Goal: Task Accomplishment & Management: Use online tool/utility

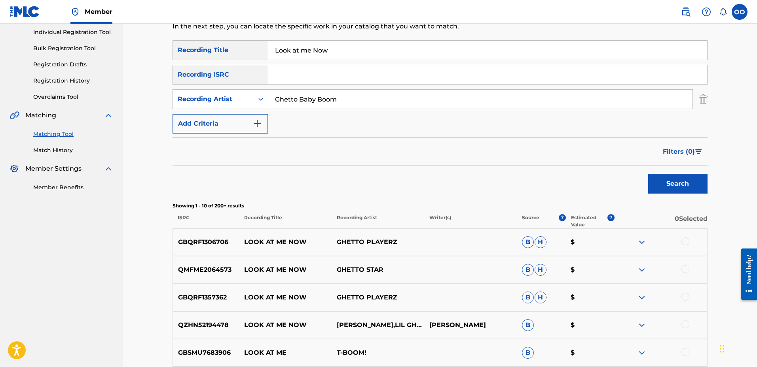
scroll to position [110, 0]
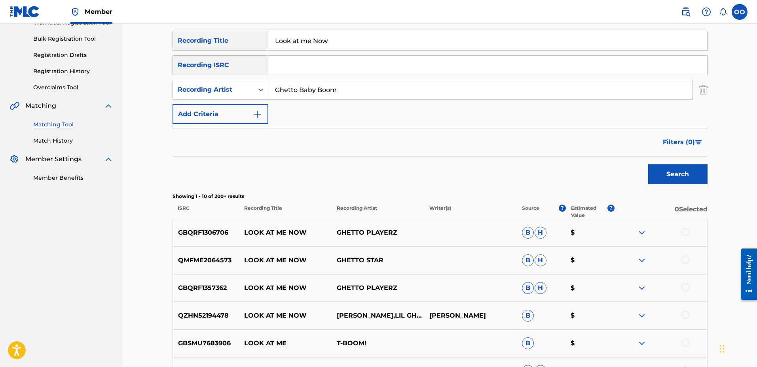
click at [345, 43] on input "Look at me Now" at bounding box center [487, 40] width 439 height 19
paste input "Thirty Thoughts"
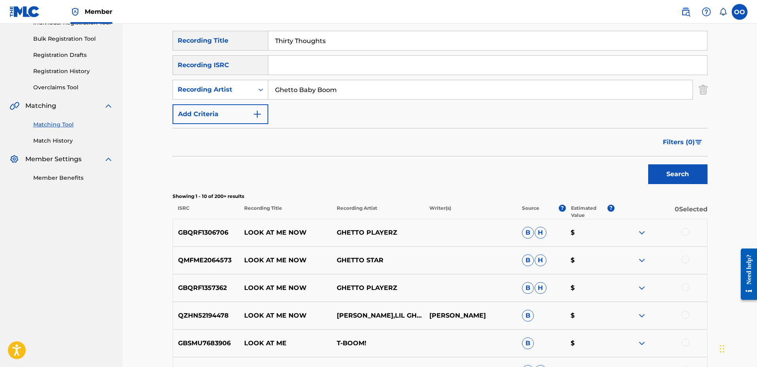
click at [361, 40] on input "Thirty Thoughts" at bounding box center [487, 40] width 439 height 19
paste input "Cozy Flow"
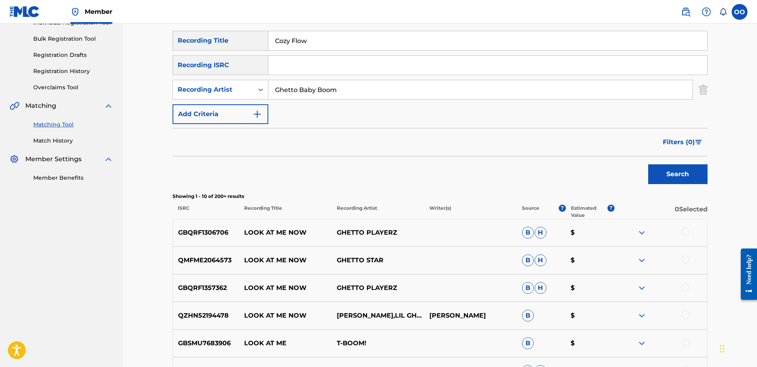
type input "Cozy Flow"
click at [353, 97] on input "Ghetto Baby Boom" at bounding box center [480, 89] width 424 height 19
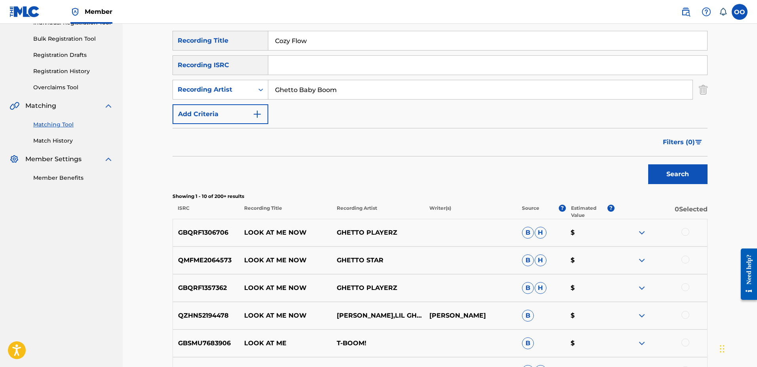
paste input "AMCC"
type input "AMCC"
click at [648, 165] on button "Search" at bounding box center [677, 175] width 59 height 20
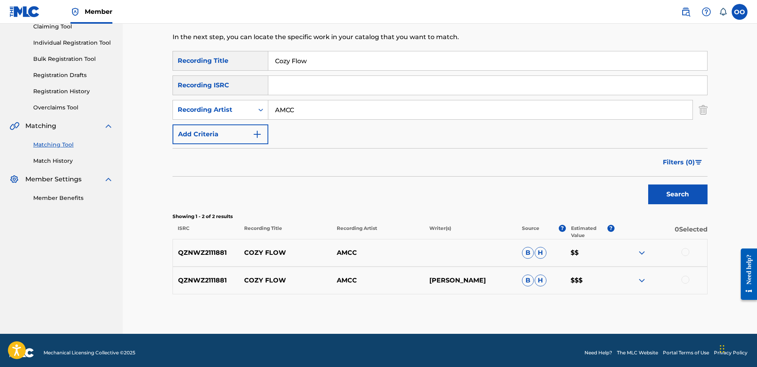
scroll to position [95, 0]
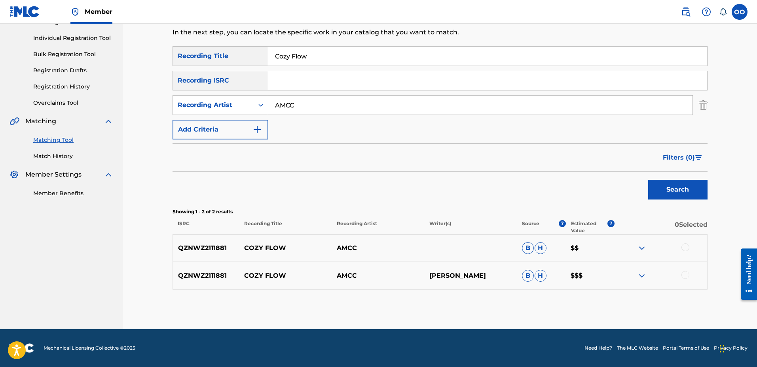
click at [683, 248] on div at bounding box center [685, 248] width 8 height 8
click at [684, 277] on div at bounding box center [685, 275] width 8 height 8
click at [560, 310] on button "Match 2 Groups" at bounding box center [555, 303] width 87 height 20
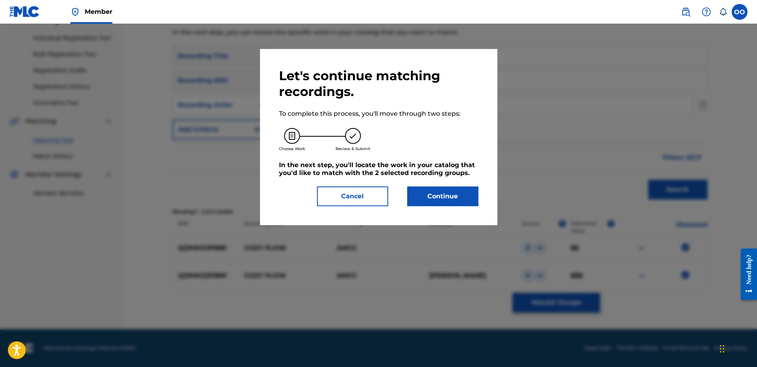
click at [444, 198] on button "Continue" at bounding box center [442, 197] width 71 height 20
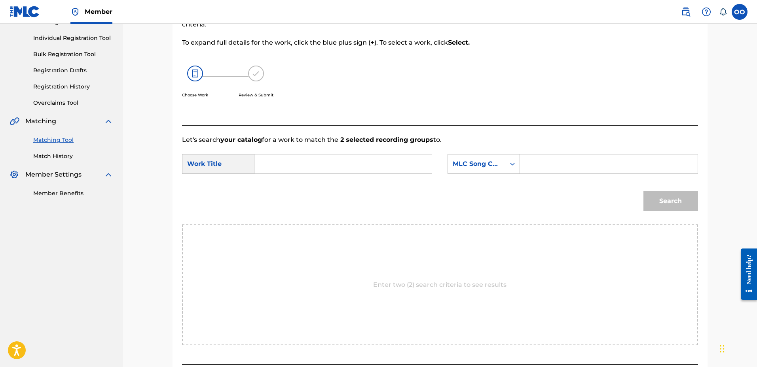
click at [335, 164] on input "Search Form" at bounding box center [343, 164] width 164 height 19
paste input "Cozy Flow"
type input "Cozy Flow"
click at [506, 156] on div "Search Form" at bounding box center [512, 164] width 14 height 19
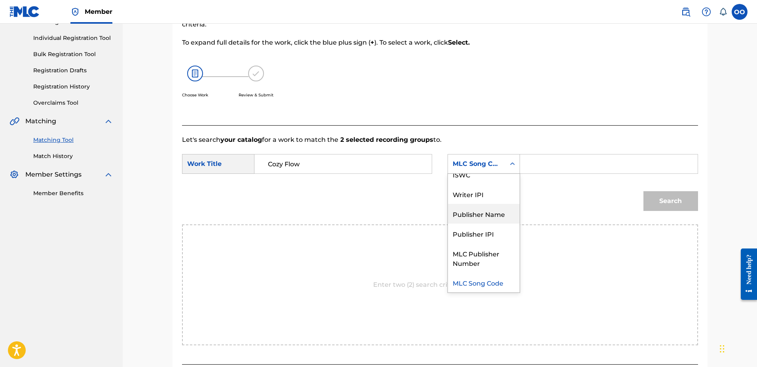
click at [487, 216] on div "Publisher Name" at bounding box center [484, 214] width 72 height 20
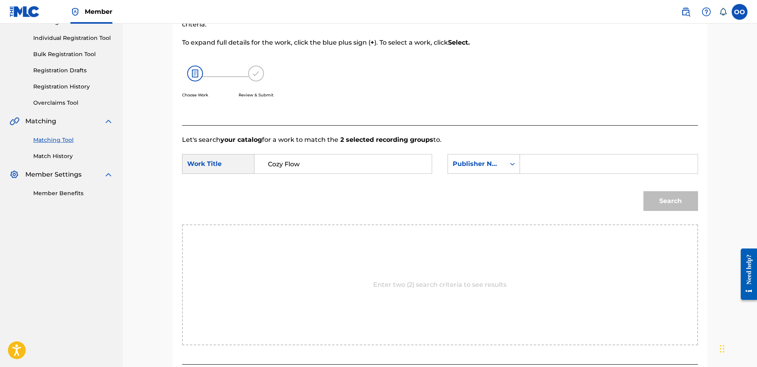
click at [551, 166] on input "Search Form" at bounding box center [608, 164] width 164 height 19
type input "fro"
click at [643, 191] on button "Search" at bounding box center [670, 201] width 55 height 20
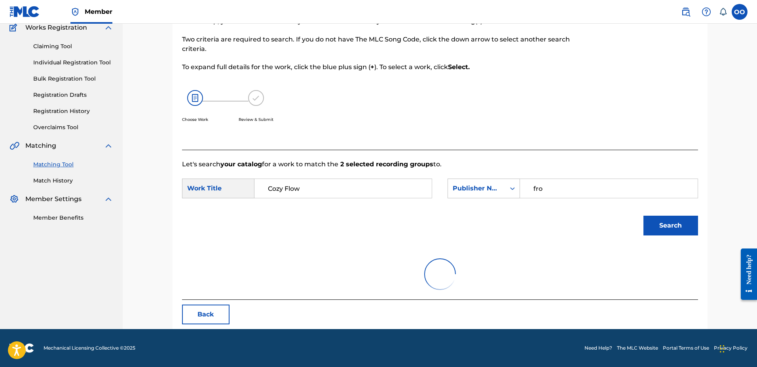
scroll to position [95, 0]
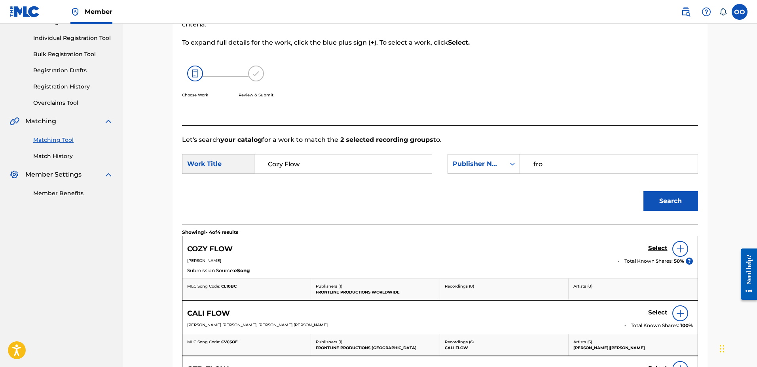
click at [653, 249] on h5 "Select" at bounding box center [657, 249] width 19 height 8
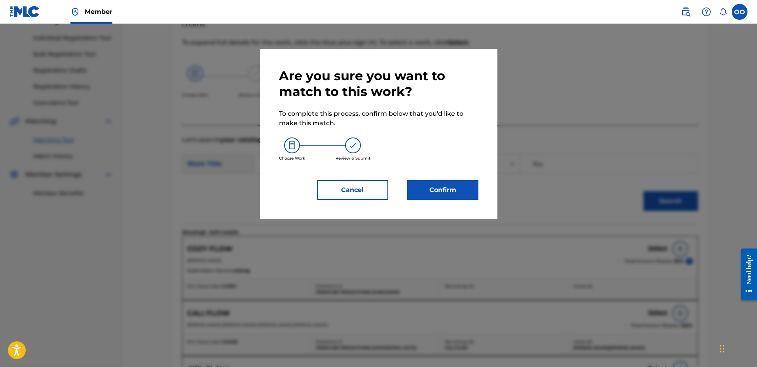
click at [436, 192] on button "Confirm" at bounding box center [442, 190] width 71 height 20
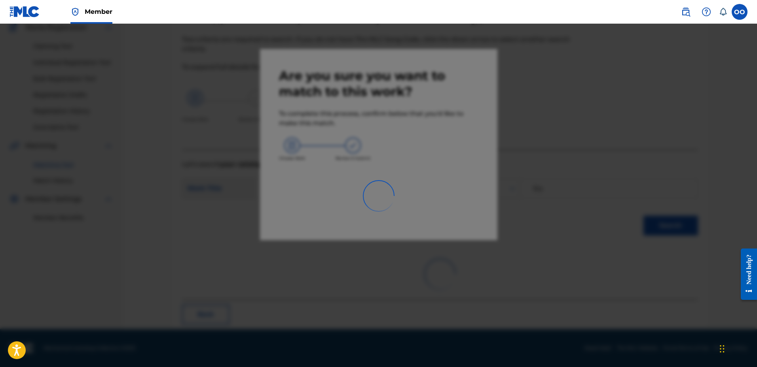
scroll to position [21, 0]
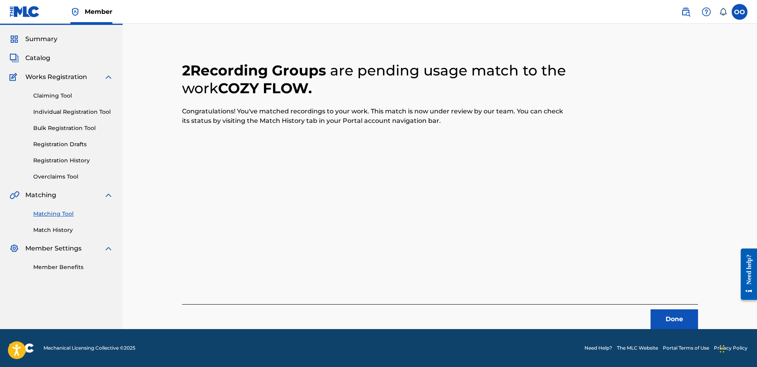
click at [660, 326] on button "Done" at bounding box center [673, 320] width 47 height 20
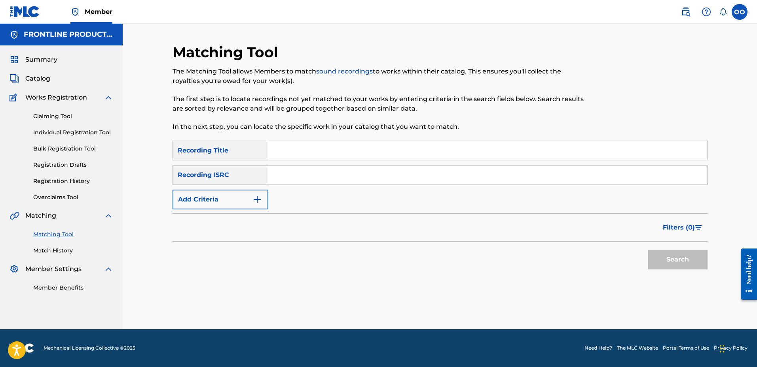
scroll to position [0, 0]
click at [431, 307] on div "Matching Tool The Matching Tool allows Members to match sound recordings to wor…" at bounding box center [439, 187] width 535 height 286
click at [397, 157] on input "Search Form" at bounding box center [487, 150] width 439 height 19
paste input "Thirty Thoughts"
type input "Thirty Thoughts"
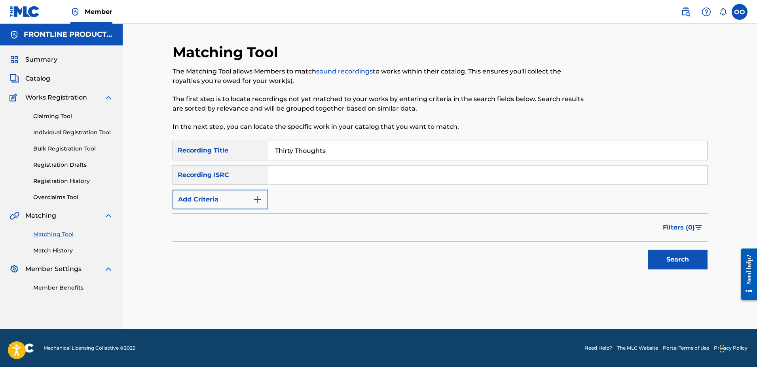
click at [234, 204] on button "Add Criteria" at bounding box center [220, 200] width 96 height 20
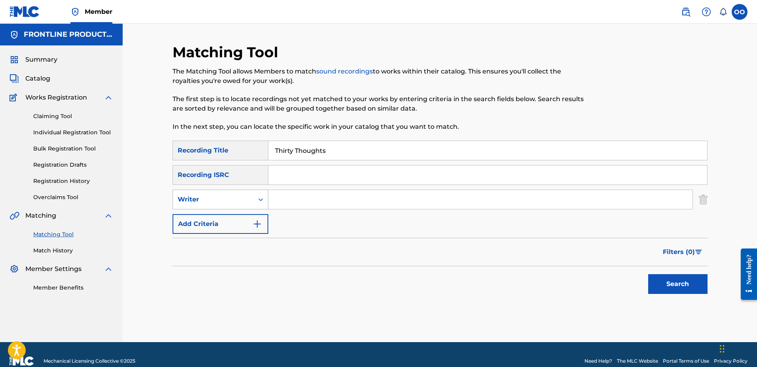
click at [238, 204] on div "Writer" at bounding box center [213, 199] width 71 height 9
click at [237, 225] on div "Recording Artist" at bounding box center [220, 220] width 95 height 20
click at [291, 204] on input "Search Form" at bounding box center [480, 199] width 424 height 19
paste input "2SKi"
type input "2SKi"
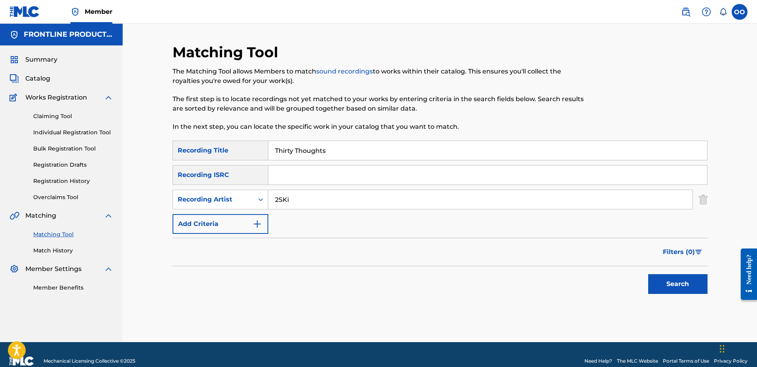
click at [648, 274] on button "Search" at bounding box center [677, 284] width 59 height 20
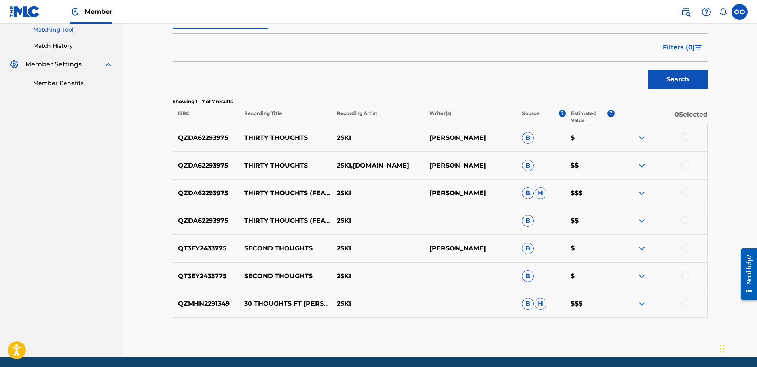
scroll to position [211, 0]
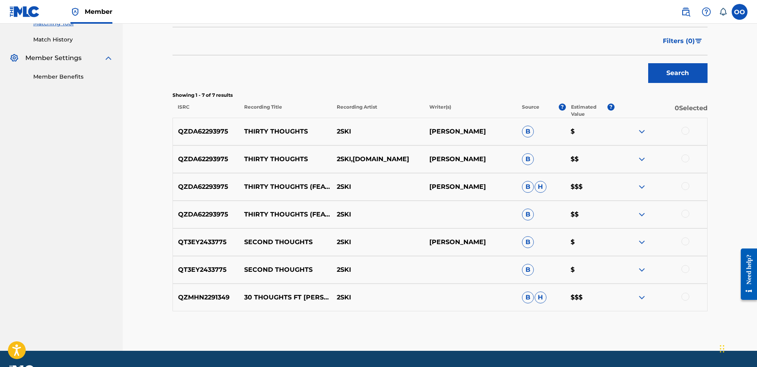
click at [685, 213] on div at bounding box center [685, 214] width 8 height 8
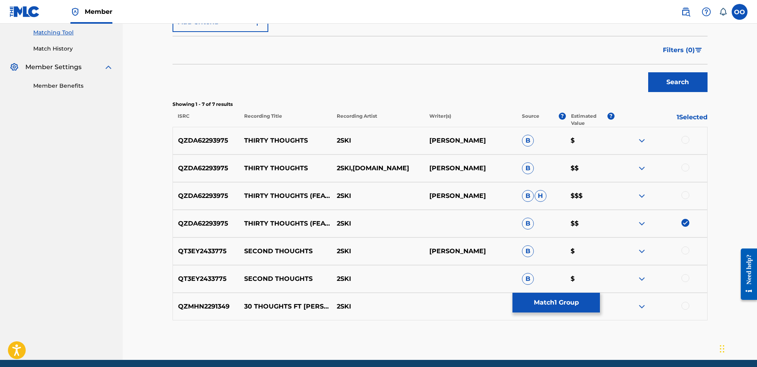
scroll to position [212, 0]
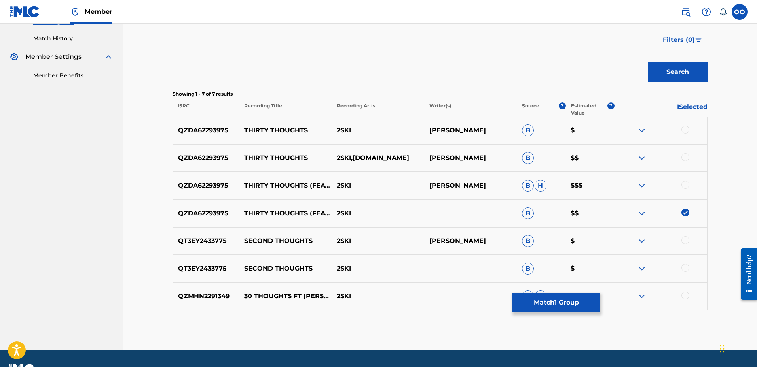
click at [687, 187] on div at bounding box center [685, 185] width 8 height 8
click at [687, 160] on div at bounding box center [685, 157] width 8 height 8
click at [684, 132] on div at bounding box center [685, 130] width 8 height 8
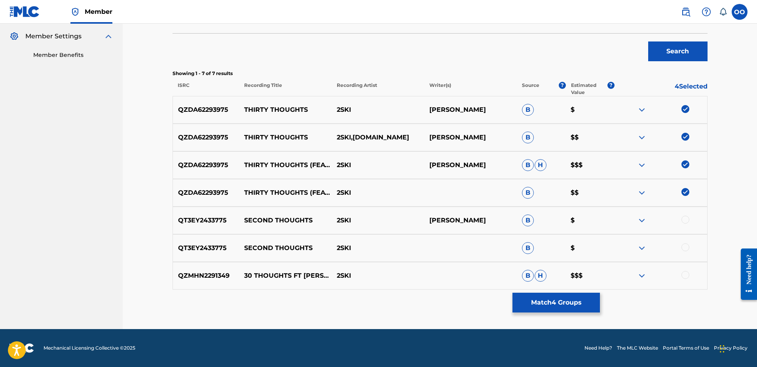
click at [685, 277] on div at bounding box center [685, 275] width 8 height 8
click at [561, 298] on button "Match 5 Groups" at bounding box center [555, 303] width 87 height 20
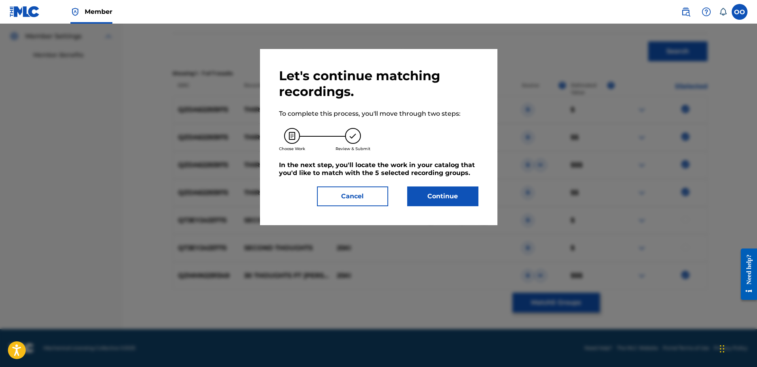
click at [448, 195] on button "Continue" at bounding box center [442, 197] width 71 height 20
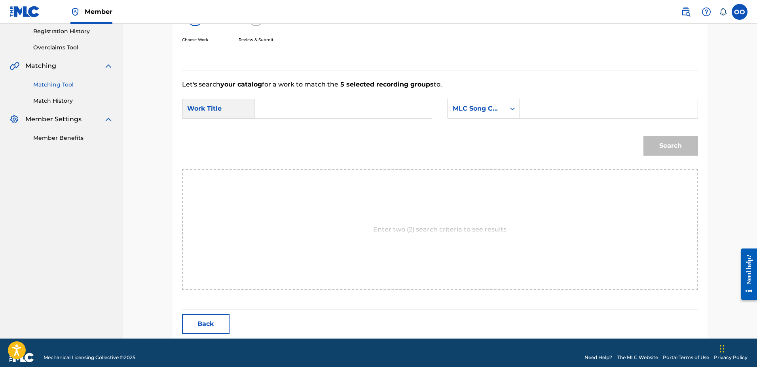
scroll to position [159, 0]
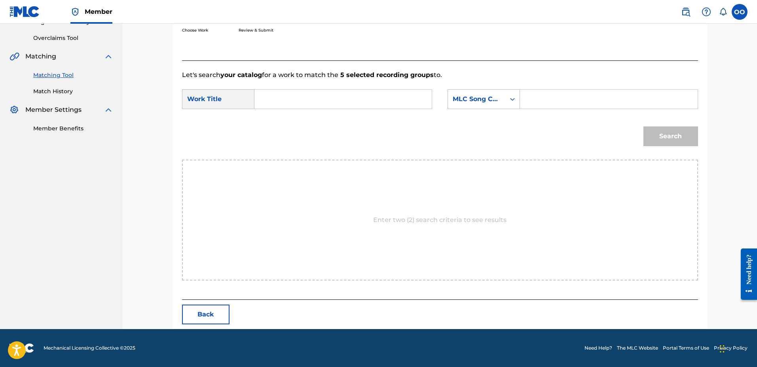
click at [336, 101] on input "Search Form" at bounding box center [343, 99] width 164 height 19
paste input "Thirty Thoughts"
type input "Thirty Thoughts"
click at [466, 94] on div "MLC Song Code" at bounding box center [476, 99] width 57 height 15
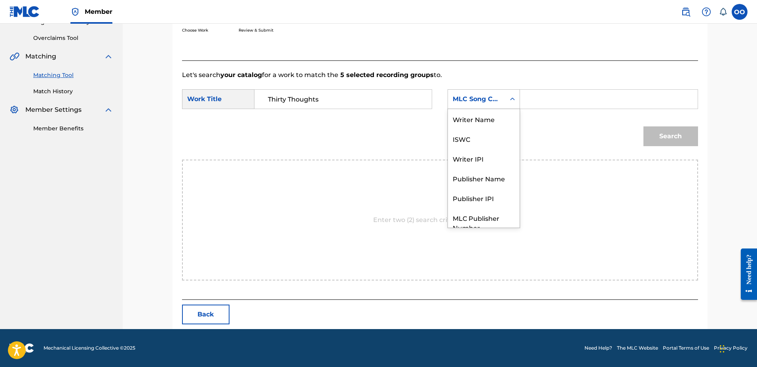
scroll to position [29, 0]
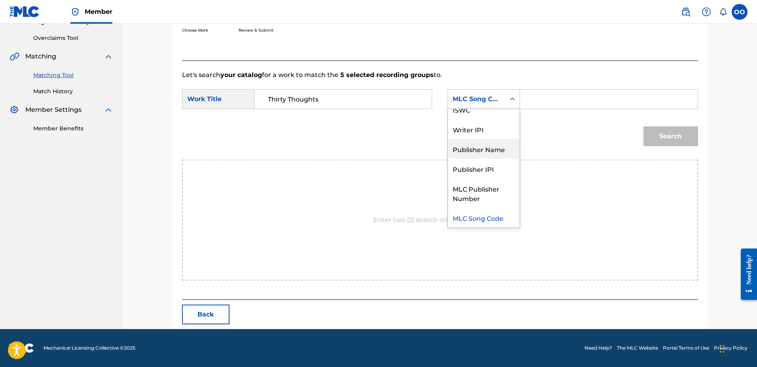
click at [474, 154] on div "Publisher Name" at bounding box center [484, 149] width 72 height 20
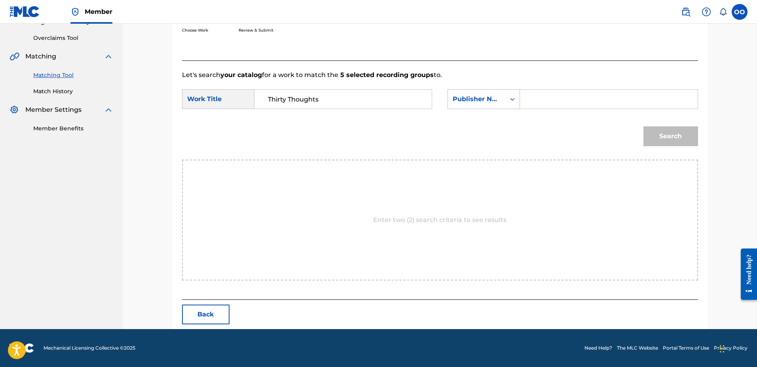
click at [562, 100] on input "Search Form" at bounding box center [608, 99] width 164 height 19
type input "fron"
click at [643, 127] on button "Search" at bounding box center [670, 137] width 55 height 20
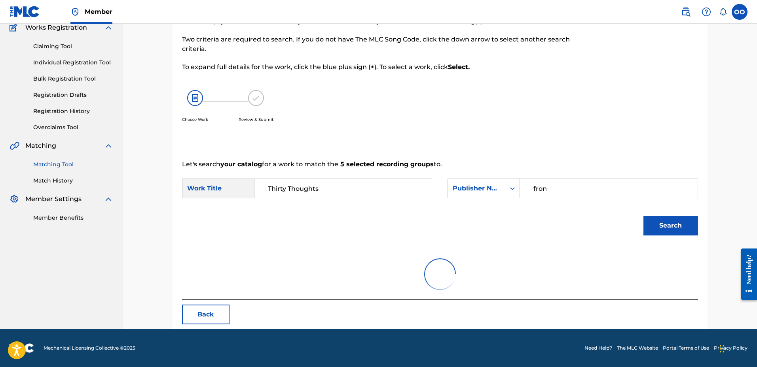
scroll to position [159, 0]
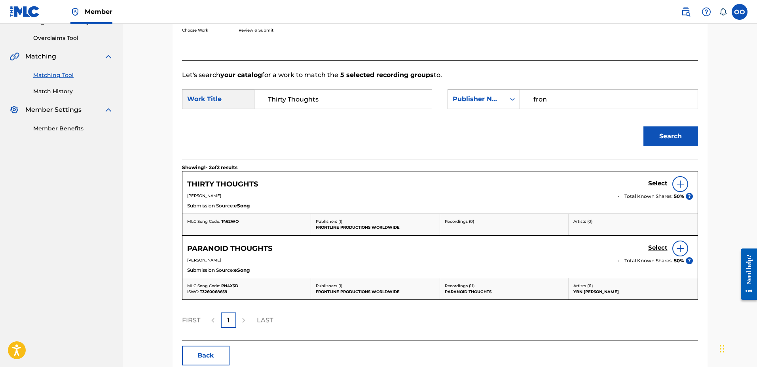
click at [656, 183] on h5 "Select" at bounding box center [657, 184] width 19 height 8
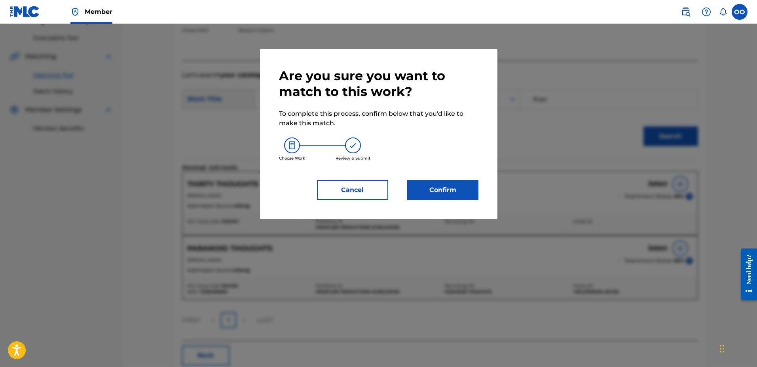
click at [447, 189] on button "Confirm" at bounding box center [442, 190] width 71 height 20
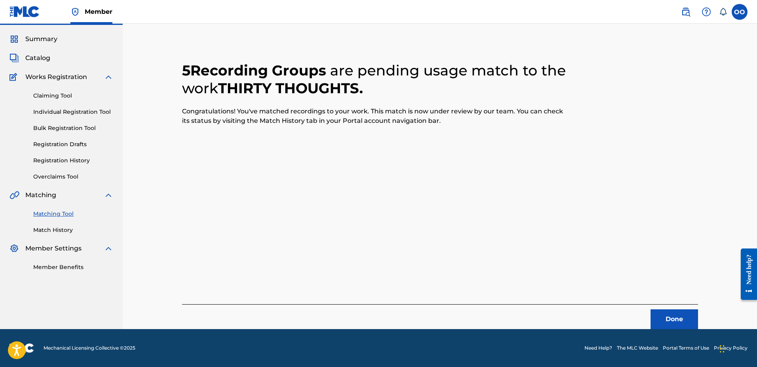
scroll to position [21, 0]
click at [668, 317] on button "Done" at bounding box center [673, 320] width 47 height 20
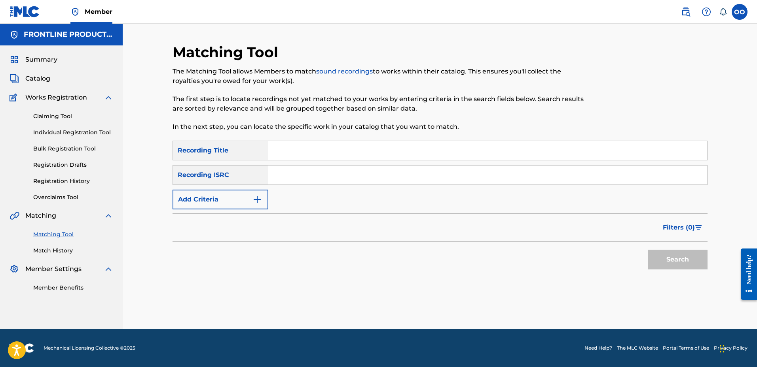
scroll to position [0, 0]
click at [513, 156] on input "Search Form" at bounding box center [487, 150] width 439 height 19
click at [231, 201] on button "Add Criteria" at bounding box center [220, 200] width 96 height 20
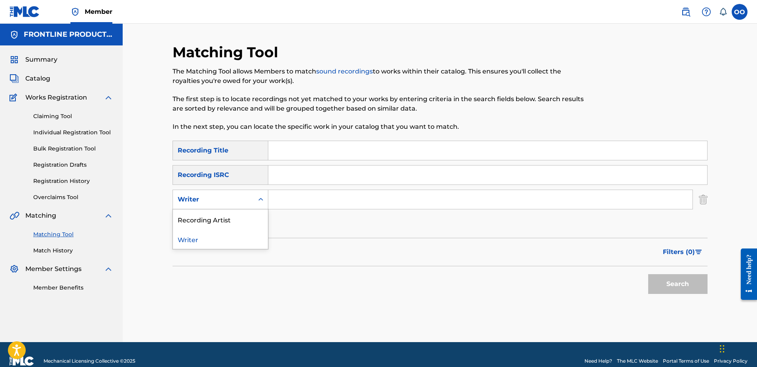
click at [242, 204] on div "Writer" at bounding box center [213, 199] width 81 height 15
click at [238, 226] on div "Recording Artist" at bounding box center [220, 220] width 95 height 20
click at [297, 198] on input "Search Form" at bounding box center [480, 199] width 424 height 19
paste input "2SKi"
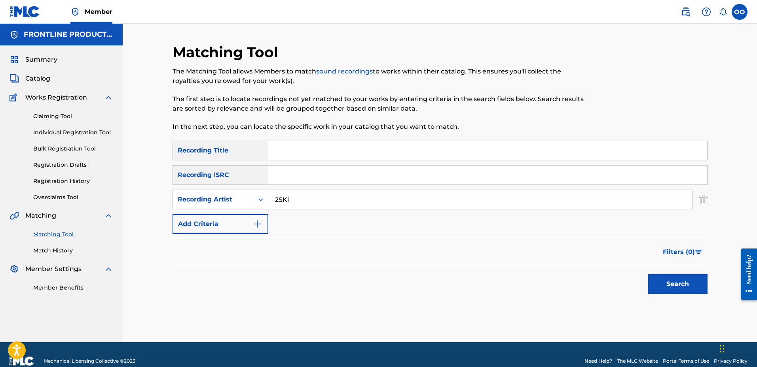
type input "2SKi"
click at [274, 147] on input "Search Form" at bounding box center [487, 150] width 439 height 19
paste input "Pissy Stamper"
type input "Pissy Stamper"
click at [674, 283] on button "Search" at bounding box center [677, 284] width 59 height 20
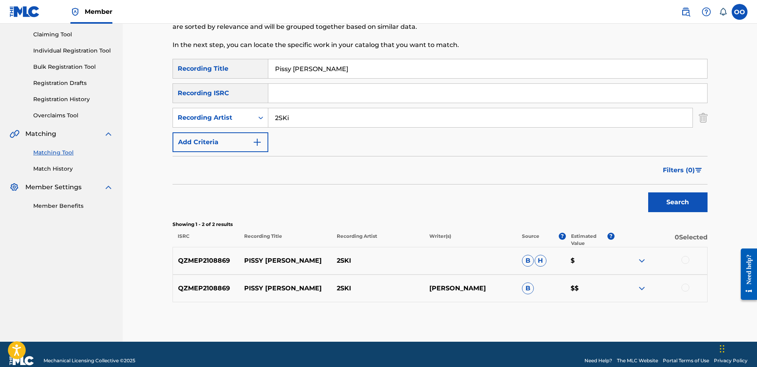
scroll to position [95, 0]
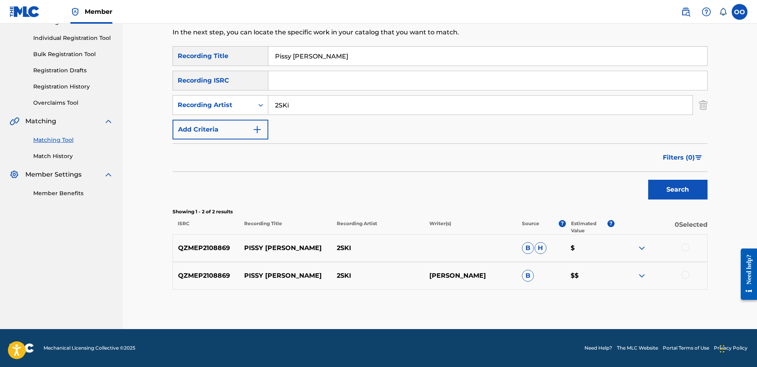
click at [683, 276] on div at bounding box center [685, 275] width 8 height 8
click at [686, 247] on div at bounding box center [685, 248] width 8 height 8
click at [569, 303] on button "Match 2 Groups" at bounding box center [555, 303] width 87 height 20
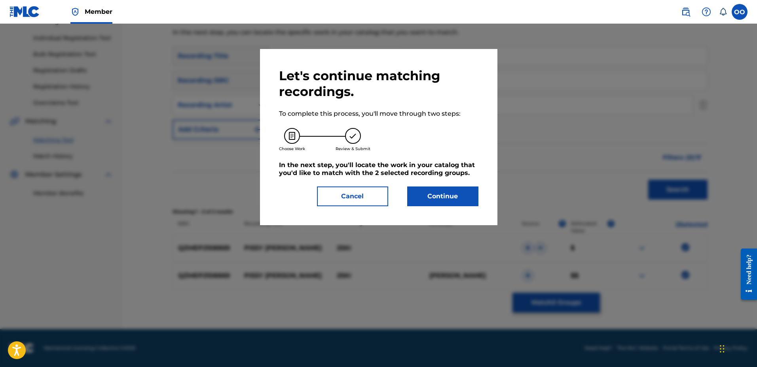
click at [462, 199] on button "Continue" at bounding box center [442, 197] width 71 height 20
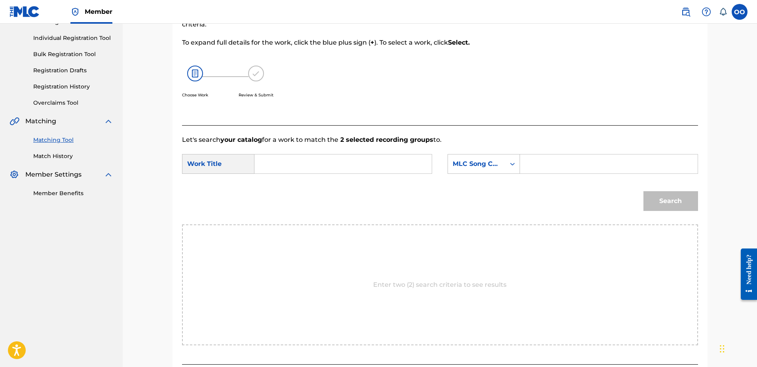
click at [286, 367] on div "Match Usage - Select Work In this step, you will locate the work you'd like to …" at bounding box center [439, 182] width 535 height 426
click at [300, 165] on input "Search Form" at bounding box center [343, 164] width 164 height 19
paste input "Pissy Stamper"
type input "Pissy Stamper"
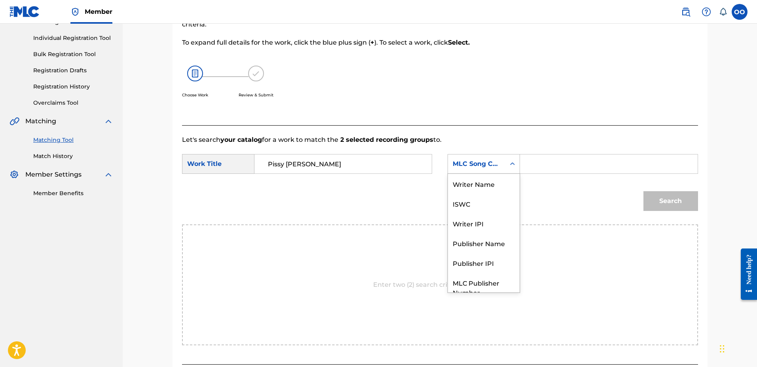
click at [486, 167] on div "MLC Song Code" at bounding box center [476, 163] width 48 height 9
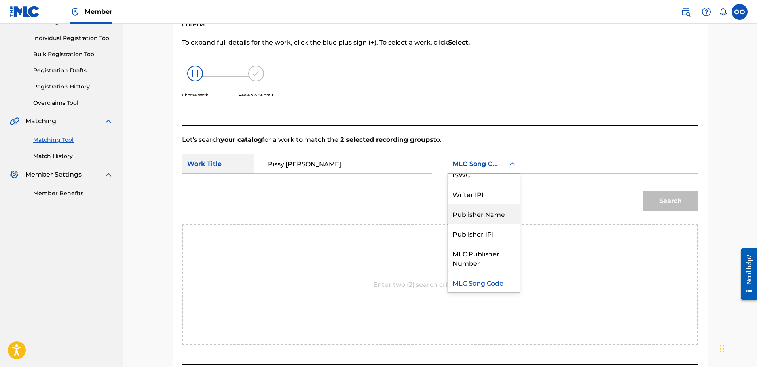
click at [488, 212] on div "Publisher Name" at bounding box center [484, 214] width 72 height 20
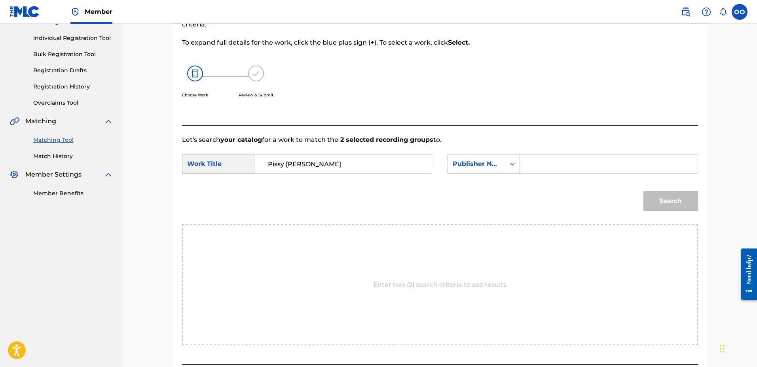
click at [549, 170] on input "Search Form" at bounding box center [608, 164] width 164 height 19
type input "fron"
click at [643, 191] on button "Search" at bounding box center [670, 201] width 55 height 20
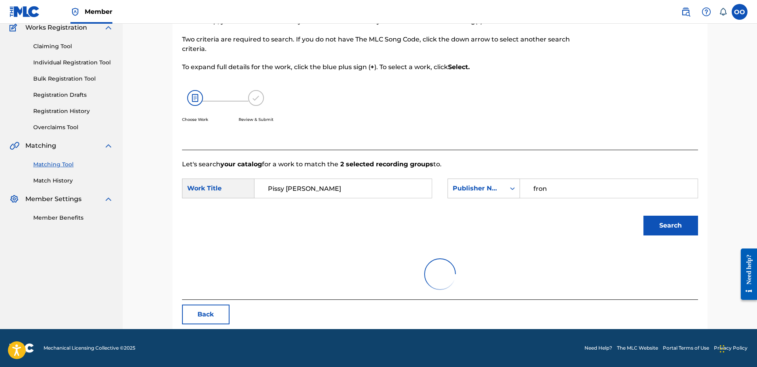
scroll to position [95, 0]
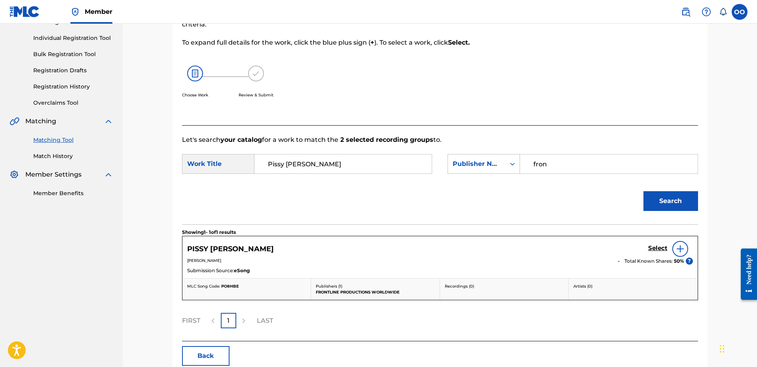
click at [657, 248] on h5 "Select" at bounding box center [657, 249] width 19 height 8
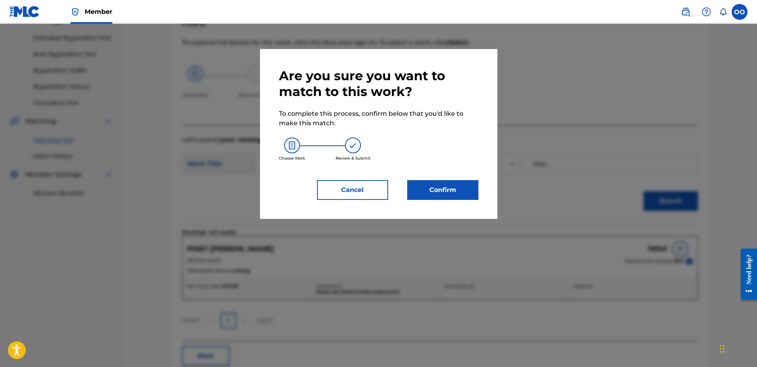
click at [454, 193] on button "Confirm" at bounding box center [442, 190] width 71 height 20
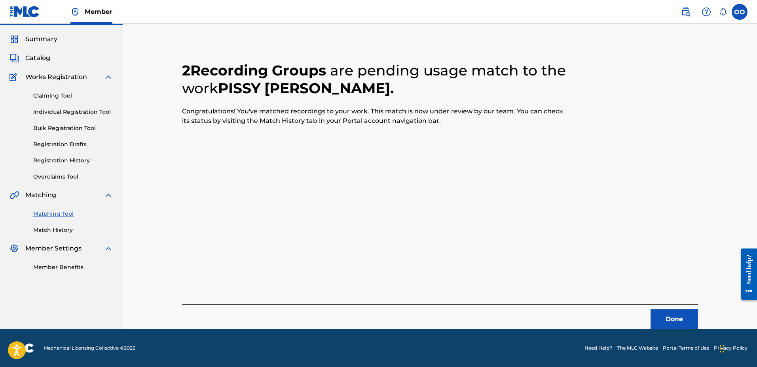
scroll to position [21, 0]
click at [685, 318] on button "Done" at bounding box center [673, 320] width 47 height 20
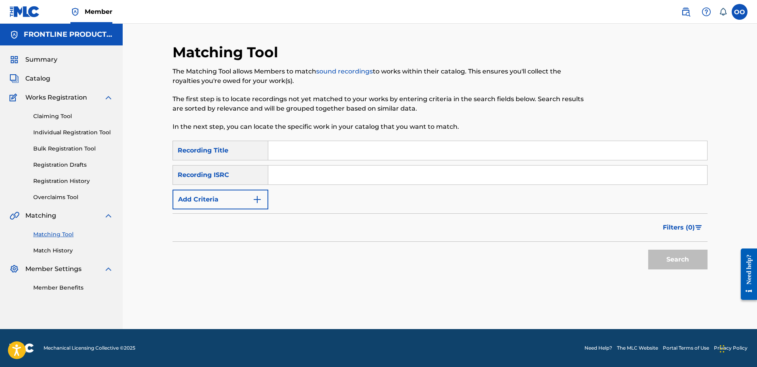
scroll to position [0, 0]
click at [217, 204] on button "Add Criteria" at bounding box center [220, 200] width 96 height 20
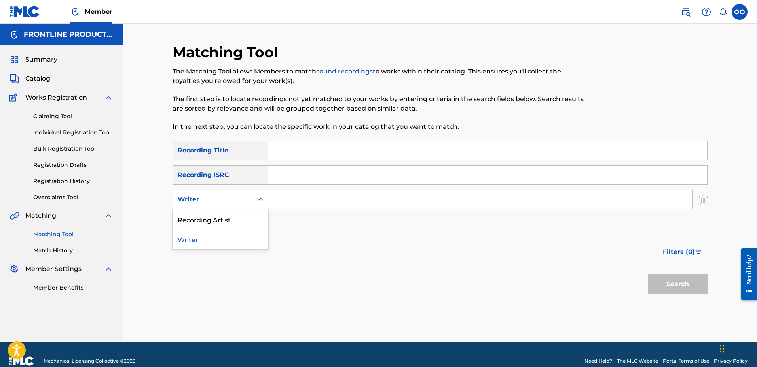
click at [255, 202] on div "Search Form" at bounding box center [261, 200] width 14 height 14
click at [249, 227] on div "Recording Artist" at bounding box center [220, 220] width 95 height 20
click at [301, 204] on input "Search Form" at bounding box center [480, 199] width 424 height 19
paste input "2SKi"
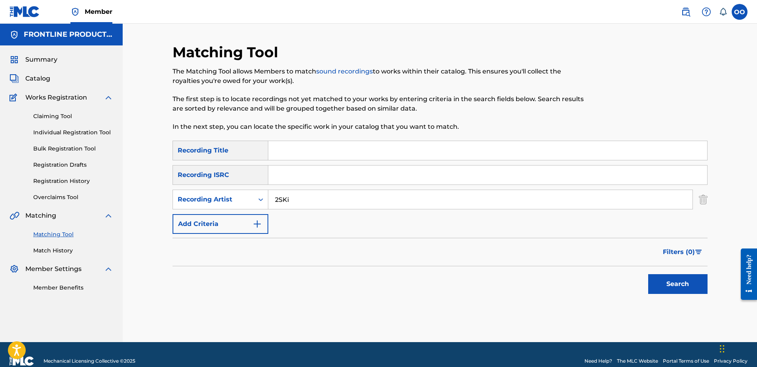
click at [379, 205] on input "2SKi" at bounding box center [480, 199] width 424 height 19
type input "2SKi"
click at [317, 153] on input "Search Form" at bounding box center [487, 150] width 439 height 19
paste input "Different Route"
type input "Different Route"
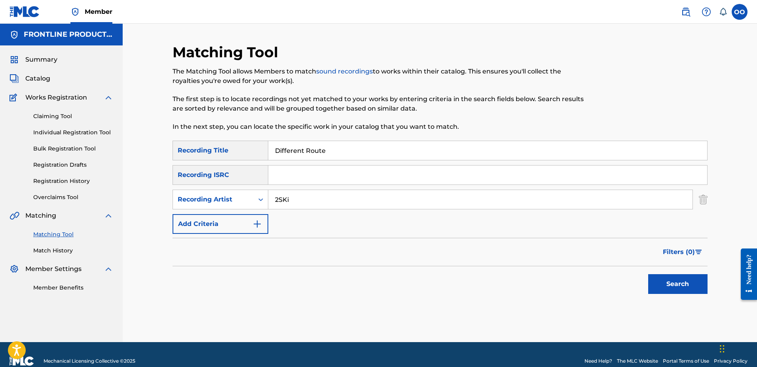
click at [658, 284] on button "Search" at bounding box center [677, 284] width 59 height 20
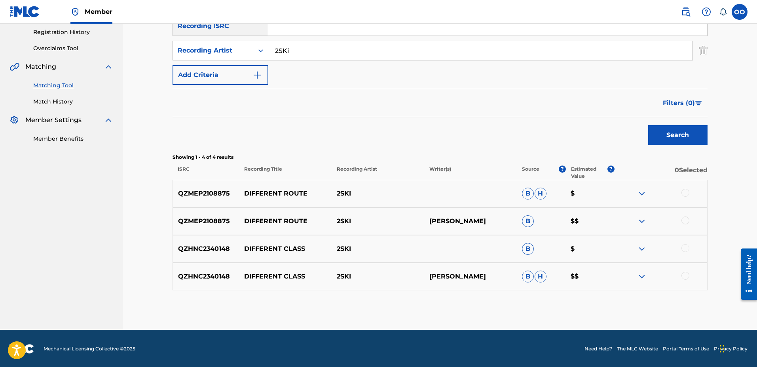
scroll to position [150, 0]
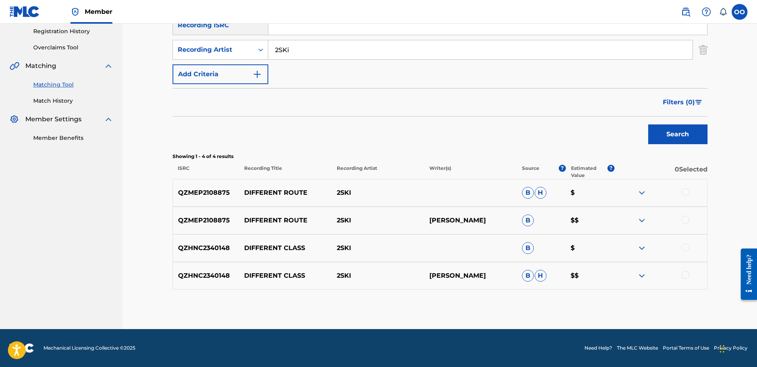
click at [686, 220] on div at bounding box center [685, 220] width 8 height 8
click at [687, 192] on div at bounding box center [685, 192] width 8 height 8
click at [564, 302] on button "Match 2 Groups" at bounding box center [555, 303] width 87 height 20
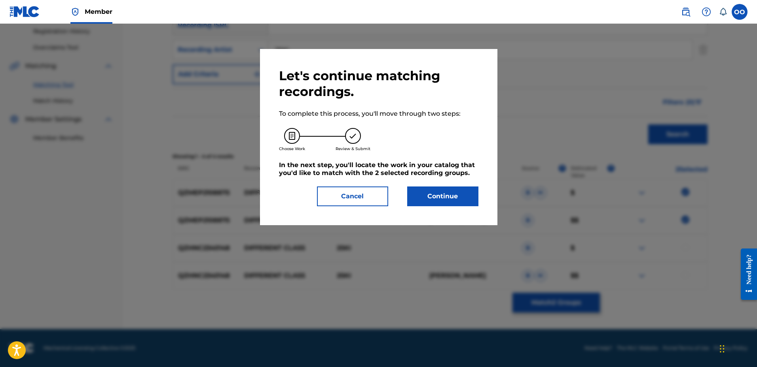
click at [456, 196] on button "Continue" at bounding box center [442, 197] width 71 height 20
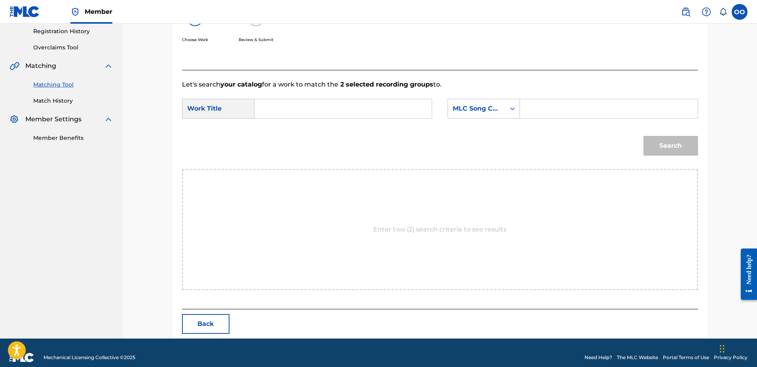
click at [322, 115] on input "Search Form" at bounding box center [343, 108] width 164 height 19
paste input "Different Route"
type input "Different Route"
click at [472, 103] on div "MLC Song Code" at bounding box center [476, 108] width 57 height 15
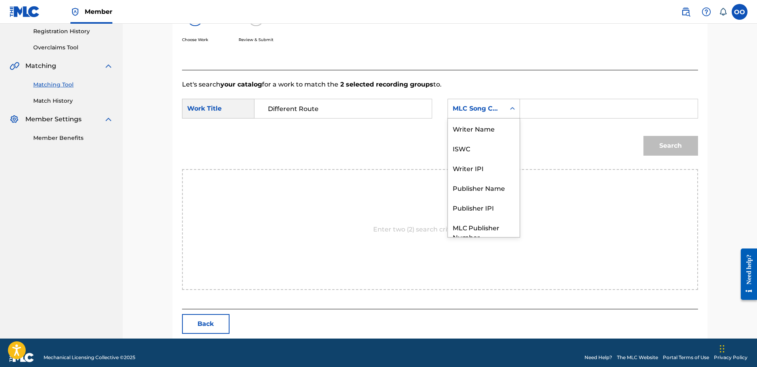
scroll to position [29, 0]
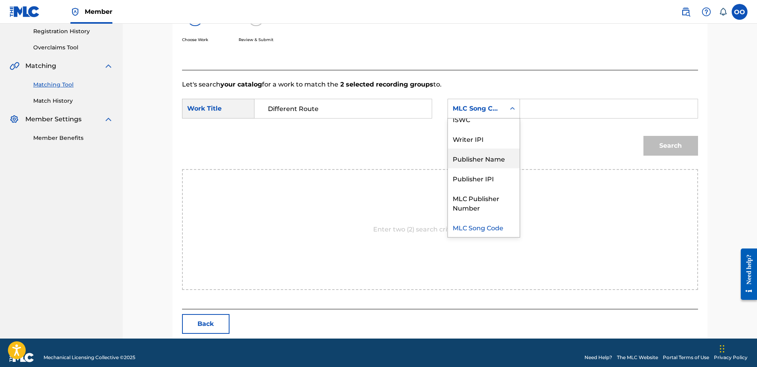
click at [471, 154] on div "Publisher Name" at bounding box center [484, 159] width 72 height 20
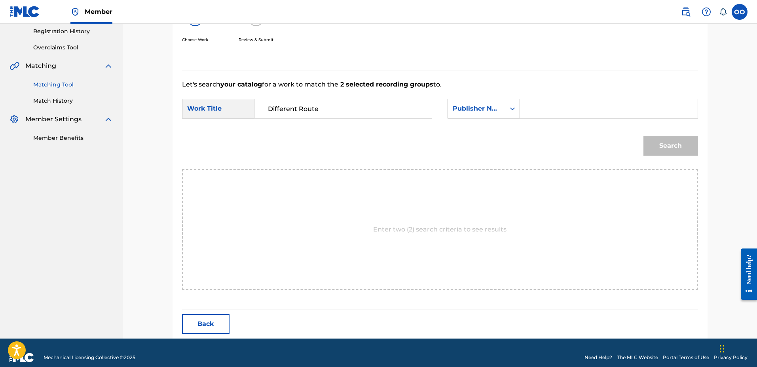
click at [538, 105] on input "Search Form" at bounding box center [608, 108] width 164 height 19
type input "Frontline"
click at [650, 149] on button "Search" at bounding box center [670, 146] width 55 height 20
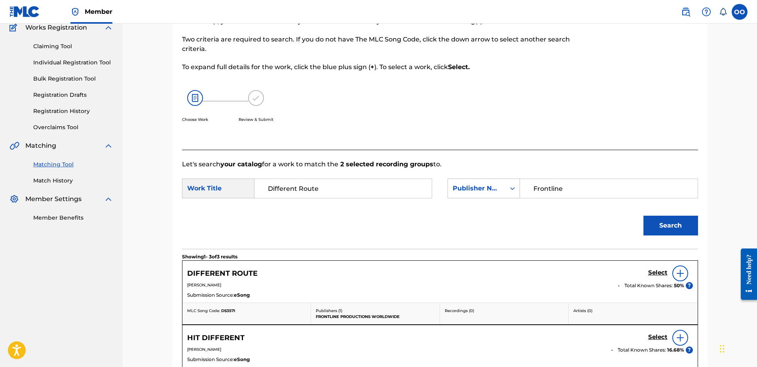
scroll to position [150, 0]
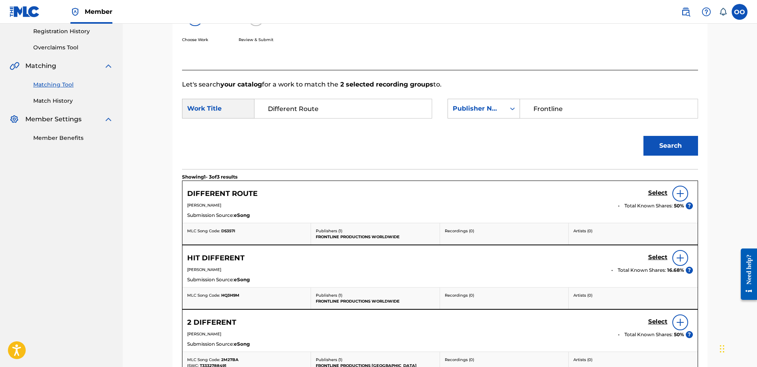
click at [653, 193] on h5 "Select" at bounding box center [657, 193] width 19 height 8
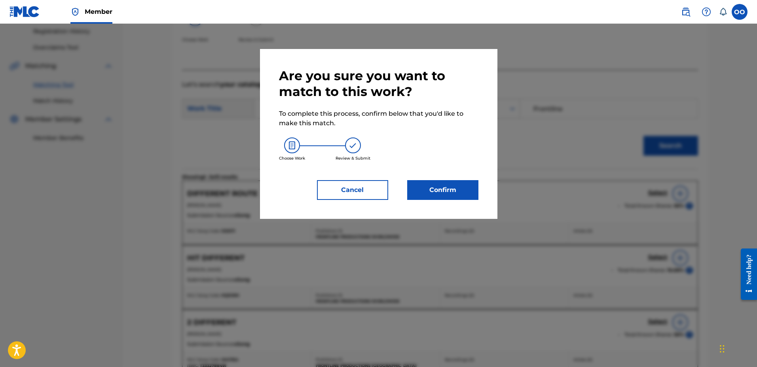
click at [437, 192] on button "Confirm" at bounding box center [442, 190] width 71 height 20
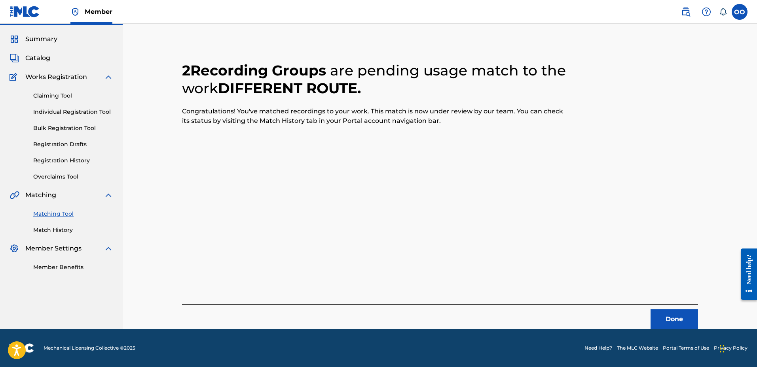
scroll to position [21, 0]
click at [674, 316] on button "Done" at bounding box center [673, 320] width 47 height 20
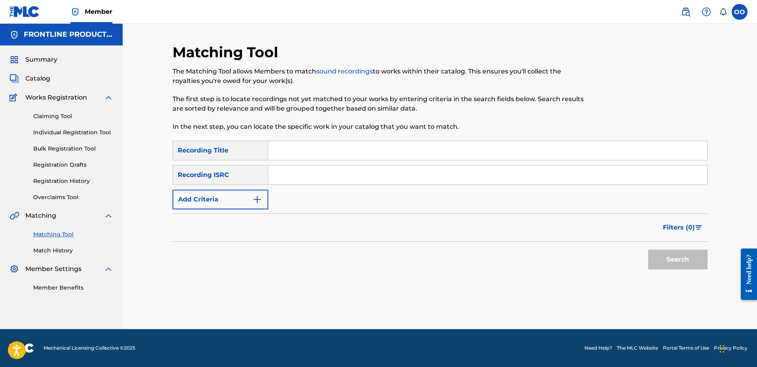
click at [313, 157] on input "Search Form" at bounding box center [487, 150] width 439 height 19
click at [208, 208] on button "Add Criteria" at bounding box center [220, 200] width 96 height 20
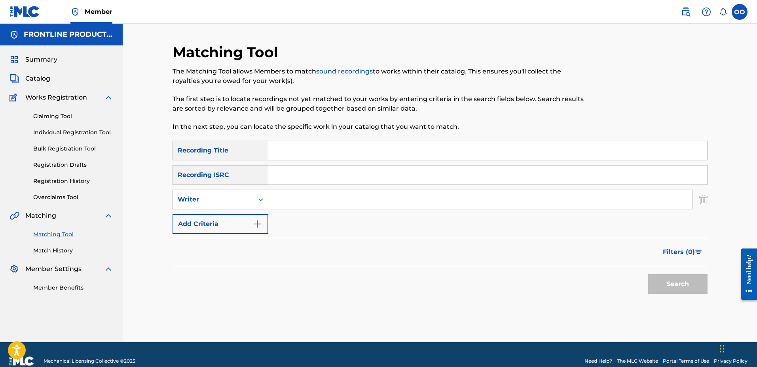
click at [229, 201] on div "Writer" at bounding box center [213, 199] width 71 height 9
drag, startPoint x: 226, startPoint y: 221, endPoint x: 288, endPoint y: 201, distance: 64.9
click at [288, 201] on div "SearchWithCriteria6ca27fea-90f0-4a5d-90ae-760f2baa91e0 2 results available. Use…" at bounding box center [439, 200] width 535 height 20
click at [288, 201] on input "Search Form" at bounding box center [480, 199] width 424 height 19
click at [247, 204] on div "Writer" at bounding box center [213, 199] width 81 height 15
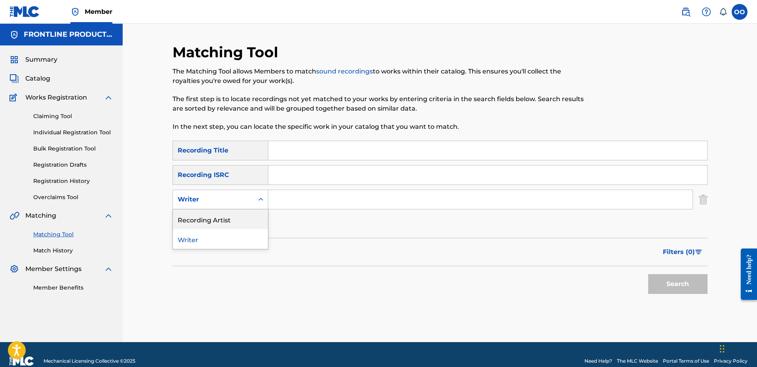
click at [236, 216] on div "Recording Artist" at bounding box center [220, 220] width 95 height 20
click at [282, 202] on input "Search Form" at bounding box center [480, 199] width 424 height 19
paste input "2SKi"
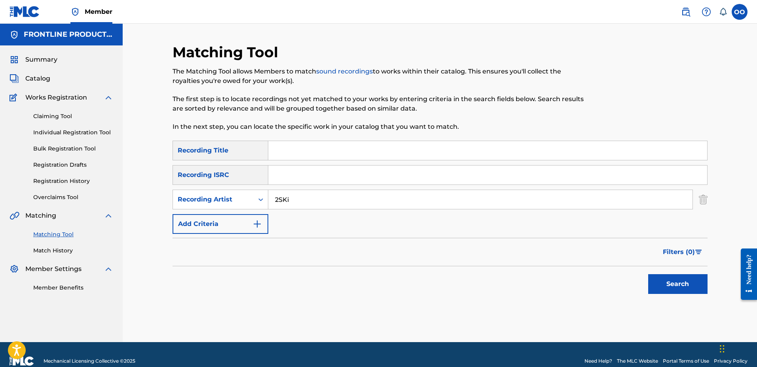
type input "2SKi"
click at [288, 153] on input "Search Form" at bounding box center [487, 150] width 439 height 19
paste input "Picass Art"
type input "Picass Art"
click at [655, 281] on button "Search" at bounding box center [677, 284] width 59 height 20
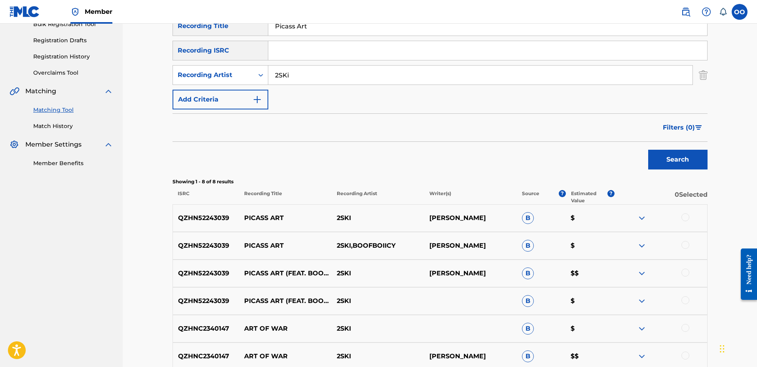
scroll to position [144, 0]
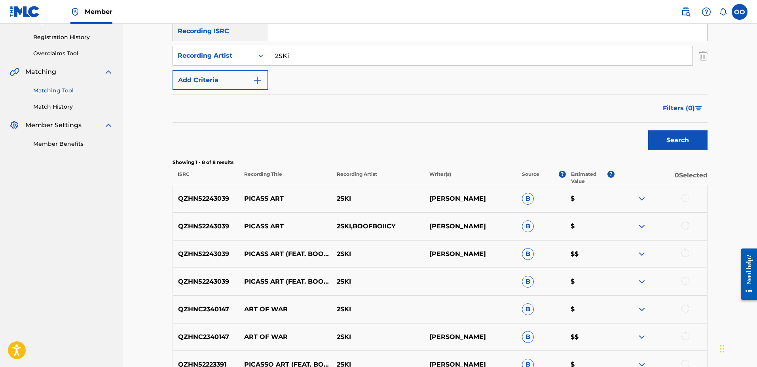
click at [685, 197] on div at bounding box center [685, 198] width 8 height 8
click at [686, 225] on div at bounding box center [685, 226] width 8 height 8
click at [687, 254] on div at bounding box center [685, 254] width 8 height 8
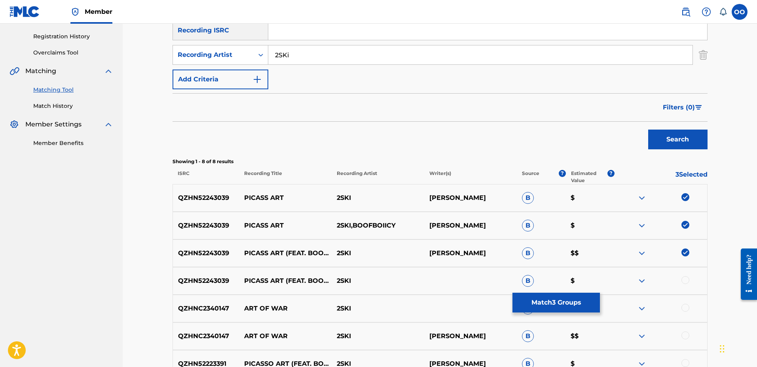
scroll to position [155, 0]
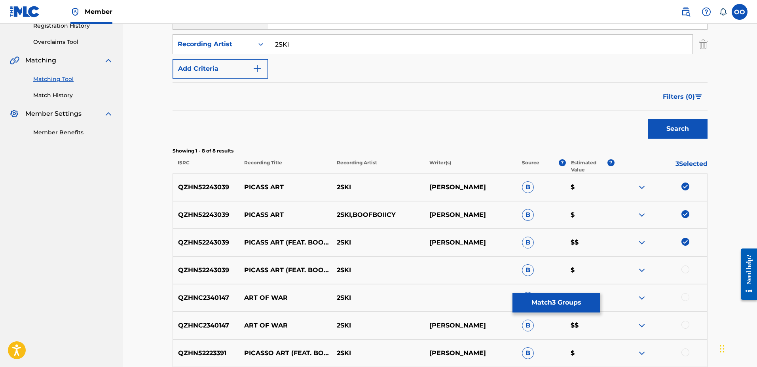
click at [690, 269] on div at bounding box center [660, 270] width 93 height 9
click at [685, 269] on div at bounding box center [685, 270] width 8 height 8
click at [551, 300] on button "Match 4 Groups" at bounding box center [555, 303] width 87 height 20
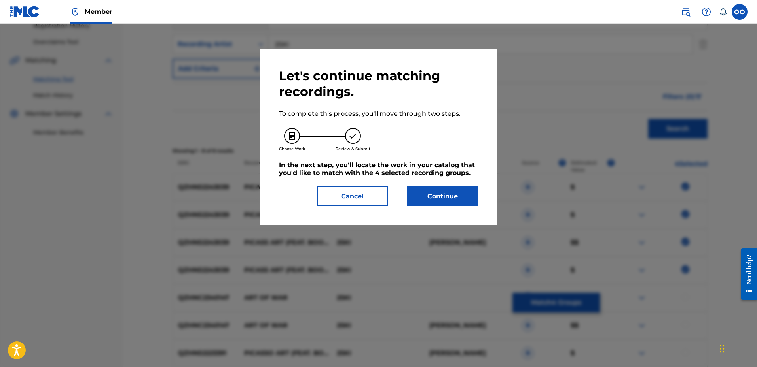
click at [465, 204] on button "Continue" at bounding box center [442, 197] width 71 height 20
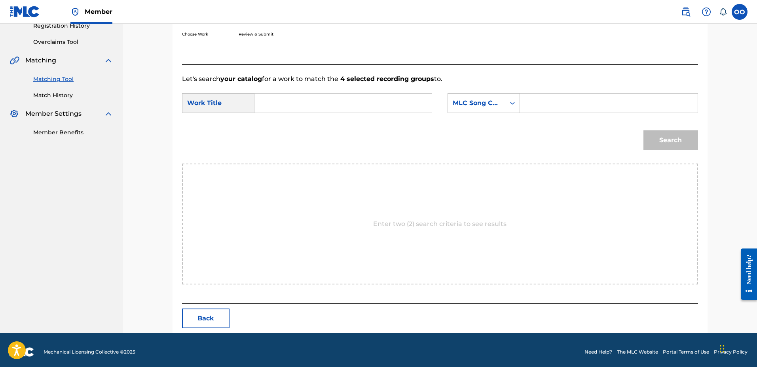
click at [275, 96] on input "Search Form" at bounding box center [343, 103] width 164 height 19
paste input "Picass Art"
type input "Picass Art"
click at [574, 101] on input "Search Form" at bounding box center [608, 103] width 164 height 19
type input "Frontline"
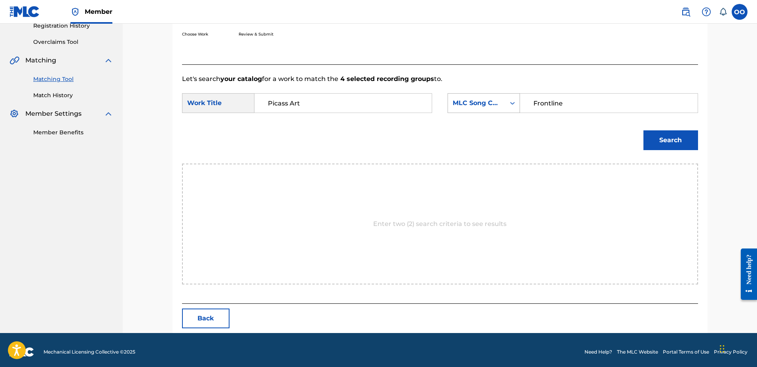
click at [487, 109] on div "MLC Song Code" at bounding box center [476, 103] width 57 height 15
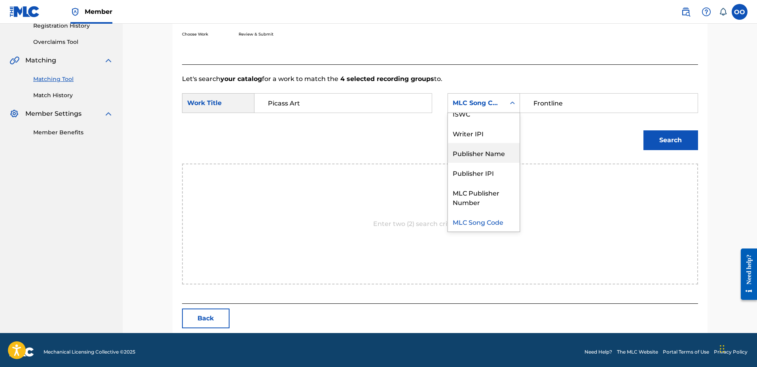
click at [482, 146] on div "Publisher Name" at bounding box center [484, 153] width 72 height 20
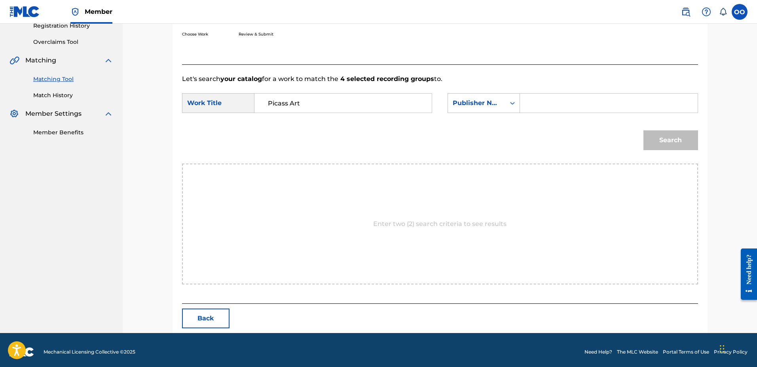
click at [564, 106] on input "Search Form" at bounding box center [608, 103] width 164 height 19
click at [655, 138] on button "Search" at bounding box center [670, 141] width 55 height 20
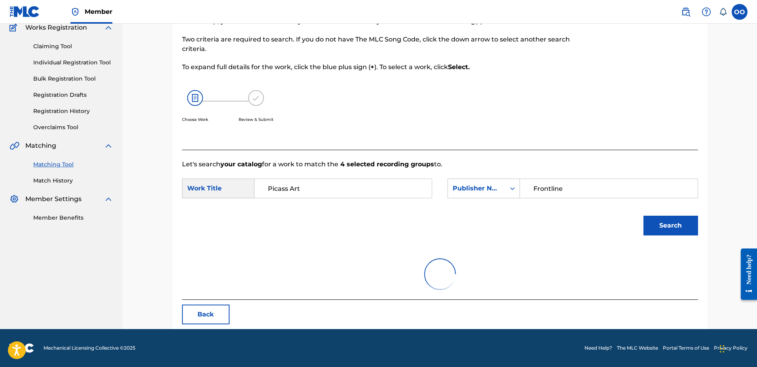
scroll to position [136, 0]
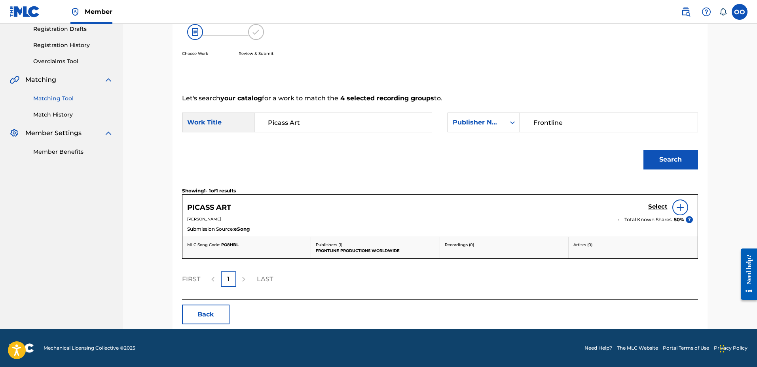
click at [603, 119] on input "Frontline" at bounding box center [608, 122] width 164 height 19
type input "Frontline"
click at [650, 207] on h5 "Select" at bounding box center [657, 207] width 19 height 8
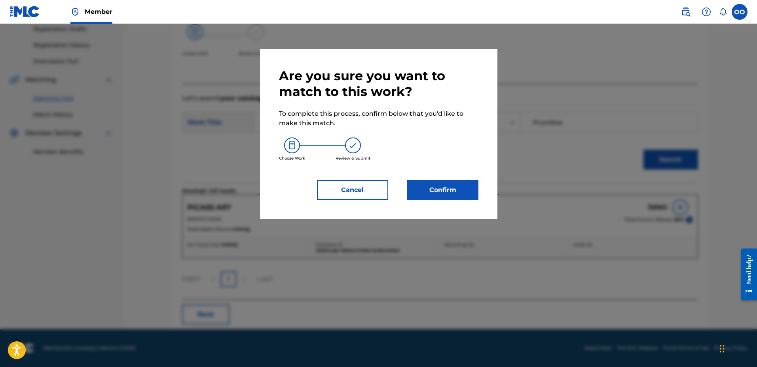
click at [342, 200] on button "Cancel" at bounding box center [352, 190] width 71 height 20
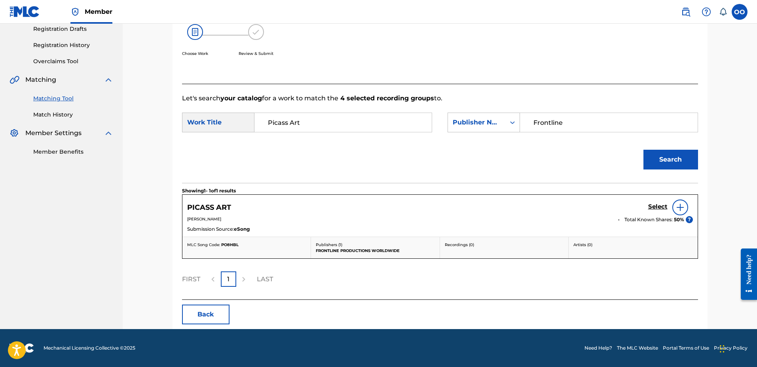
click at [654, 208] on h5 "Select" at bounding box center [657, 207] width 19 height 8
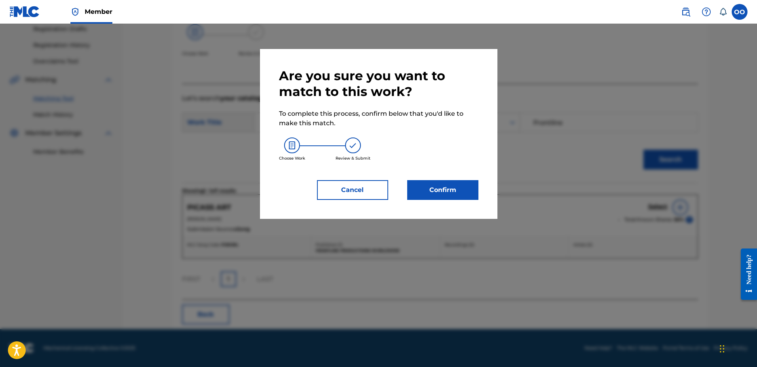
click at [441, 189] on button "Confirm" at bounding box center [442, 190] width 71 height 20
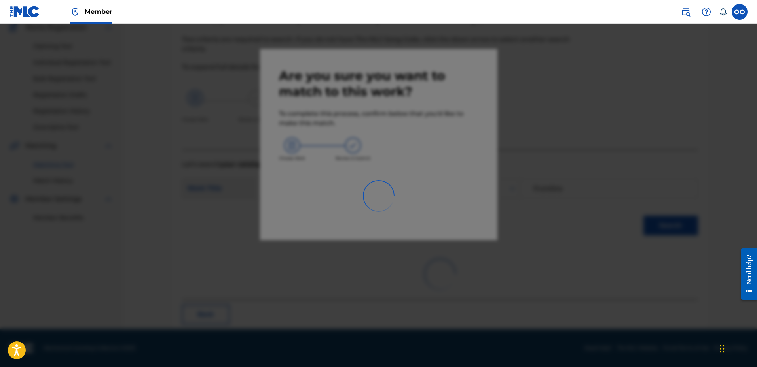
scroll to position [21, 0]
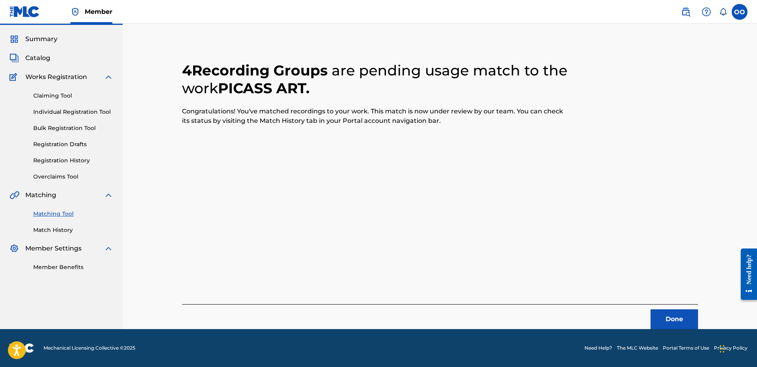
click at [680, 323] on button "Done" at bounding box center [673, 320] width 47 height 20
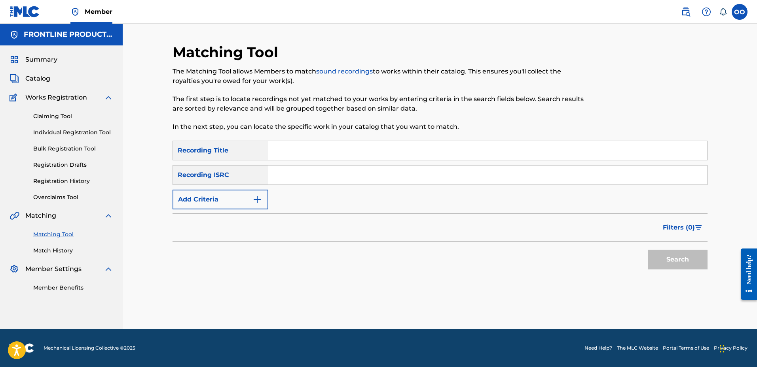
scroll to position [0, 0]
click at [409, 155] on input "Search Form" at bounding box center [487, 150] width 439 height 19
paste input "Hurry Up & Buy"
type input "Hurry Up & Buy"
click at [188, 204] on button "Add Criteria" at bounding box center [220, 200] width 96 height 20
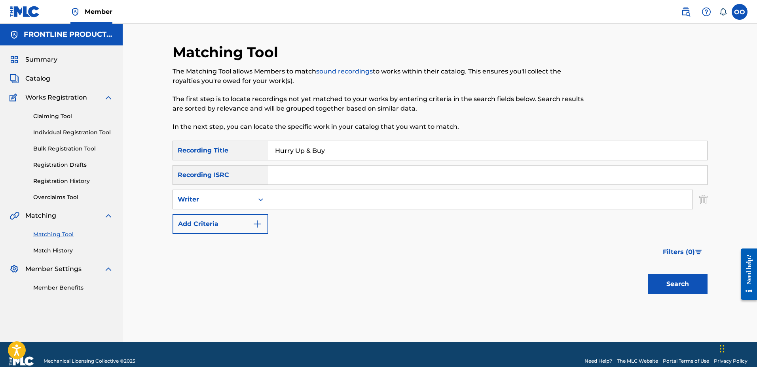
click at [192, 202] on div "Writer" at bounding box center [213, 199] width 71 height 9
click at [198, 216] on div "Recording Artist" at bounding box center [220, 220] width 95 height 20
click at [298, 206] on input "Search Form" at bounding box center [480, 199] width 424 height 19
paste input "AMCC"
type input "AMCC"
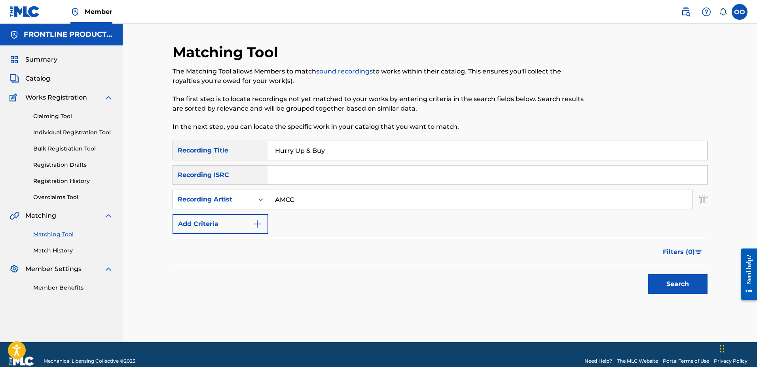
click at [648, 274] on button "Search" at bounding box center [677, 284] width 59 height 20
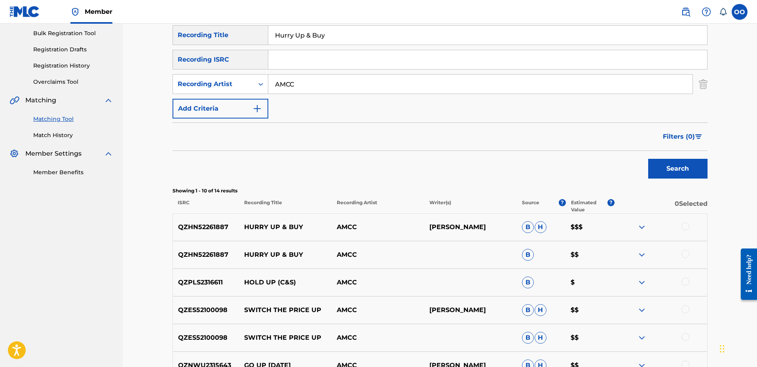
scroll to position [116, 0]
click at [683, 225] on div at bounding box center [685, 226] width 8 height 8
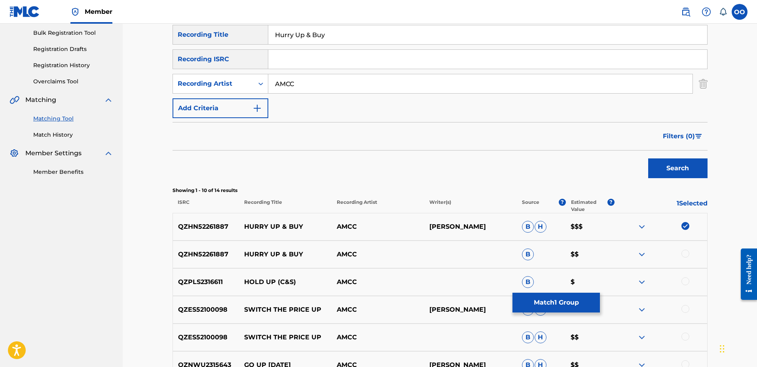
click at [686, 253] on div at bounding box center [685, 254] width 8 height 8
click at [565, 304] on button "Match 2 Groups" at bounding box center [555, 303] width 87 height 20
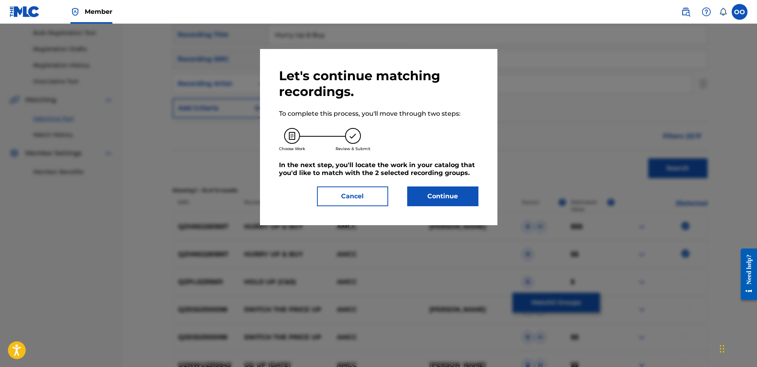
click at [452, 202] on button "Continue" at bounding box center [442, 197] width 71 height 20
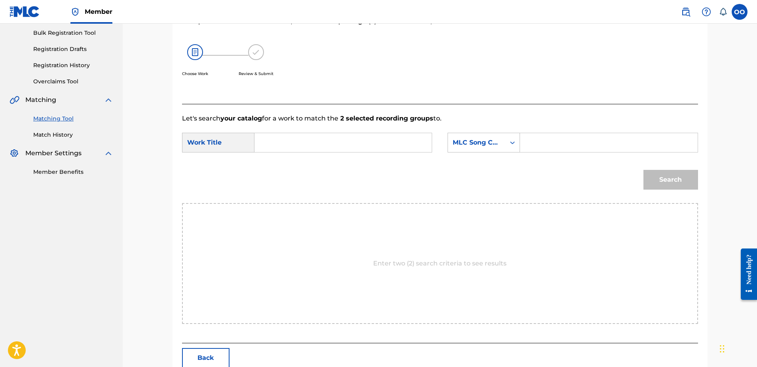
click at [338, 144] on input "Search Form" at bounding box center [343, 142] width 164 height 19
paste input "AMCC"
paste input "Hurry Up & Buy"
type input "Hurry Up & Buy"
click at [486, 152] on div "MLC Song Code" at bounding box center [483, 143] width 72 height 20
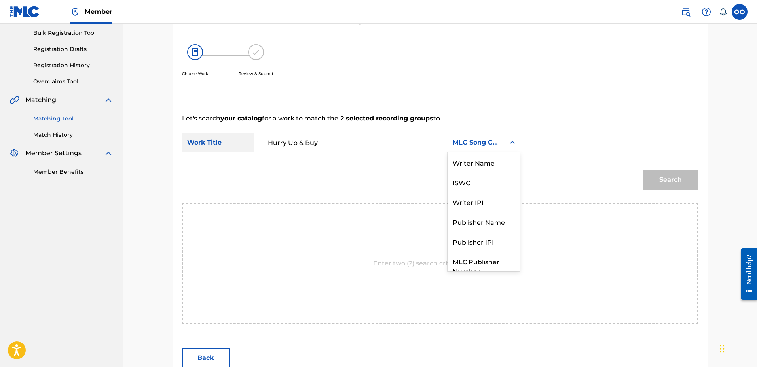
scroll to position [29, 0]
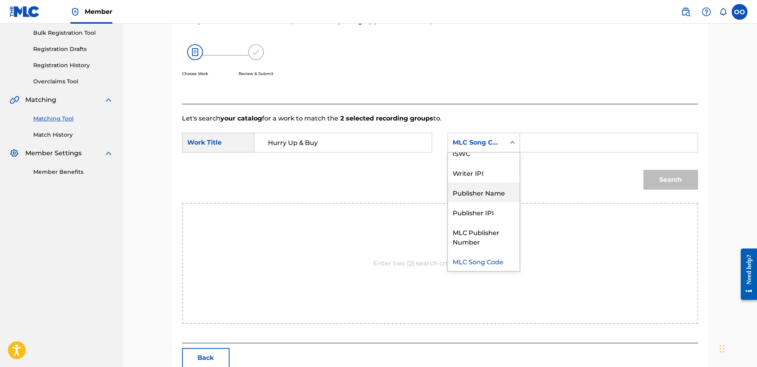
click at [485, 200] on div "Publisher Name" at bounding box center [484, 193] width 72 height 20
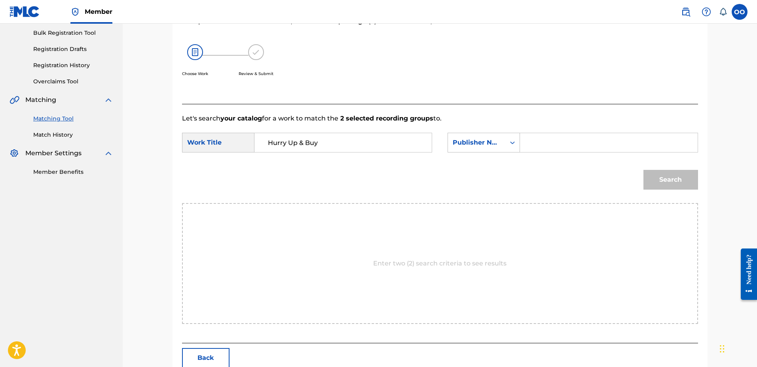
click at [539, 146] on input "Search Form" at bounding box center [608, 142] width 164 height 19
type input "fron"
click at [643, 170] on button "Search" at bounding box center [670, 180] width 55 height 20
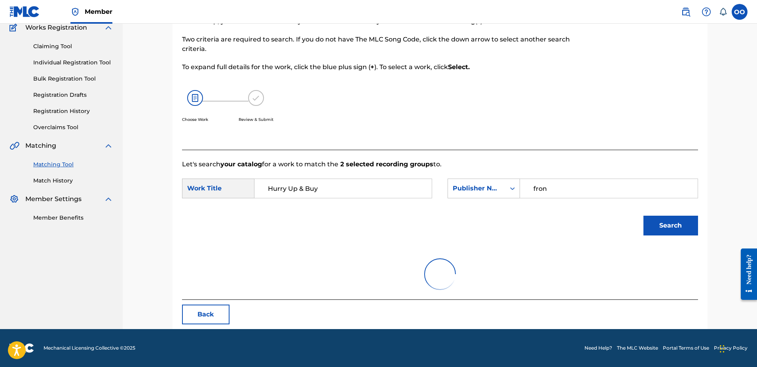
scroll to position [116, 0]
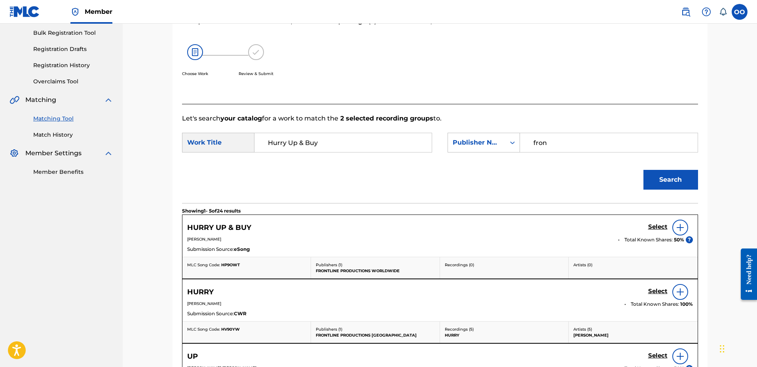
click at [654, 227] on h5 "Select" at bounding box center [657, 227] width 19 height 8
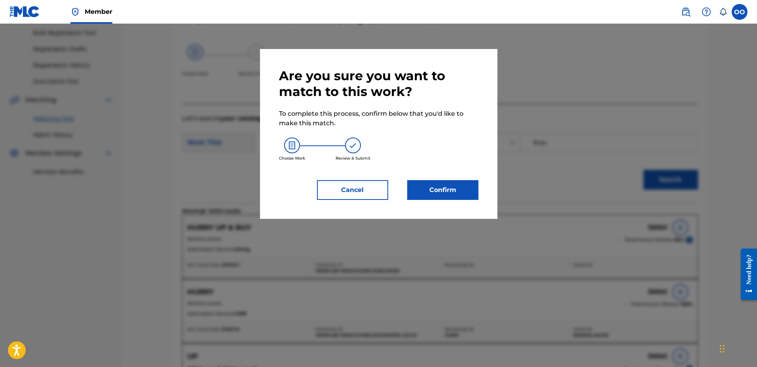
click at [447, 193] on button "Confirm" at bounding box center [442, 190] width 71 height 20
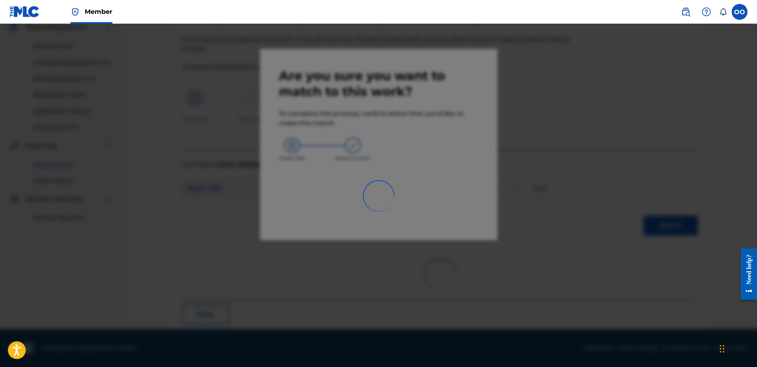
scroll to position [21, 0]
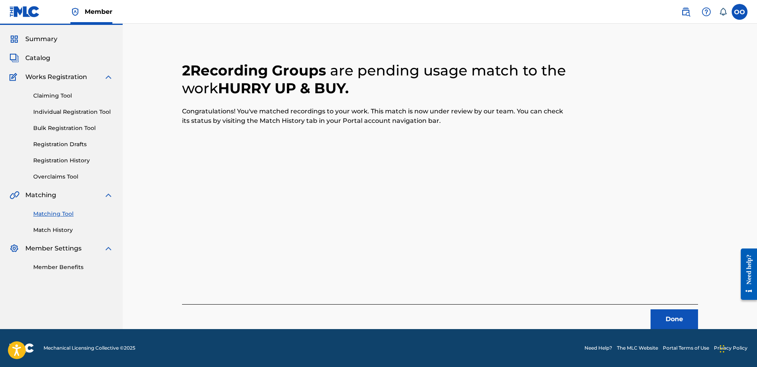
click at [654, 318] on button "Done" at bounding box center [673, 320] width 47 height 20
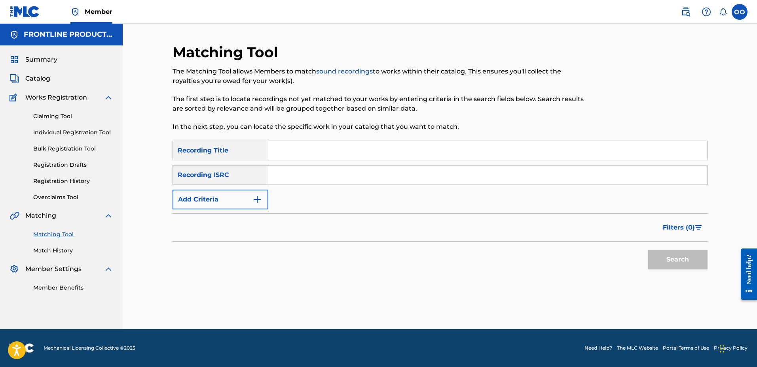
click at [322, 151] on input "Search Form" at bounding box center [487, 150] width 439 height 19
click at [193, 206] on button "Add Criteria" at bounding box center [220, 200] width 96 height 20
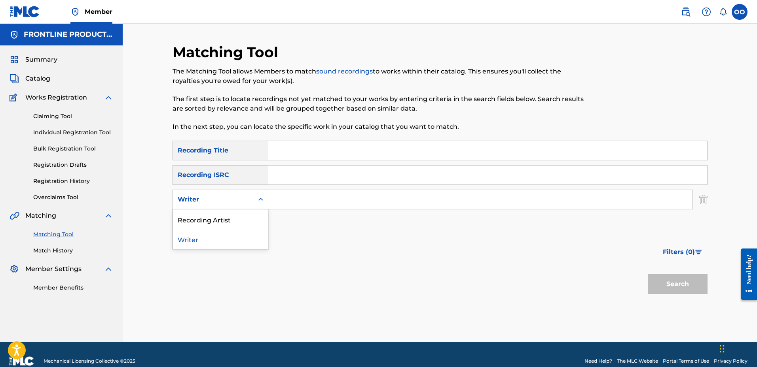
click at [197, 204] on div "Writer" at bounding box center [213, 199] width 71 height 9
click at [200, 224] on div "Recording Artist" at bounding box center [220, 220] width 95 height 20
click at [287, 205] on input "Search Form" at bounding box center [480, 199] width 424 height 19
paste input "Hurry Up & Buy"
type input "Hurry Up & Buy"
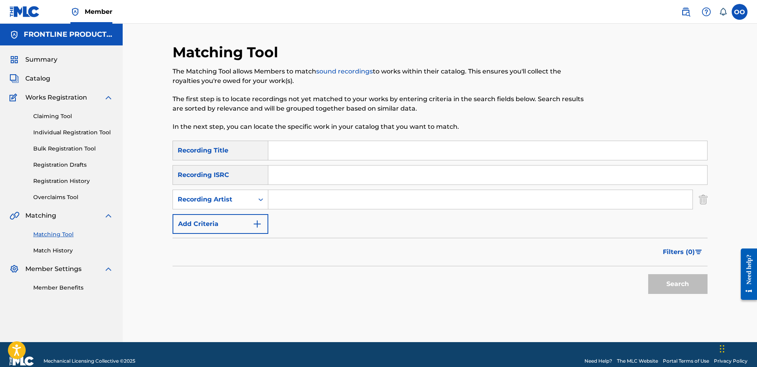
paste input "AMCC"
type input "AMCC"
click at [293, 155] on input "Search Form" at bounding box center [487, 150] width 439 height 19
paste input "Plug"
type input "Plug"
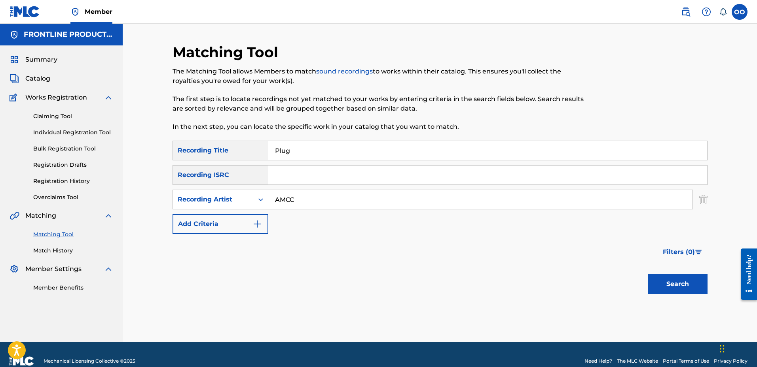
click at [648, 274] on button "Search" at bounding box center [677, 284] width 59 height 20
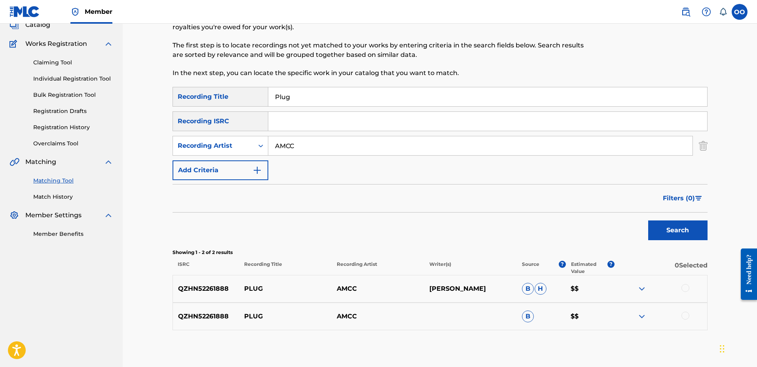
scroll to position [60, 0]
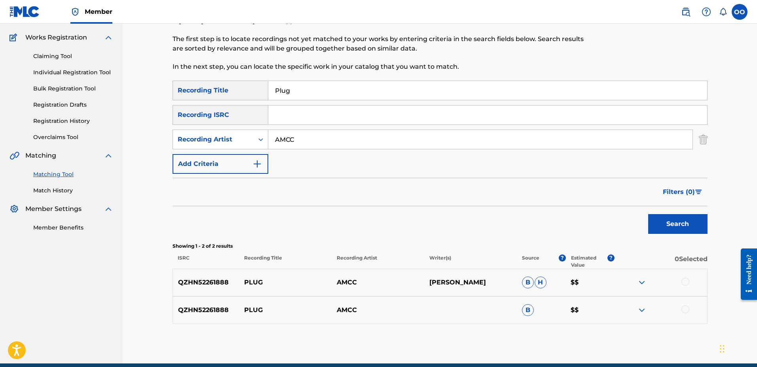
click at [683, 283] on div at bounding box center [685, 282] width 8 height 8
click at [686, 310] on div at bounding box center [685, 310] width 8 height 8
click at [573, 299] on button "Match 2 Groups" at bounding box center [555, 303] width 87 height 20
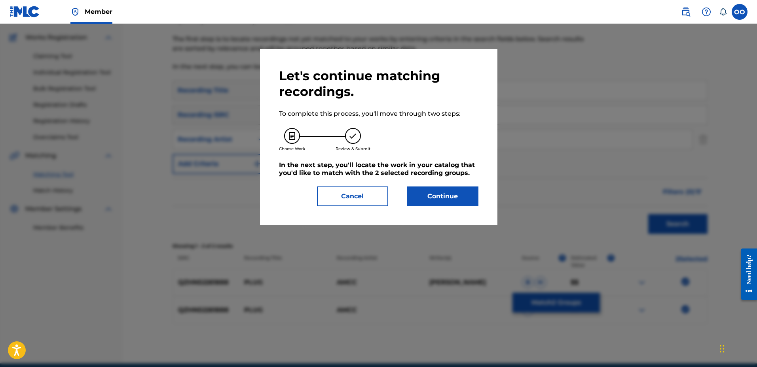
click at [441, 195] on button "Continue" at bounding box center [442, 197] width 71 height 20
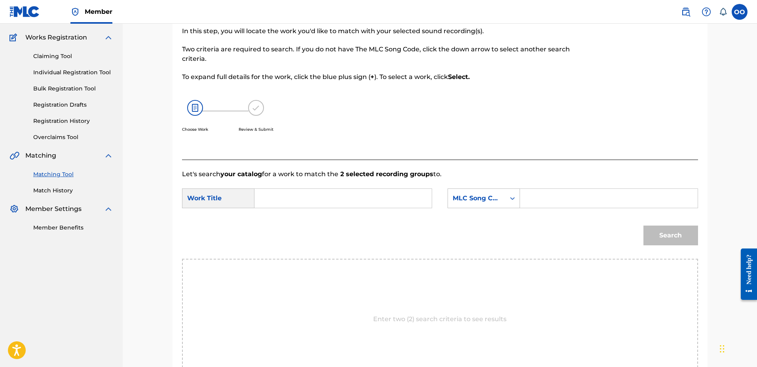
click at [357, 205] on input "Search Form" at bounding box center [343, 198] width 164 height 19
paste input "Plug"
type input "Plug"
click at [464, 205] on div "MLC Song Code" at bounding box center [476, 198] width 57 height 15
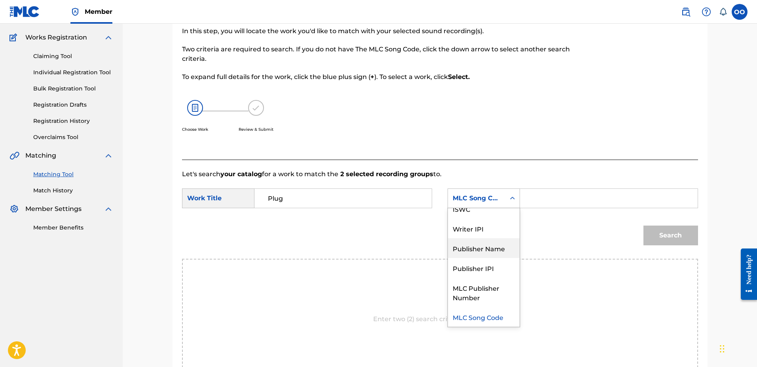
click at [474, 247] on div "Publisher Name" at bounding box center [484, 248] width 72 height 20
click at [550, 202] on input "Search Form" at bounding box center [608, 198] width 164 height 19
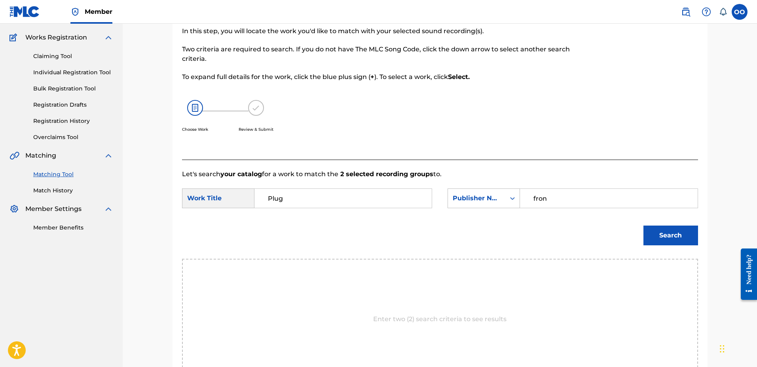
type input "fron"
click at [643, 226] on button "Search" at bounding box center [670, 236] width 55 height 20
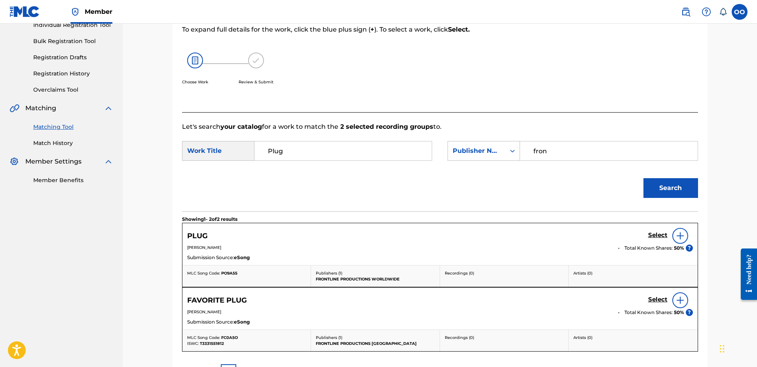
scroll to position [128, 0]
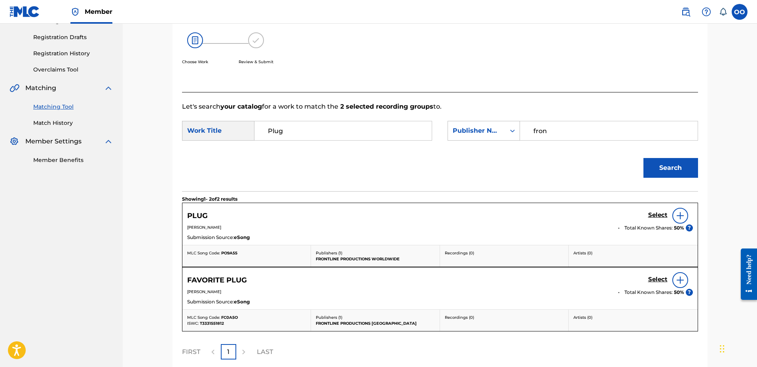
click at [654, 217] on h5 "Select" at bounding box center [657, 216] width 19 height 8
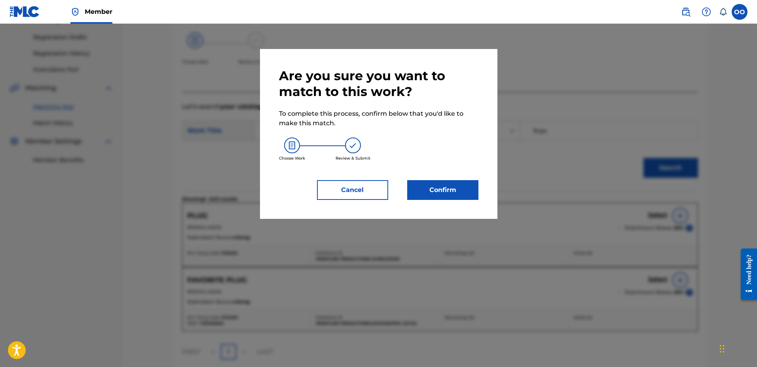
click at [470, 196] on button "Confirm" at bounding box center [442, 190] width 71 height 20
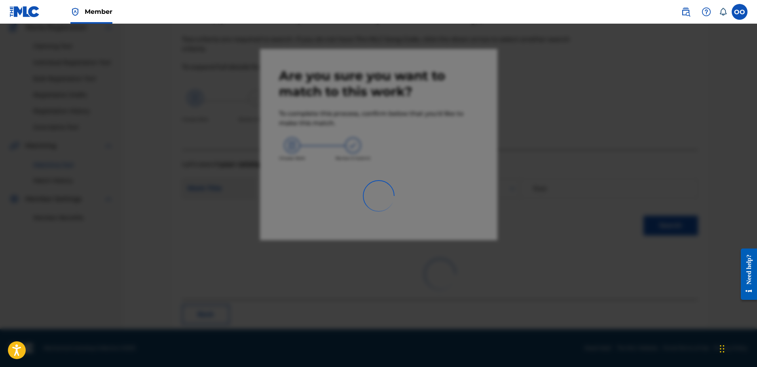
scroll to position [21, 0]
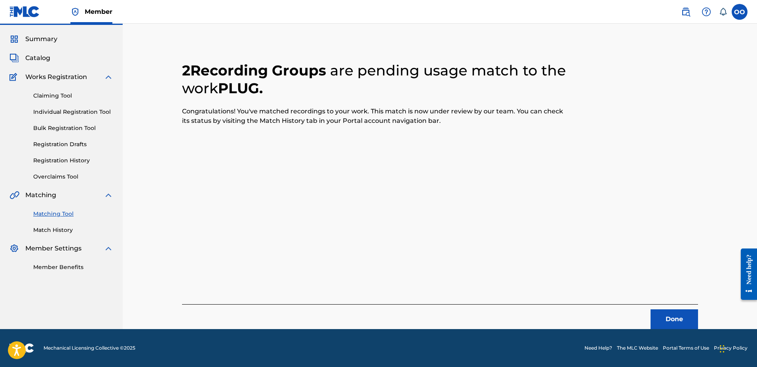
click at [672, 313] on button "Done" at bounding box center [673, 320] width 47 height 20
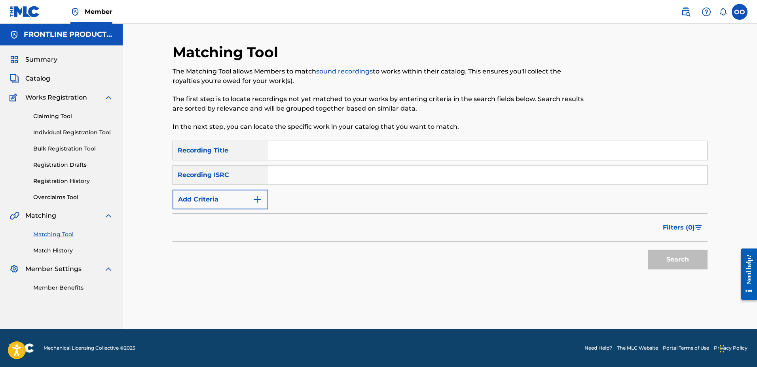
scroll to position [0, 0]
click at [355, 149] on input "Search Form" at bounding box center [487, 150] width 439 height 19
click at [328, 152] on input "Search Form" at bounding box center [487, 150] width 439 height 19
paste input "Higher Ups"
type input "Higher Ups"
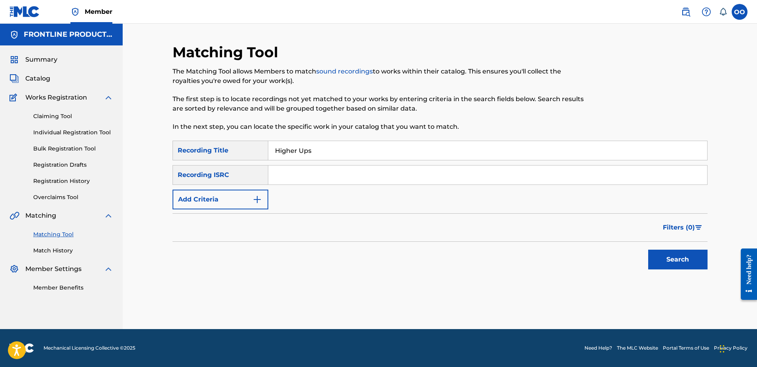
click at [199, 197] on button "Add Criteria" at bounding box center [220, 200] width 96 height 20
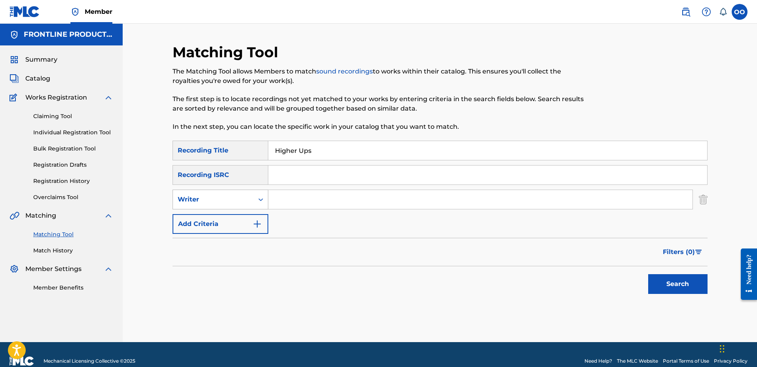
click at [203, 199] on div "Writer" at bounding box center [213, 199] width 71 height 9
click at [208, 215] on div "Recording Artist" at bounding box center [220, 220] width 95 height 20
click at [291, 202] on input "Search Form" at bounding box center [480, 199] width 424 height 19
paste input "AMCC"
type input "AMCC"
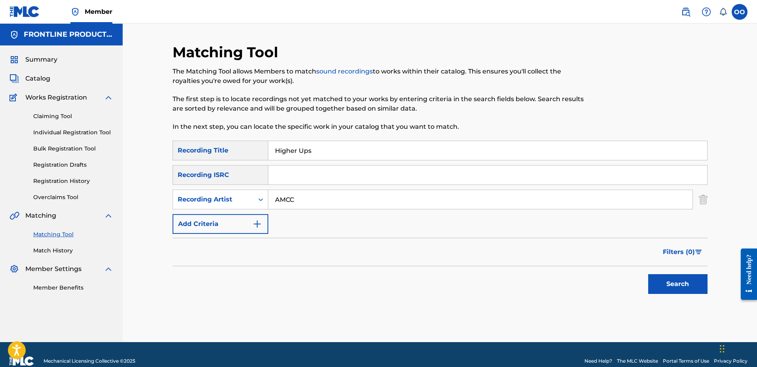
click at [648, 274] on button "Search" at bounding box center [677, 284] width 59 height 20
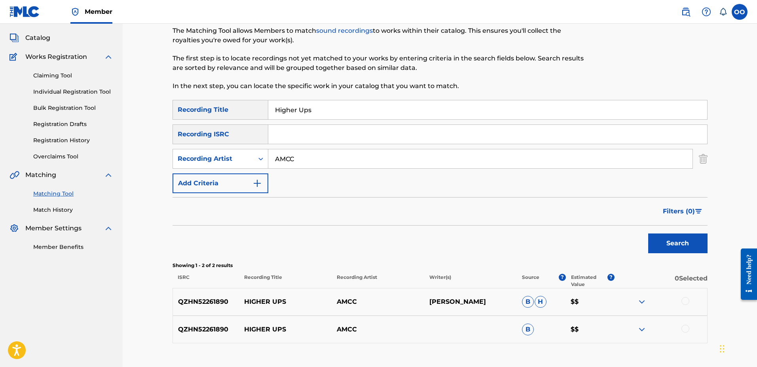
scroll to position [45, 0]
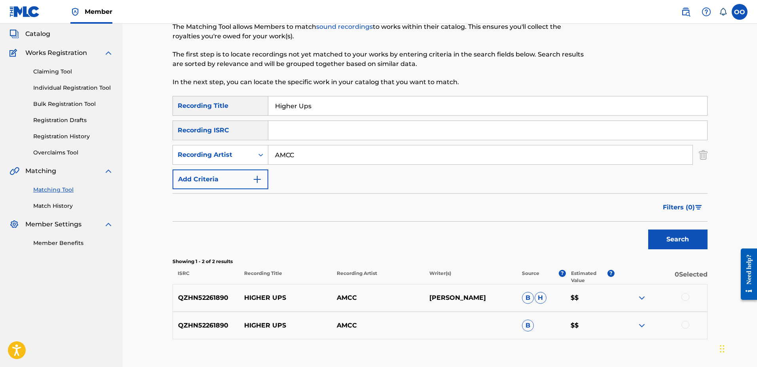
click at [684, 299] on div at bounding box center [685, 297] width 8 height 8
click at [684, 327] on div at bounding box center [685, 325] width 8 height 8
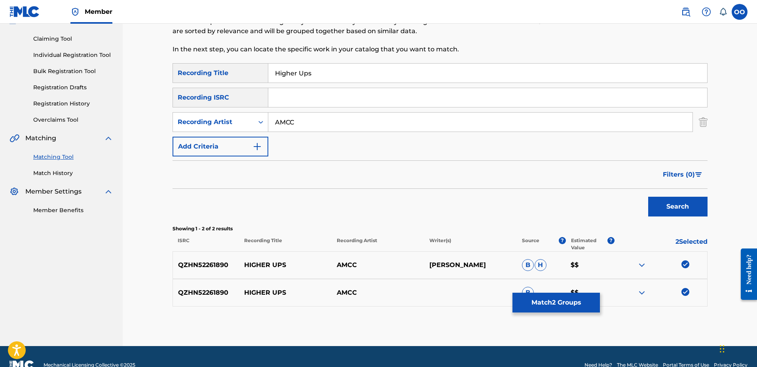
scroll to position [78, 0]
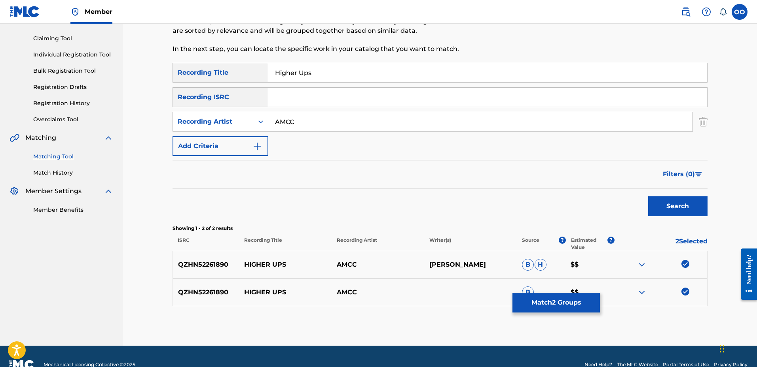
click at [689, 204] on button "Search" at bounding box center [677, 207] width 59 height 20
click at [576, 301] on button "Match 2 Groups" at bounding box center [555, 303] width 87 height 20
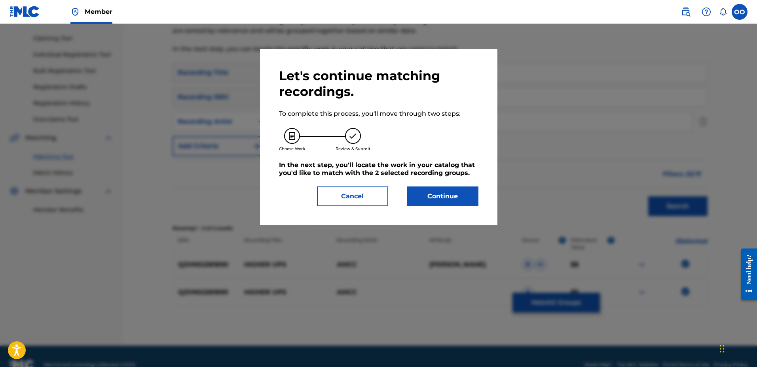
click at [457, 200] on button "Continue" at bounding box center [442, 197] width 71 height 20
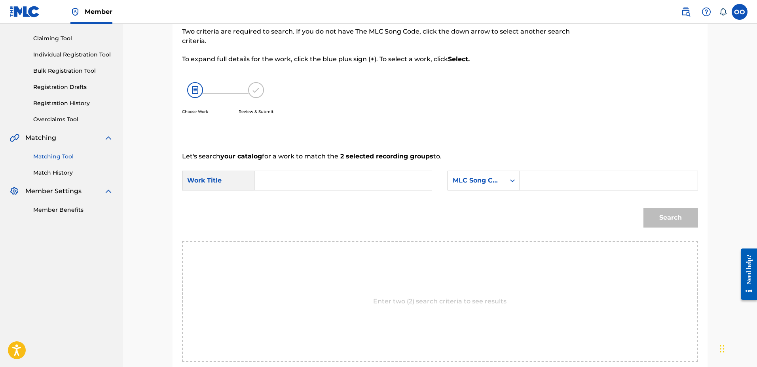
click at [352, 186] on input "Search Form" at bounding box center [343, 180] width 164 height 19
paste input "Higher Ups"
type input "Higher Ups"
click at [493, 186] on div "MLC Song Code" at bounding box center [476, 180] width 57 height 15
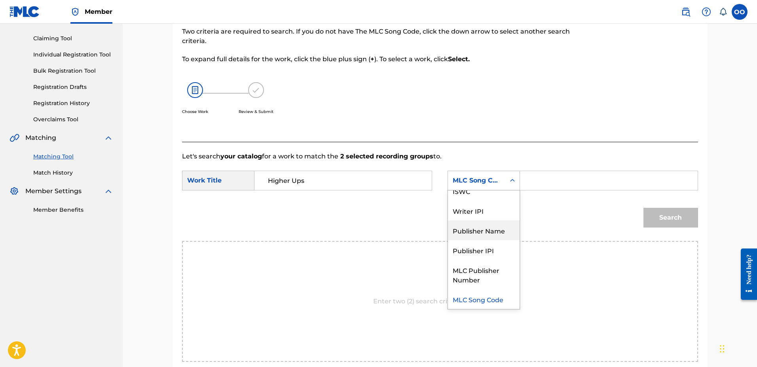
click at [487, 236] on div "Publisher Name" at bounding box center [484, 231] width 72 height 20
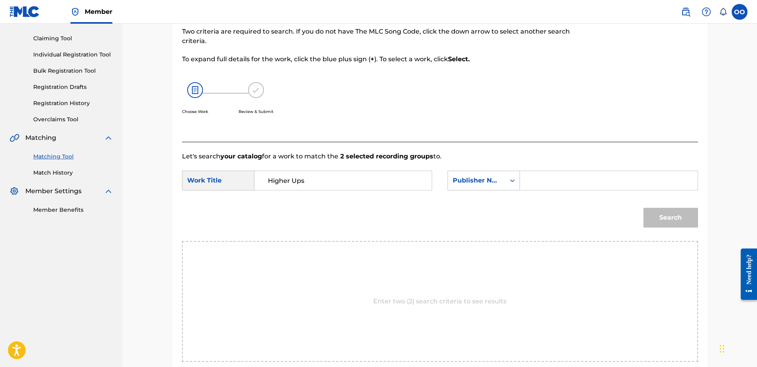
click at [540, 184] on input "Search Form" at bounding box center [608, 180] width 164 height 19
type input "fro"
click at [643, 208] on button "Search" at bounding box center [670, 218] width 55 height 20
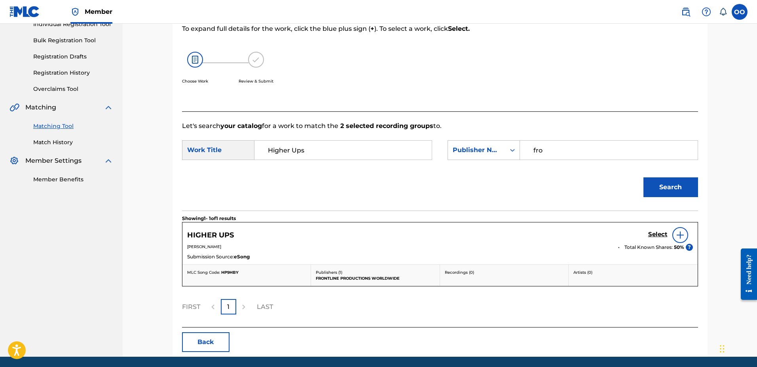
scroll to position [114, 0]
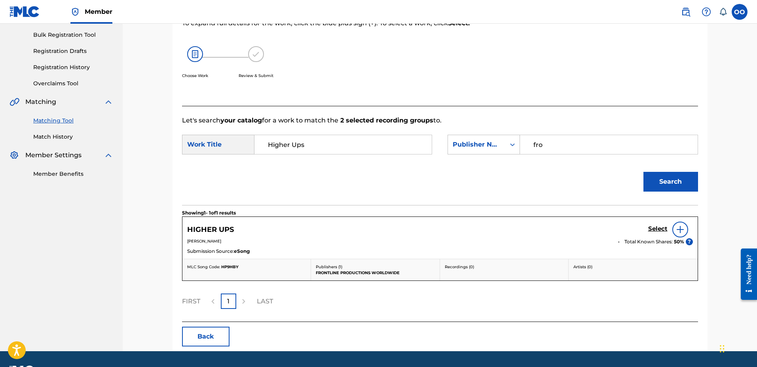
click at [651, 229] on h5 "Select" at bounding box center [657, 229] width 19 height 8
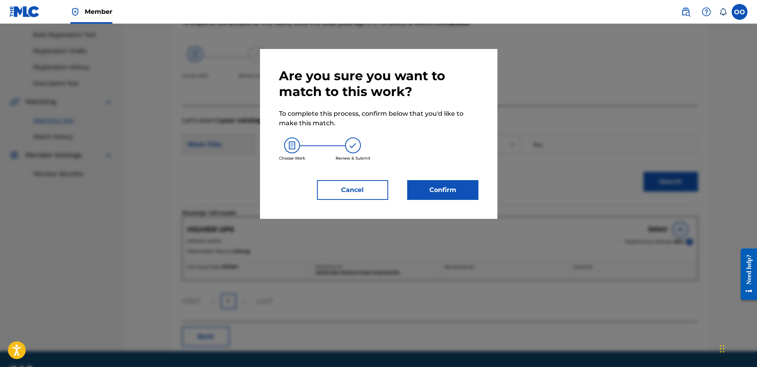
click at [444, 178] on div "Are you sure you want to match to this work? To complete this process, confirm …" at bounding box center [378, 134] width 199 height 132
click at [444, 187] on button "Confirm" at bounding box center [442, 190] width 71 height 20
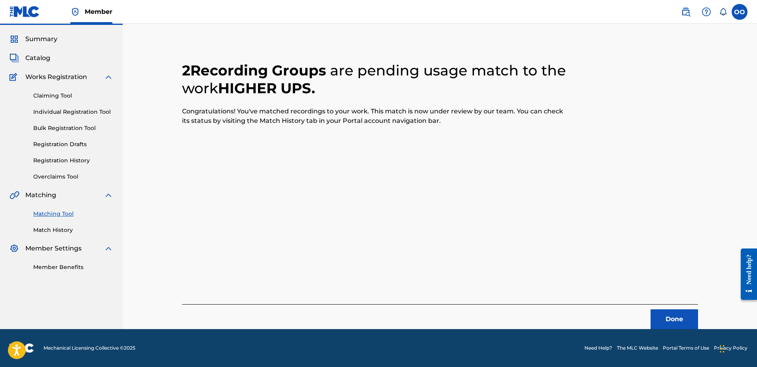
scroll to position [21, 0]
click at [662, 321] on button "Done" at bounding box center [673, 320] width 47 height 20
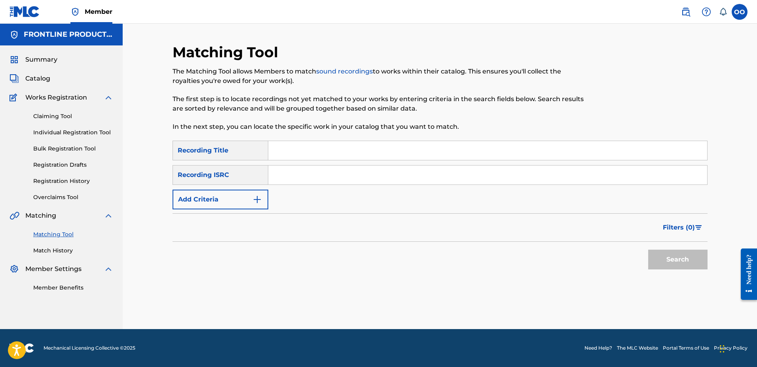
click at [397, 155] on input "Search Form" at bounding box center [487, 150] width 439 height 19
paste input "Can't Loose It"
type input "Can't Loose It"
click at [232, 204] on button "Add Criteria" at bounding box center [220, 200] width 96 height 20
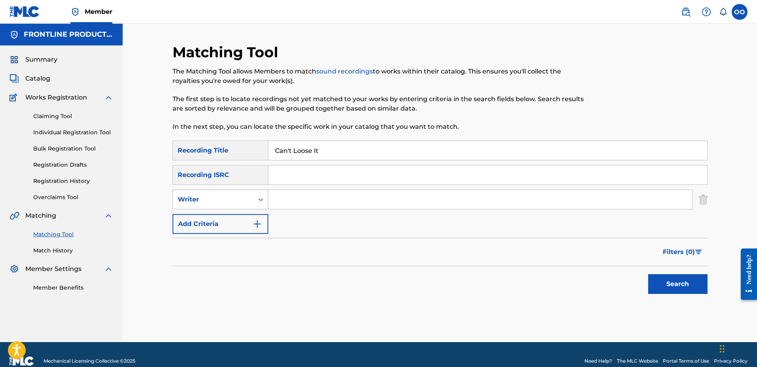
click at [235, 202] on div "Writer" at bounding box center [213, 199] width 71 height 9
click at [228, 219] on div "Recording Artist" at bounding box center [220, 220] width 95 height 20
click at [297, 201] on input "Search Form" at bounding box center [480, 199] width 424 height 19
paste input "Dsf JR"
type input "Dsf JR"
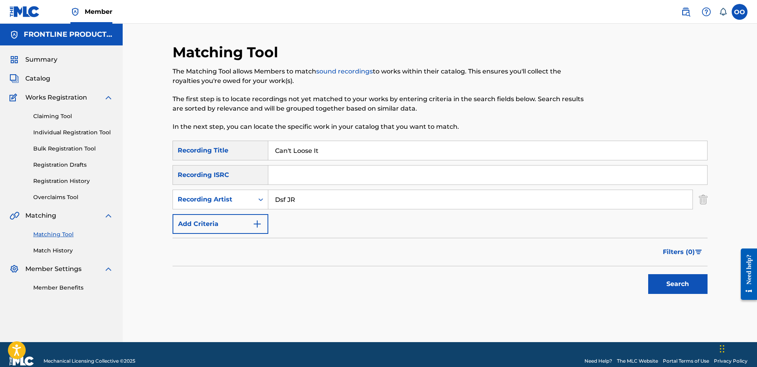
click at [648, 274] on button "Search" at bounding box center [677, 284] width 59 height 20
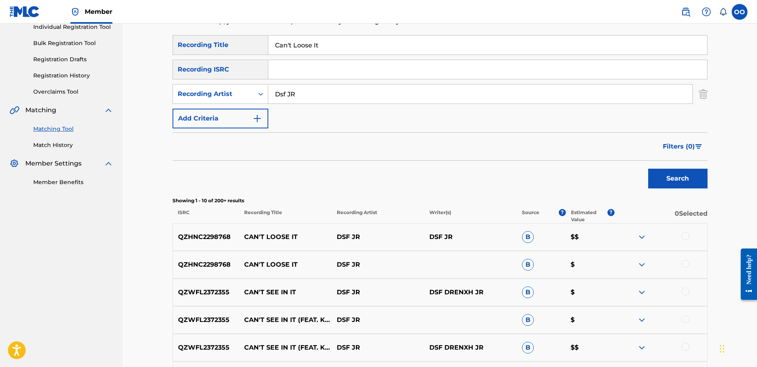
scroll to position [106, 0]
click at [686, 237] on div at bounding box center [685, 236] width 8 height 8
click at [685, 266] on div at bounding box center [685, 264] width 8 height 8
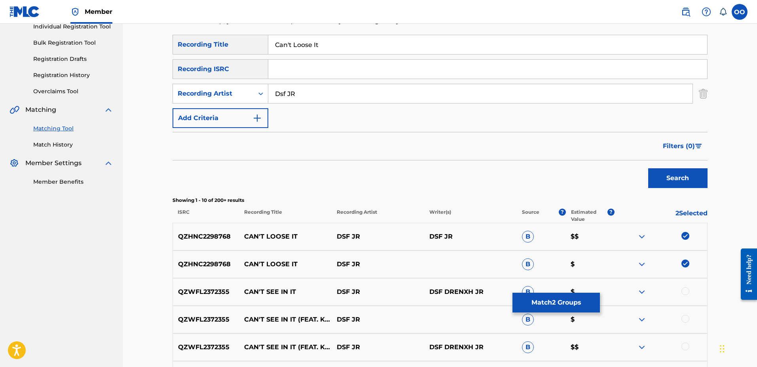
click at [684, 292] on div at bounding box center [685, 292] width 8 height 8
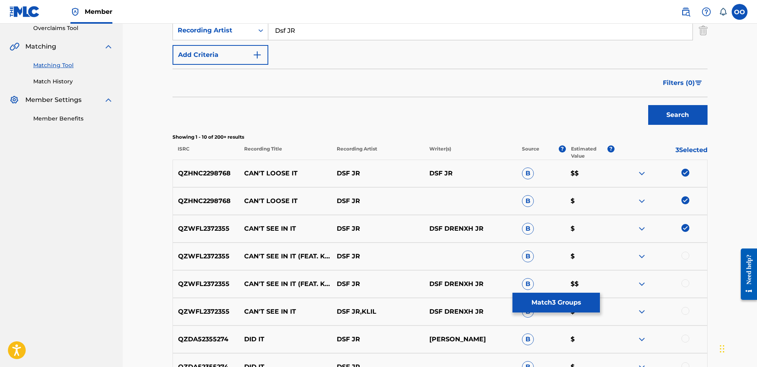
scroll to position [184, 0]
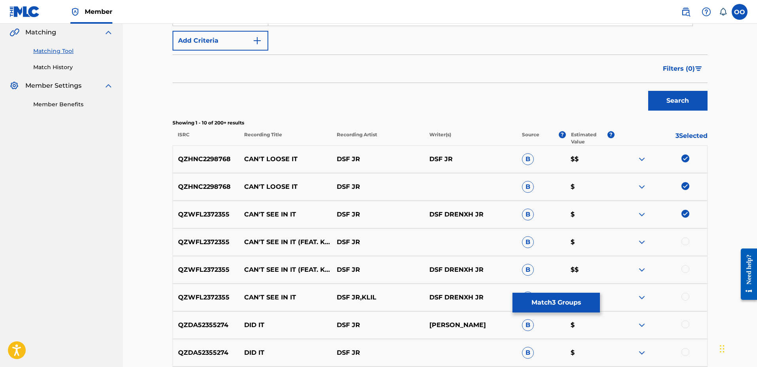
click at [685, 242] on div at bounding box center [685, 242] width 8 height 8
click at [686, 269] on div at bounding box center [685, 269] width 8 height 8
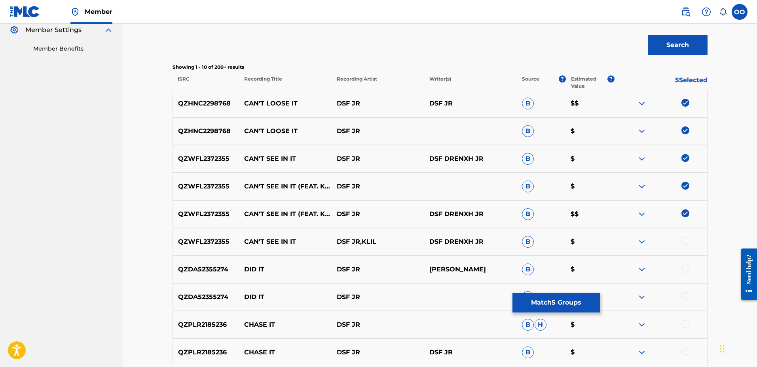
scroll to position [242, 0]
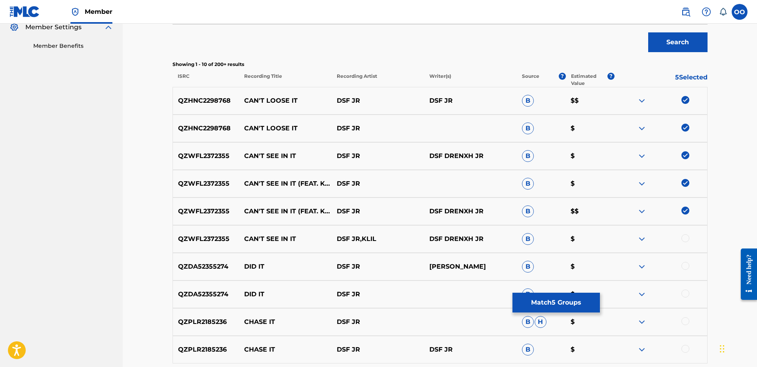
click at [685, 238] on div at bounding box center [685, 239] width 8 height 8
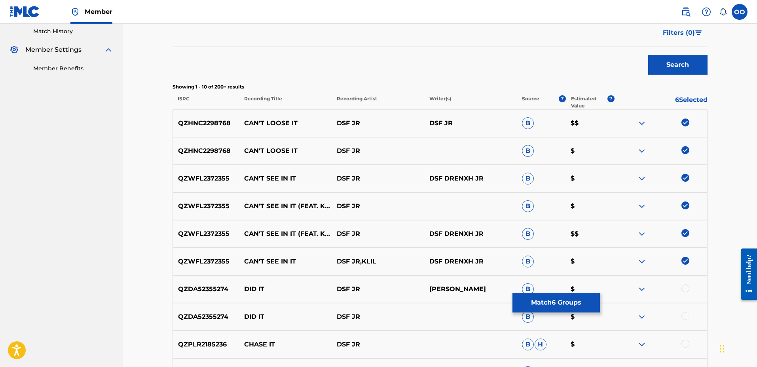
scroll to position [220, 0]
click at [687, 261] on img at bounding box center [685, 261] width 8 height 8
click at [685, 235] on img at bounding box center [685, 233] width 8 height 8
click at [685, 204] on img at bounding box center [685, 205] width 8 height 8
click at [688, 177] on img at bounding box center [685, 178] width 8 height 8
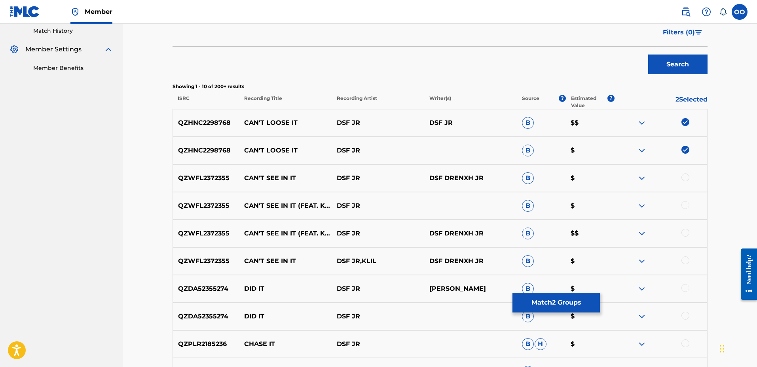
click at [541, 305] on button "Match 2 Groups" at bounding box center [555, 303] width 87 height 20
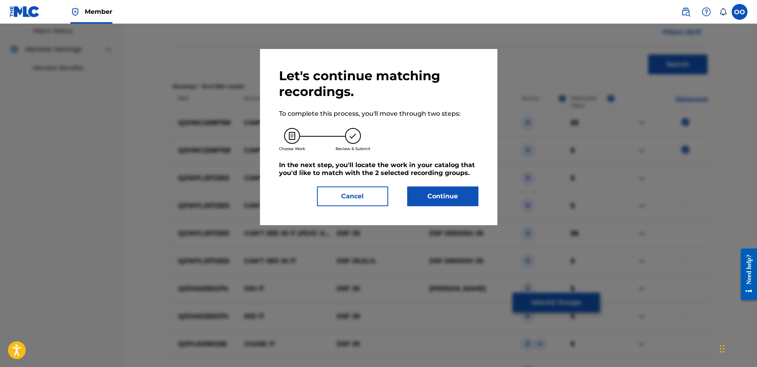
click at [451, 201] on button "Continue" at bounding box center [442, 197] width 71 height 20
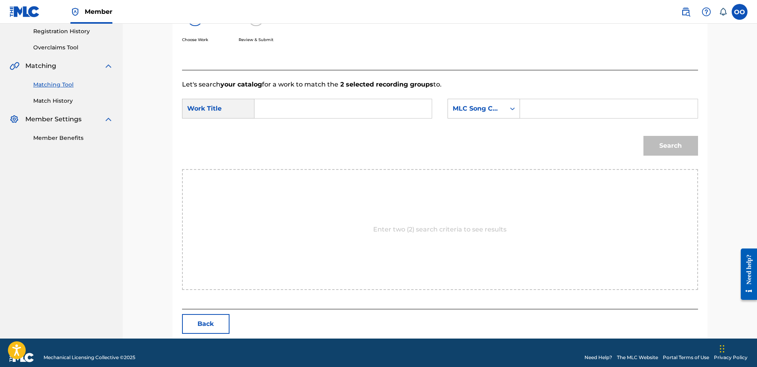
scroll to position [159, 0]
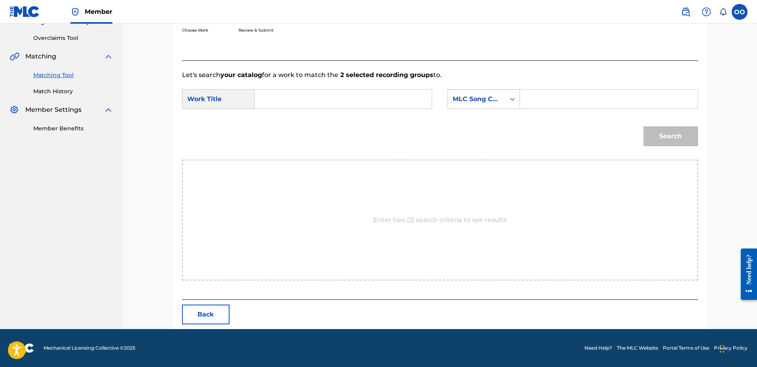
click at [328, 102] on input "Search Form" at bounding box center [343, 99] width 164 height 19
paste input "Can't Loose It"
type input "Can't Loose It"
click at [478, 101] on div "MLC Song Code" at bounding box center [476, 99] width 48 height 9
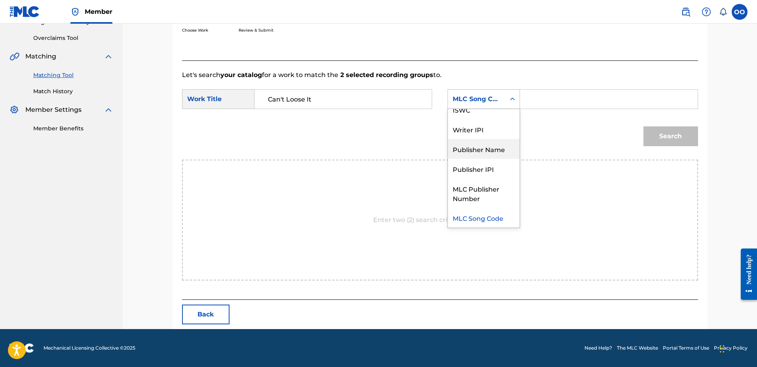
click at [485, 150] on div "Publisher Name" at bounding box center [484, 149] width 72 height 20
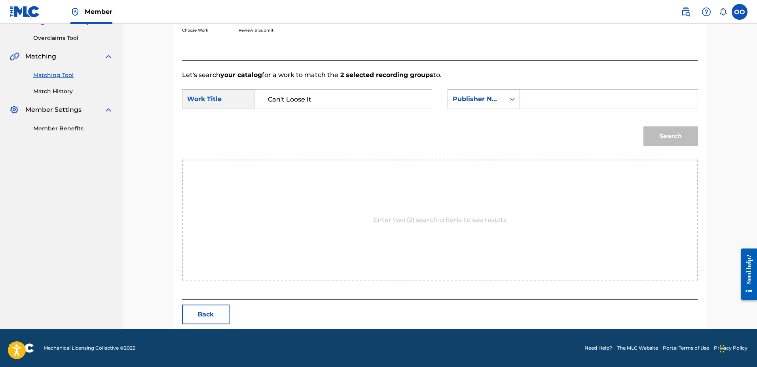
click at [568, 97] on input "Search Form" at bounding box center [608, 99] width 164 height 19
type input "fron"
click at [643, 127] on button "Search" at bounding box center [670, 137] width 55 height 20
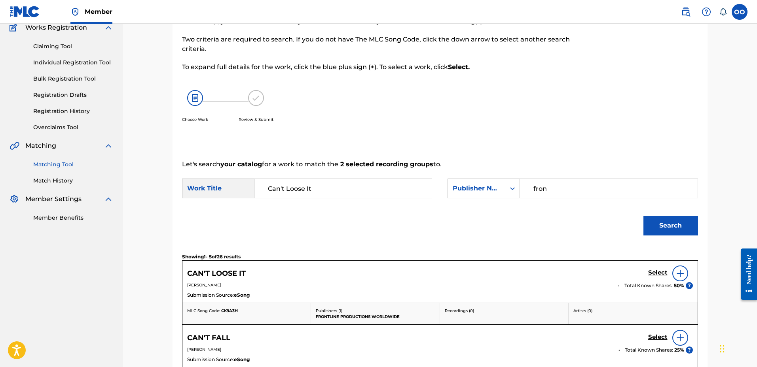
scroll to position [159, 0]
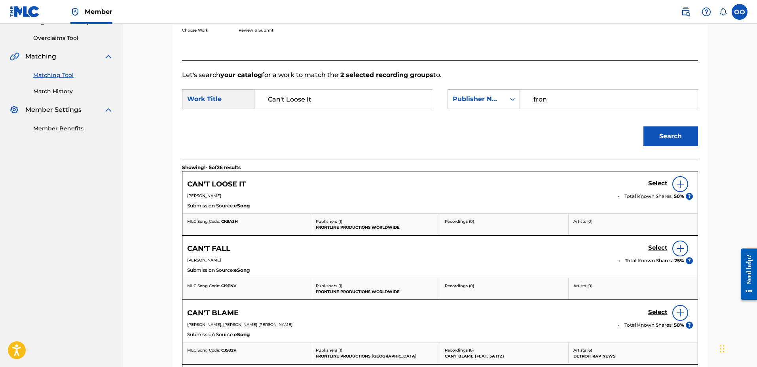
click at [653, 182] on h5 "Select" at bounding box center [657, 184] width 19 height 8
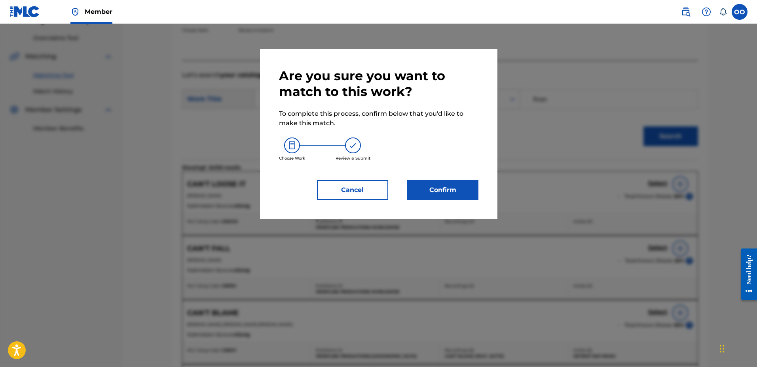
click at [450, 190] on button "Confirm" at bounding box center [442, 190] width 71 height 20
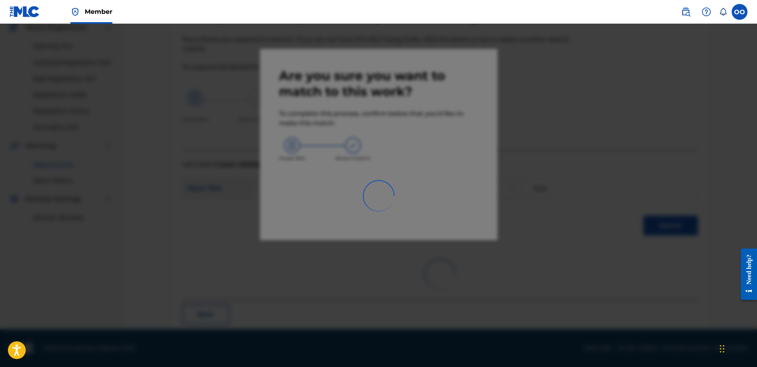
scroll to position [21, 0]
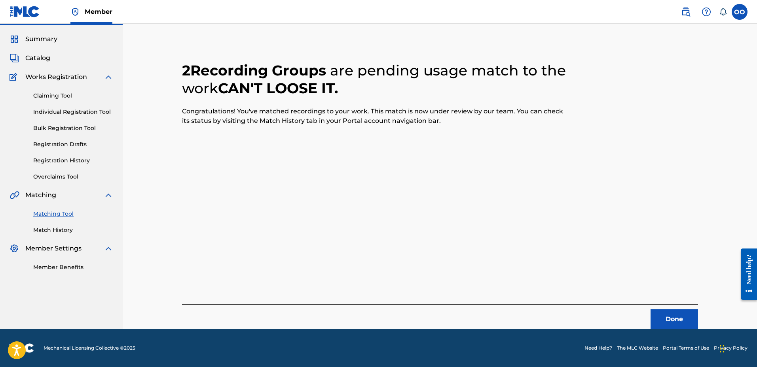
click at [679, 321] on button "Done" at bounding box center [673, 320] width 47 height 20
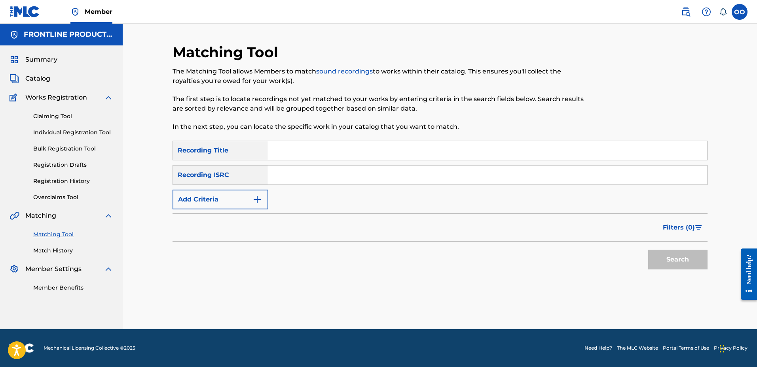
scroll to position [0, 0]
click at [427, 153] on input "Search Form" at bounding box center [487, 150] width 439 height 19
paste input "4Cobbs"
type input "4Cobbs"
click at [191, 206] on button "Add Criteria" at bounding box center [220, 200] width 96 height 20
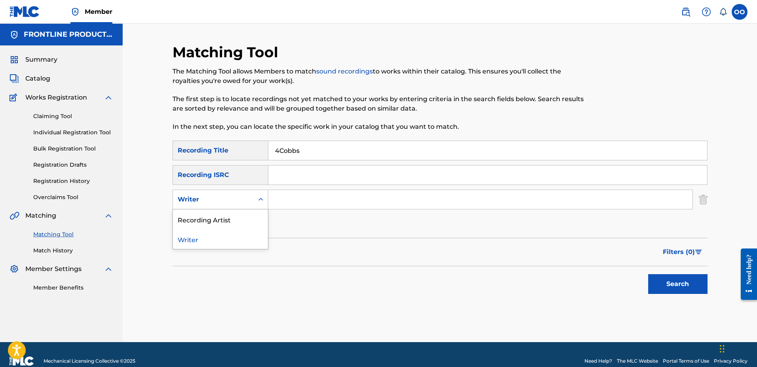
click at [215, 205] on div "Writer" at bounding box center [213, 199] width 81 height 15
click at [216, 216] on div "Recording Artist" at bounding box center [220, 220] width 95 height 20
click at [286, 201] on input "Search Form" at bounding box center [480, 199] width 424 height 19
paste input "Ne7hew"
type input "Ne7hew"
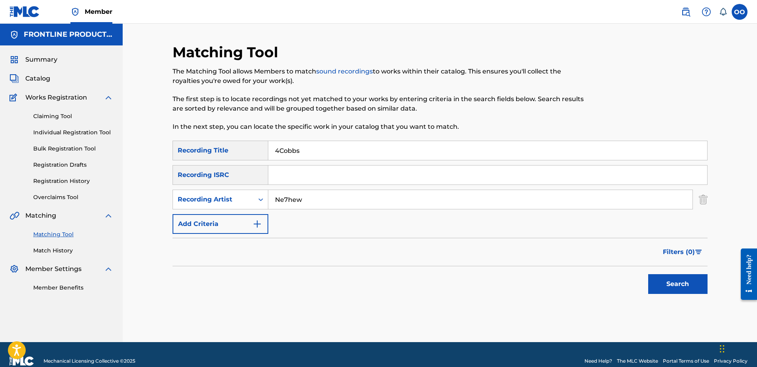
click at [648, 274] on button "Search" at bounding box center [677, 284] width 59 height 20
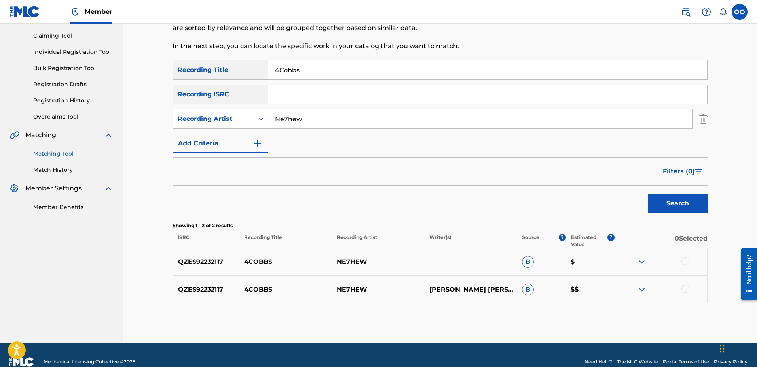
scroll to position [95, 0]
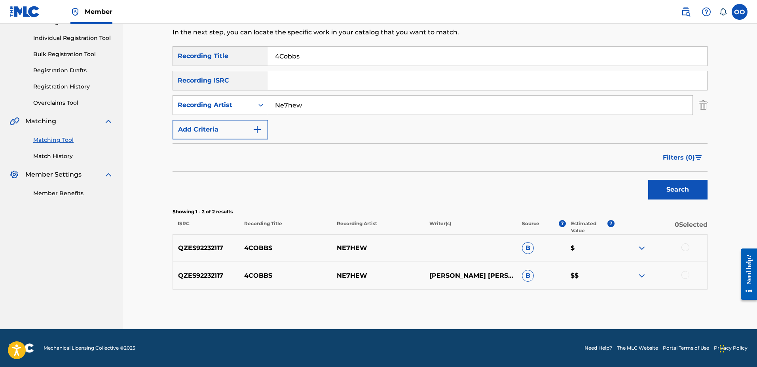
click at [685, 246] on div at bounding box center [685, 248] width 8 height 8
click at [685, 278] on div at bounding box center [685, 275] width 8 height 8
click at [572, 304] on button "Match 2 Groups" at bounding box center [555, 303] width 87 height 20
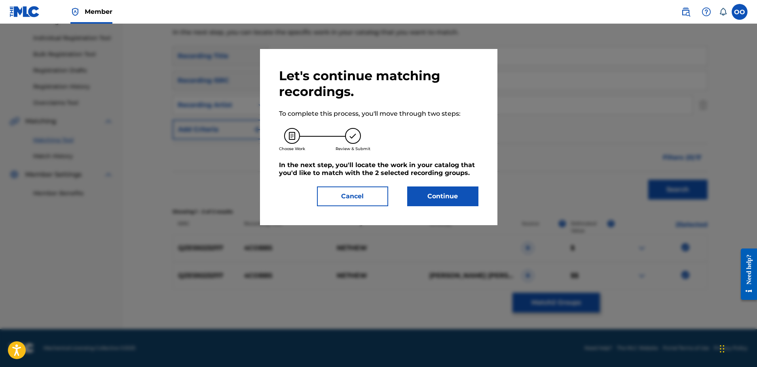
click at [449, 193] on button "Continue" at bounding box center [442, 197] width 71 height 20
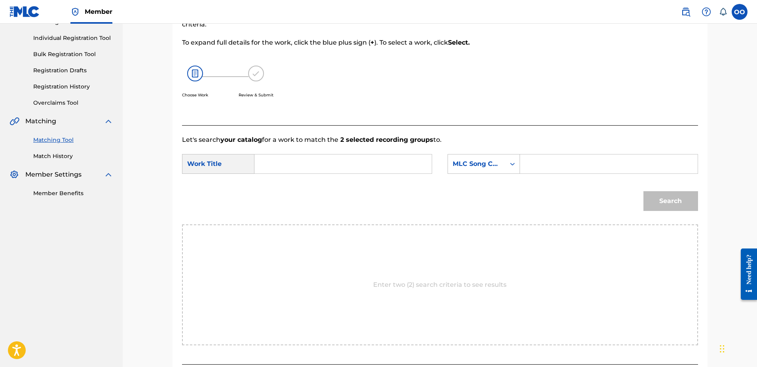
click at [364, 161] on input "Search Form" at bounding box center [343, 164] width 164 height 19
paste input "4Cobbs"
type input "4Cobbs"
click at [479, 164] on div "MLC Song Code" at bounding box center [476, 163] width 48 height 9
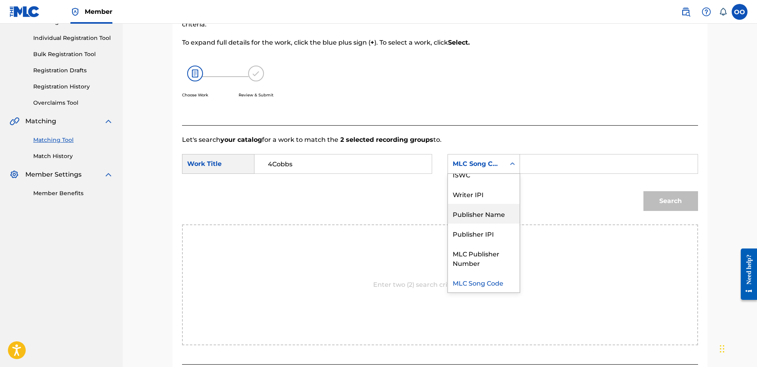
click at [482, 211] on div "Publisher Name" at bounding box center [484, 214] width 72 height 20
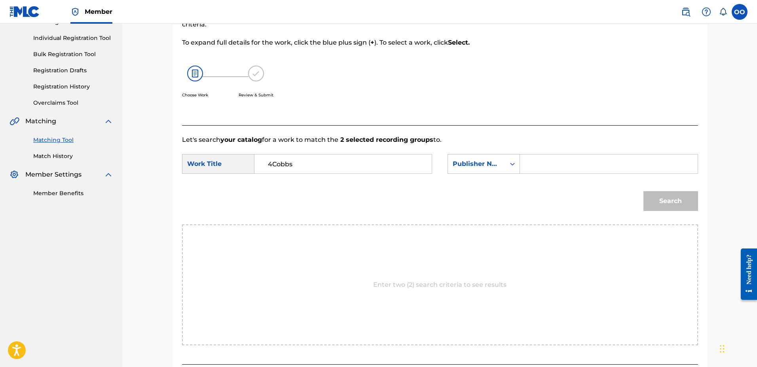
click at [548, 169] on input "Search Form" at bounding box center [608, 164] width 164 height 19
type input "fron"
click at [643, 191] on button "Search" at bounding box center [670, 201] width 55 height 20
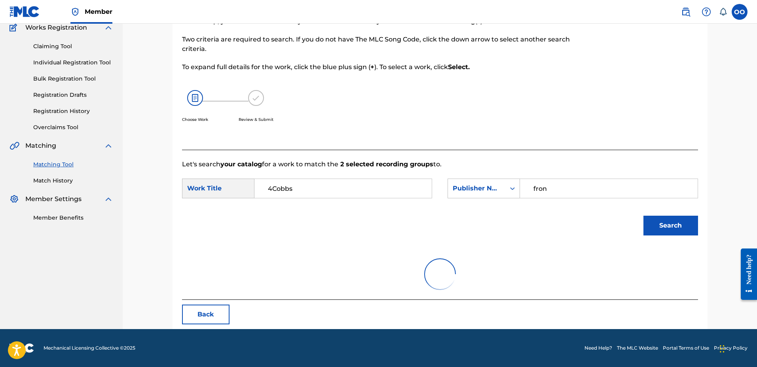
scroll to position [95, 0]
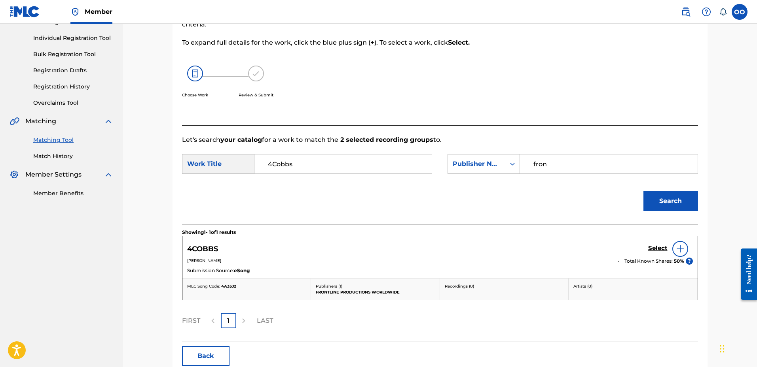
click at [653, 247] on h5 "Select" at bounding box center [657, 249] width 19 height 8
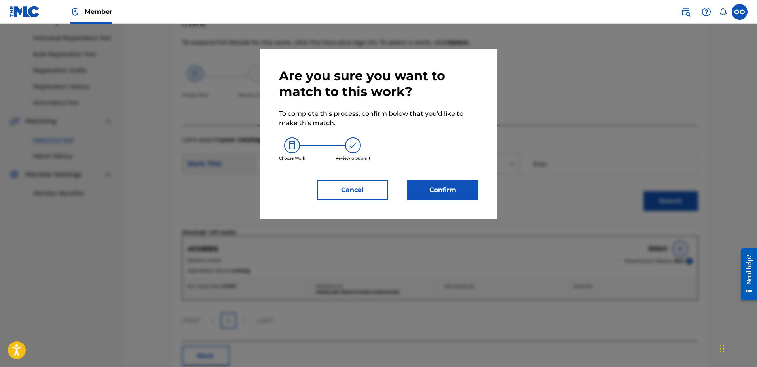
click at [453, 183] on button "Confirm" at bounding box center [442, 190] width 71 height 20
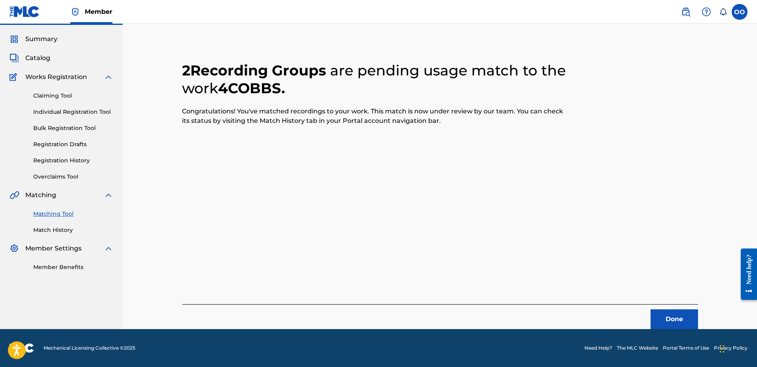
scroll to position [21, 0]
click at [668, 316] on button "Done" at bounding box center [673, 320] width 47 height 20
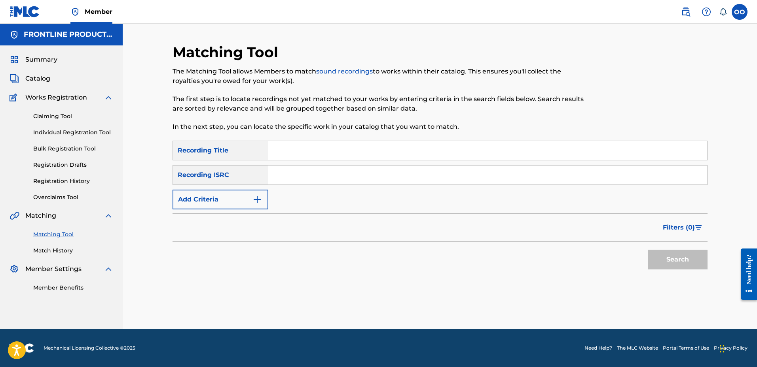
click at [361, 157] on input "Search Form" at bounding box center [487, 150] width 439 height 19
paste input "Scammers and Dealers"
type input "Scammers and Dealers"
click at [229, 194] on button "Add Criteria" at bounding box center [220, 200] width 96 height 20
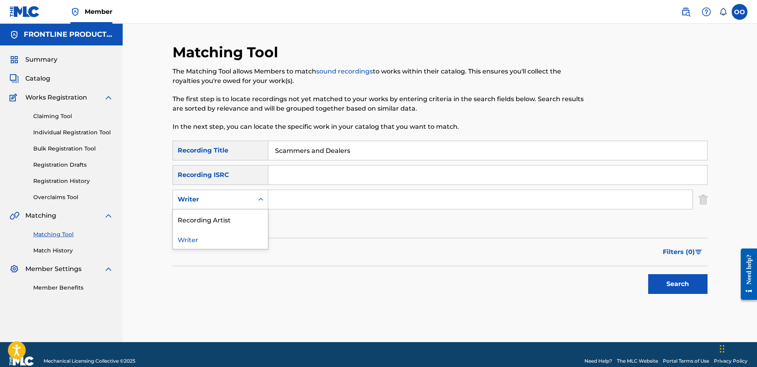
click at [236, 199] on div "Writer" at bounding box center [213, 199] width 71 height 9
click at [234, 220] on div "Recording Artist" at bounding box center [220, 220] width 95 height 20
click at [287, 202] on input "Search Form" at bounding box center [480, 199] width 424 height 19
paste input "Scamgrams"
type input "Scamgrams"
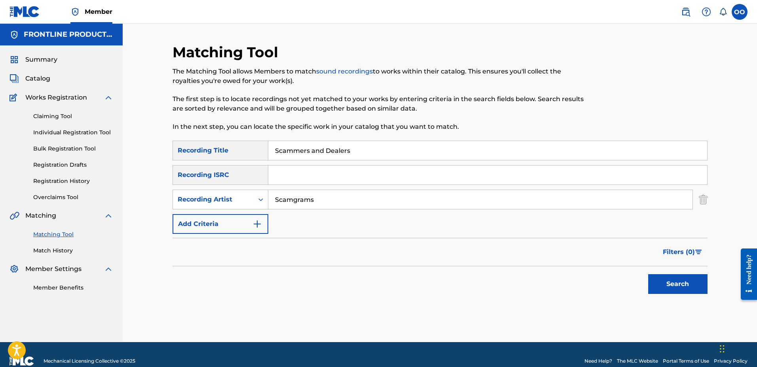
click at [648, 274] on button "Search" at bounding box center [677, 284] width 59 height 20
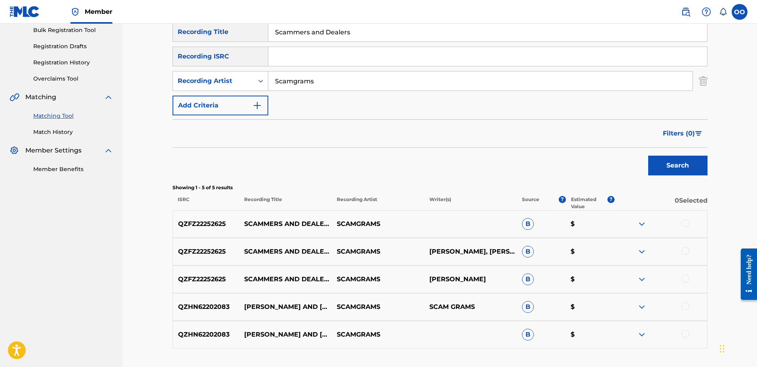
scroll to position [121, 0]
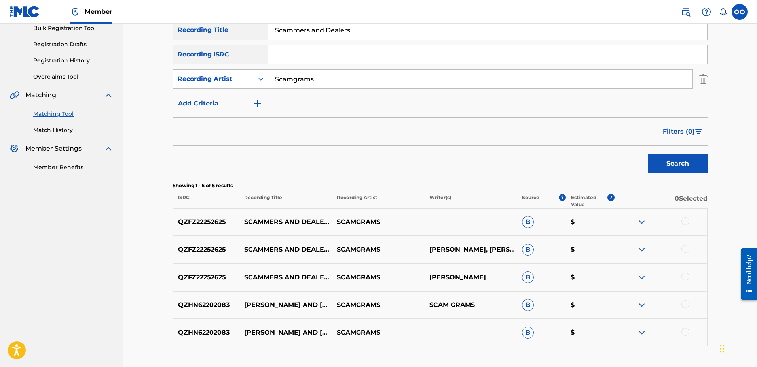
click at [687, 221] on div at bounding box center [685, 222] width 8 height 8
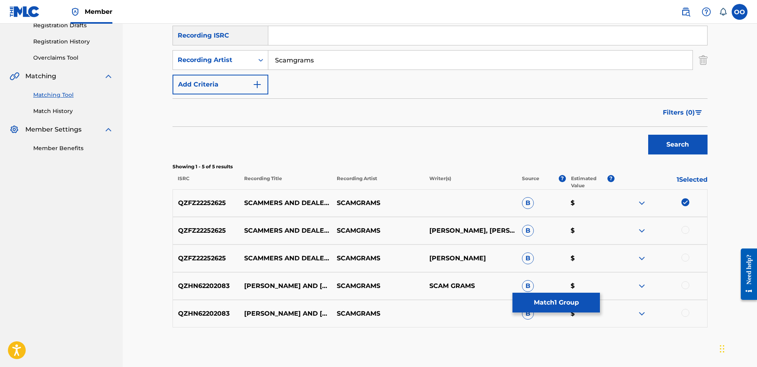
scroll to position [178, 0]
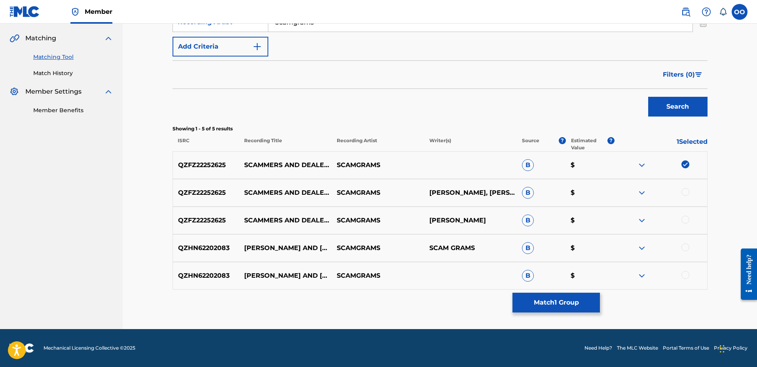
click at [684, 195] on div at bounding box center [685, 192] width 8 height 8
click at [685, 223] on div at bounding box center [685, 220] width 8 height 8
click at [685, 246] on div at bounding box center [685, 248] width 8 height 8
click at [686, 277] on div at bounding box center [685, 275] width 8 height 8
click at [549, 298] on button "Match 5 Groups" at bounding box center [555, 303] width 87 height 20
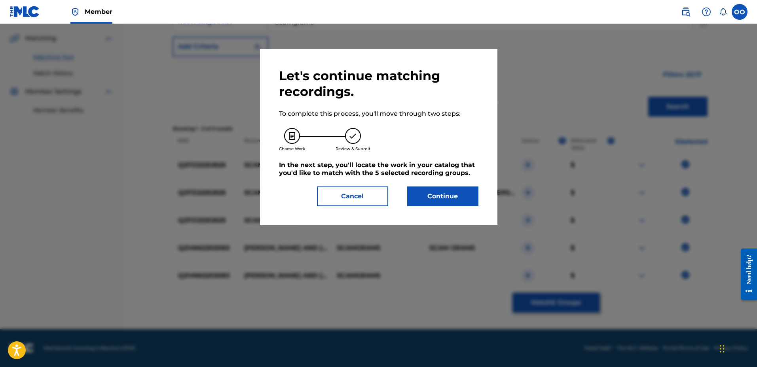
click at [465, 200] on button "Continue" at bounding box center [442, 197] width 71 height 20
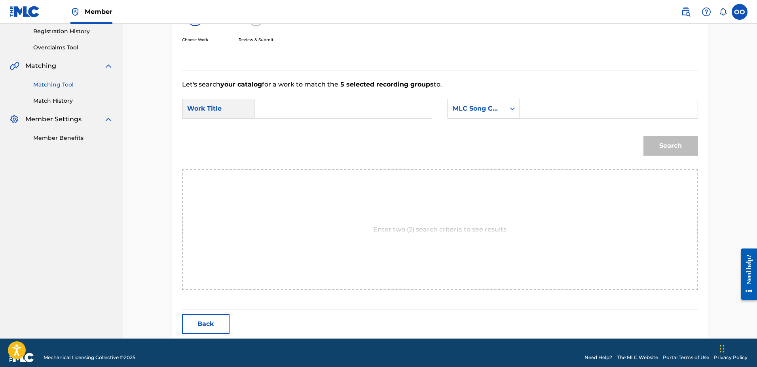
scroll to position [159, 0]
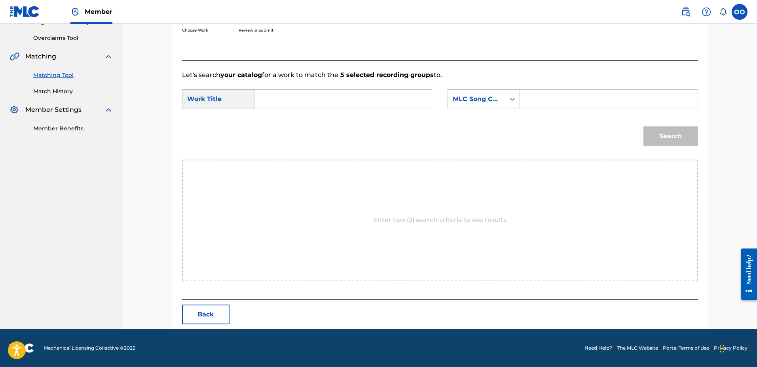
click at [274, 104] on input "Search Form" at bounding box center [343, 99] width 164 height 19
paste input "Scammers and Dealers"
type input "Scammers and Dealers"
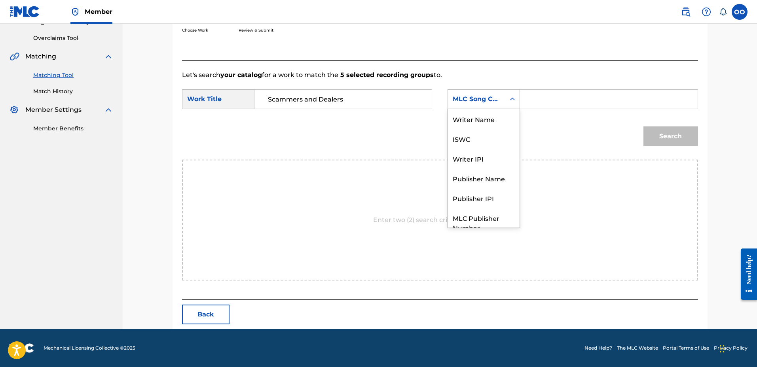
click at [481, 104] on div "MLC Song Code" at bounding box center [476, 99] width 48 height 9
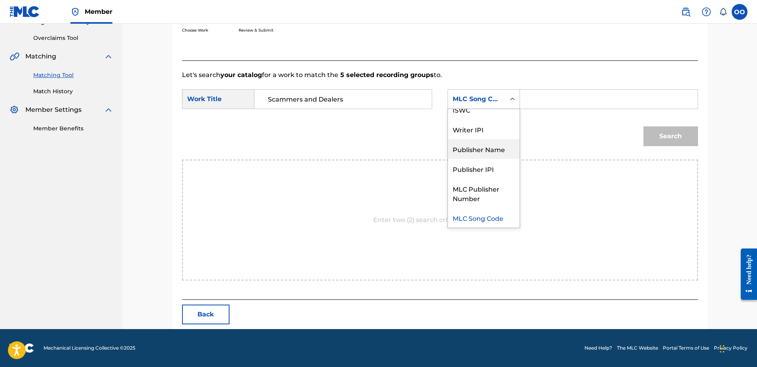
click at [483, 150] on div "Publisher Name" at bounding box center [484, 149] width 72 height 20
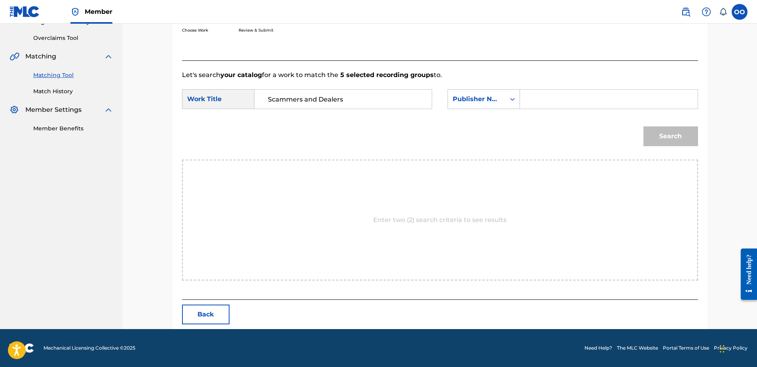
click at [554, 105] on input "Search Form" at bounding box center [608, 99] width 164 height 19
type input "fron"
click at [643, 127] on button "Search" at bounding box center [670, 137] width 55 height 20
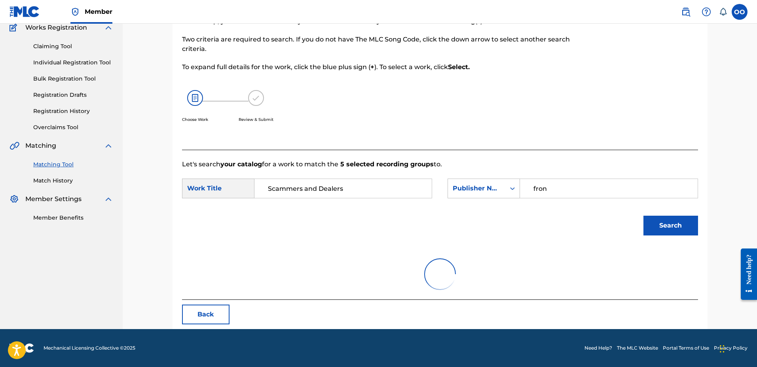
scroll to position [159, 0]
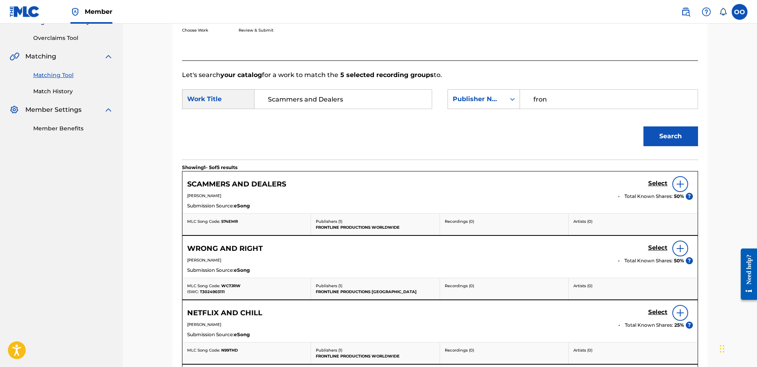
click at [656, 184] on h5 "Select" at bounding box center [657, 184] width 19 height 8
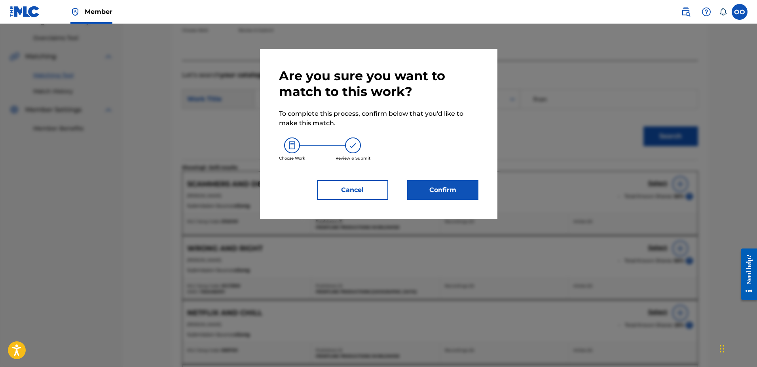
click at [444, 187] on button "Confirm" at bounding box center [442, 190] width 71 height 20
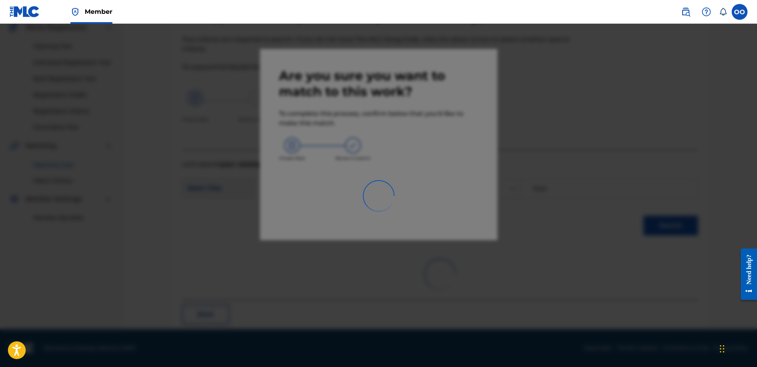
scroll to position [21, 0]
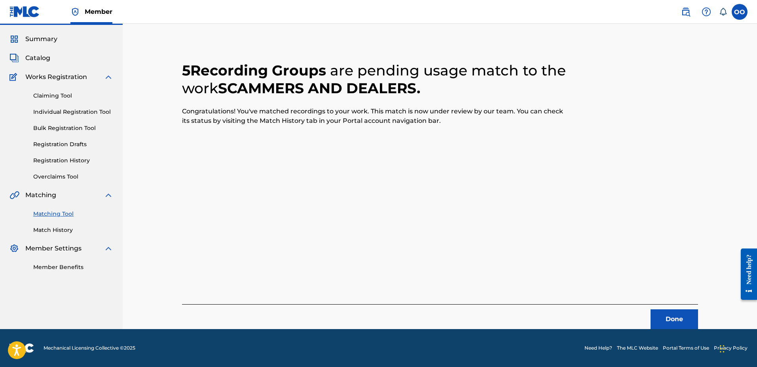
click at [665, 314] on button "Done" at bounding box center [673, 320] width 47 height 20
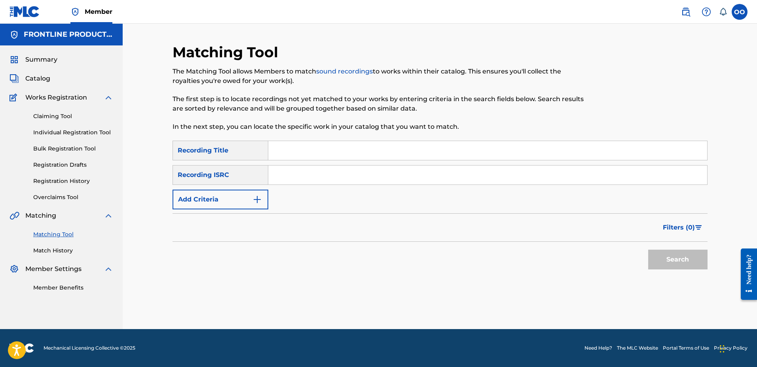
scroll to position [0, 0]
click at [376, 158] on input "Search Form" at bounding box center [487, 150] width 439 height 19
paste input "I Like Dat"
type input "I Like Dat"
click at [236, 197] on button "Add Criteria" at bounding box center [220, 200] width 96 height 20
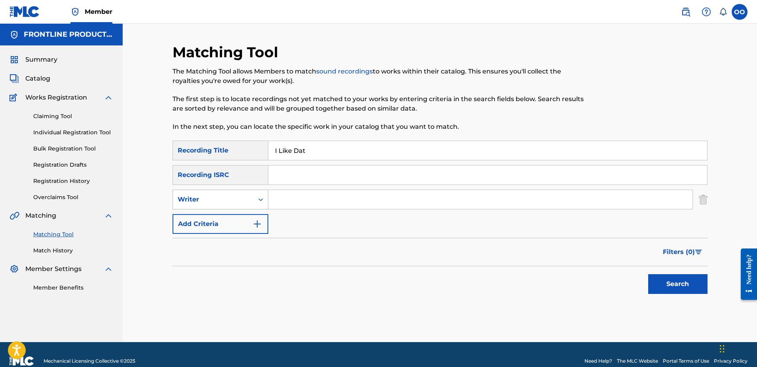
click at [232, 199] on div "Writer" at bounding box center [213, 199] width 71 height 9
click at [226, 216] on div "Recording Artist" at bounding box center [220, 220] width 95 height 20
click at [288, 205] on input "Search Form" at bounding box center [480, 199] width 424 height 19
paste input "Lil Rio"
type input "Lil Rio"
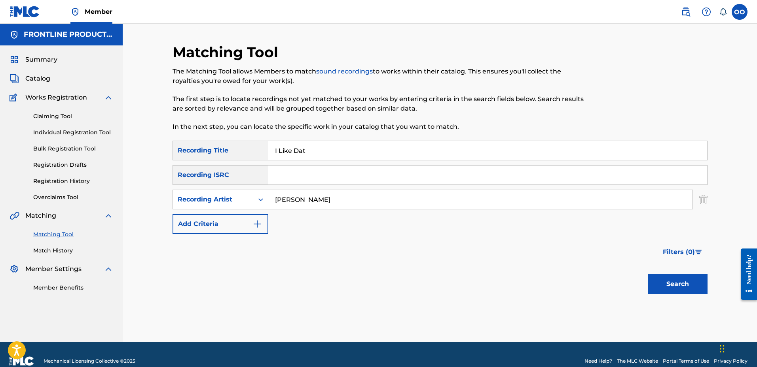
click at [669, 284] on button "Search" at bounding box center [677, 284] width 59 height 20
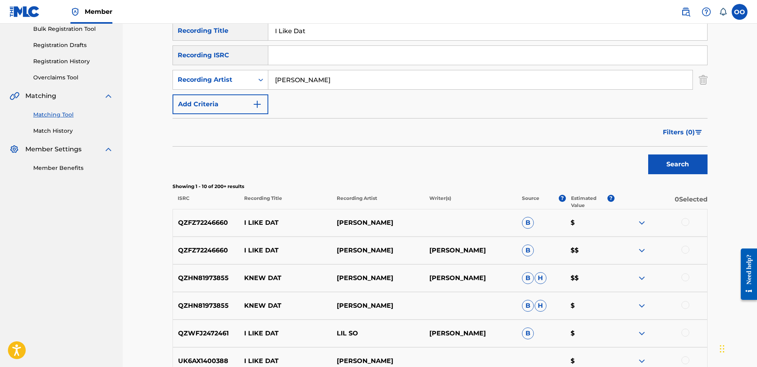
scroll to position [131, 0]
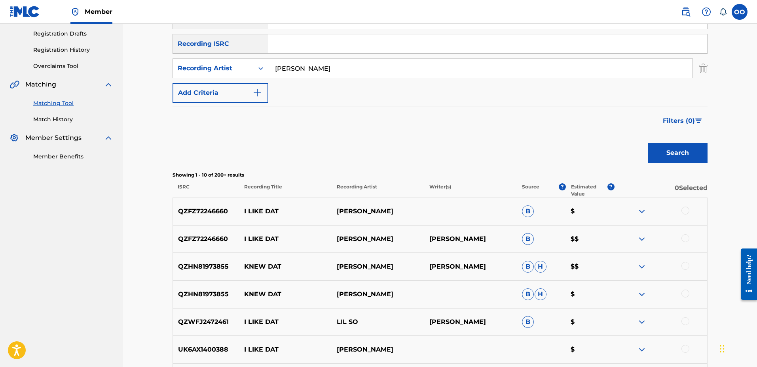
click at [685, 213] on div at bounding box center [685, 211] width 8 height 8
click at [685, 241] on div at bounding box center [685, 239] width 8 height 8
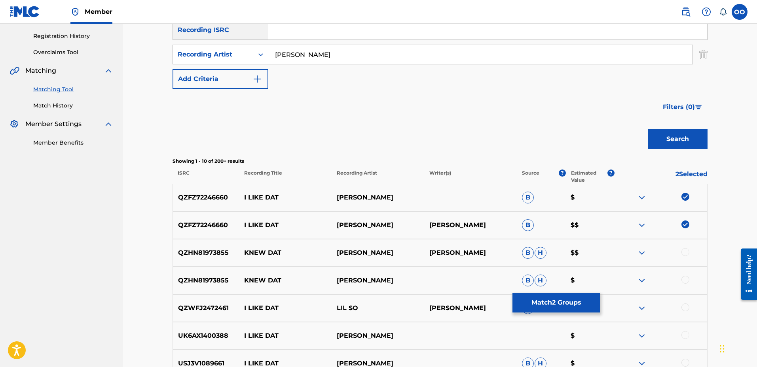
scroll to position [146, 0]
click at [685, 251] on div at bounding box center [685, 252] width 8 height 8
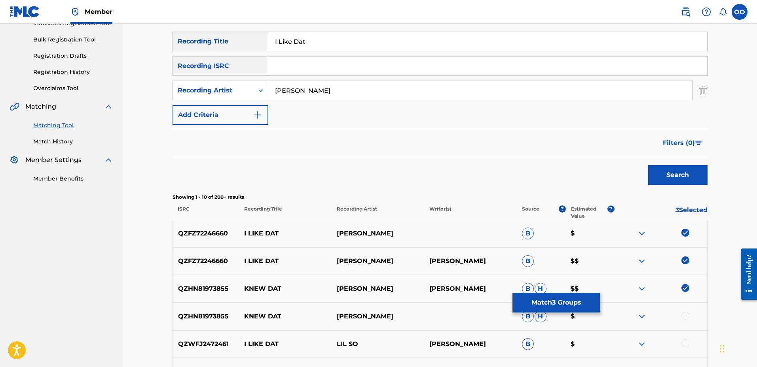
scroll to position [129, 0]
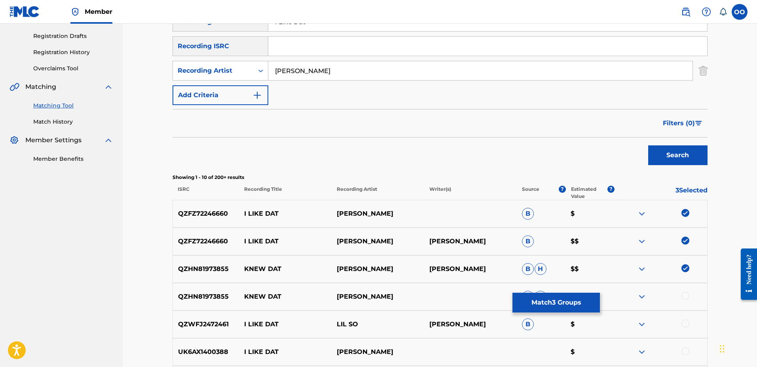
click at [685, 268] on img at bounding box center [685, 269] width 8 height 8
click at [564, 297] on button "Match 2 Groups" at bounding box center [555, 303] width 87 height 20
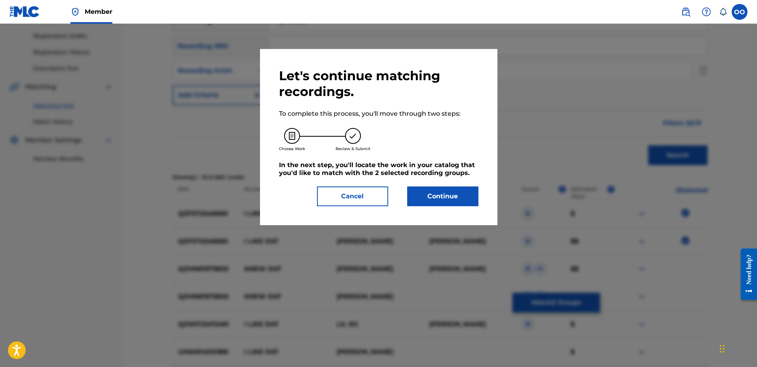
click at [462, 194] on button "Continue" at bounding box center [442, 197] width 71 height 20
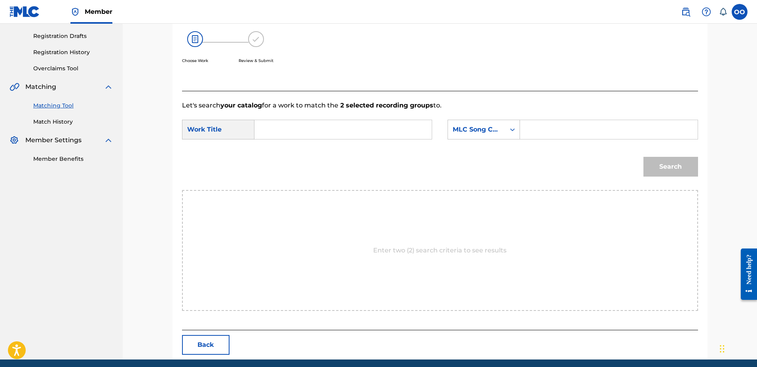
click at [322, 132] on input "Search Form" at bounding box center [343, 129] width 164 height 19
paste input "Lil Rio"
type input "Lil Rio"
click at [489, 132] on div "MLC Song Code" at bounding box center [476, 129] width 48 height 9
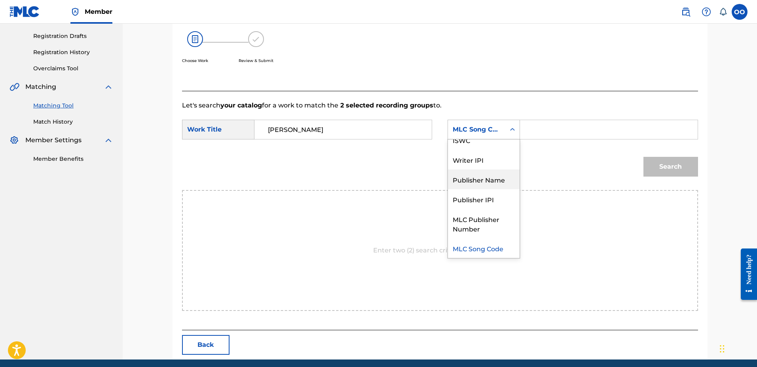
click at [485, 176] on div "Publisher Name" at bounding box center [484, 180] width 72 height 20
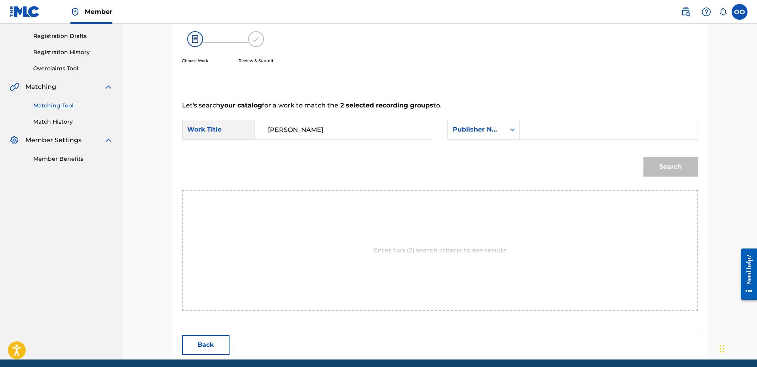
click at [552, 135] on input "Search Form" at bounding box center [608, 129] width 164 height 19
click at [544, 128] on input "Search Form" at bounding box center [608, 129] width 164 height 19
type input "fro"
click at [643, 157] on button "Search" at bounding box center [670, 167] width 55 height 20
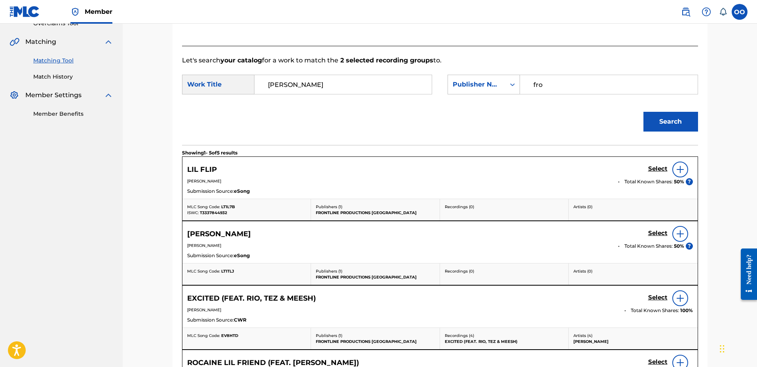
scroll to position [176, 0]
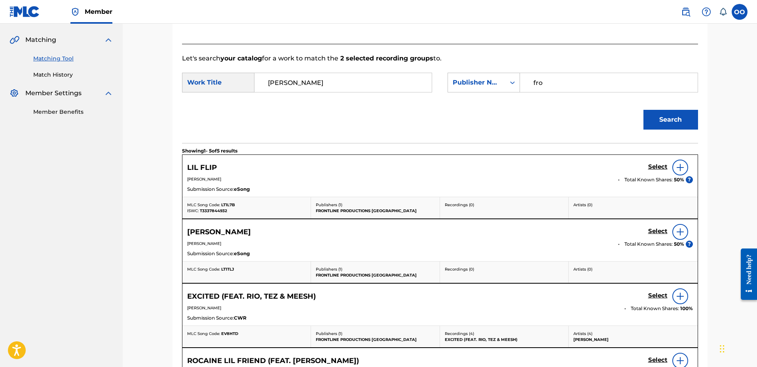
click at [360, 84] on input "Lil Rio" at bounding box center [343, 82] width 164 height 19
paste input "I Like Dat"
type input "I Like Dat"
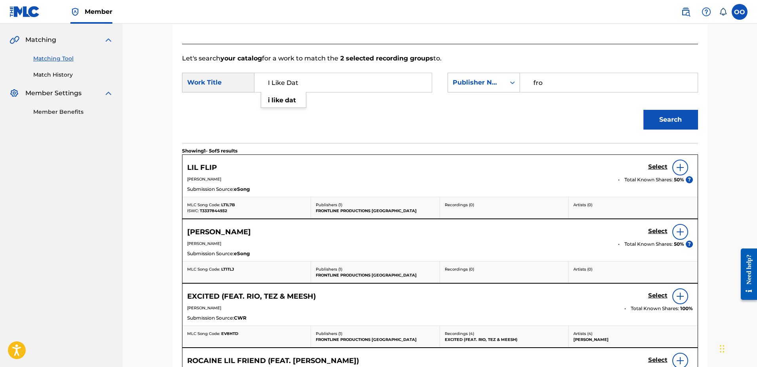
click at [643, 110] on button "Search" at bounding box center [670, 120] width 55 height 20
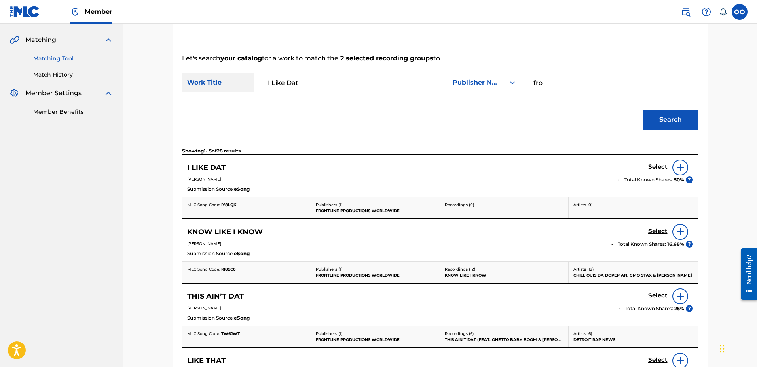
click at [652, 167] on h5 "Select" at bounding box center [657, 167] width 19 height 8
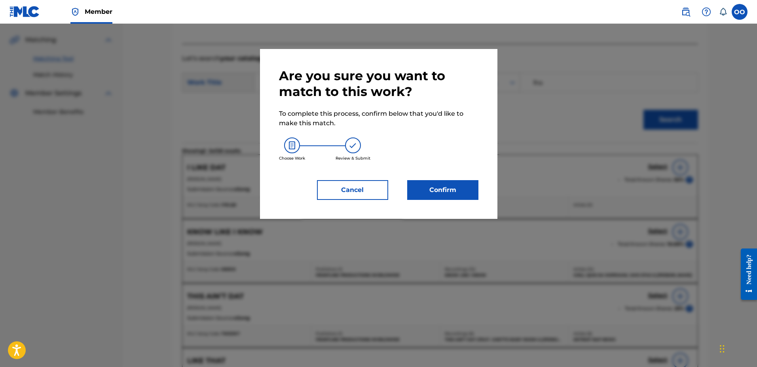
click at [432, 187] on button "Confirm" at bounding box center [442, 190] width 71 height 20
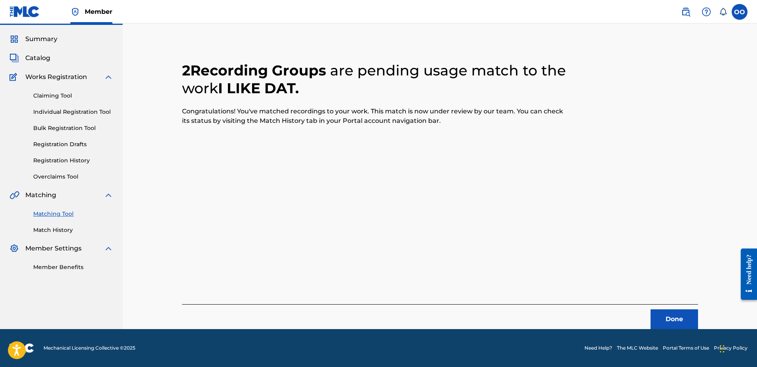
scroll to position [21, 0]
click at [666, 316] on button "Done" at bounding box center [673, 320] width 47 height 20
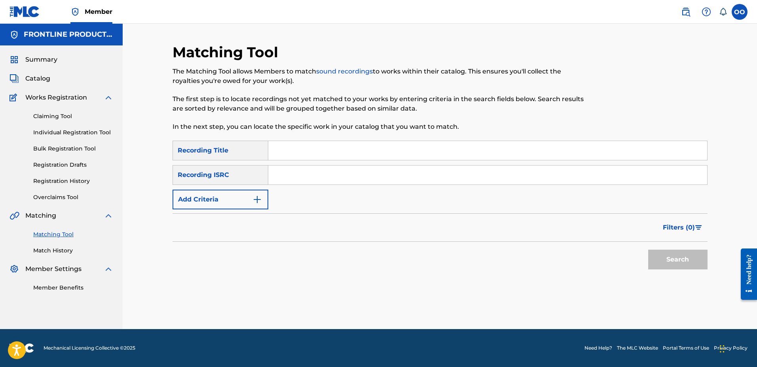
click at [337, 157] on input "Search Form" at bounding box center [487, 150] width 439 height 19
paste input "Fish Tail Fish Scale"
type input "Fish Tail Fish Scale"
click at [220, 199] on button "Add Criteria" at bounding box center [220, 200] width 96 height 20
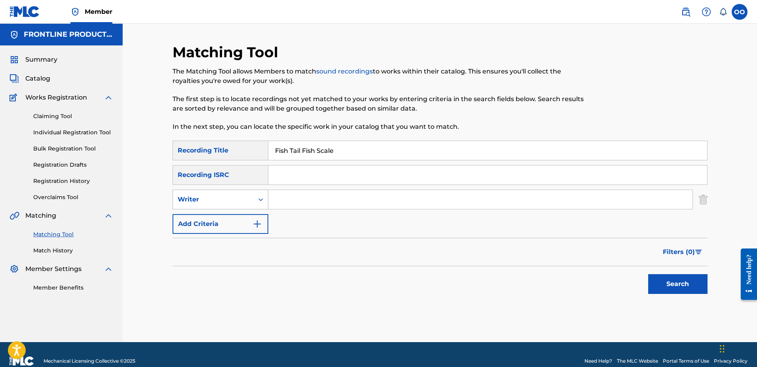
click at [221, 203] on div "Writer" at bounding box center [213, 199] width 71 height 9
click at [223, 216] on div "Recording Artist" at bounding box center [220, 220] width 95 height 20
click at [309, 205] on input "Search Form" at bounding box center [480, 199] width 424 height 19
paste input "Babyface Ray"
type input "Babyface Ray"
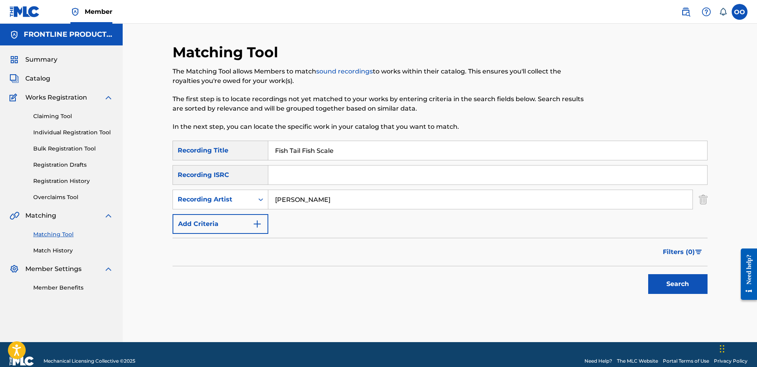
click at [648, 274] on button "Search" at bounding box center [677, 284] width 59 height 20
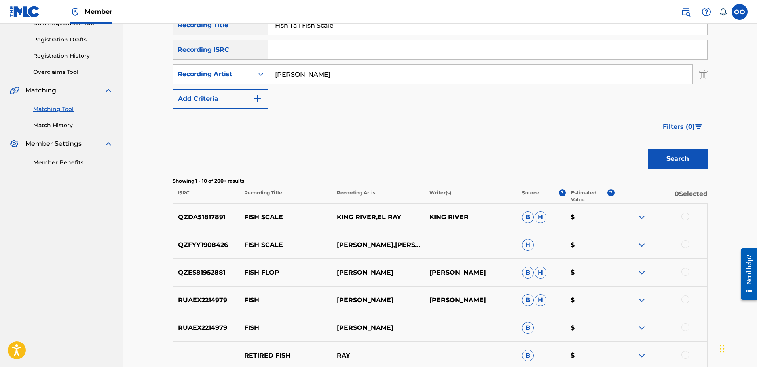
scroll to position [126, 0]
click at [685, 216] on div at bounding box center [685, 216] width 8 height 8
click at [684, 248] on div at bounding box center [660, 244] width 93 height 9
click at [685, 244] on div at bounding box center [685, 244] width 8 height 8
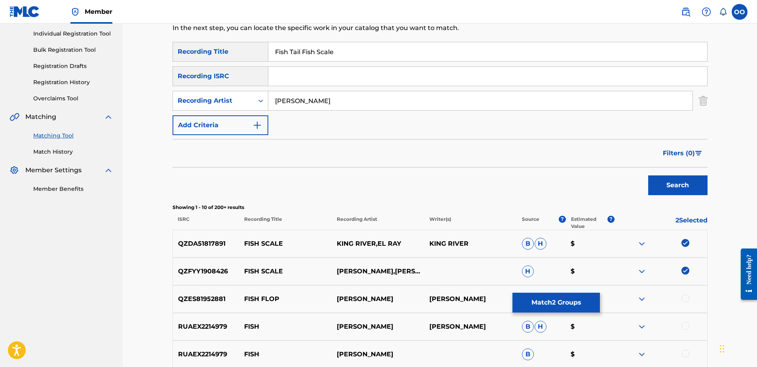
scroll to position [99, 0]
click at [324, 52] on input "Fish Tail Fish Scale" at bounding box center [487, 51] width 439 height 19
paste input "Clark Kent"
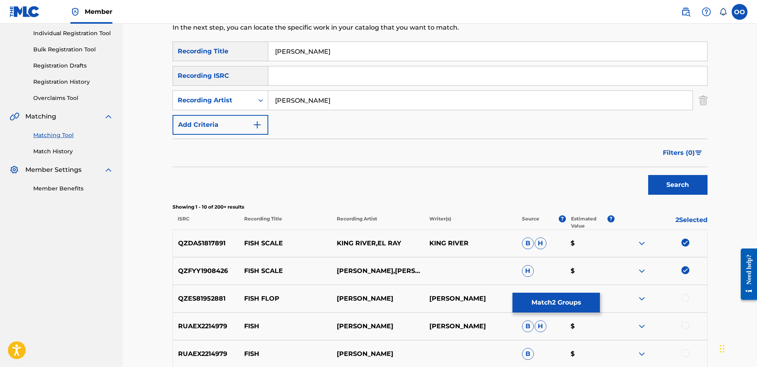
type input "Clark Kent"
click at [322, 97] on input "Babyface Ray" at bounding box center [480, 100] width 424 height 19
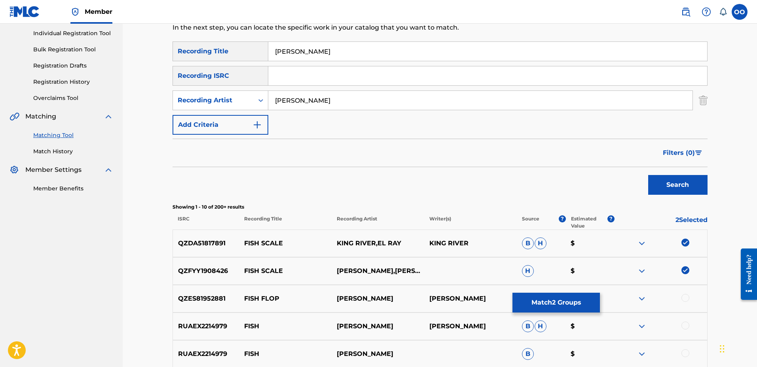
paste input "AMCC"
type input "AMCC"
click at [648, 175] on button "Search" at bounding box center [677, 185] width 59 height 20
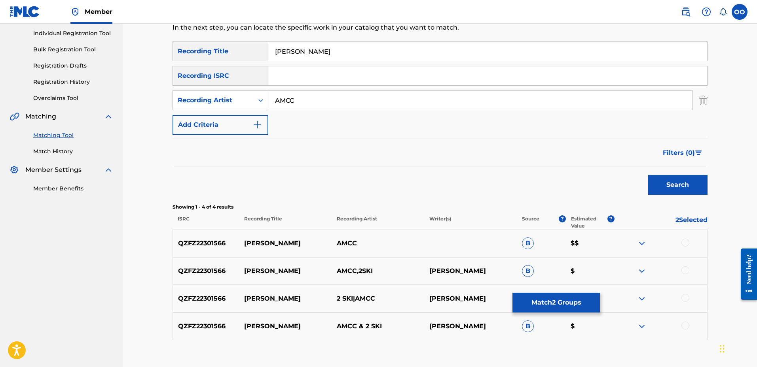
click at [684, 243] on div at bounding box center [685, 243] width 8 height 8
click at [686, 272] on div at bounding box center [685, 271] width 8 height 8
click at [686, 297] on div at bounding box center [685, 298] width 8 height 8
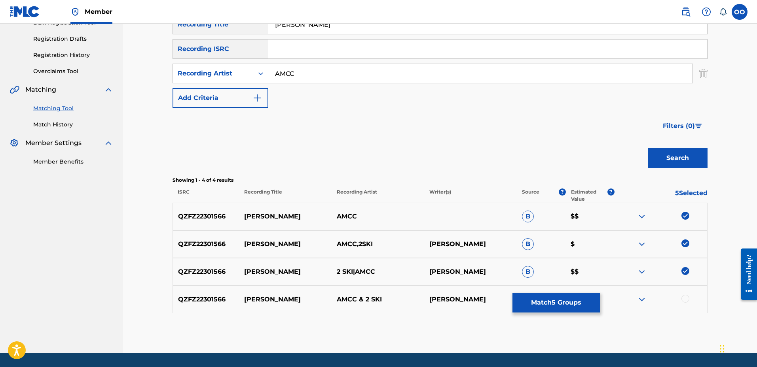
scroll to position [137, 0]
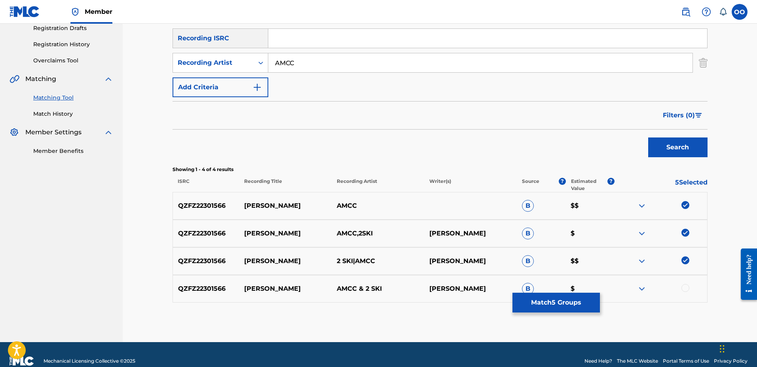
click at [684, 290] on div at bounding box center [685, 288] width 8 height 8
click at [568, 309] on button "Match 6 Groups" at bounding box center [555, 303] width 87 height 20
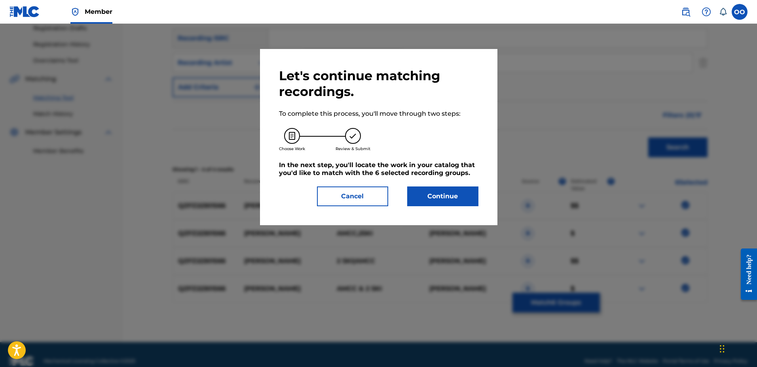
click at [463, 204] on button "Continue" at bounding box center [442, 197] width 71 height 20
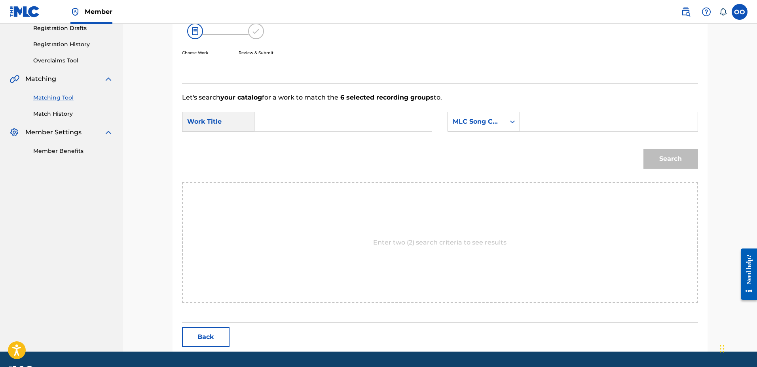
click at [308, 128] on input "Search Form" at bounding box center [343, 121] width 164 height 19
paste input "Clark Kent"
type input "Clark Kent"
click at [470, 125] on div "MLC Song Code" at bounding box center [476, 121] width 48 height 9
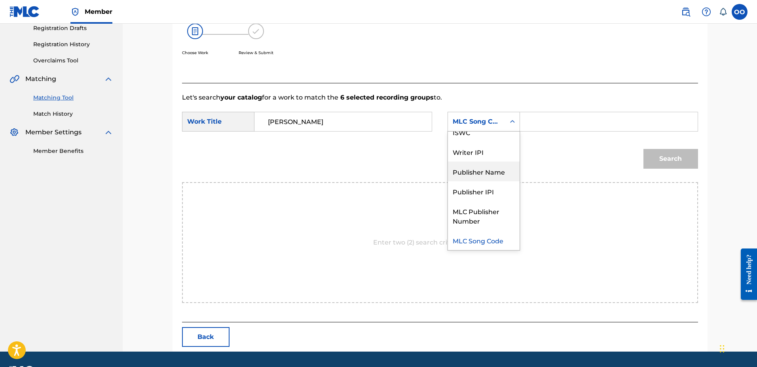
click at [486, 178] on div "Publisher Name" at bounding box center [484, 172] width 72 height 20
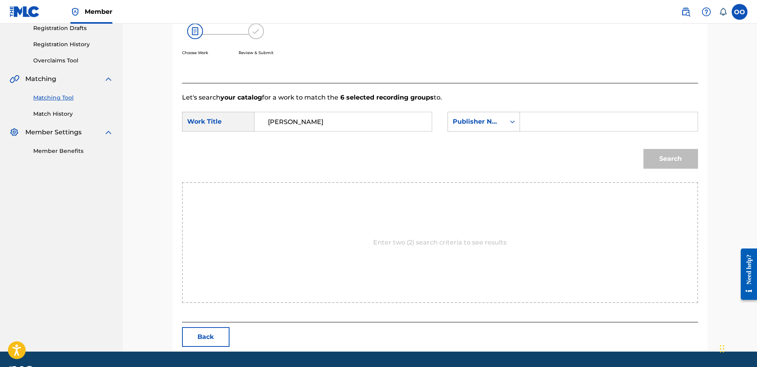
click at [537, 130] on input "Search Form" at bounding box center [608, 121] width 164 height 19
type input "fron"
click at [643, 149] on button "Search" at bounding box center [670, 159] width 55 height 20
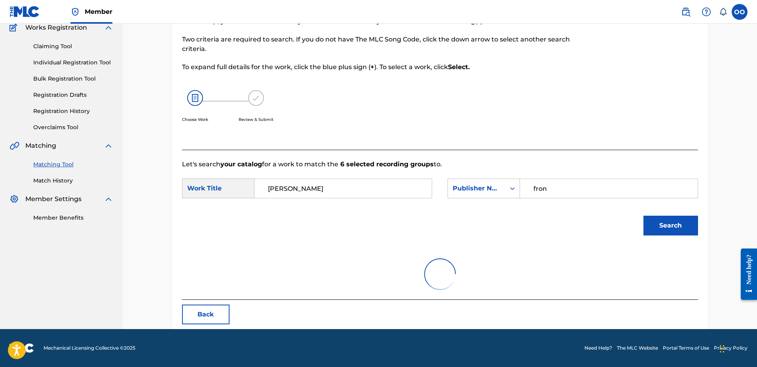
scroll to position [136, 0]
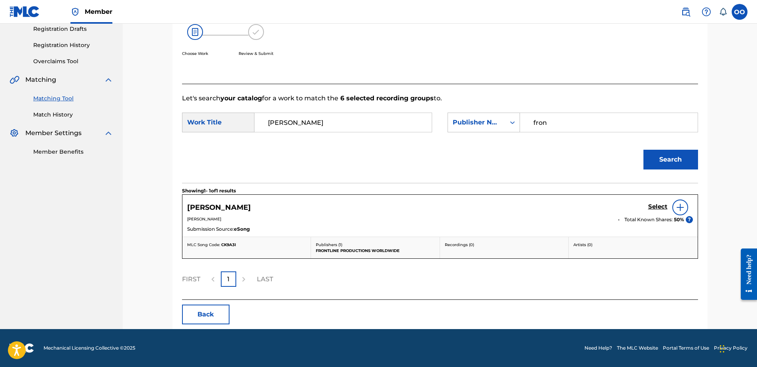
click at [655, 205] on h5 "Select" at bounding box center [657, 207] width 19 height 8
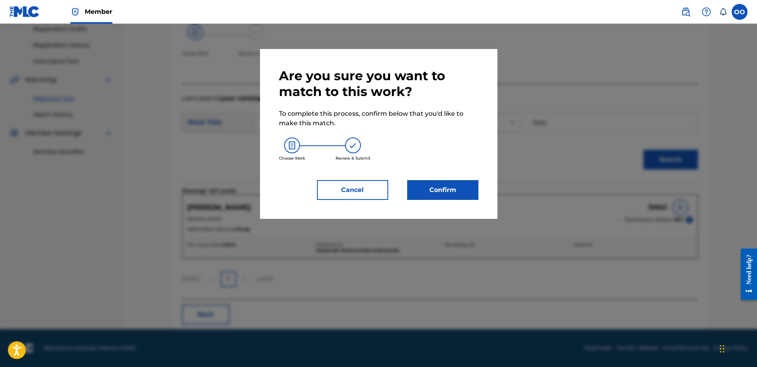
click at [473, 197] on button "Confirm" at bounding box center [442, 190] width 71 height 20
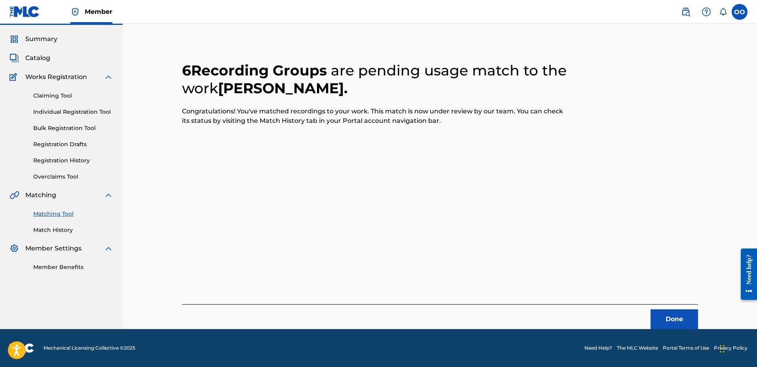
scroll to position [21, 0]
click at [683, 314] on button "Done" at bounding box center [673, 320] width 47 height 20
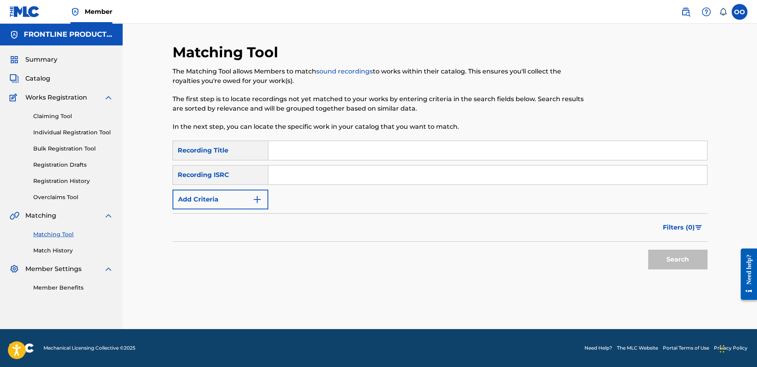
click at [380, 154] on input "Search Form" at bounding box center [487, 150] width 439 height 19
paste input "Two for One"
type input "Two for One"
click at [184, 203] on button "Add Criteria" at bounding box center [220, 200] width 96 height 20
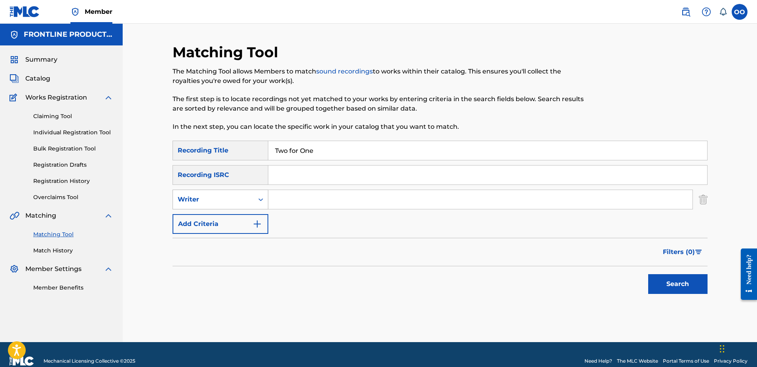
click at [196, 206] on div "Writer" at bounding box center [213, 199] width 81 height 15
click at [199, 218] on div "Recording Artist" at bounding box center [220, 220] width 95 height 20
click at [278, 204] on input "Search Form" at bounding box center [480, 199] width 424 height 19
paste input "AMCC"
type input "AMCC"
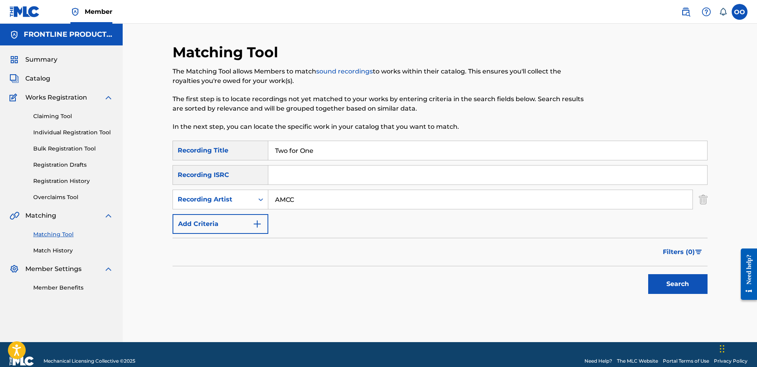
click at [648, 274] on button "Search" at bounding box center [677, 284] width 59 height 20
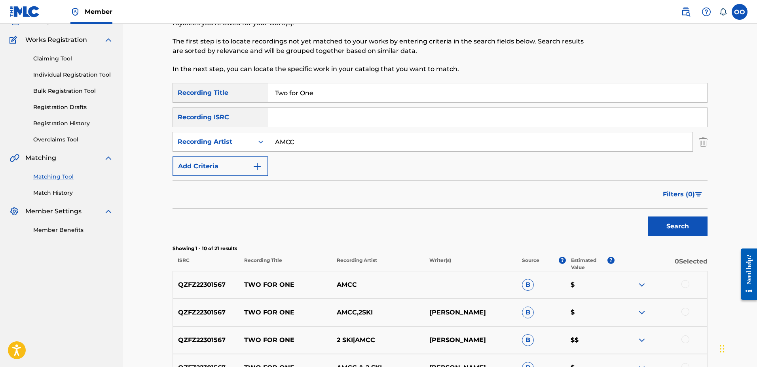
scroll to position [80, 0]
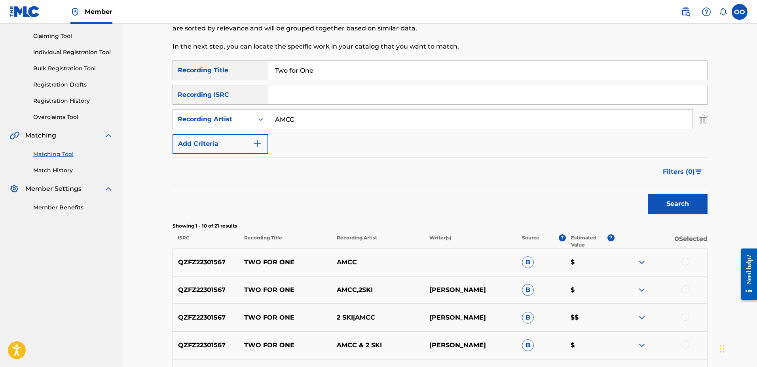
click at [685, 262] on div at bounding box center [685, 262] width 8 height 8
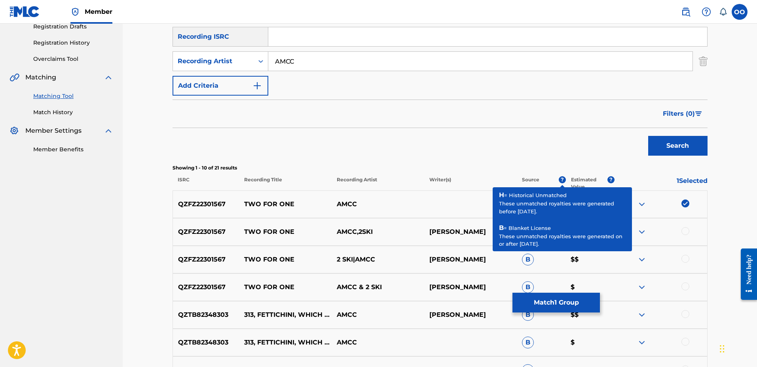
scroll to position [139, 0]
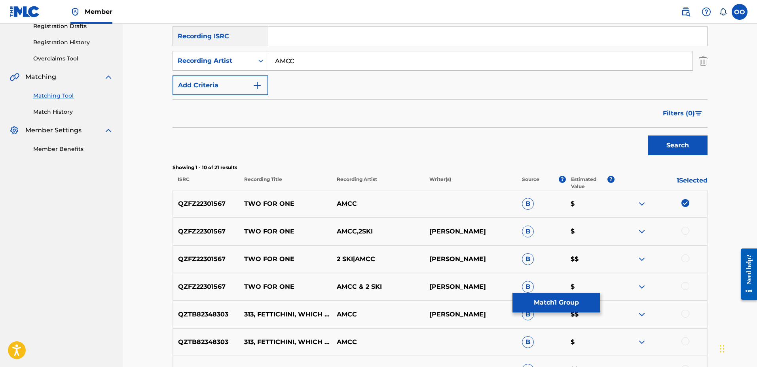
click at [684, 233] on div at bounding box center [685, 231] width 8 height 8
click at [685, 257] on div at bounding box center [685, 259] width 8 height 8
click at [686, 286] on div at bounding box center [685, 286] width 8 height 8
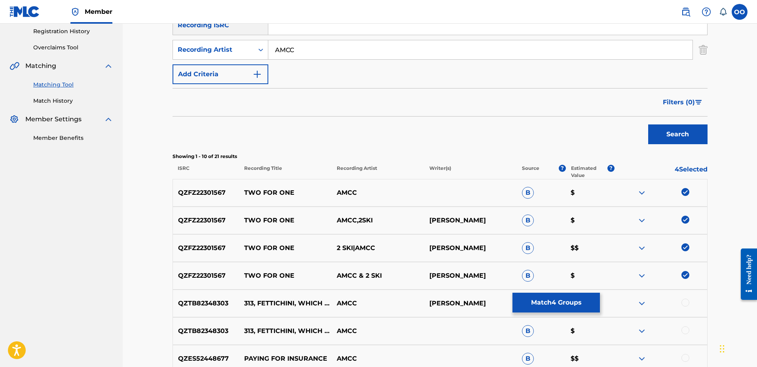
scroll to position [150, 0]
click at [566, 302] on button "Match 4 Groups" at bounding box center [555, 303] width 87 height 20
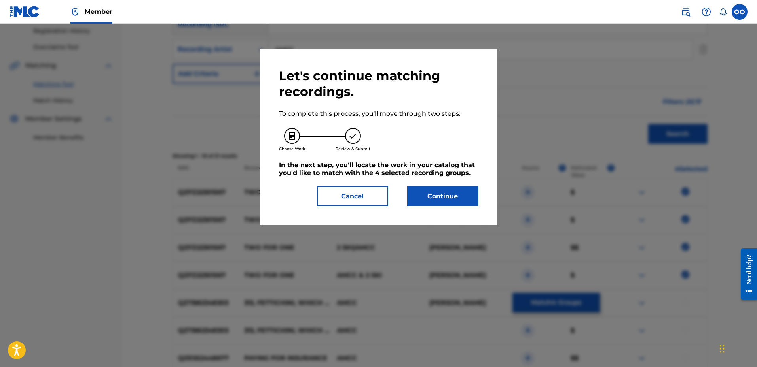
click at [449, 199] on button "Continue" at bounding box center [442, 197] width 71 height 20
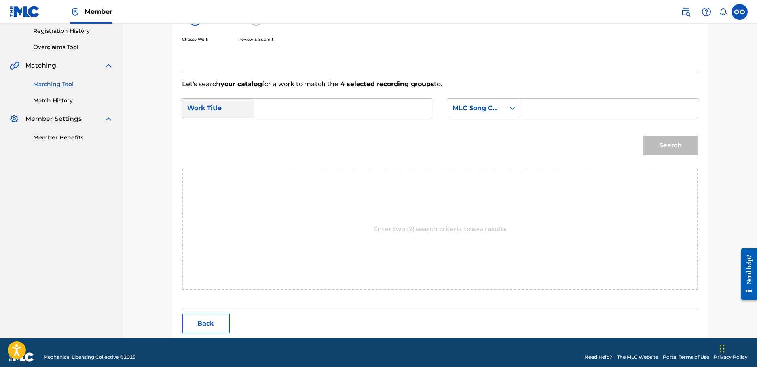
click at [348, 115] on input "Search Form" at bounding box center [343, 108] width 164 height 19
paste input "Two for One"
type input "Two for One"
click at [470, 112] on div "MLC Song Code" at bounding box center [476, 108] width 48 height 9
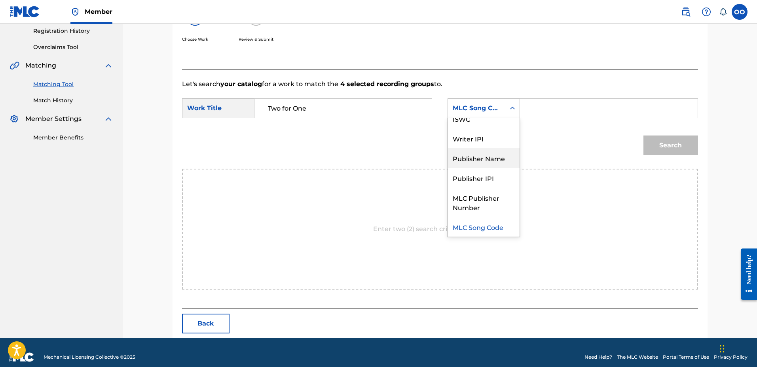
click at [476, 160] on div "Publisher Name" at bounding box center [484, 158] width 72 height 20
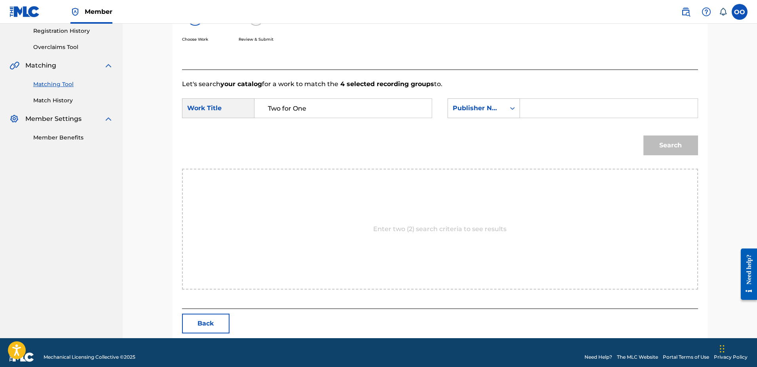
click at [530, 106] on input "Search Form" at bounding box center [608, 108] width 164 height 19
type input "fron"
click at [643, 136] on button "Search" at bounding box center [670, 146] width 55 height 20
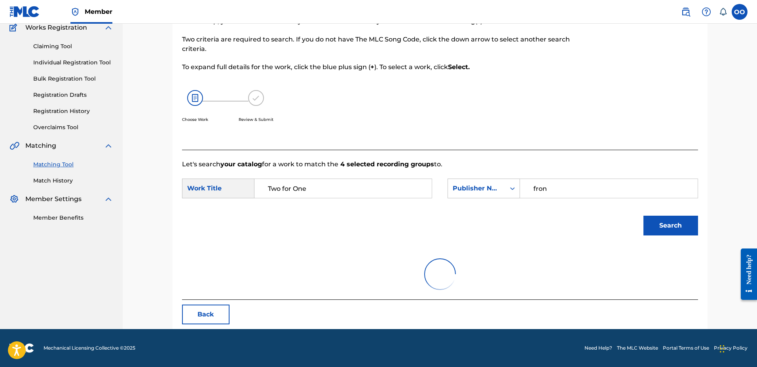
scroll to position [150, 0]
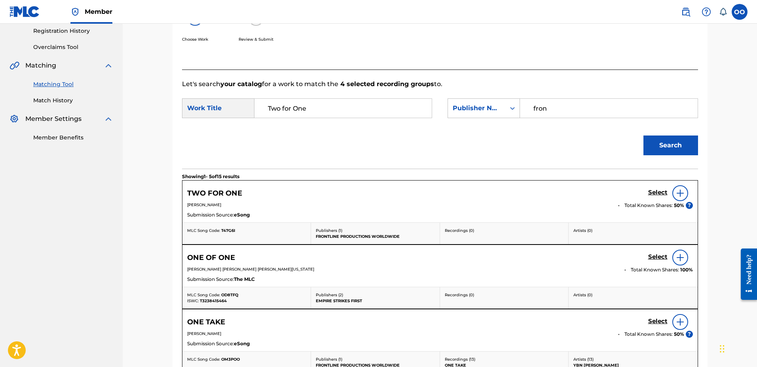
click at [652, 193] on h5 "Select" at bounding box center [657, 193] width 19 height 8
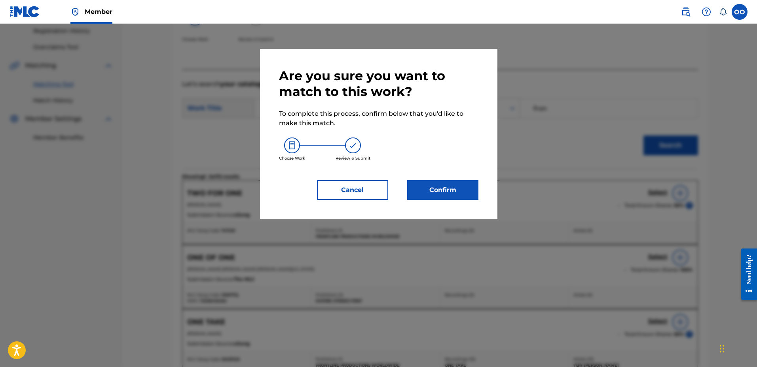
click at [453, 196] on button "Confirm" at bounding box center [442, 190] width 71 height 20
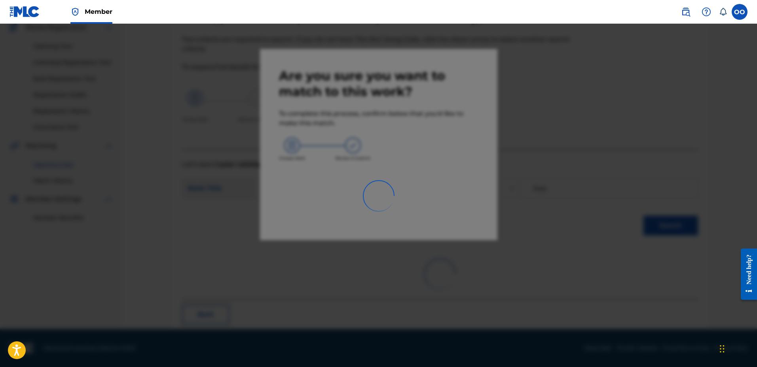
scroll to position [21, 0]
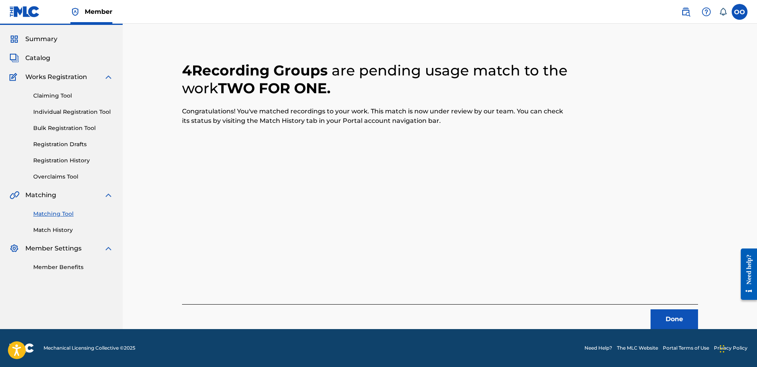
click at [668, 318] on button "Done" at bounding box center [673, 320] width 47 height 20
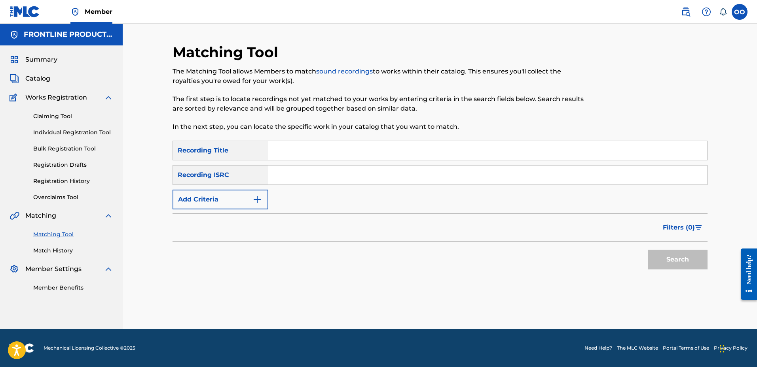
click at [274, 155] on input "Search Form" at bounding box center [487, 150] width 439 height 19
paste input "Ain't Here For Long"
type input "Ain't Here For Long"
click at [236, 201] on button "Add Criteria" at bounding box center [220, 200] width 96 height 20
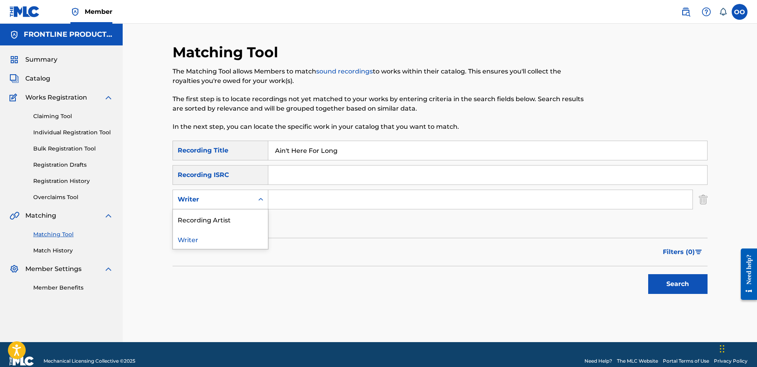
click at [228, 201] on div "Writer" at bounding box center [213, 199] width 71 height 9
click at [228, 218] on div "Recording Artist" at bounding box center [220, 220] width 95 height 20
click at [286, 204] on input "Search Form" at bounding box center [480, 199] width 424 height 19
paste input "AMCC"
type input "AMCC"
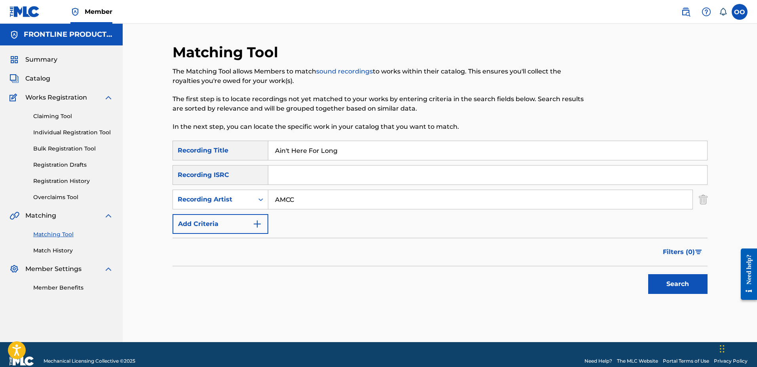
click at [648, 274] on button "Search" at bounding box center [677, 284] width 59 height 20
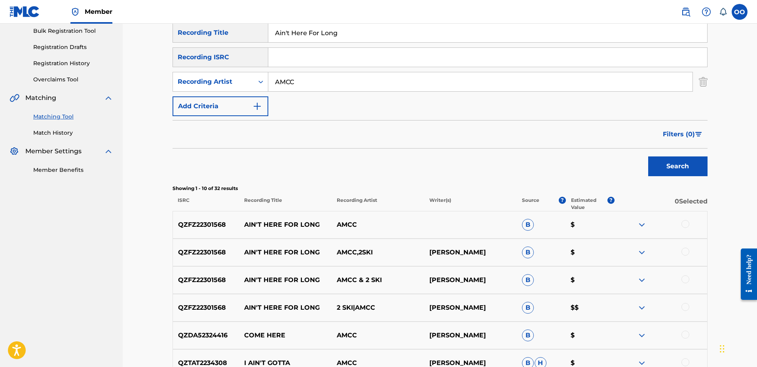
scroll to position [120, 0]
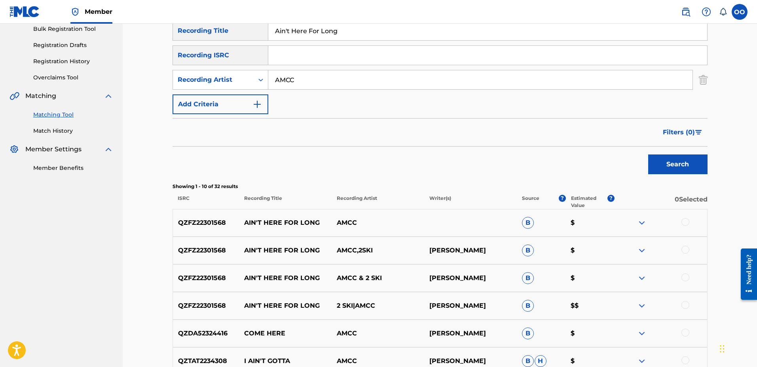
click at [685, 223] on div at bounding box center [685, 222] width 8 height 8
click at [684, 251] on div at bounding box center [685, 250] width 8 height 8
click at [684, 279] on div at bounding box center [685, 278] width 8 height 8
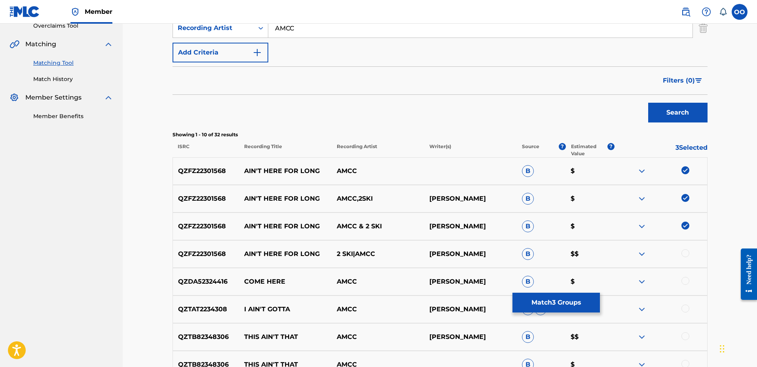
scroll to position [189, 0]
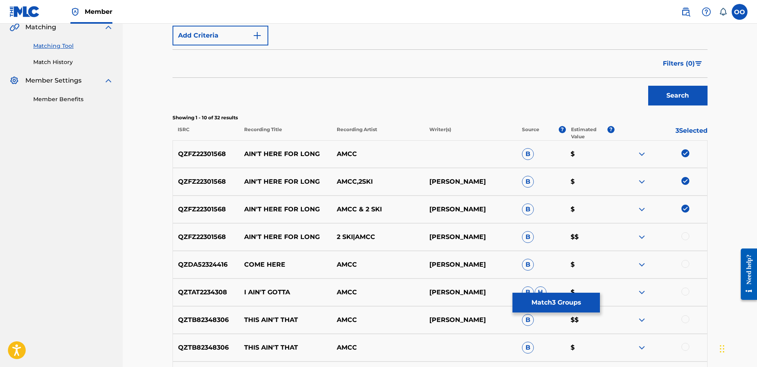
click at [686, 237] on div at bounding box center [685, 237] width 8 height 8
click at [561, 301] on button "Match 4 Groups" at bounding box center [555, 303] width 87 height 20
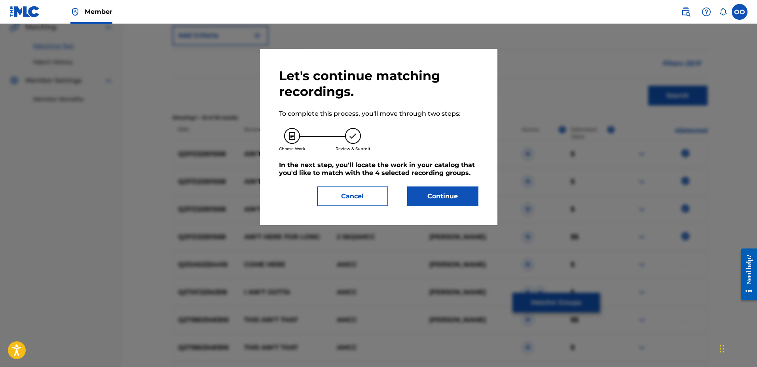
click at [462, 197] on button "Continue" at bounding box center [442, 197] width 71 height 20
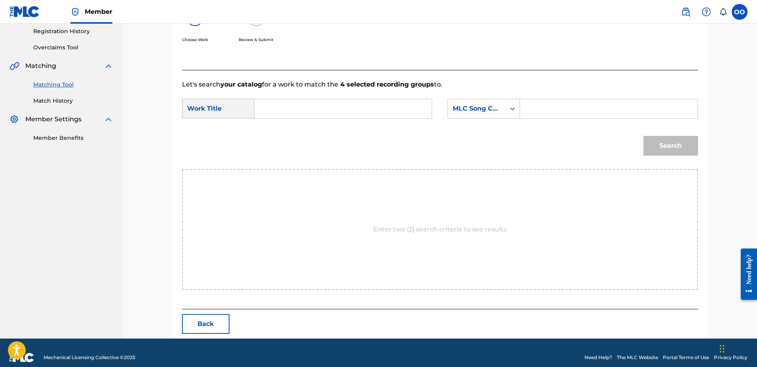
scroll to position [159, 0]
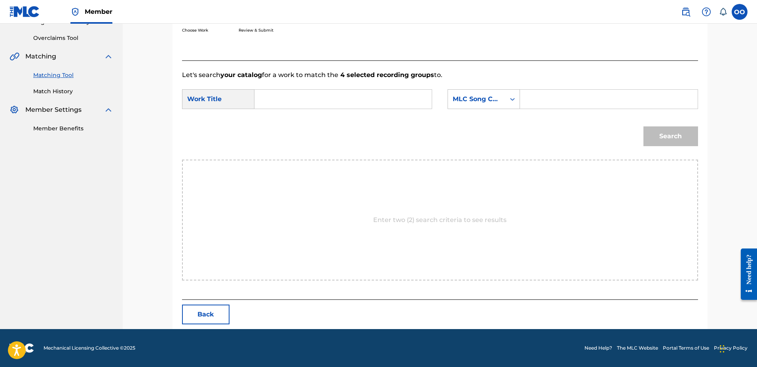
click at [322, 104] on input "Search Form" at bounding box center [343, 99] width 164 height 19
paste input "Ain't Here For Long"
type input "Ain't Here For Long"
click at [472, 104] on div "MLC Song Code" at bounding box center [476, 99] width 57 height 15
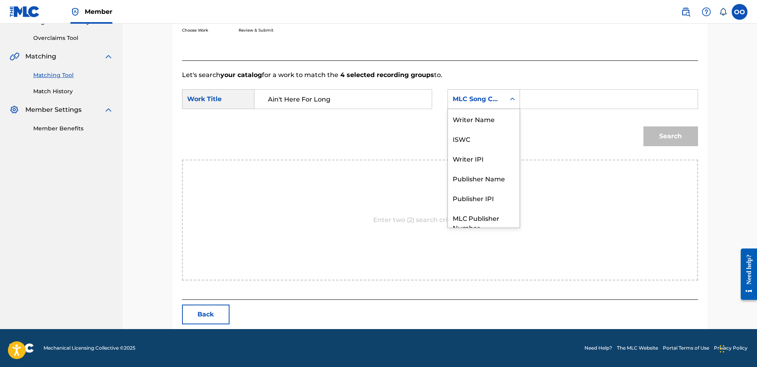
scroll to position [29, 0]
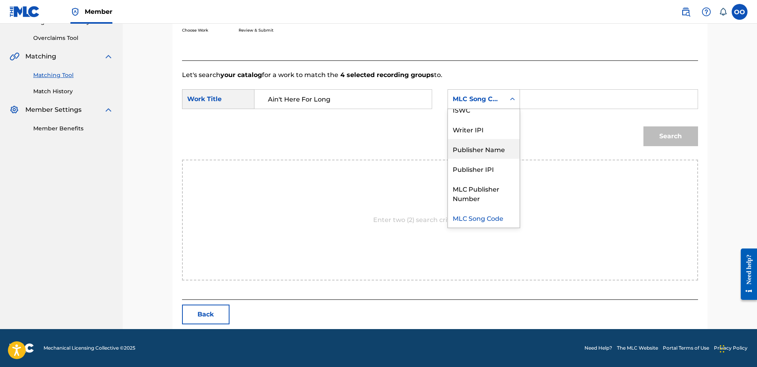
click at [475, 146] on div "Publisher Name" at bounding box center [484, 149] width 72 height 20
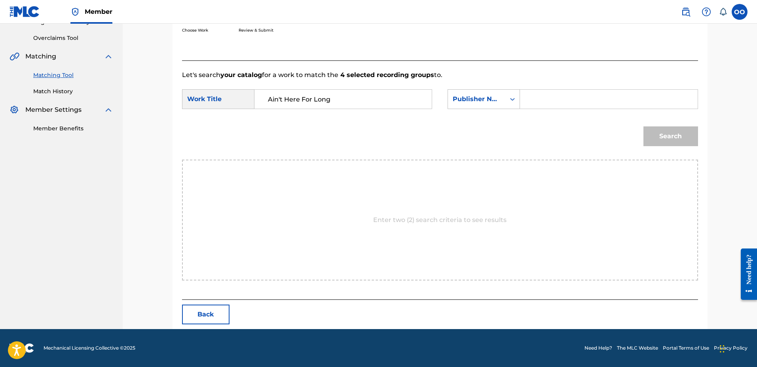
click at [544, 107] on input "Search Form" at bounding box center [608, 99] width 164 height 19
type input "front"
click at [643, 127] on button "Search" at bounding box center [670, 137] width 55 height 20
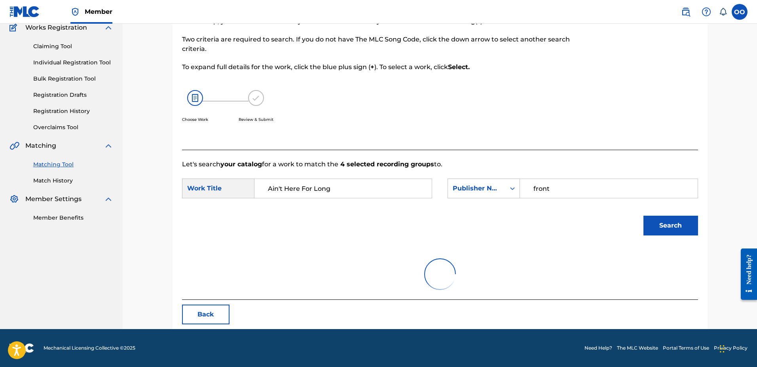
scroll to position [159, 0]
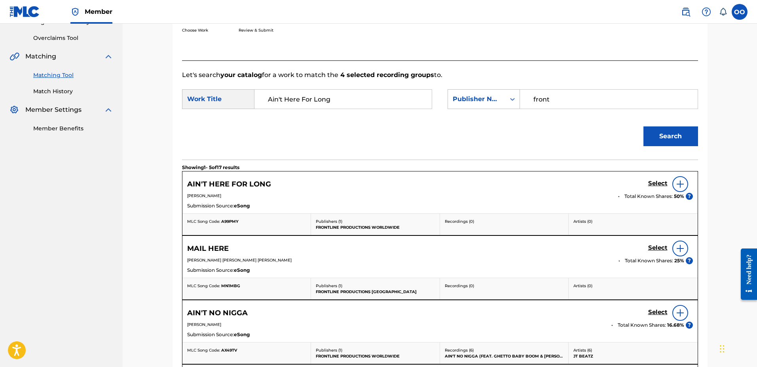
click at [657, 183] on h5 "Select" at bounding box center [657, 184] width 19 height 8
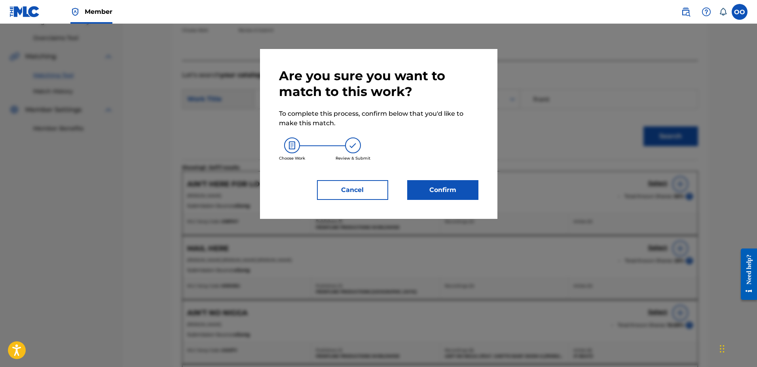
click at [453, 197] on button "Confirm" at bounding box center [442, 190] width 71 height 20
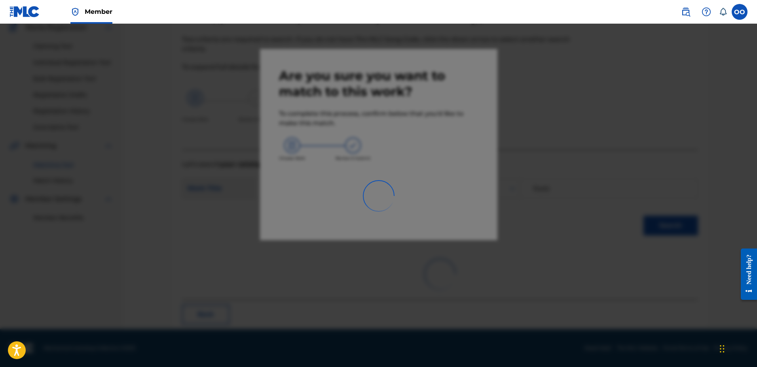
scroll to position [21, 0]
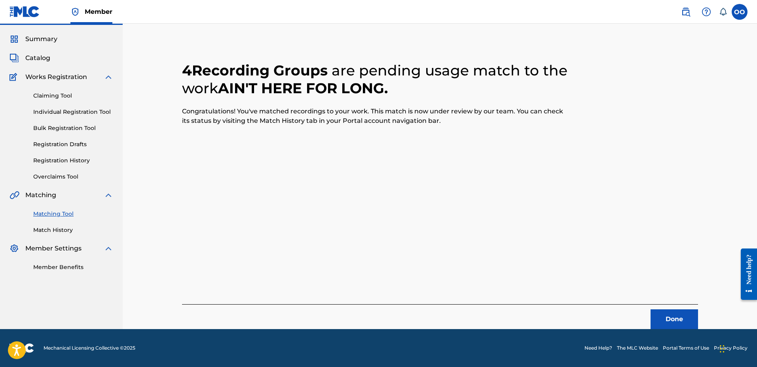
click at [675, 318] on button "Done" at bounding box center [673, 320] width 47 height 20
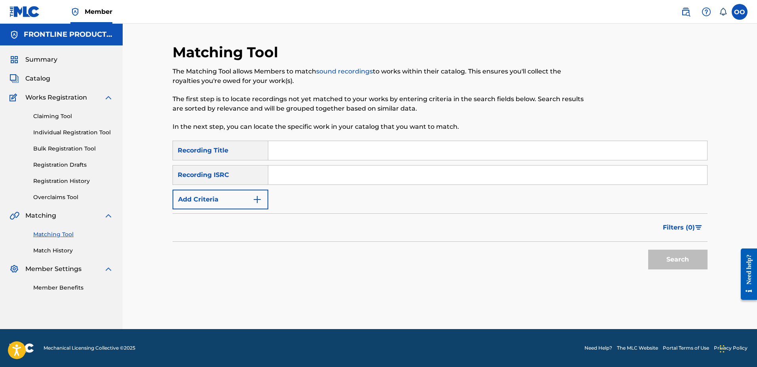
scroll to position [0, 0]
click at [352, 151] on input "Search Form" at bounding box center [487, 150] width 439 height 19
paste input "What I Made Today"
type input "What I Made Today"
click at [211, 201] on button "Add Criteria" at bounding box center [220, 200] width 96 height 20
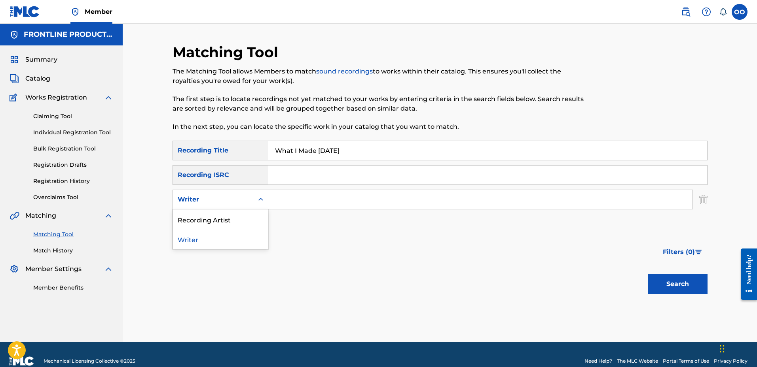
click at [212, 202] on div "Writer" at bounding box center [213, 199] width 71 height 9
click at [219, 219] on div "Recording Artist" at bounding box center [220, 220] width 95 height 20
click at [282, 205] on input "Search Form" at bounding box center [480, 199] width 424 height 19
paste input "AMCC"
type input "AMCC"
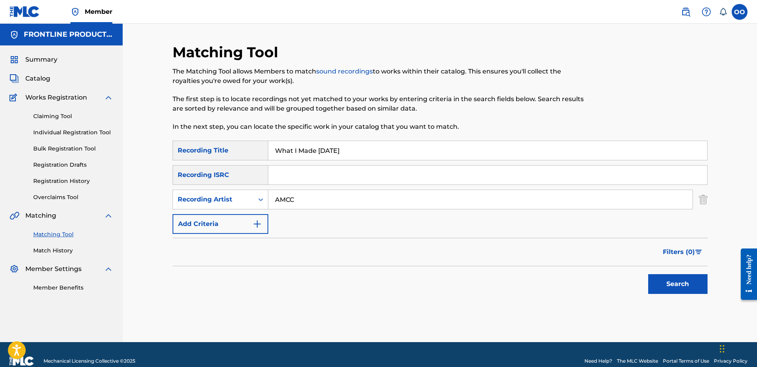
click at [662, 280] on button "Search" at bounding box center [677, 284] width 59 height 20
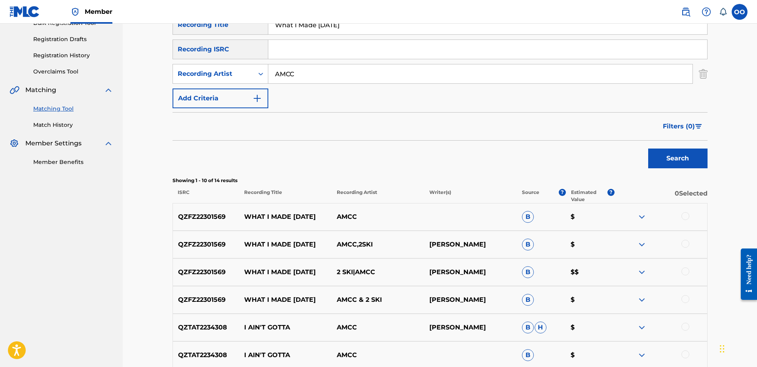
scroll to position [128, 0]
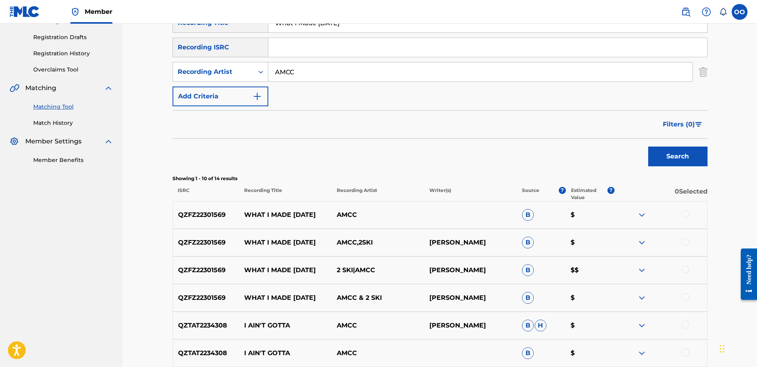
click at [686, 216] on div at bounding box center [685, 214] width 8 height 8
click at [684, 243] on div at bounding box center [685, 242] width 8 height 8
click at [684, 269] on div at bounding box center [685, 270] width 8 height 8
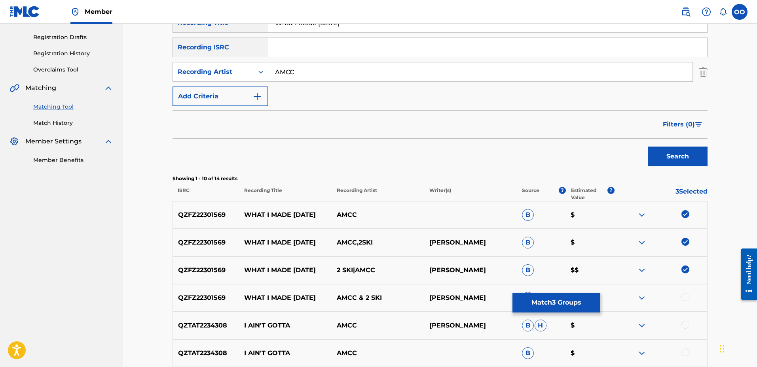
click at [685, 297] on div at bounding box center [685, 297] width 8 height 8
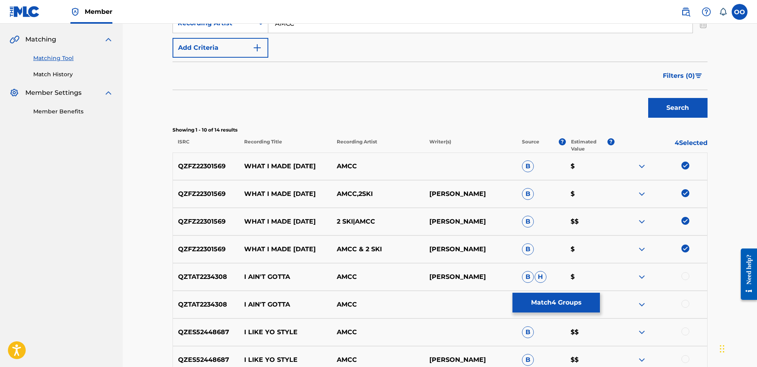
scroll to position [181, 0]
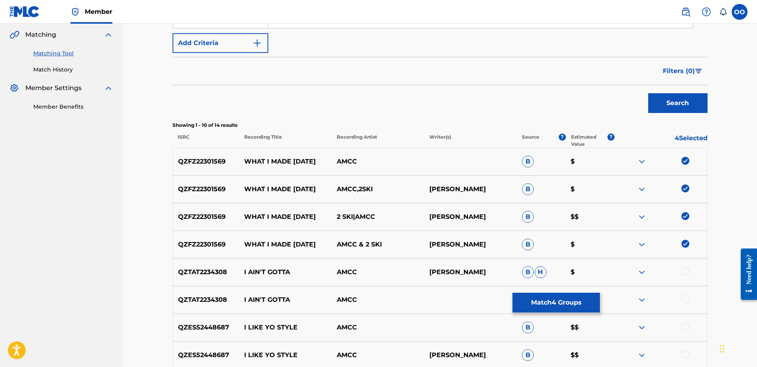
click at [568, 303] on button "Match 4 Groups" at bounding box center [555, 303] width 87 height 20
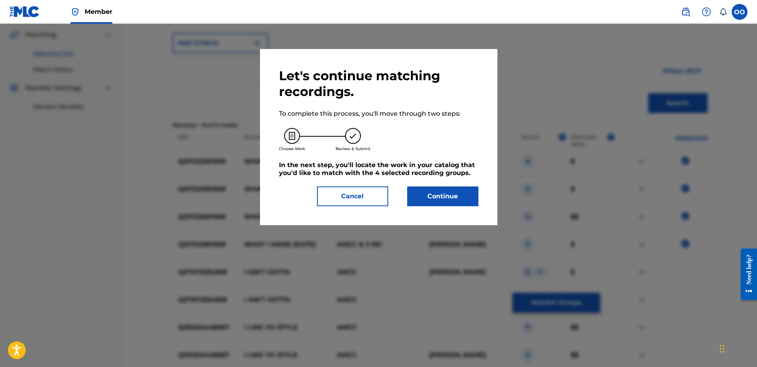
click at [463, 202] on button "Continue" at bounding box center [442, 197] width 71 height 20
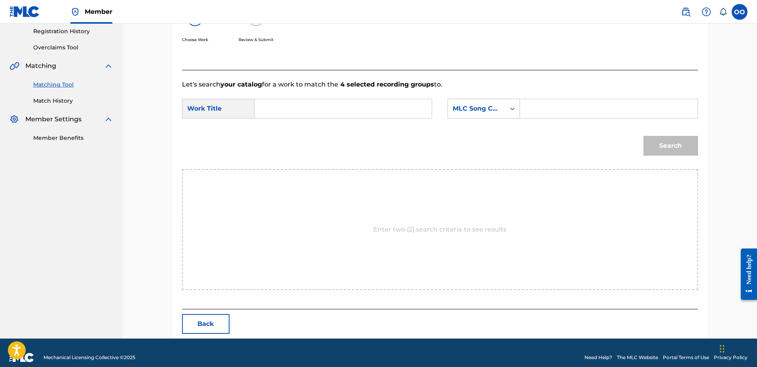
scroll to position [159, 0]
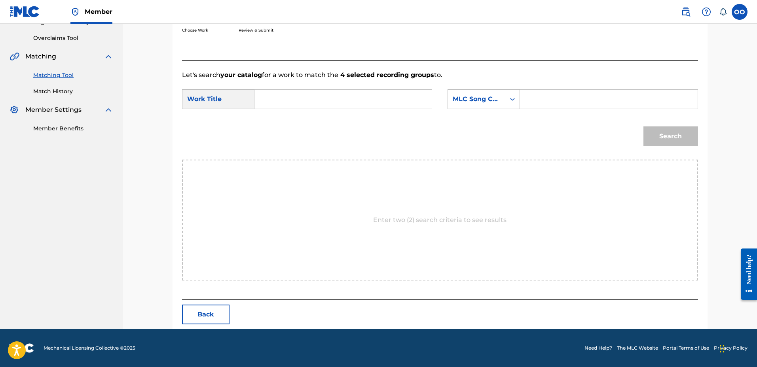
click at [339, 105] on input "Search Form" at bounding box center [343, 99] width 164 height 19
paste input "What I Made Today"
type input "What I Made Today"
click at [497, 96] on div "MLC Song Code" at bounding box center [476, 99] width 48 height 9
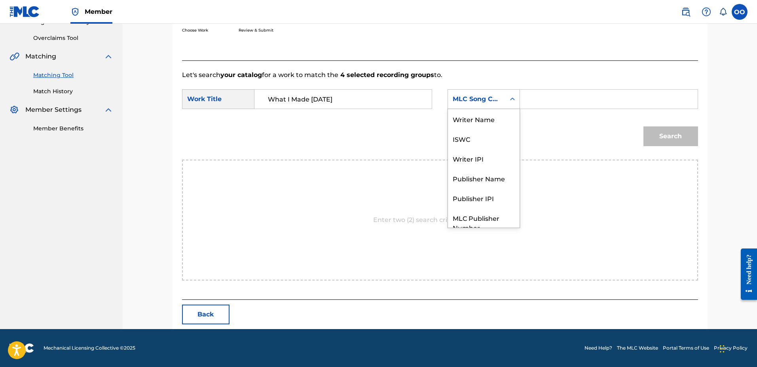
scroll to position [29, 0]
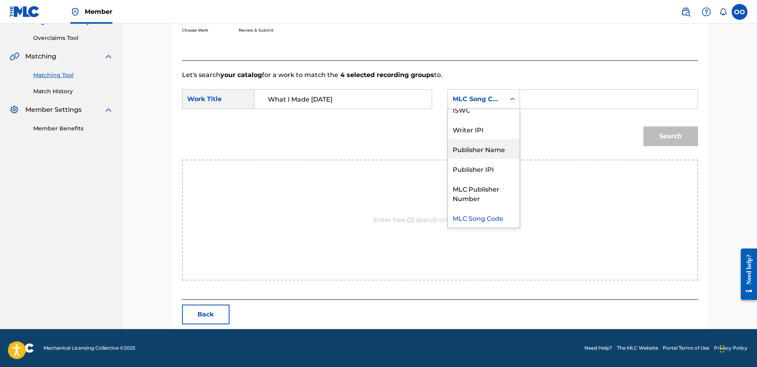
click at [488, 149] on div "Publisher Name" at bounding box center [484, 149] width 72 height 20
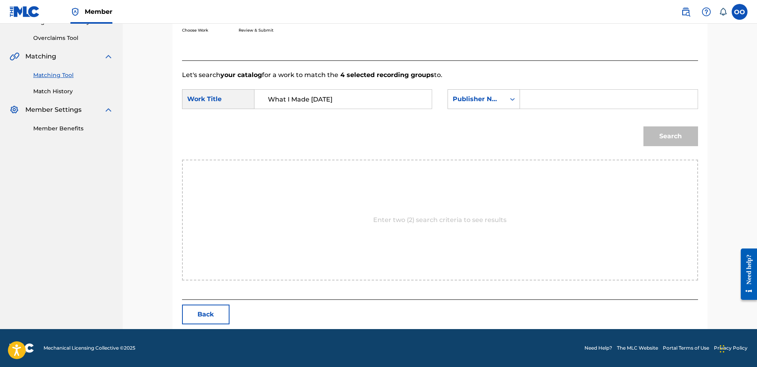
click at [551, 96] on input "Search Form" at bounding box center [608, 99] width 164 height 19
type input "fron"
click at [643, 127] on button "Search" at bounding box center [670, 137] width 55 height 20
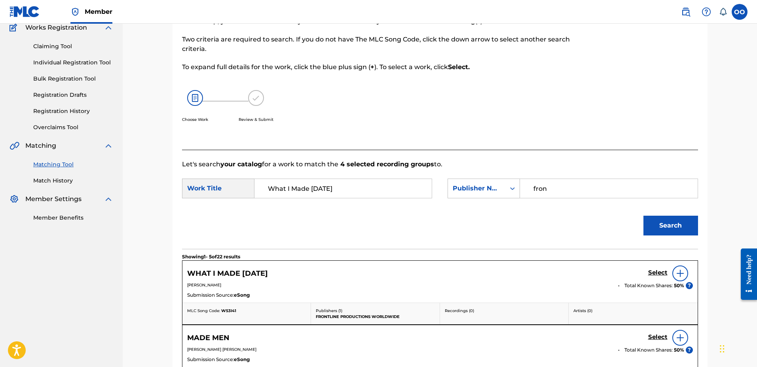
scroll to position [159, 0]
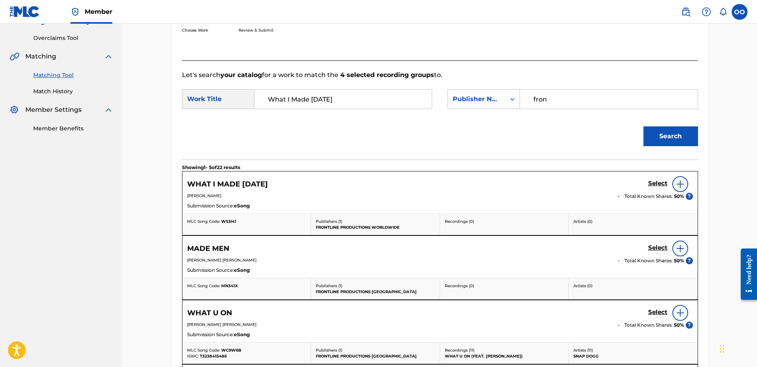
click at [660, 182] on h5 "Select" at bounding box center [657, 184] width 19 height 8
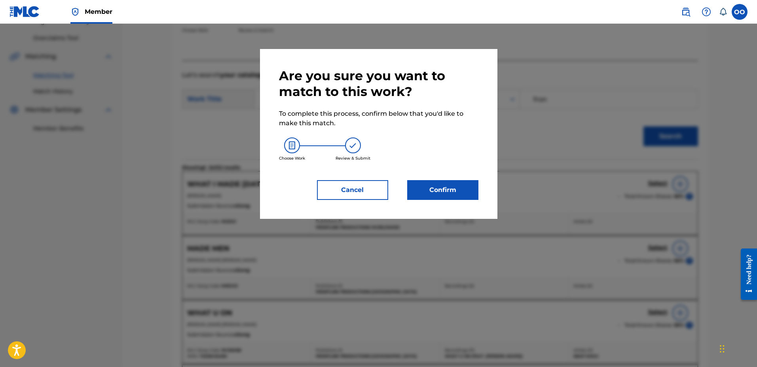
click at [458, 196] on button "Confirm" at bounding box center [442, 190] width 71 height 20
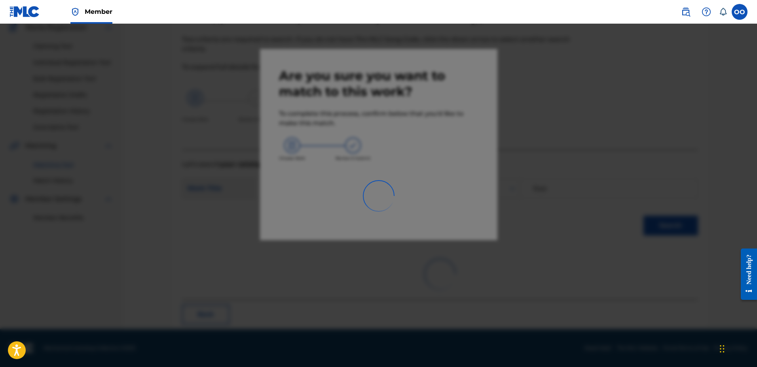
scroll to position [21, 0]
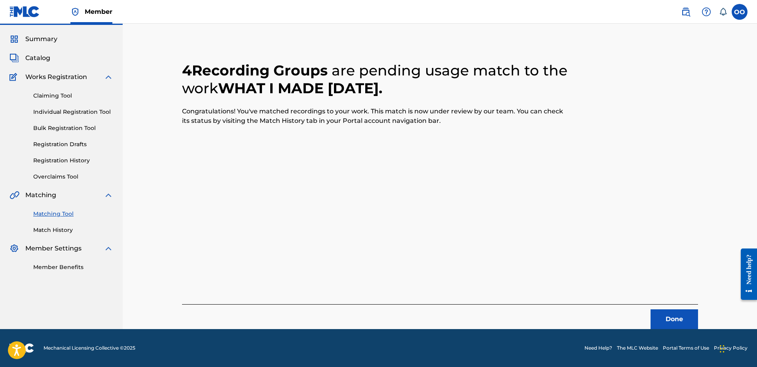
click at [679, 313] on button "Done" at bounding box center [673, 320] width 47 height 20
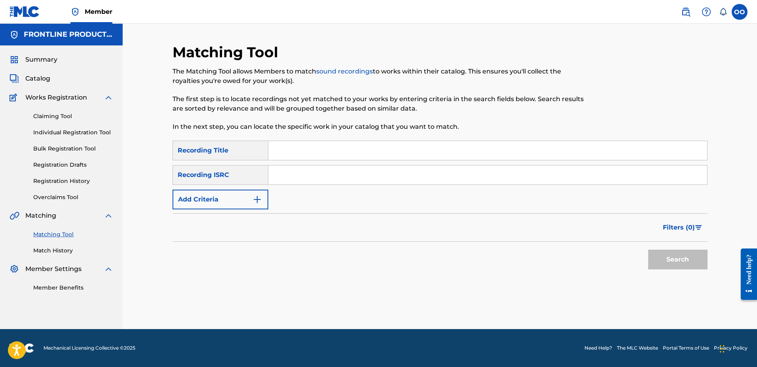
click at [401, 149] on input "Search Form" at bounding box center [487, 150] width 439 height 19
paste input "Calling Me"
type input "Calling Me"
click at [215, 202] on button "Add Criteria" at bounding box center [220, 200] width 96 height 20
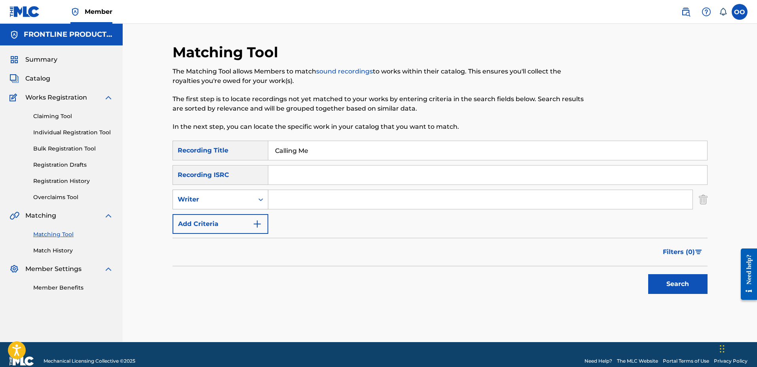
click at [216, 202] on div "Writer" at bounding box center [213, 199] width 71 height 9
click at [217, 216] on div "Recording Artist" at bounding box center [220, 220] width 95 height 20
click at [274, 207] on input "Search Form" at bounding box center [480, 199] width 424 height 19
paste input "AMCC"
type input "AMCC"
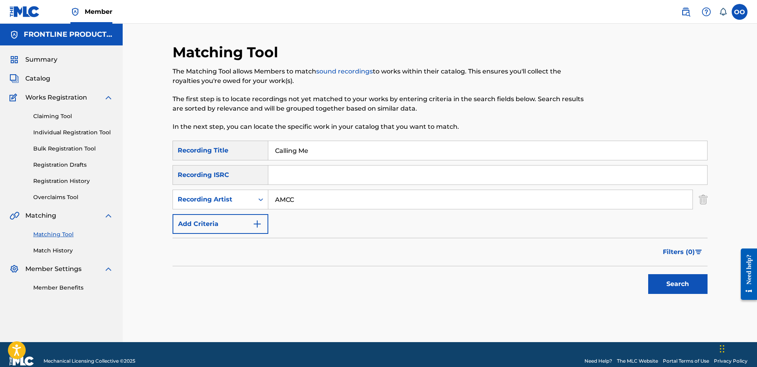
click at [648, 274] on button "Search" at bounding box center [677, 284] width 59 height 20
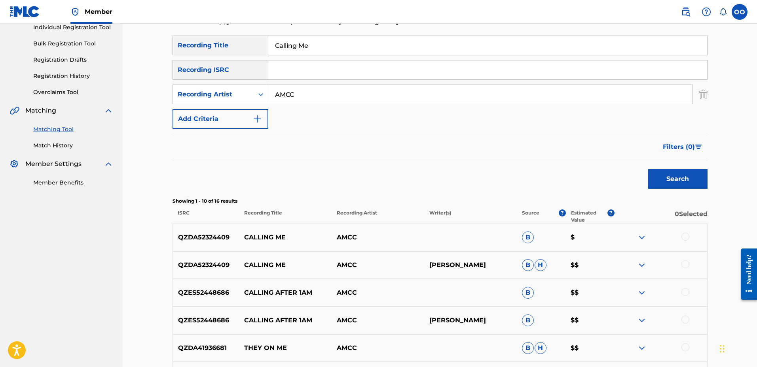
scroll to position [106, 0]
click at [686, 237] on div at bounding box center [685, 236] width 8 height 8
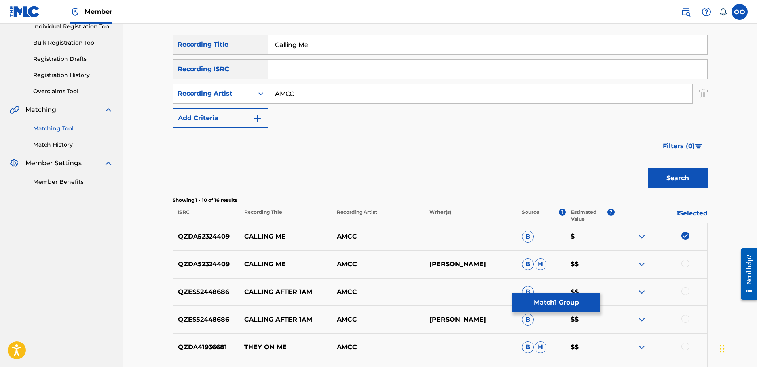
click at [685, 265] on div at bounding box center [685, 264] width 8 height 8
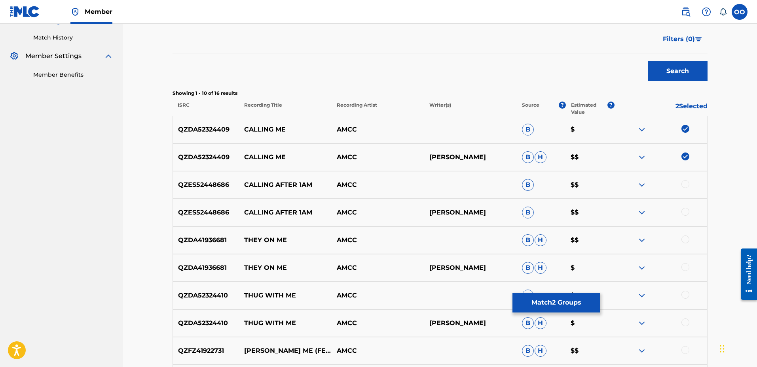
scroll to position [214, 0]
click at [529, 301] on button "Match 2 Groups" at bounding box center [555, 303] width 87 height 20
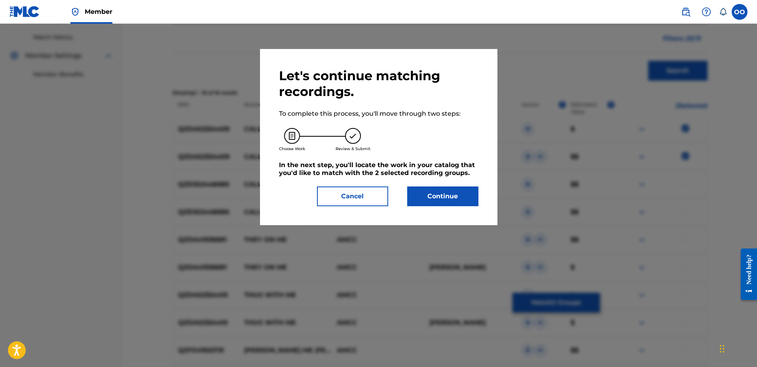
click at [461, 195] on button "Continue" at bounding box center [442, 197] width 71 height 20
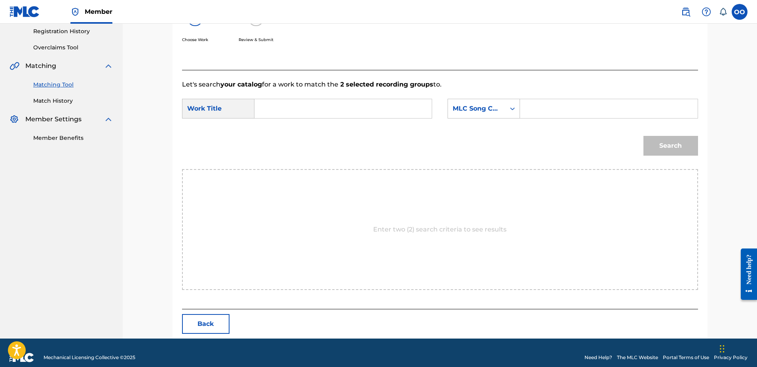
scroll to position [159, 0]
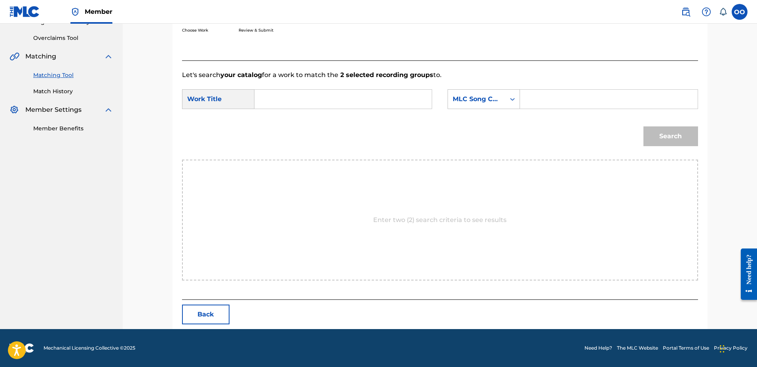
click at [310, 104] on input "Search Form" at bounding box center [343, 99] width 164 height 19
paste input "Calling Me"
type input "Calling Me"
click at [476, 100] on div "MLC Song Code" at bounding box center [476, 99] width 48 height 9
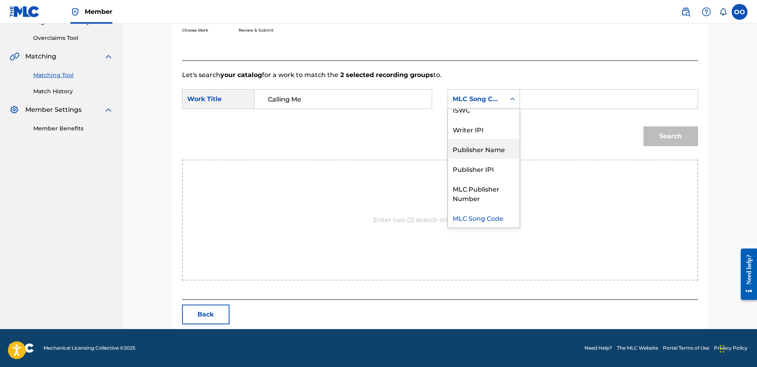
click at [480, 147] on div "Publisher Name" at bounding box center [484, 149] width 72 height 20
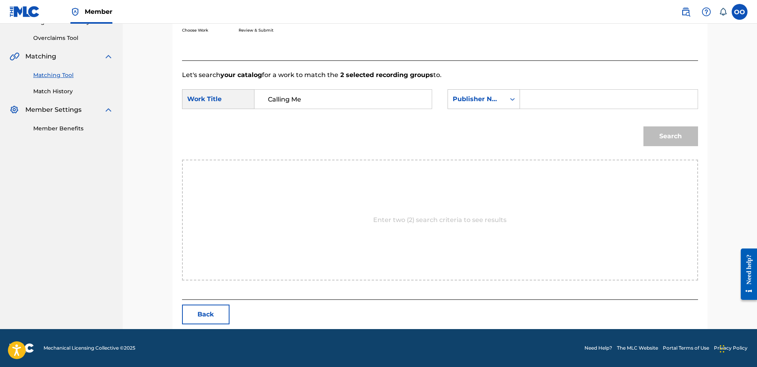
click at [541, 101] on input "Search Form" at bounding box center [608, 99] width 164 height 19
type input "fron"
click at [643, 127] on button "Search" at bounding box center [670, 137] width 55 height 20
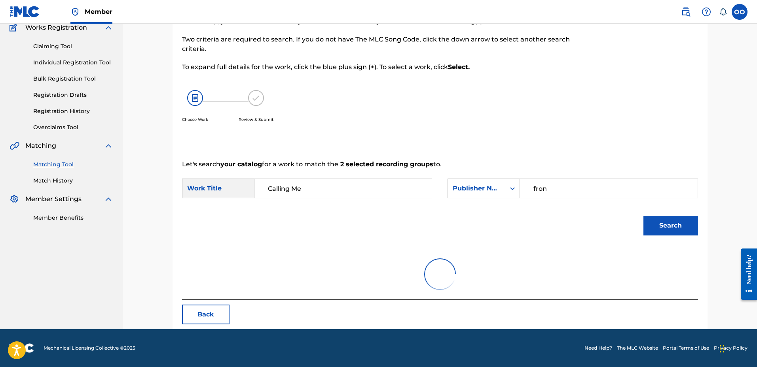
scroll to position [159, 0]
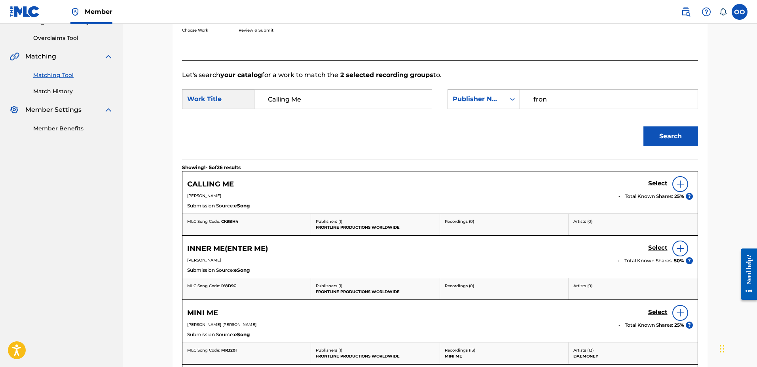
click at [652, 182] on h5 "Select" at bounding box center [657, 184] width 19 height 8
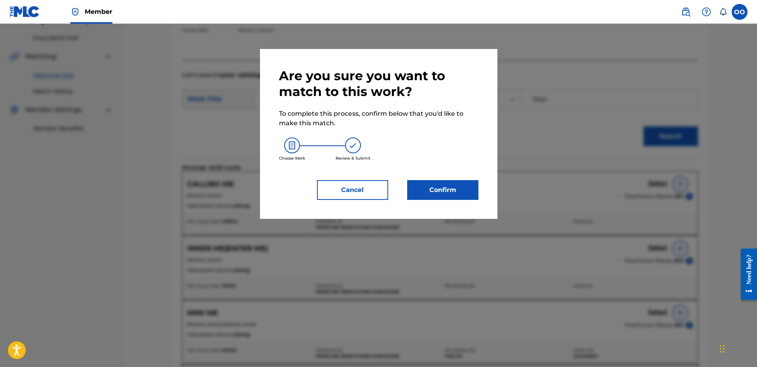
click at [471, 184] on button "Confirm" at bounding box center [442, 190] width 71 height 20
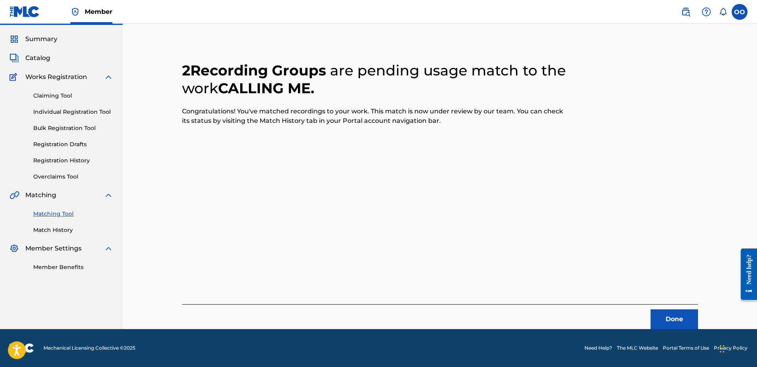
scroll to position [21, 0]
click at [670, 327] on button "Done" at bounding box center [673, 320] width 47 height 20
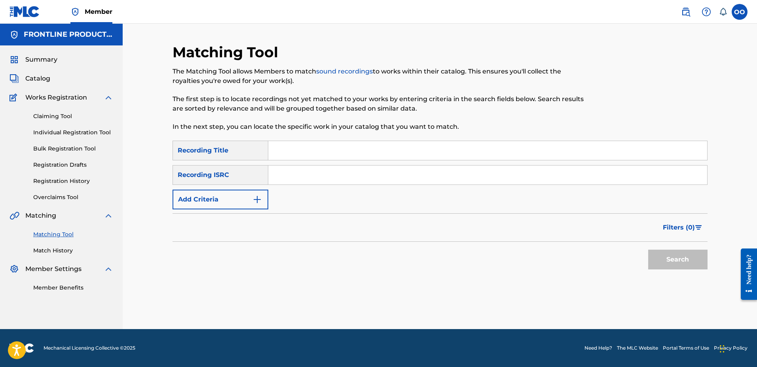
click at [278, 154] on input "Search Form" at bounding box center [487, 150] width 439 height 19
paste input "They Say"
type input "They Say"
click at [225, 201] on button "Add Criteria" at bounding box center [220, 200] width 96 height 20
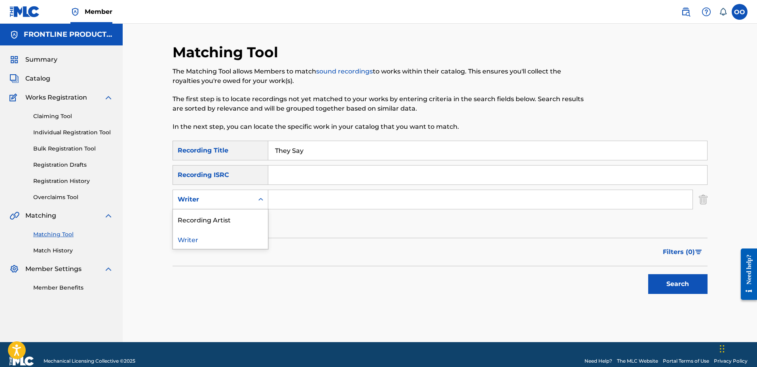
click at [227, 198] on div "Writer" at bounding box center [213, 199] width 71 height 9
click at [230, 217] on div "Recording Artist" at bounding box center [220, 220] width 95 height 20
click at [294, 200] on input "Search Form" at bounding box center [480, 199] width 424 height 19
paste input "Ne7hew"
type input "Ne7hew"
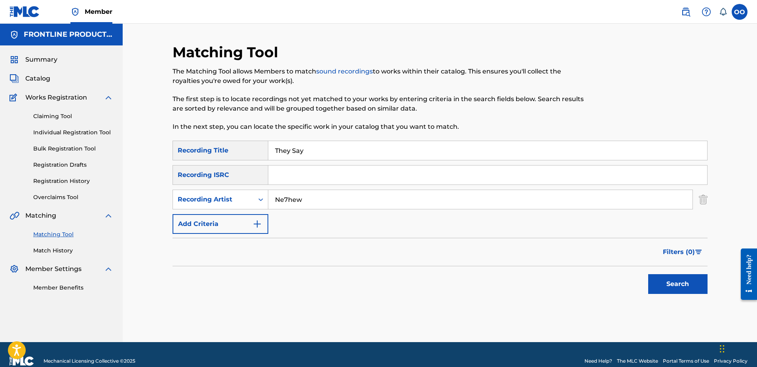
click at [648, 274] on button "Search" at bounding box center [677, 284] width 59 height 20
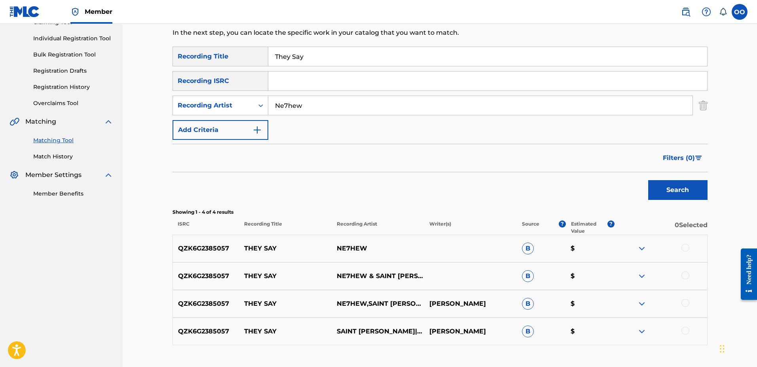
scroll to position [103, 0]
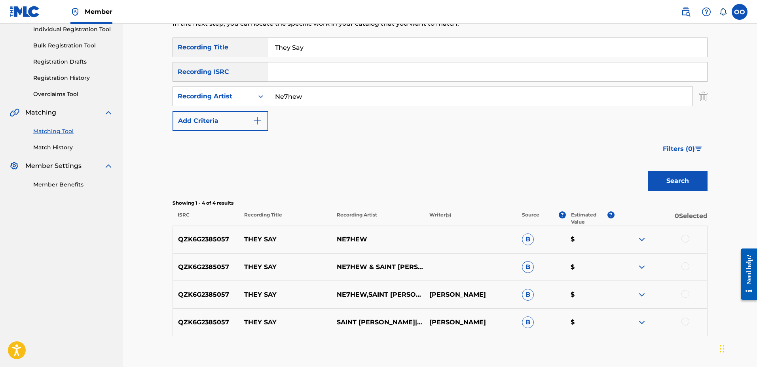
click at [683, 238] on div at bounding box center [685, 239] width 8 height 8
click at [687, 265] on div at bounding box center [685, 267] width 8 height 8
click at [684, 297] on div at bounding box center [685, 294] width 8 height 8
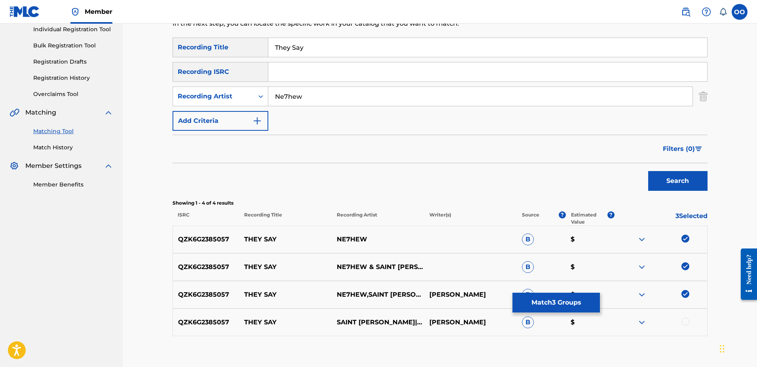
click at [684, 321] on div at bounding box center [685, 322] width 8 height 8
click at [559, 303] on button "Match 4 Groups" at bounding box center [555, 303] width 87 height 20
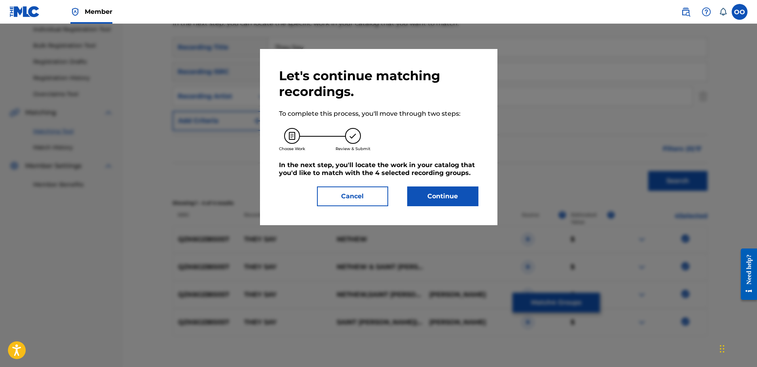
click at [464, 192] on button "Continue" at bounding box center [442, 197] width 71 height 20
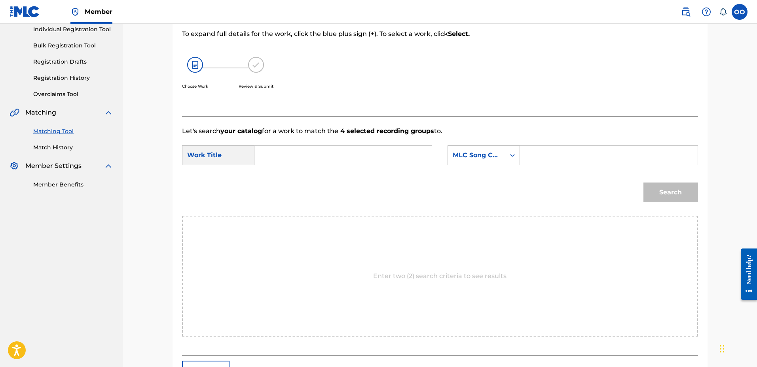
click at [287, 159] on input "Search Form" at bounding box center [343, 155] width 164 height 19
paste input "They Say"
type input "They Say"
click at [542, 159] on input "Search Form" at bounding box center [608, 155] width 164 height 19
type input "fr"
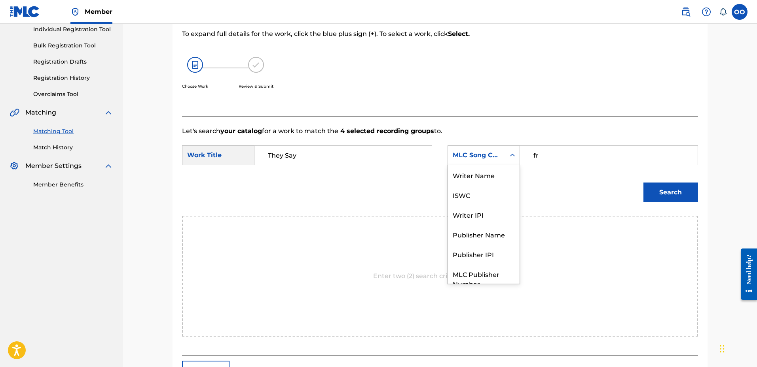
click at [493, 159] on div "MLC Song Code" at bounding box center [476, 155] width 48 height 9
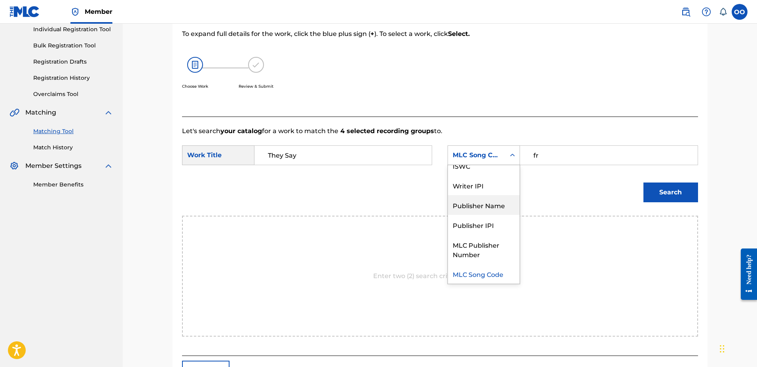
click at [483, 210] on div "Publisher Name" at bounding box center [484, 205] width 72 height 20
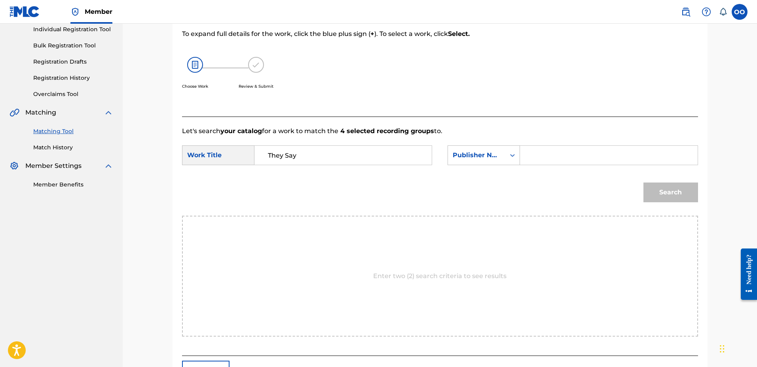
click at [543, 158] on input "Search Form" at bounding box center [608, 155] width 164 height 19
type input "fron"
click at [661, 198] on button "Search" at bounding box center [670, 193] width 55 height 20
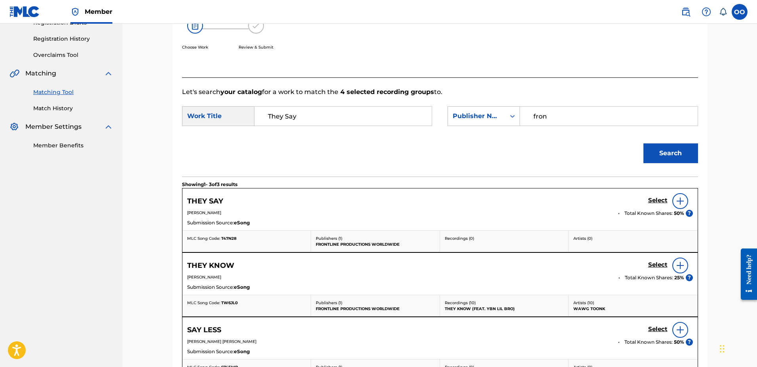
scroll to position [143, 0]
click at [653, 201] on h5 "Select" at bounding box center [657, 200] width 19 height 8
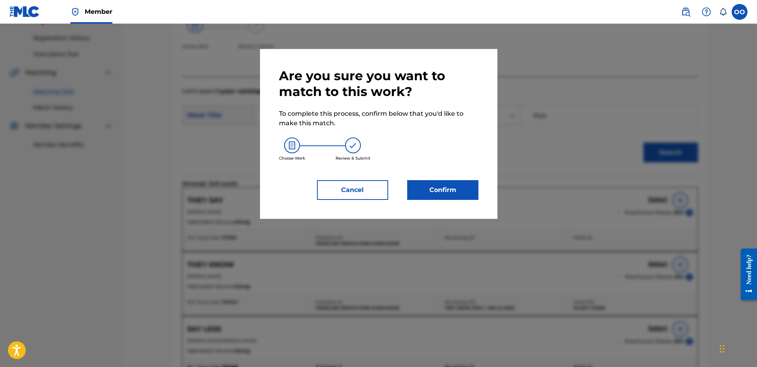
click at [464, 182] on button "Confirm" at bounding box center [442, 190] width 71 height 20
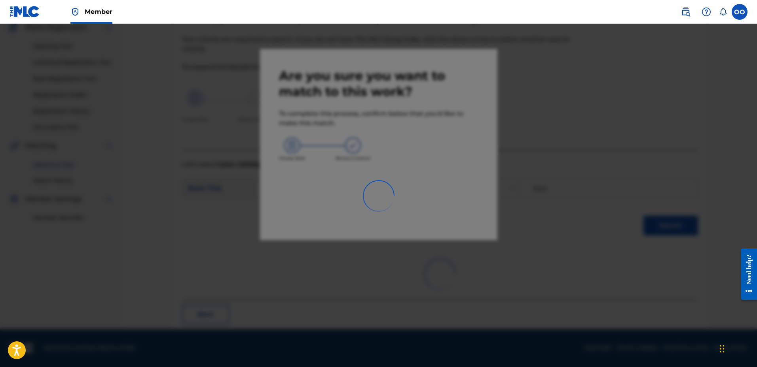
scroll to position [21, 0]
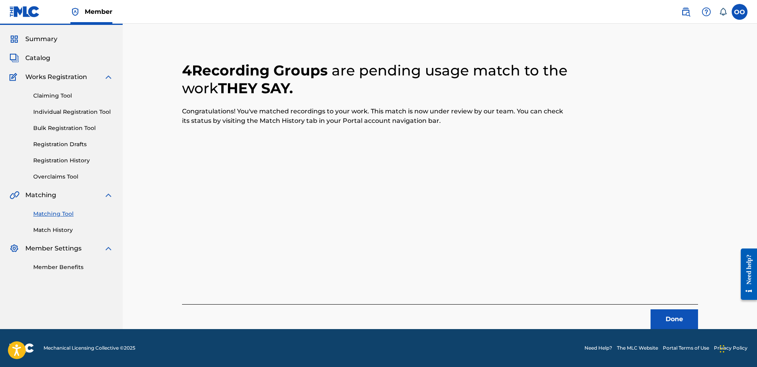
click at [666, 322] on button "Done" at bounding box center [673, 320] width 47 height 20
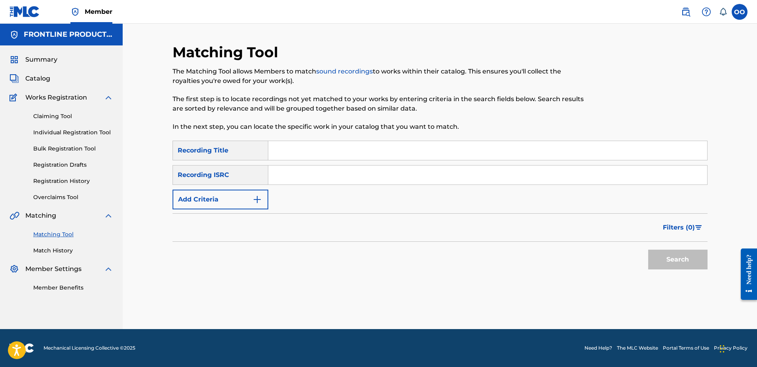
click at [381, 150] on input "Search Form" at bounding box center [487, 150] width 439 height 19
paste input "The Lead"
type input "The Lead"
click at [201, 195] on button "Add Criteria" at bounding box center [220, 200] width 96 height 20
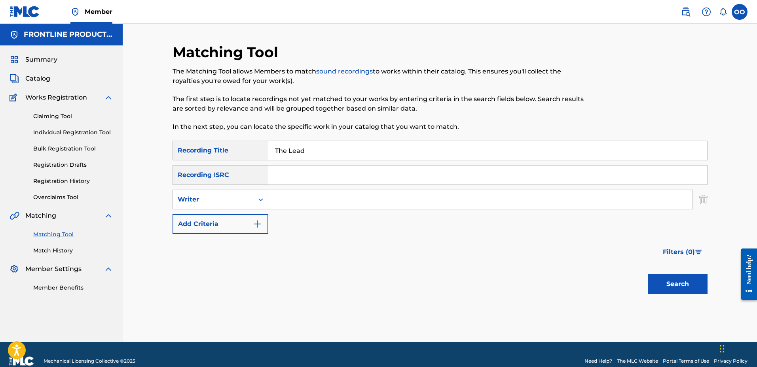
click at [201, 203] on div "Writer" at bounding box center [213, 199] width 71 height 9
click at [202, 218] on div "Recording Artist" at bounding box center [220, 220] width 95 height 20
click at [275, 207] on input "Search Form" at bounding box center [480, 199] width 424 height 19
paste input "Ne7hew"
type input "Ne7hew"
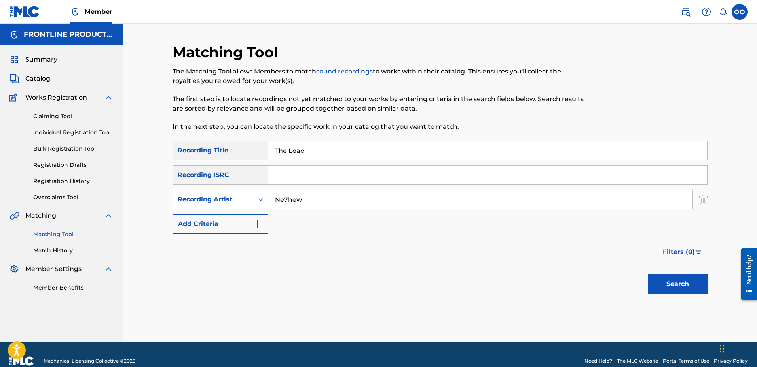
click at [648, 274] on button "Search" at bounding box center [677, 284] width 59 height 20
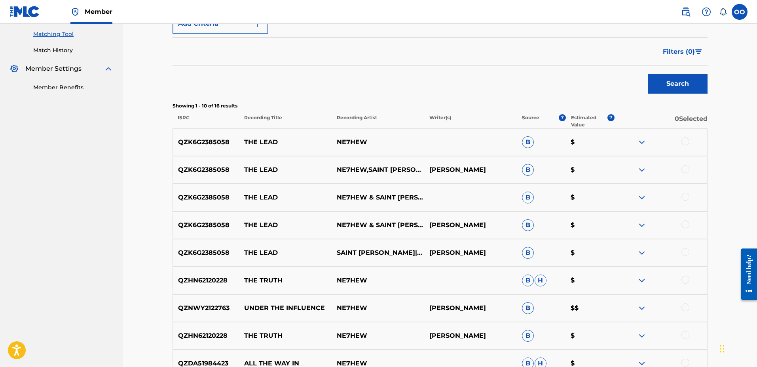
scroll to position [201, 0]
click at [685, 141] on div at bounding box center [685, 141] width 8 height 8
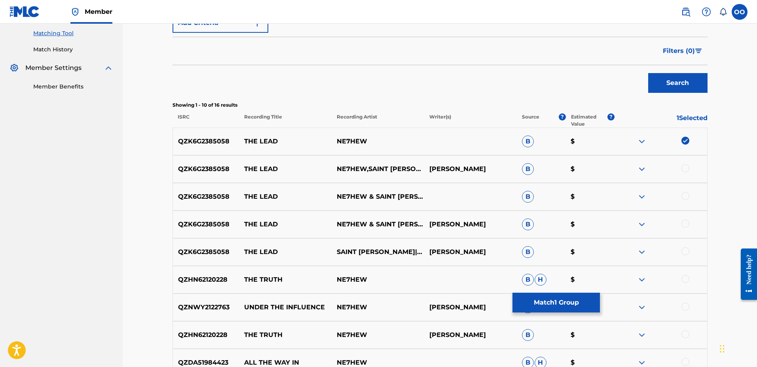
click at [687, 170] on div at bounding box center [685, 169] width 8 height 8
click at [685, 198] on div at bounding box center [685, 196] width 8 height 8
click at [685, 223] on div at bounding box center [685, 224] width 8 height 8
click at [685, 251] on div at bounding box center [685, 252] width 8 height 8
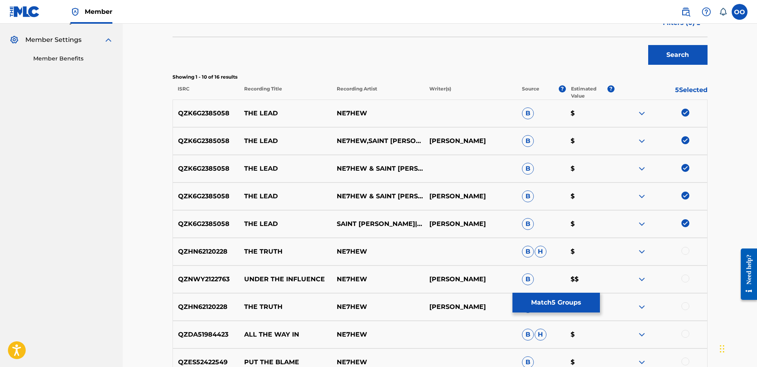
scroll to position [232, 0]
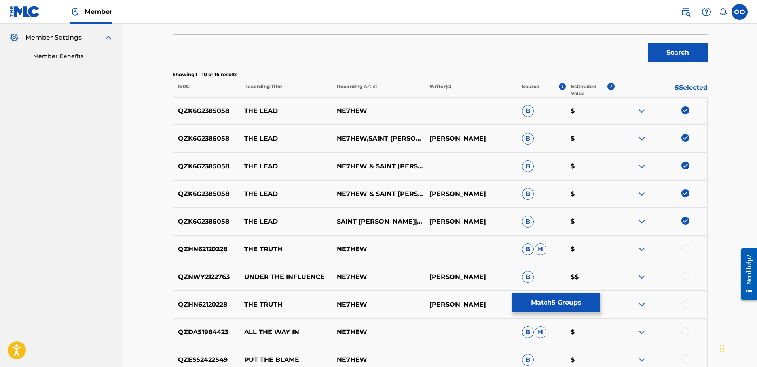
click at [540, 304] on button "Match 5 Groups" at bounding box center [555, 303] width 87 height 20
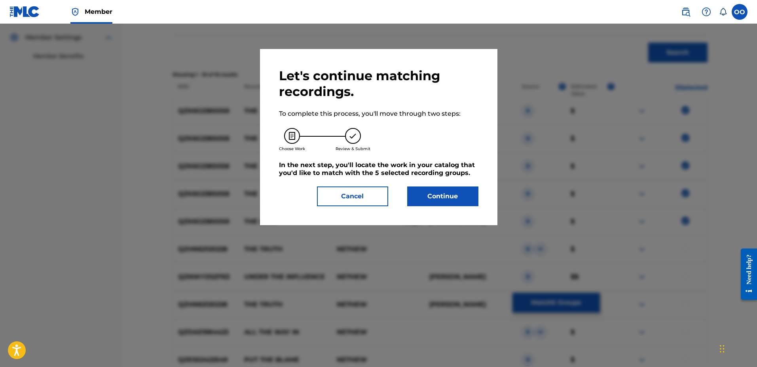
click at [435, 199] on button "Continue" at bounding box center [442, 197] width 71 height 20
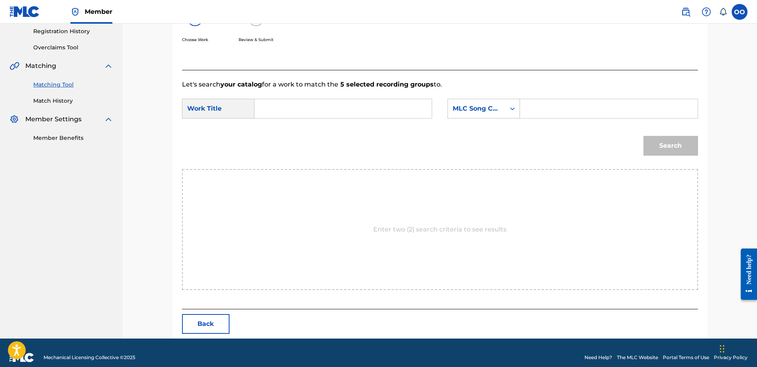
scroll to position [159, 0]
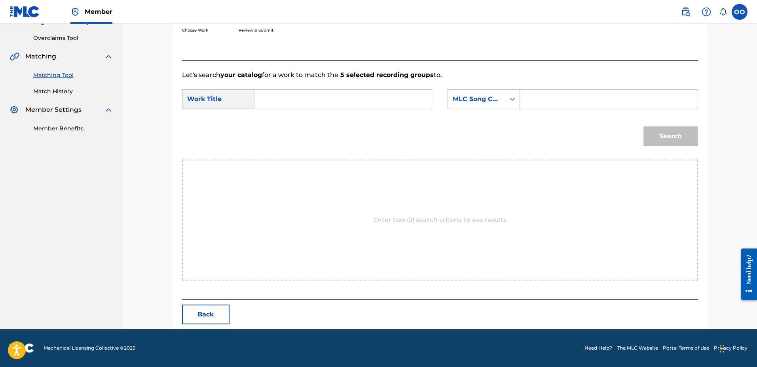
click at [310, 102] on input "Search Form" at bounding box center [343, 99] width 164 height 19
paste input "The Lead"
type input "The Lead"
click at [484, 107] on div "MLC Song Code" at bounding box center [483, 99] width 72 height 20
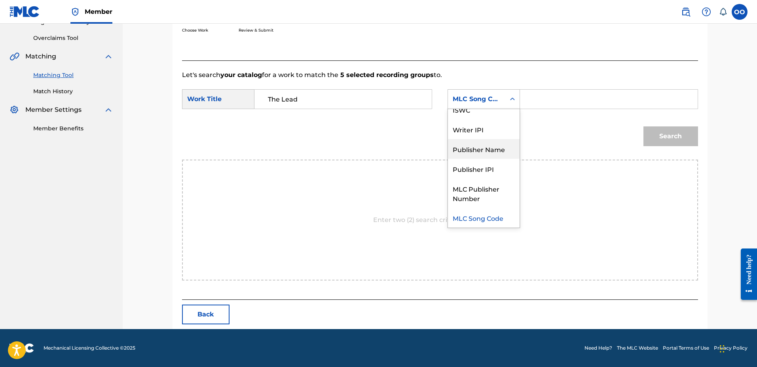
click at [481, 153] on div "Publisher Name" at bounding box center [484, 149] width 72 height 20
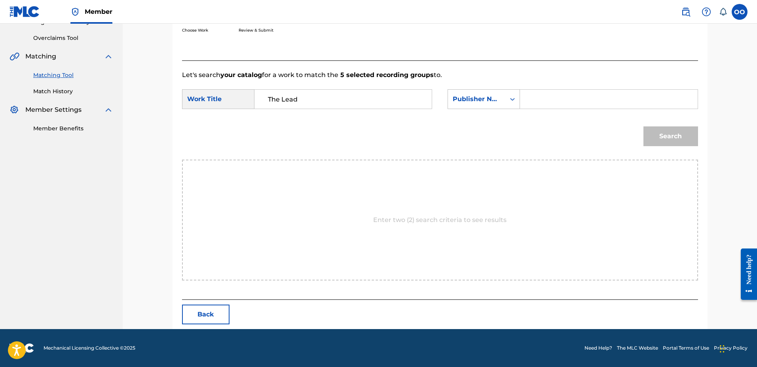
click at [537, 105] on input "Search Form" at bounding box center [608, 99] width 164 height 19
type input "fron"
click at [643, 127] on button "Search" at bounding box center [670, 137] width 55 height 20
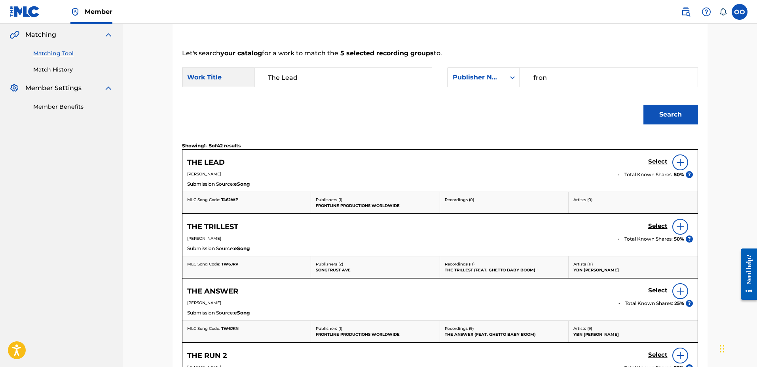
scroll to position [191, 0]
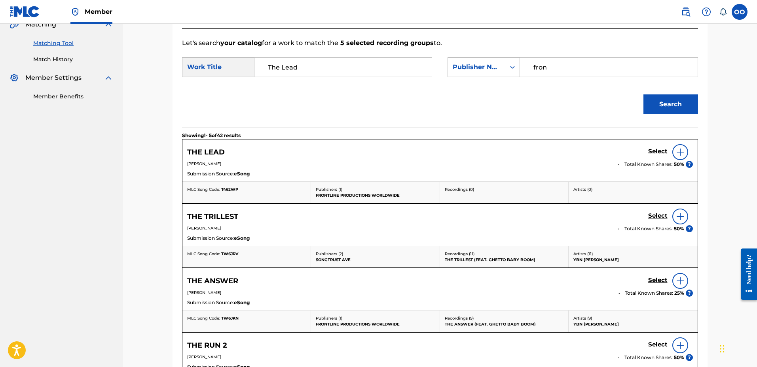
click at [652, 153] on h5 "Select" at bounding box center [657, 152] width 19 height 8
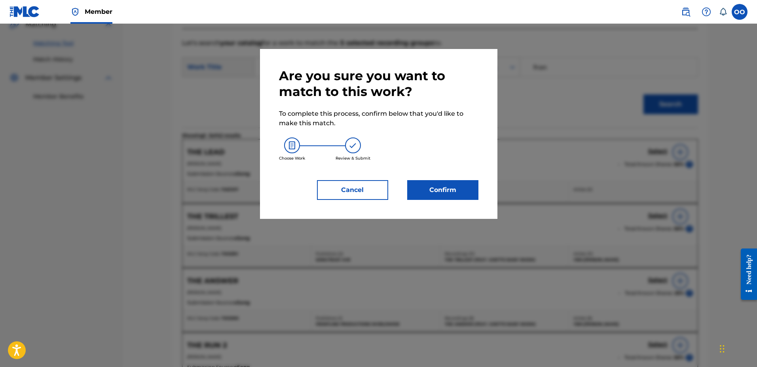
click at [448, 193] on button "Confirm" at bounding box center [442, 190] width 71 height 20
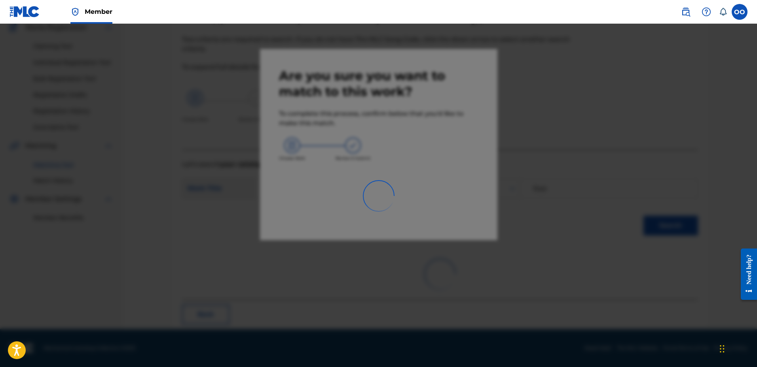
scroll to position [21, 0]
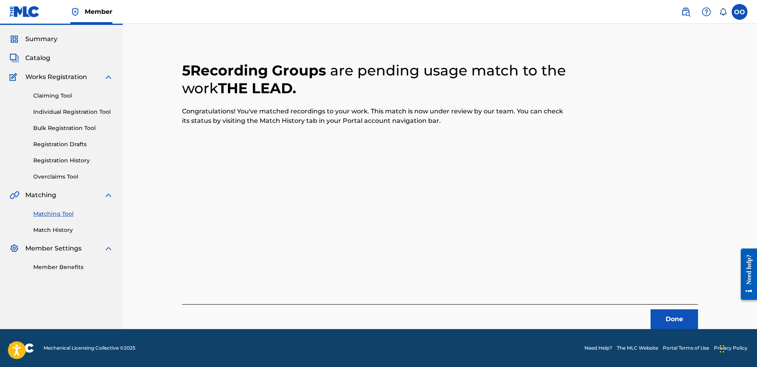
click at [665, 319] on button "Done" at bounding box center [673, 320] width 47 height 20
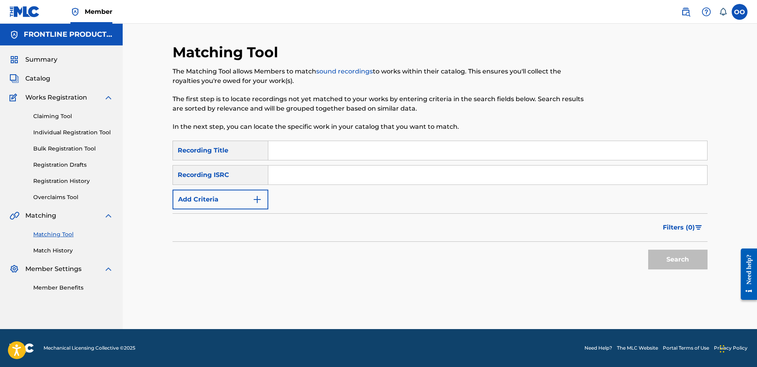
scroll to position [0, 0]
click at [390, 152] on input "Search Form" at bounding box center [487, 150] width 439 height 19
paste input "I Know"
type input "I Know"
click at [209, 204] on button "Add Criteria" at bounding box center [220, 200] width 96 height 20
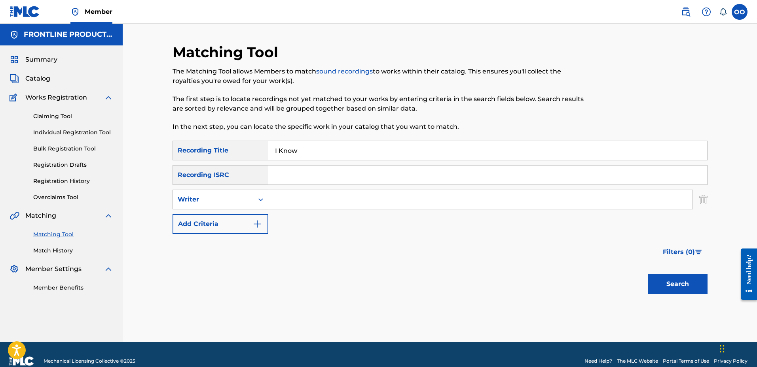
click at [207, 202] on div "Writer" at bounding box center [213, 199] width 71 height 9
click at [210, 213] on div "Recording Artist" at bounding box center [220, 220] width 95 height 20
click at [314, 196] on input "Search Form" at bounding box center [480, 199] width 424 height 19
paste input "Ne7hew"
type input "Ne7hew"
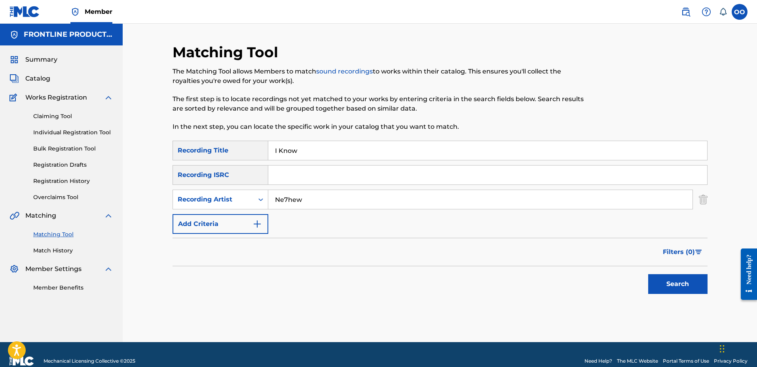
click at [648, 274] on button "Search" at bounding box center [677, 284] width 59 height 20
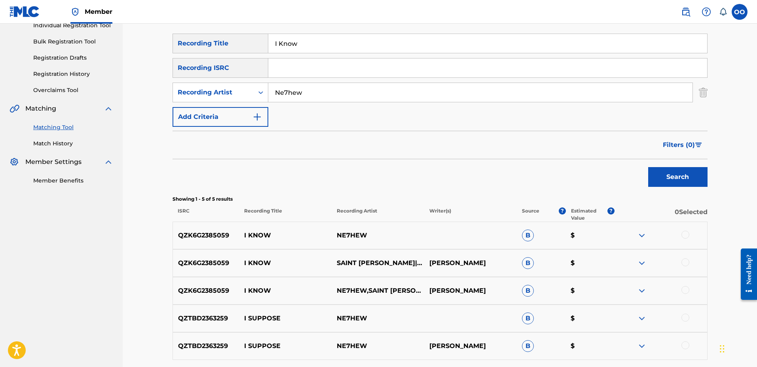
scroll to position [108, 0]
click at [683, 288] on div at bounding box center [685, 290] width 8 height 8
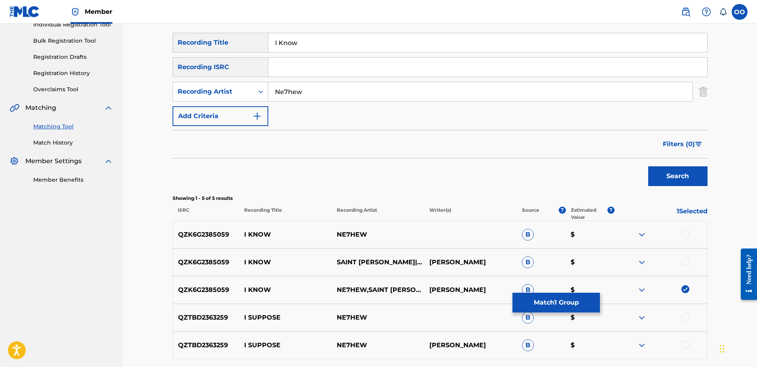
click at [684, 264] on div at bounding box center [685, 262] width 8 height 8
click at [686, 232] on div at bounding box center [685, 234] width 8 height 8
click at [574, 302] on button "Match 3 Groups" at bounding box center [555, 303] width 87 height 20
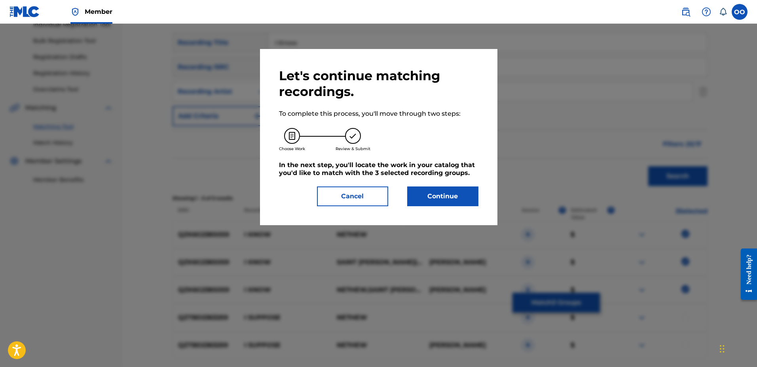
click at [445, 193] on button "Continue" at bounding box center [442, 197] width 71 height 20
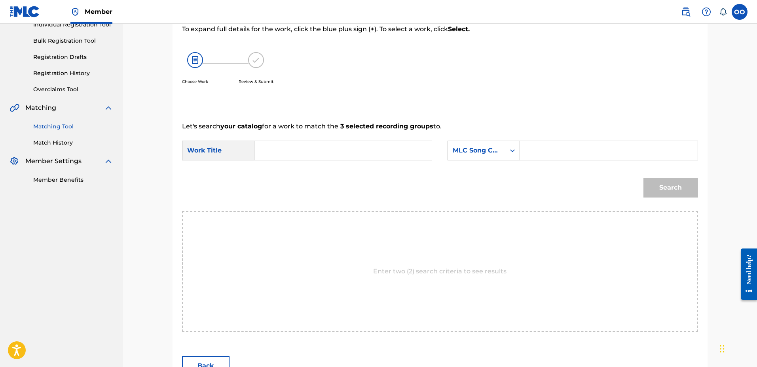
click at [378, 152] on input "Search Form" at bounding box center [343, 150] width 164 height 19
paste input "I Know"
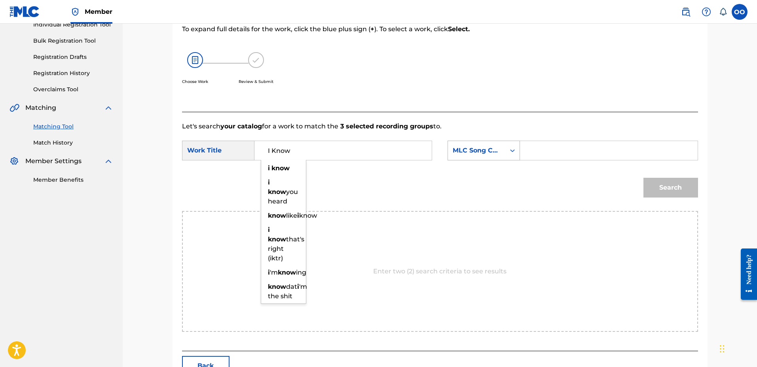
type input "I Know"
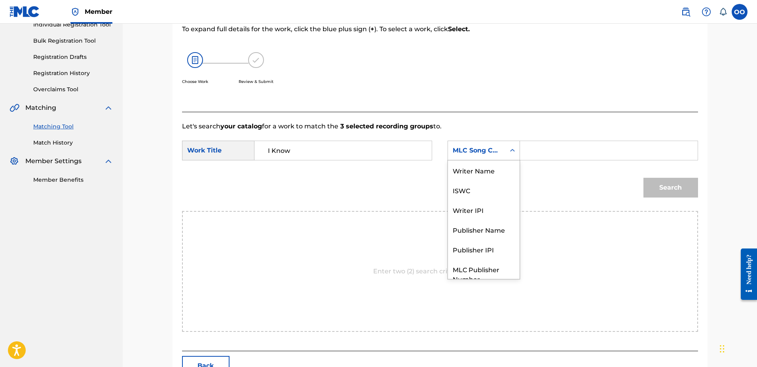
click at [473, 157] on div "MLC Song Code" at bounding box center [476, 150] width 57 height 15
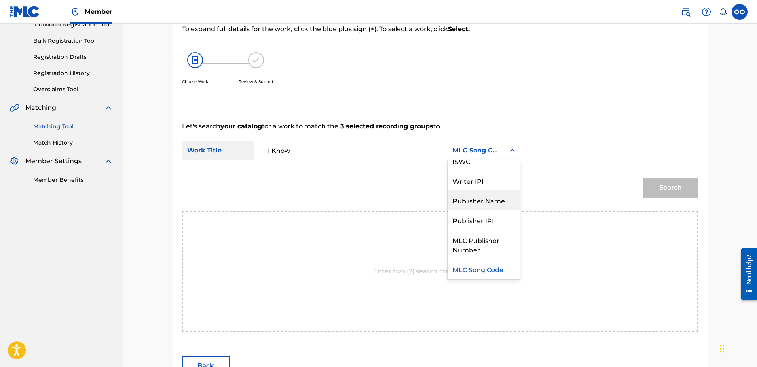
click at [472, 197] on div "Publisher Name" at bounding box center [484, 201] width 72 height 20
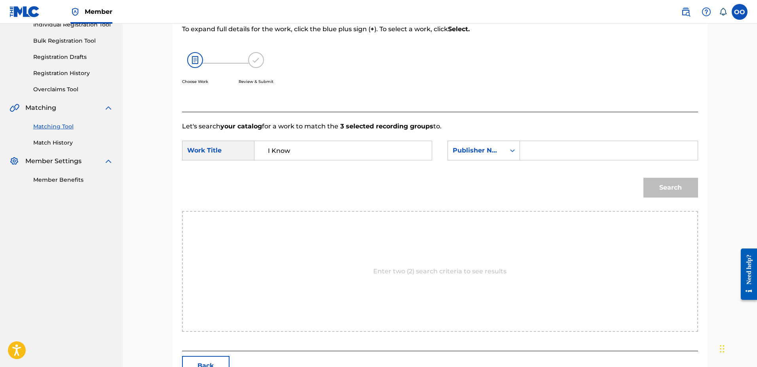
click at [545, 158] on input "Search Form" at bounding box center [608, 150] width 164 height 19
type input "fron"
click at [643, 178] on button "Search" at bounding box center [670, 188] width 55 height 20
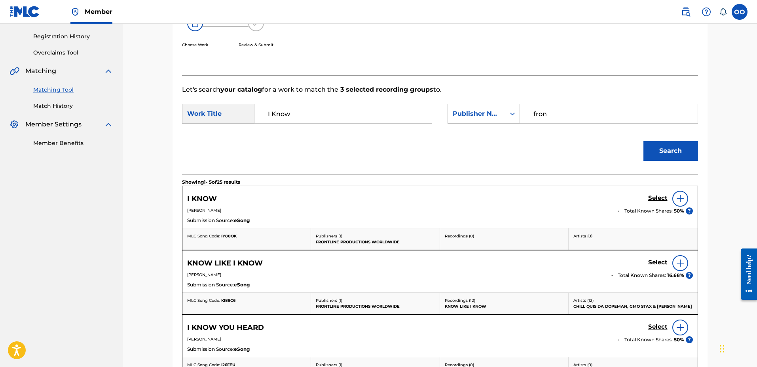
scroll to position [151, 0]
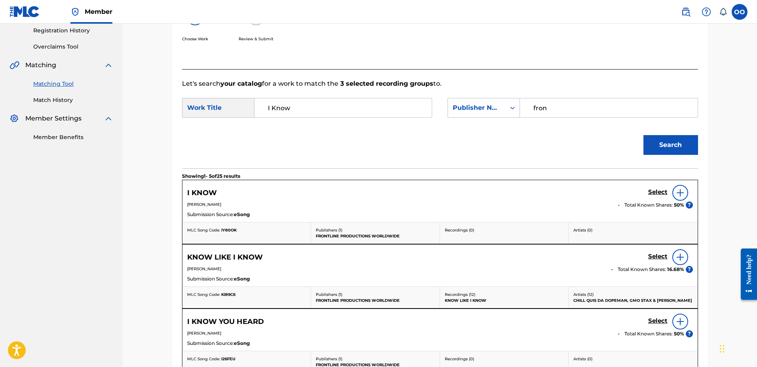
click at [658, 192] on h5 "Select" at bounding box center [657, 193] width 19 height 8
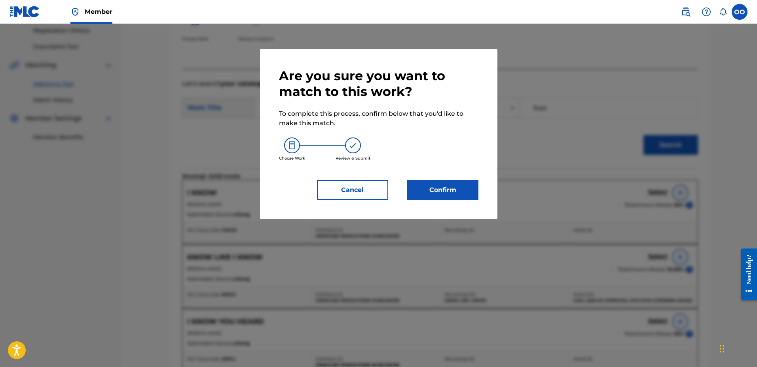
click at [454, 192] on button "Confirm" at bounding box center [442, 190] width 71 height 20
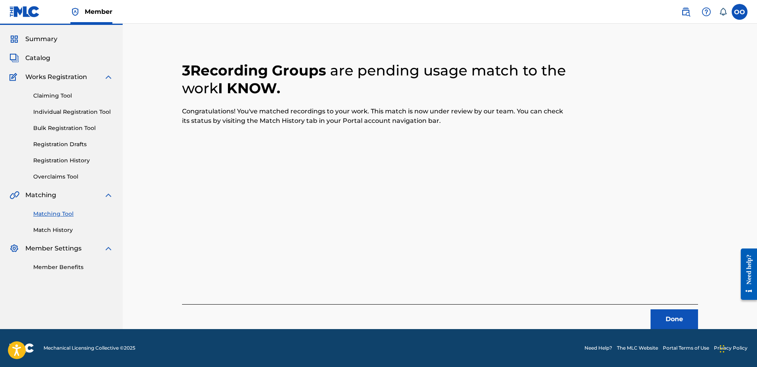
scroll to position [21, 0]
click at [674, 317] on button "Done" at bounding box center [673, 320] width 47 height 20
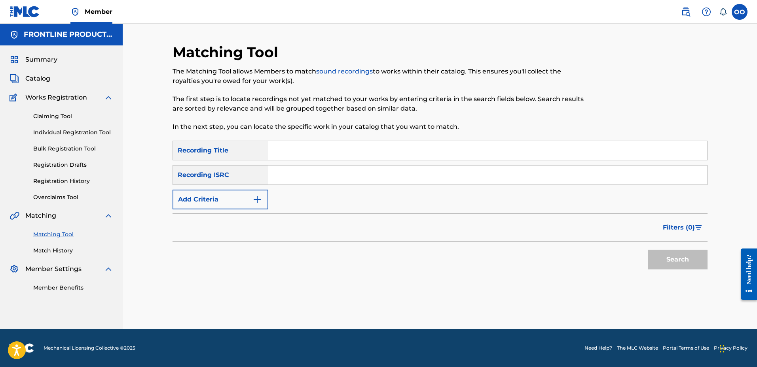
scroll to position [0, 0]
click at [406, 159] on input "Search Form" at bounding box center [487, 150] width 439 height 19
paste input "Magic City"
type input "Magic City"
click at [210, 201] on button "Add Criteria" at bounding box center [220, 200] width 96 height 20
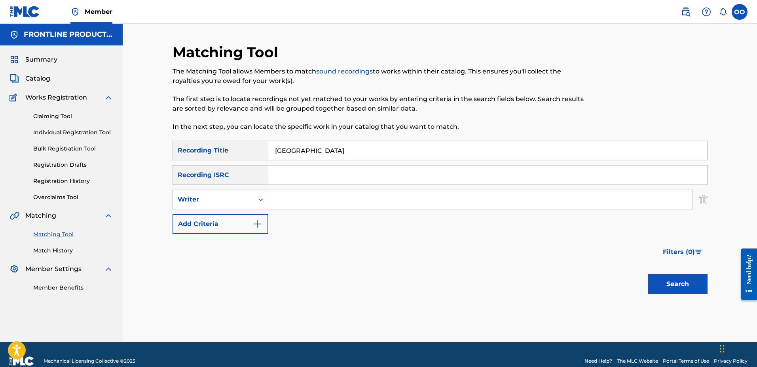
click at [218, 199] on div "Writer" at bounding box center [213, 199] width 71 height 9
click at [218, 215] on div "Recording Artist" at bounding box center [220, 220] width 95 height 20
click at [288, 200] on input "Search Form" at bounding box center [480, 199] width 424 height 19
paste input "Ne7hew"
type input "Ne7hew"
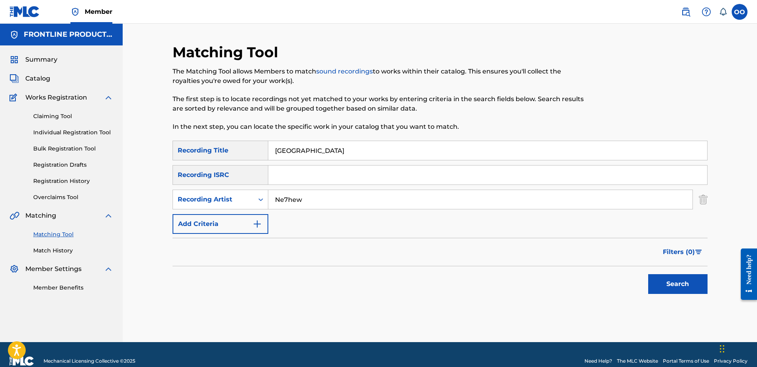
click at [648, 274] on button "Search" at bounding box center [677, 284] width 59 height 20
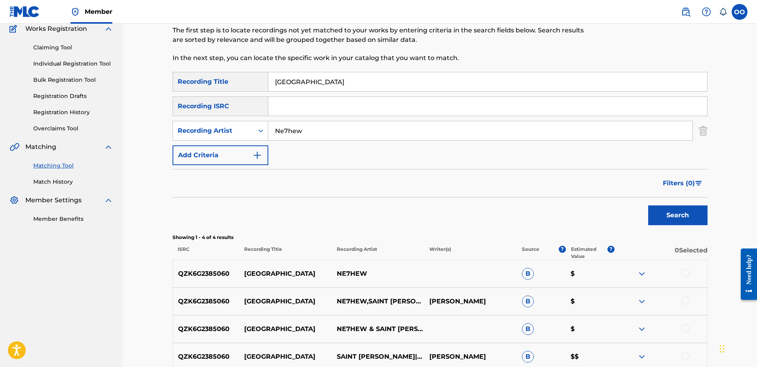
scroll to position [93, 0]
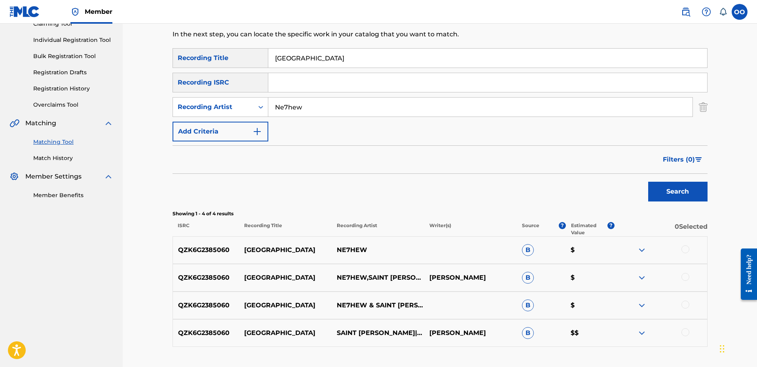
click at [687, 250] on div at bounding box center [685, 250] width 8 height 8
click at [685, 280] on div at bounding box center [685, 277] width 8 height 8
click at [686, 307] on div at bounding box center [685, 305] width 8 height 8
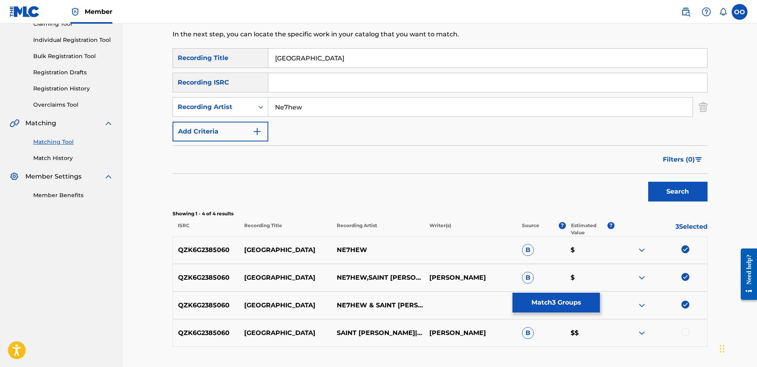
click at [686, 336] on div at bounding box center [685, 333] width 8 height 8
click at [577, 307] on button "Match 4 Groups" at bounding box center [555, 303] width 87 height 20
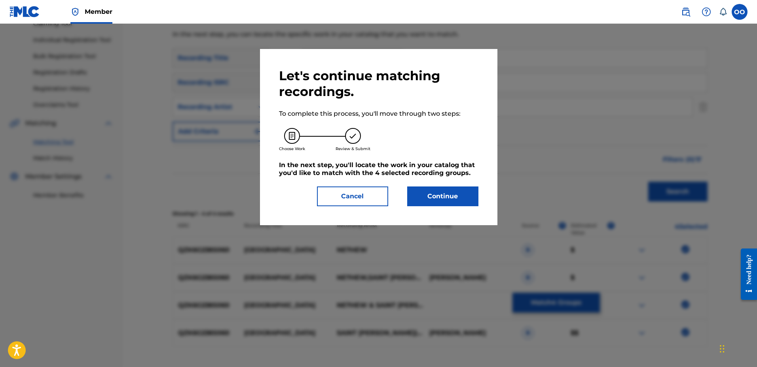
click at [460, 202] on button "Continue" at bounding box center [442, 197] width 71 height 20
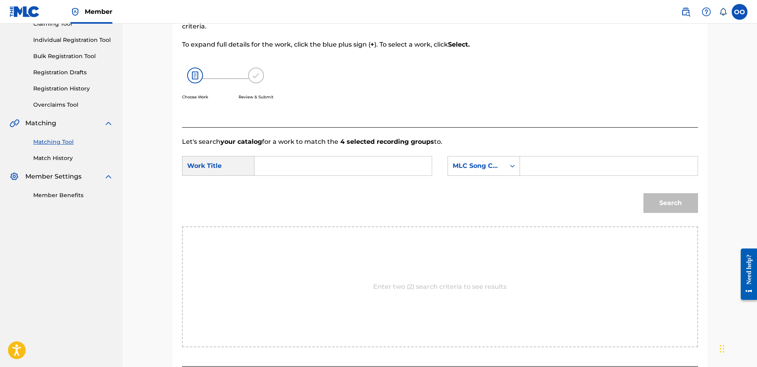
click at [333, 172] on input "Search Form" at bounding box center [343, 166] width 164 height 19
paste input "Magic City"
type input "Magic City"
click at [469, 165] on div "MLC Song Code" at bounding box center [476, 165] width 48 height 9
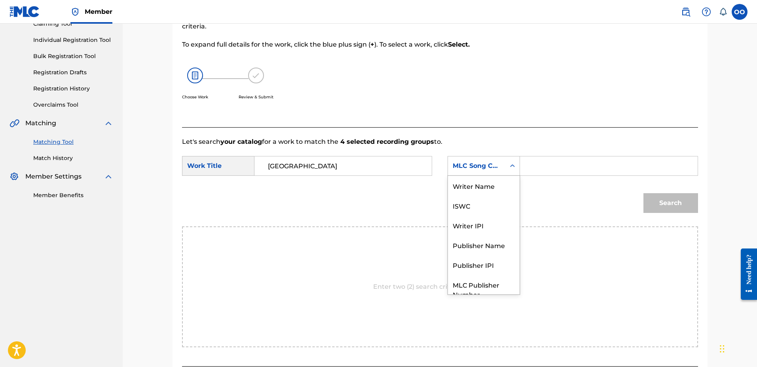
scroll to position [29, 0]
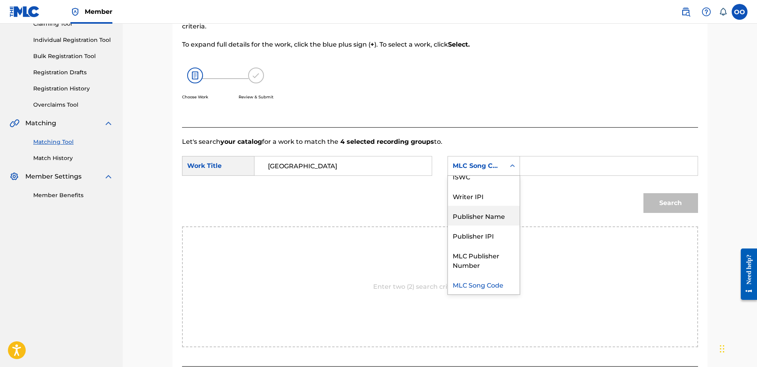
click at [483, 214] on div "Publisher Name" at bounding box center [484, 216] width 72 height 20
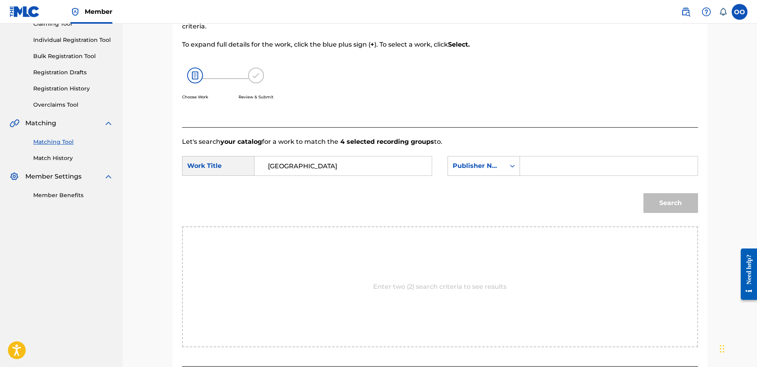
click at [551, 169] on input "Search Form" at bounding box center [608, 166] width 164 height 19
type input "fron"
click at [643, 193] on button "Search" at bounding box center [670, 203] width 55 height 20
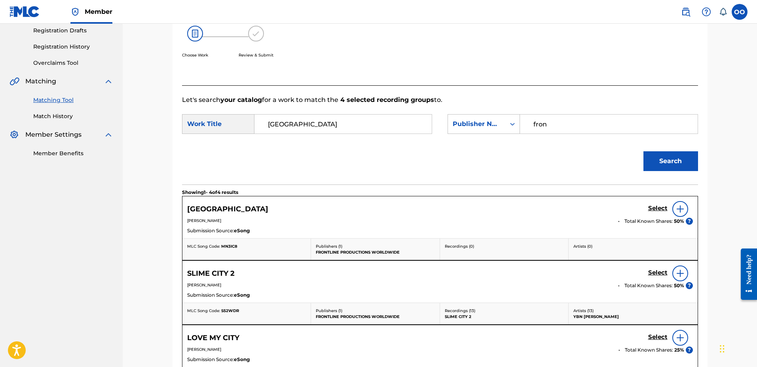
scroll to position [151, 0]
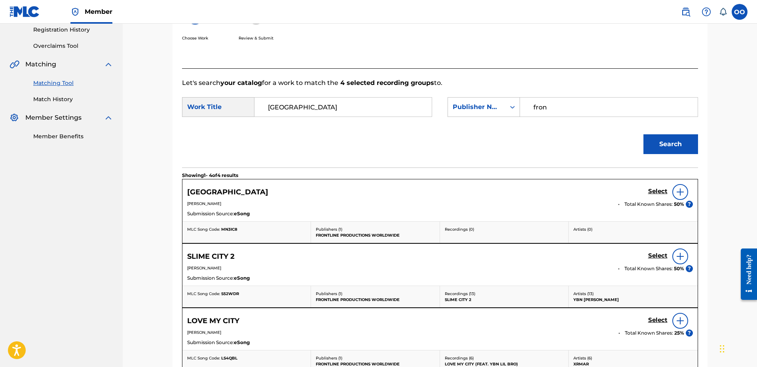
click at [657, 192] on h5 "Select" at bounding box center [657, 192] width 19 height 8
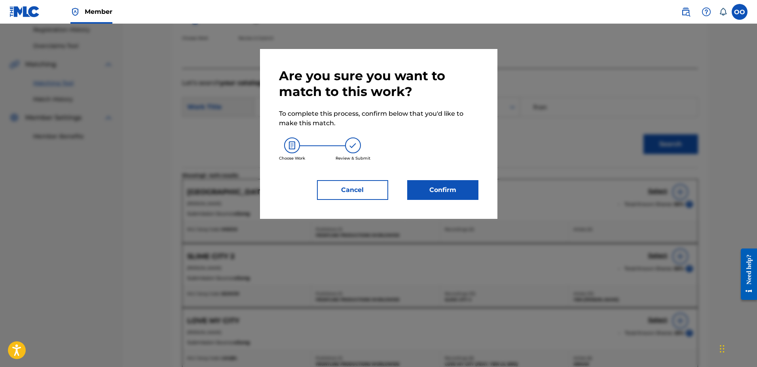
click at [437, 189] on button "Confirm" at bounding box center [442, 190] width 71 height 20
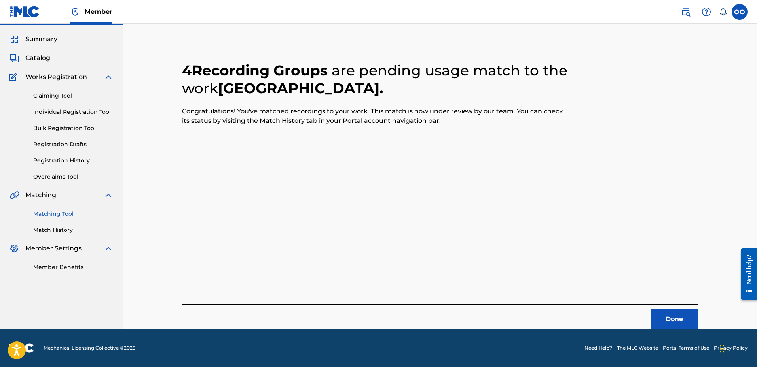
scroll to position [21, 0]
click at [674, 324] on button "Done" at bounding box center [673, 320] width 47 height 20
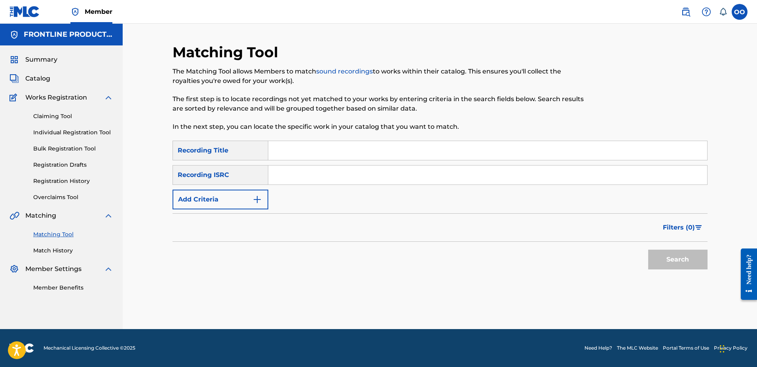
click at [374, 151] on input "Search Form" at bounding box center [487, 150] width 439 height 19
paste input "Memory"
type input "Memory"
click at [211, 197] on button "Add Criteria" at bounding box center [220, 200] width 96 height 20
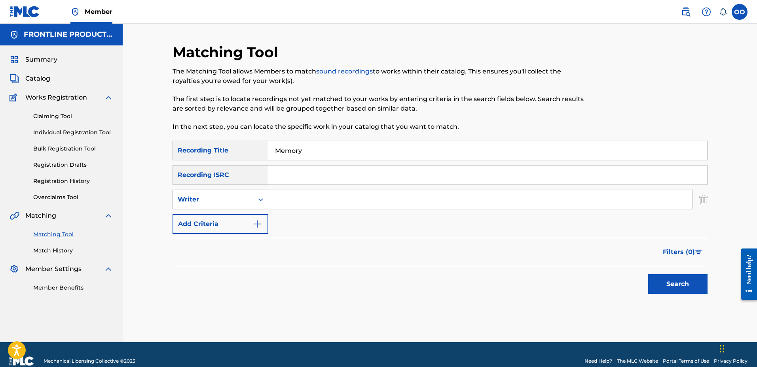
click at [215, 200] on div "Writer" at bounding box center [213, 199] width 71 height 9
click at [218, 215] on div "Recording Artist" at bounding box center [220, 220] width 95 height 20
click at [287, 202] on input "Search Form" at bounding box center [480, 199] width 424 height 19
paste input "Ne7hew"
type input "Ne7hew"
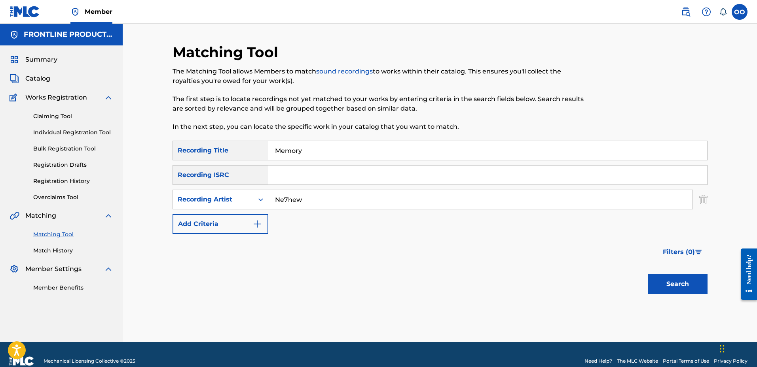
click at [648, 274] on button "Search" at bounding box center [677, 284] width 59 height 20
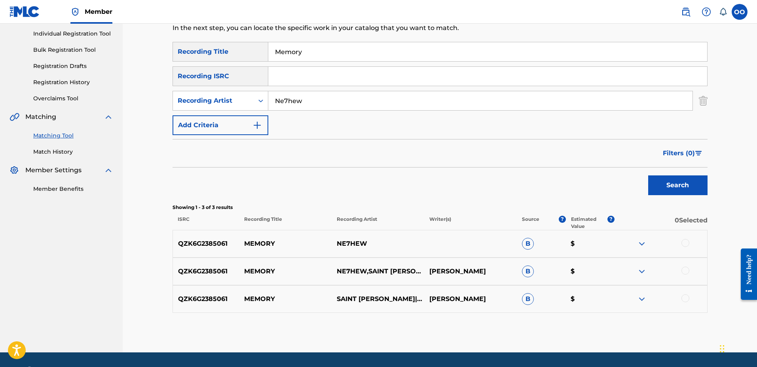
scroll to position [100, 0]
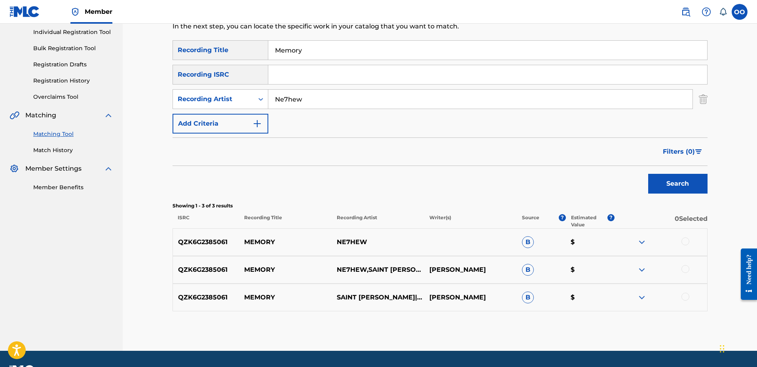
click at [686, 242] on div at bounding box center [685, 242] width 8 height 8
click at [684, 270] on div at bounding box center [685, 269] width 8 height 8
click at [685, 297] on div at bounding box center [685, 297] width 8 height 8
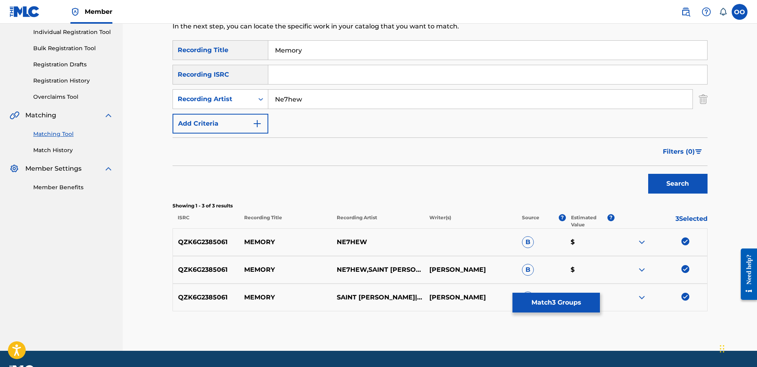
click at [554, 299] on button "Match 3 Groups" at bounding box center [555, 303] width 87 height 20
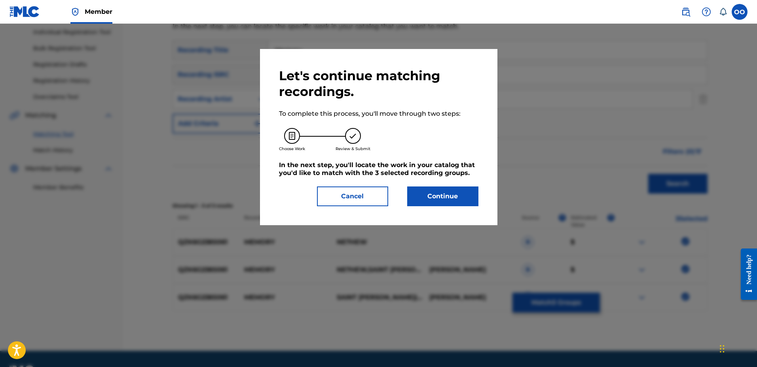
click at [451, 189] on button "Continue" at bounding box center [442, 197] width 71 height 20
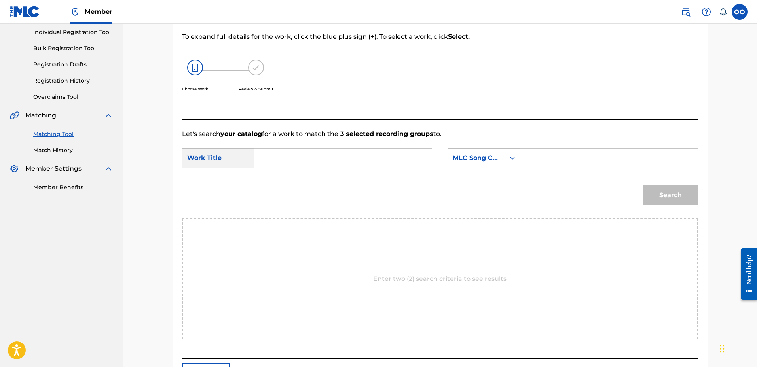
click at [374, 155] on input "Search Form" at bounding box center [343, 158] width 164 height 19
paste input "Magic City"
paste input "emor"
type input "Memory"
click at [498, 161] on div "MLC Song Code" at bounding box center [476, 157] width 48 height 9
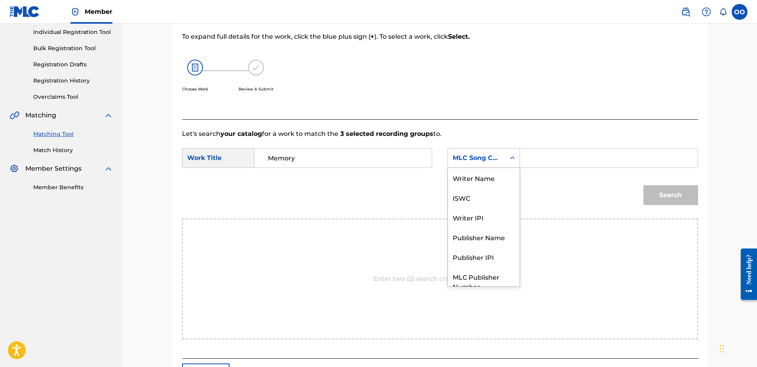
scroll to position [29, 0]
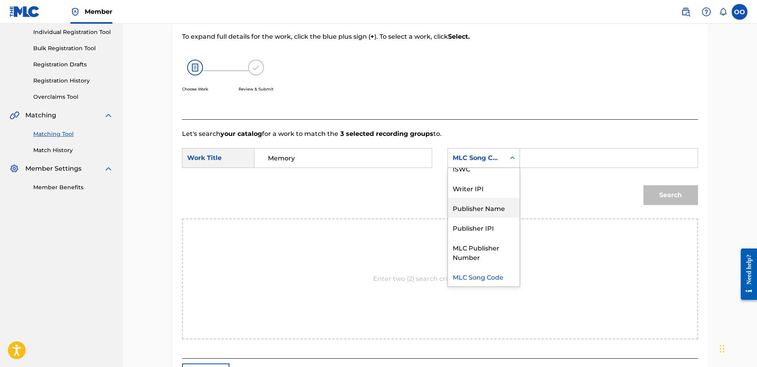
click at [484, 205] on div "Publisher Name" at bounding box center [484, 208] width 72 height 20
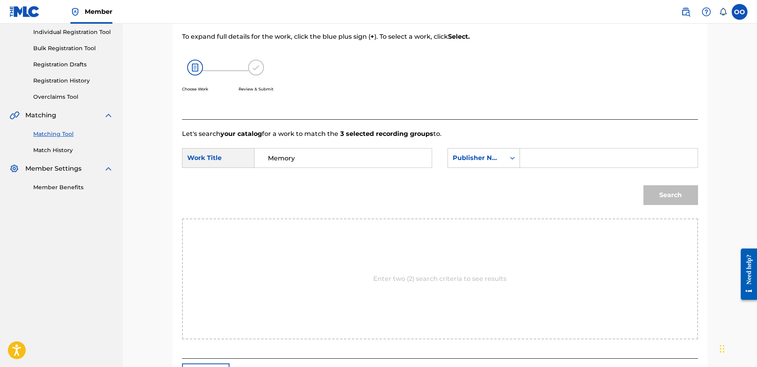
click at [542, 163] on input "Search Form" at bounding box center [608, 158] width 164 height 19
type input "front"
click at [643, 185] on button "Search" at bounding box center [670, 195] width 55 height 20
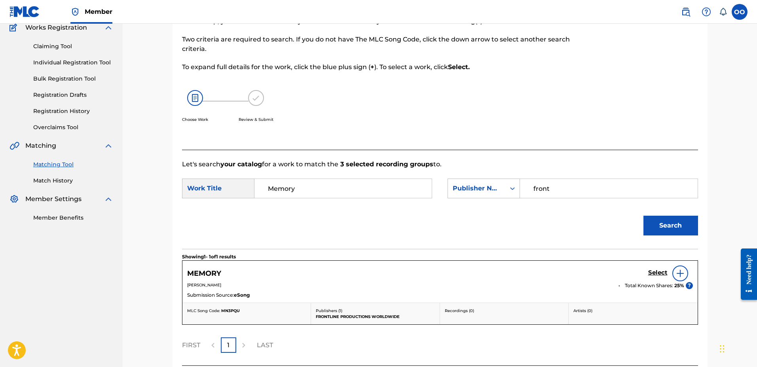
scroll to position [100, 0]
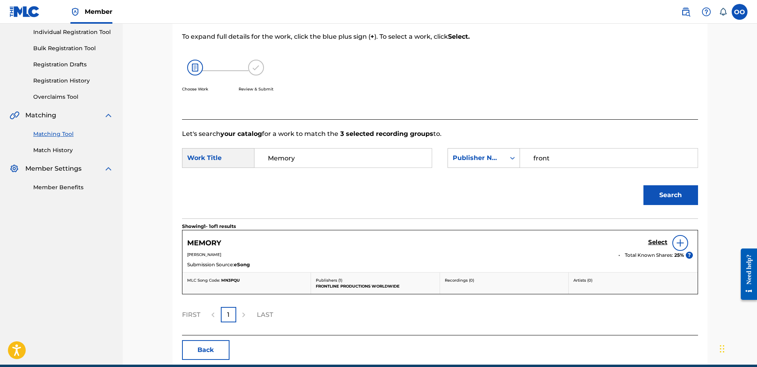
click at [651, 243] on h5 "Select" at bounding box center [657, 243] width 19 height 8
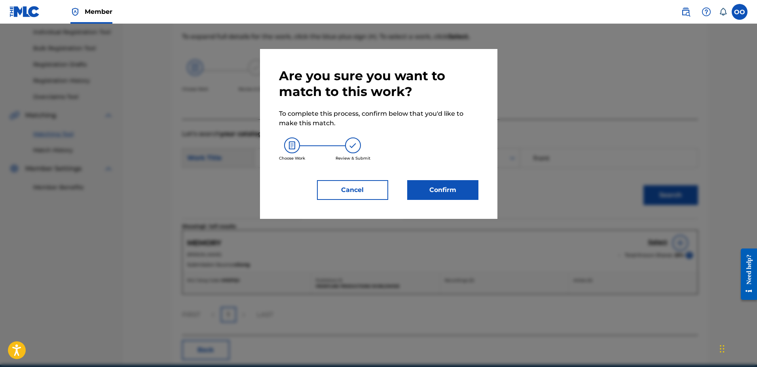
click at [443, 197] on button "Confirm" at bounding box center [442, 190] width 71 height 20
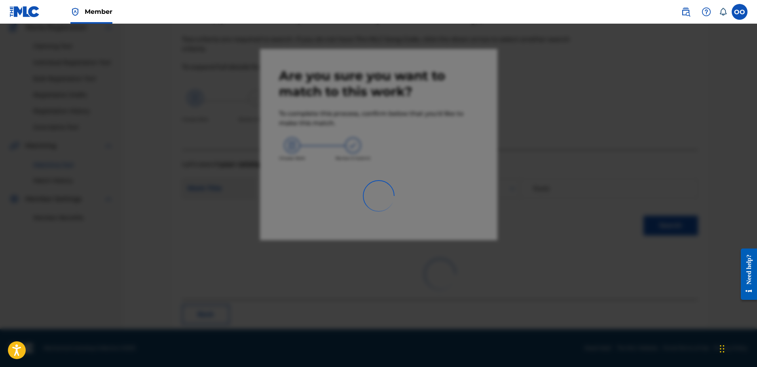
scroll to position [21, 0]
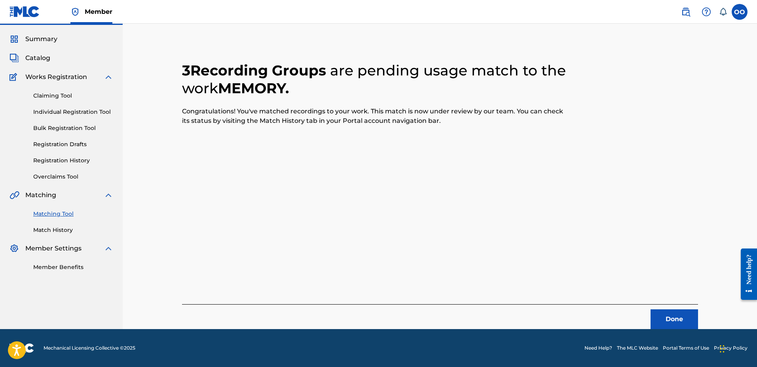
click at [670, 321] on button "Done" at bounding box center [673, 320] width 47 height 20
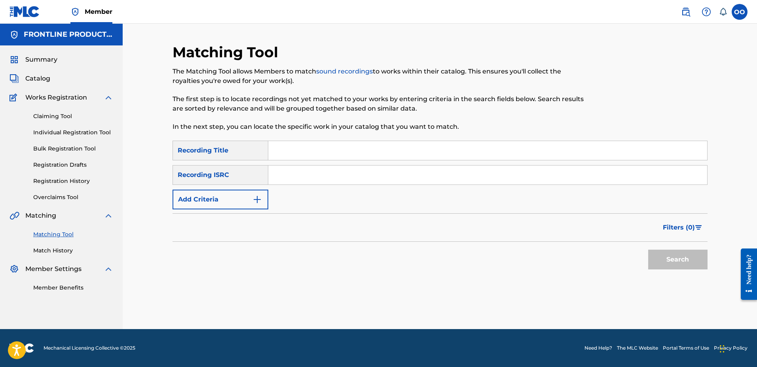
click at [410, 155] on input "Search Form" at bounding box center [487, 150] width 439 height 19
paste input "White Star Gelato"
type input "White Star Gelato"
click at [206, 195] on button "Add Criteria" at bounding box center [220, 200] width 96 height 20
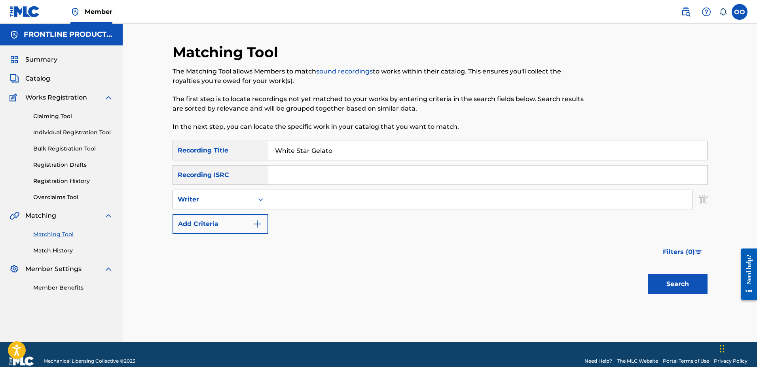
click at [210, 198] on div "Writer" at bounding box center [213, 199] width 71 height 9
click at [213, 220] on div "Recording Artist" at bounding box center [220, 220] width 95 height 20
click at [290, 200] on input "Search Form" at bounding box center [480, 199] width 424 height 19
paste input "Ne7hew"
type input "Ne7hew"
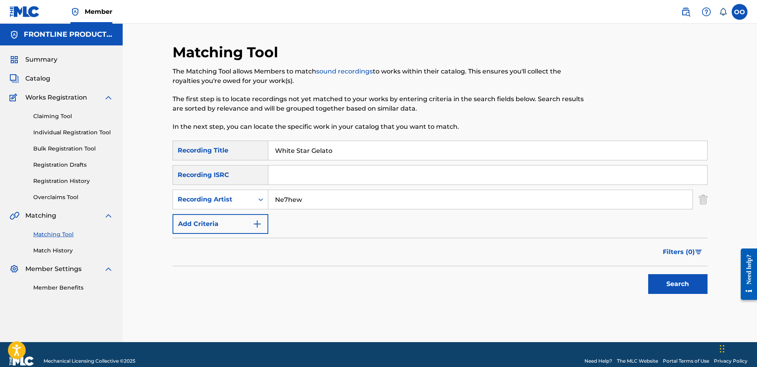
click at [679, 286] on button "Search" at bounding box center [677, 284] width 59 height 20
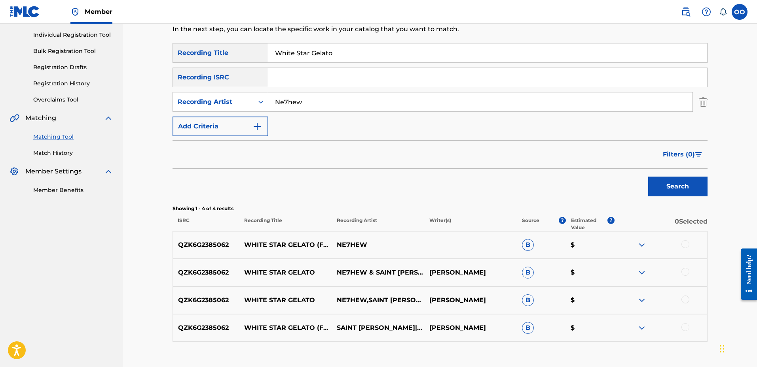
scroll to position [98, 0]
click at [683, 247] on div at bounding box center [685, 244] width 8 height 8
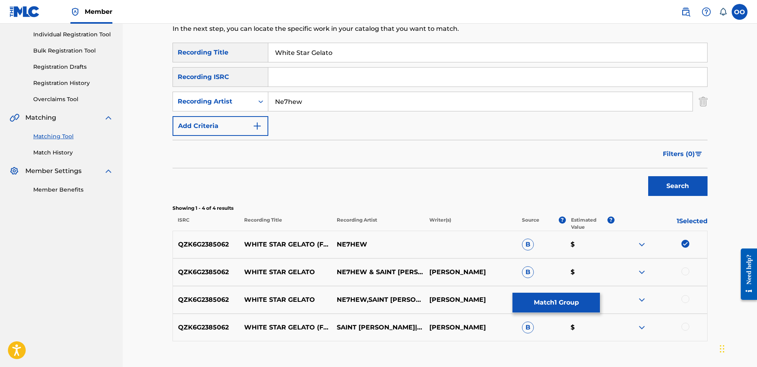
click at [684, 272] on div at bounding box center [685, 272] width 8 height 8
click at [686, 301] on div at bounding box center [685, 299] width 8 height 8
click at [684, 329] on div at bounding box center [685, 327] width 8 height 8
click at [557, 305] on button "Match 4 Groups" at bounding box center [555, 303] width 87 height 20
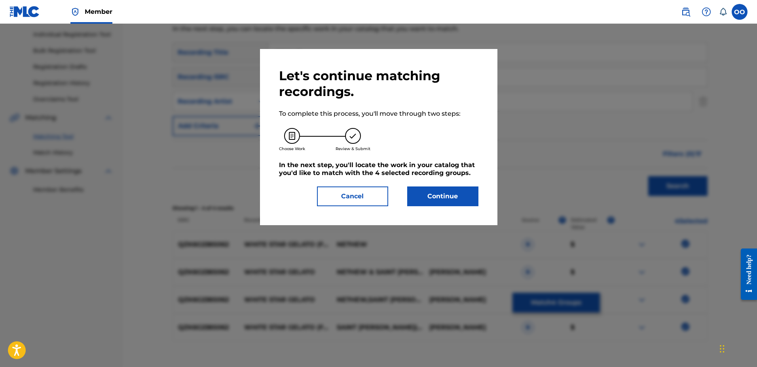
click at [458, 201] on button "Continue" at bounding box center [442, 197] width 71 height 20
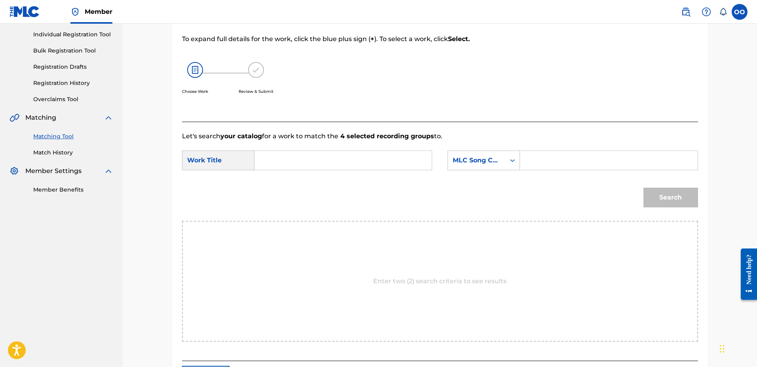
click at [305, 161] on input "Search Form" at bounding box center [343, 160] width 164 height 19
paste input "White Star Gelato"
type input "White Star Gelato"
click at [452, 166] on div "MLC Song Code" at bounding box center [476, 160] width 57 height 15
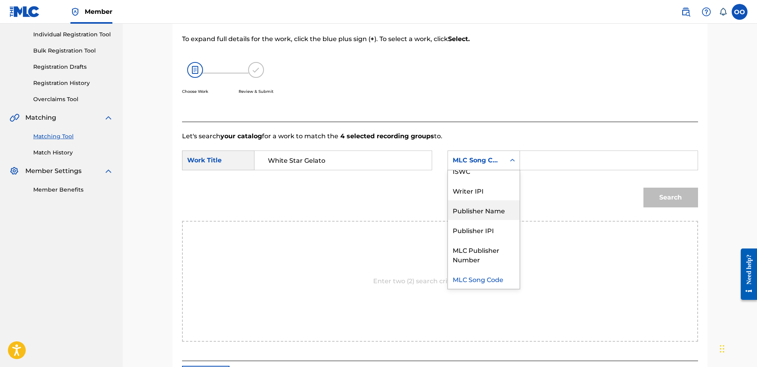
click at [474, 216] on div "Publisher Name" at bounding box center [484, 211] width 72 height 20
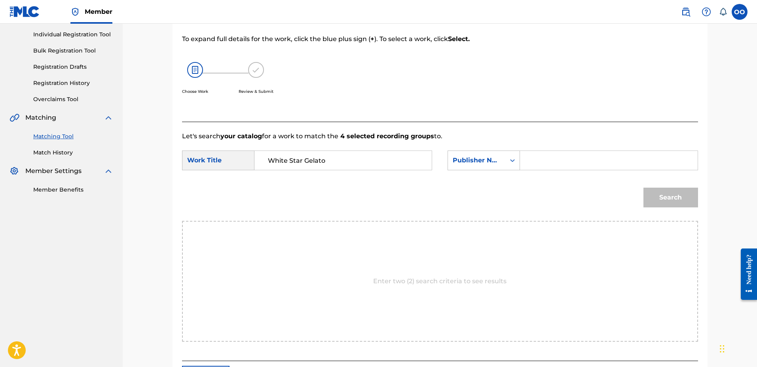
click at [539, 160] on input "Search Form" at bounding box center [608, 160] width 164 height 19
type input "fron"
click at [643, 188] on button "Search" at bounding box center [670, 198] width 55 height 20
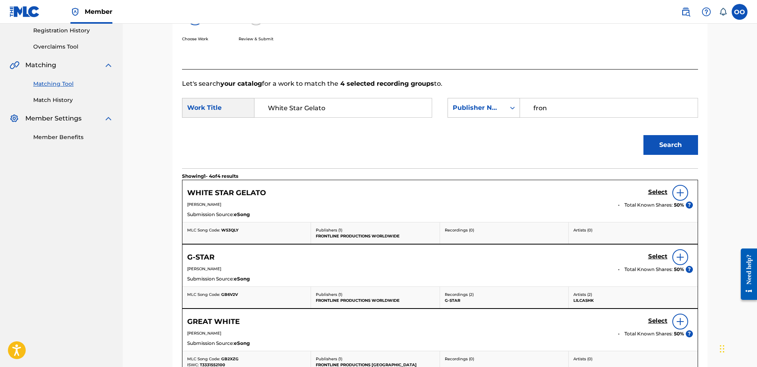
scroll to position [161, 0]
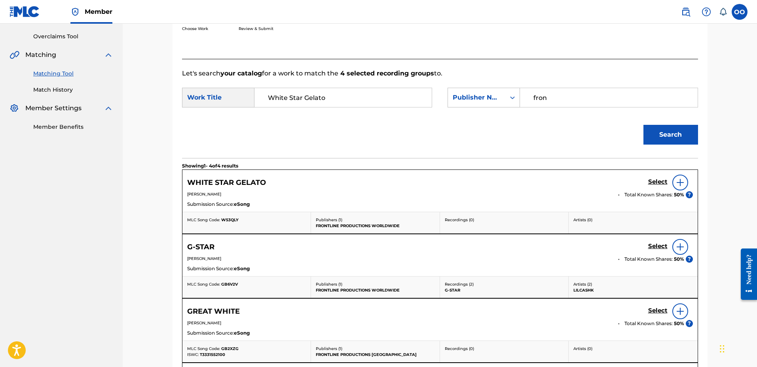
click at [653, 180] on h5 "Select" at bounding box center [657, 182] width 19 height 8
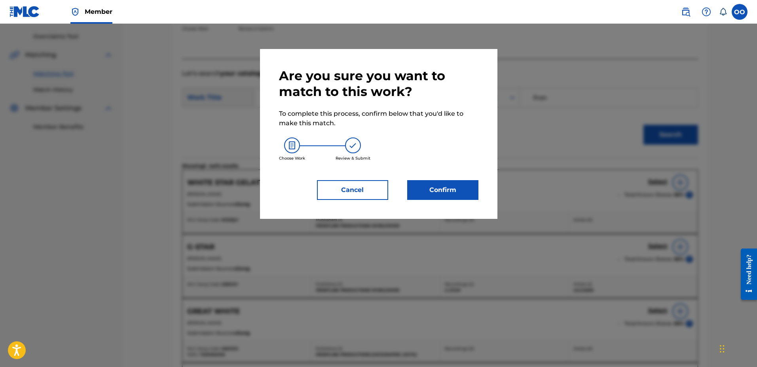
click at [442, 184] on button "Confirm" at bounding box center [442, 190] width 71 height 20
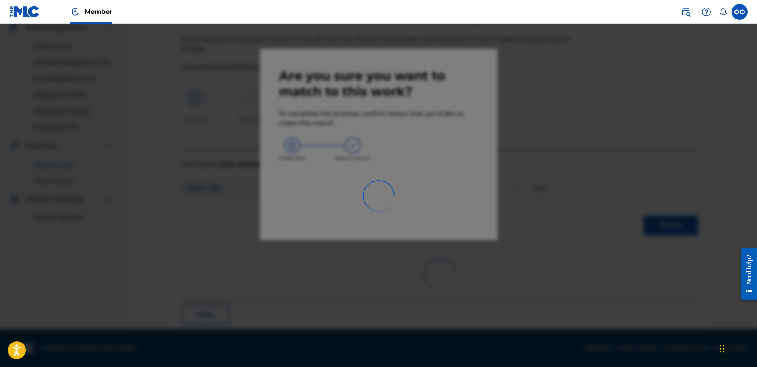
scroll to position [21, 0]
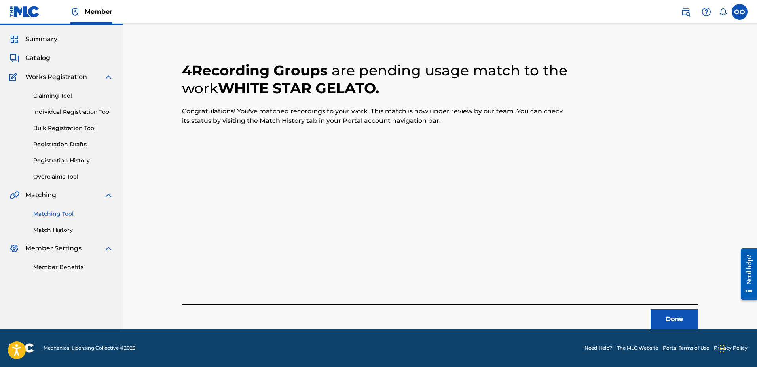
click at [673, 317] on button "Done" at bounding box center [673, 320] width 47 height 20
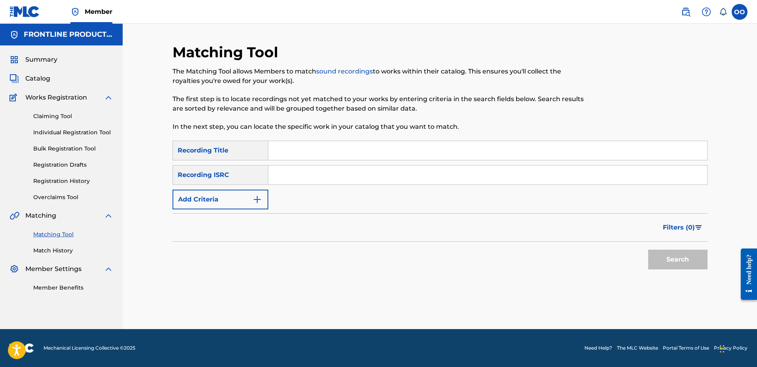
scroll to position [0, 0]
click at [303, 156] on input "Search Form" at bounding box center [487, 150] width 439 height 19
paste input "Rollin'"
type input "Rollin'"
click at [234, 205] on button "Add Criteria" at bounding box center [220, 200] width 96 height 20
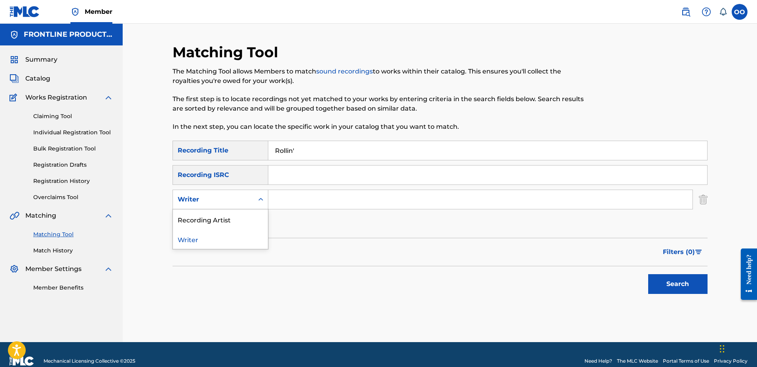
click at [237, 200] on div "Writer" at bounding box center [213, 199] width 71 height 9
click at [229, 218] on div "Recording Artist" at bounding box center [220, 220] width 95 height 20
click at [279, 197] on input "Search Form" at bounding box center [480, 199] width 424 height 19
paste input "Ne7hew"
type input "Ne7hew"
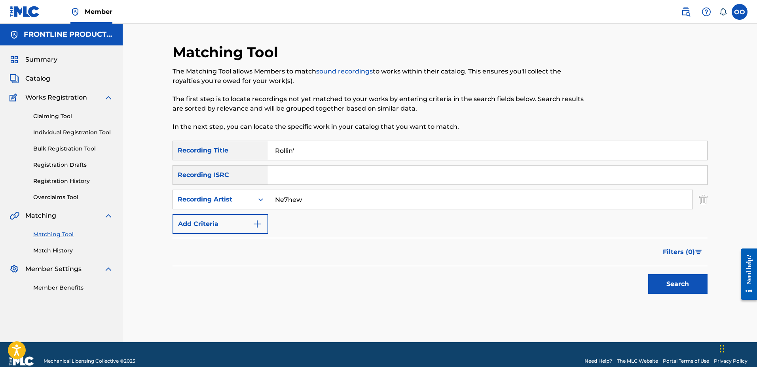
click at [682, 280] on button "Search" at bounding box center [677, 284] width 59 height 20
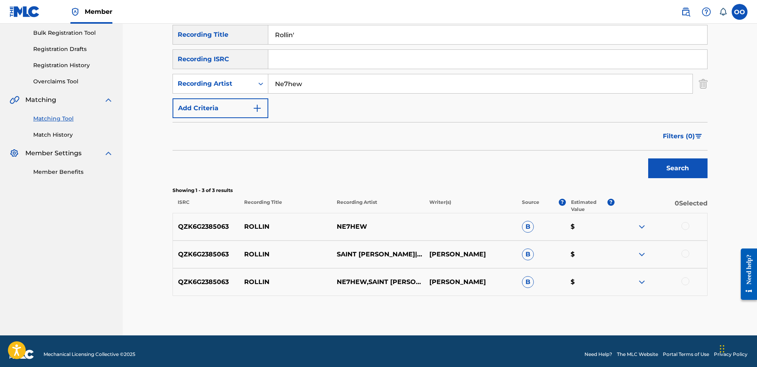
scroll to position [122, 0]
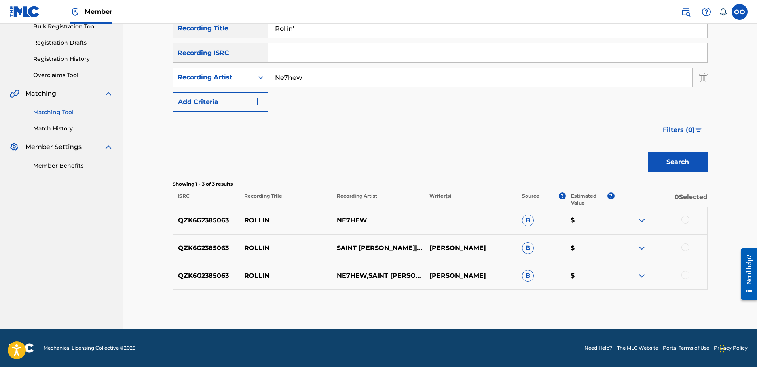
click at [686, 222] on div at bounding box center [685, 220] width 8 height 8
click at [684, 250] on div at bounding box center [685, 248] width 8 height 8
click at [687, 276] on div at bounding box center [685, 275] width 8 height 8
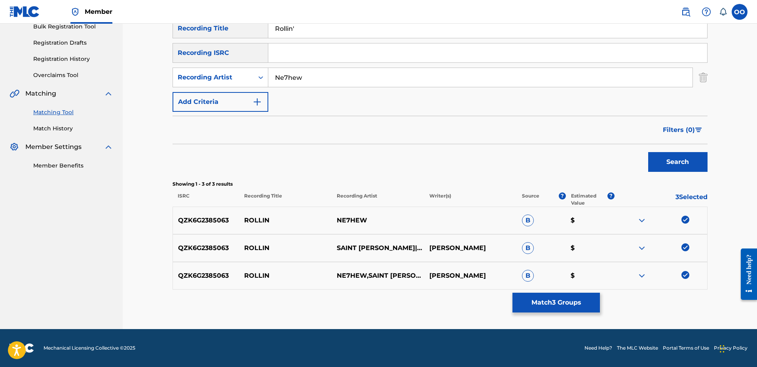
click at [576, 305] on button "Match 3 Groups" at bounding box center [555, 303] width 87 height 20
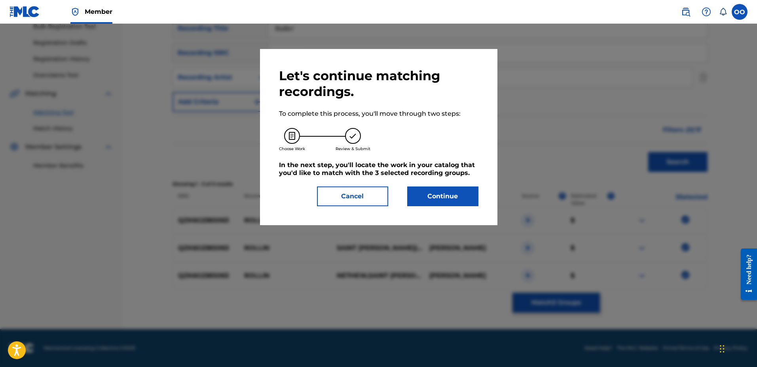
click at [455, 196] on button "Continue" at bounding box center [442, 197] width 71 height 20
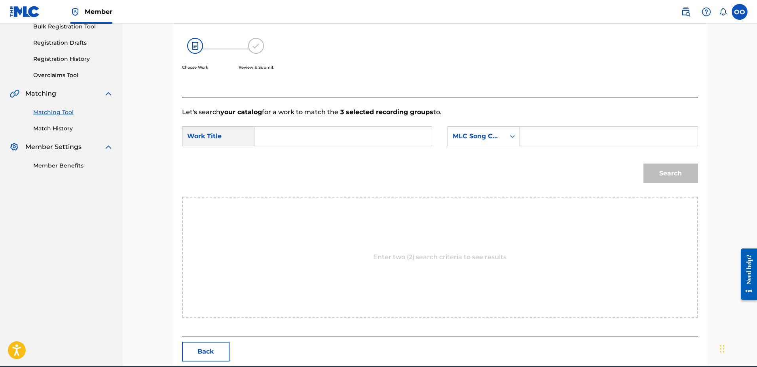
click at [313, 136] on input "Search Form" at bounding box center [343, 136] width 164 height 19
paste input "Rollin'"
type input "Rollin'"
click at [501, 144] on div "MLC Song Code" at bounding box center [483, 137] width 72 height 20
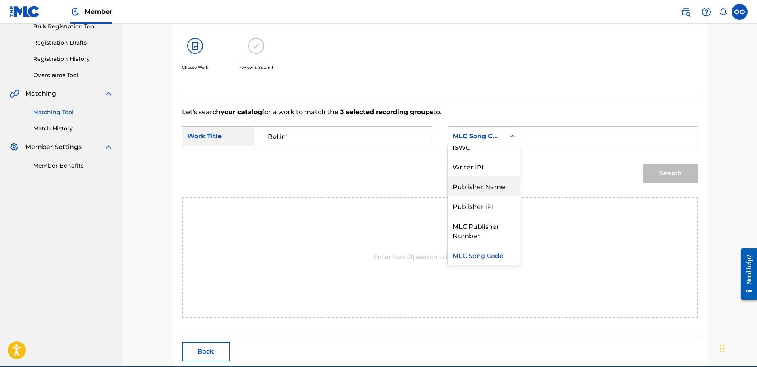
click at [493, 187] on div "Publisher Name" at bounding box center [484, 186] width 72 height 20
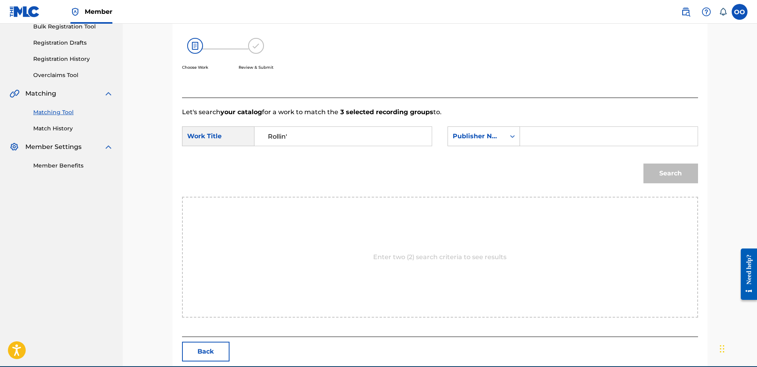
click at [543, 140] on input "Search Form" at bounding box center [608, 136] width 164 height 19
type input "fron"
click at [643, 164] on button "Search" at bounding box center [670, 174] width 55 height 20
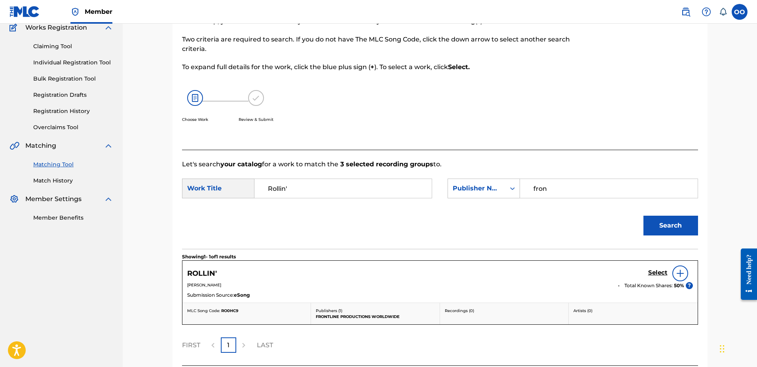
scroll to position [122, 0]
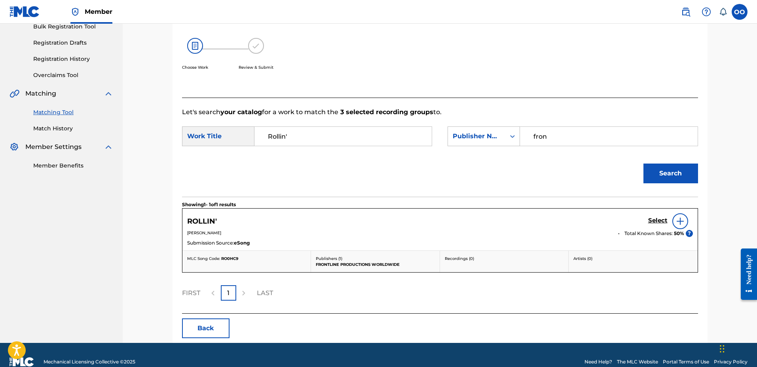
click at [656, 221] on h5 "Select" at bounding box center [657, 221] width 19 height 8
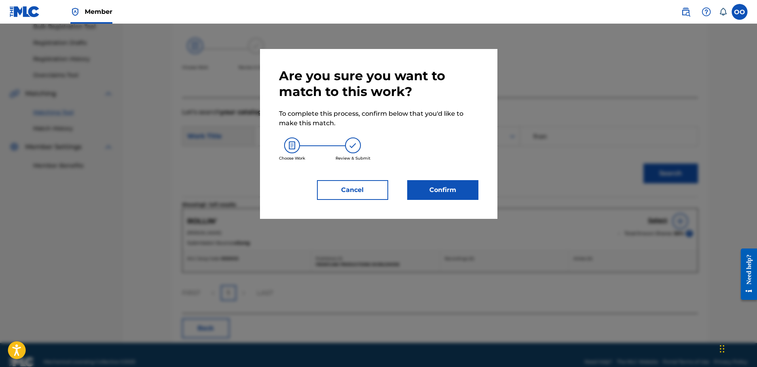
click at [443, 191] on button "Confirm" at bounding box center [442, 190] width 71 height 20
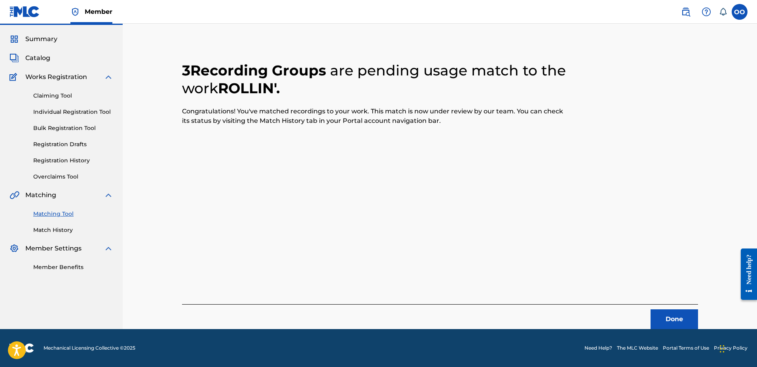
scroll to position [21, 0]
click at [685, 324] on button "Done" at bounding box center [673, 320] width 47 height 20
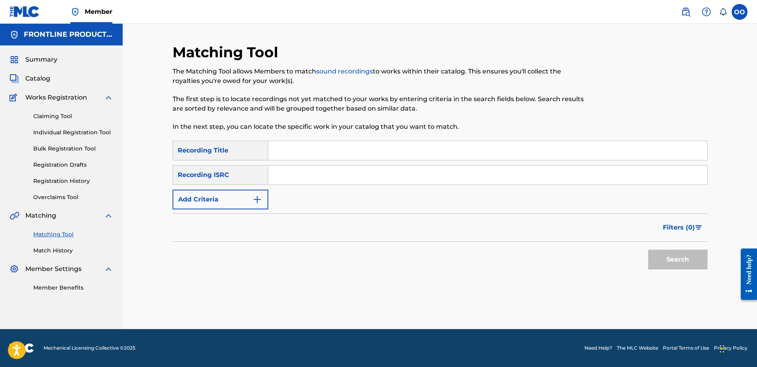
click at [285, 154] on input "Search Form" at bounding box center [487, 150] width 439 height 19
paste input "Badbitchgetter"
type input "Badbitchgetter"
click at [223, 198] on button "Add Criteria" at bounding box center [220, 200] width 96 height 20
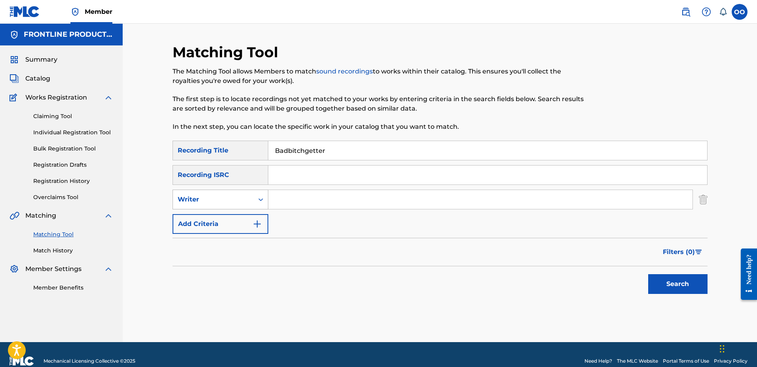
click at [227, 195] on div "Writer" at bounding box center [213, 199] width 81 height 15
click at [223, 216] on div "Recording Artist" at bounding box center [220, 220] width 95 height 20
click at [293, 204] on input "Search Form" at bounding box center [480, 199] width 424 height 19
paste input "2SKi"
type input "2SKi"
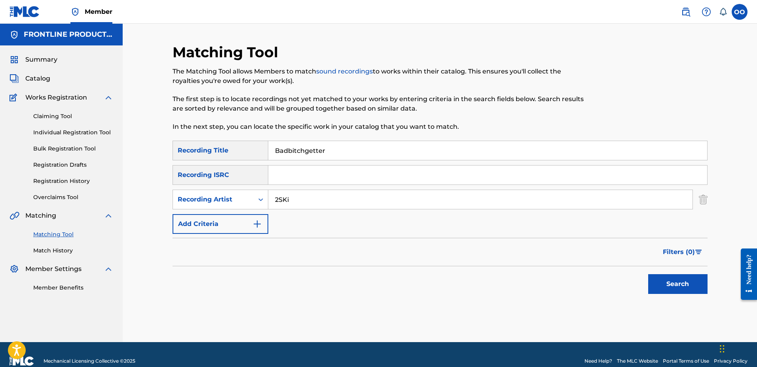
click at [648, 274] on button "Search" at bounding box center [677, 284] width 59 height 20
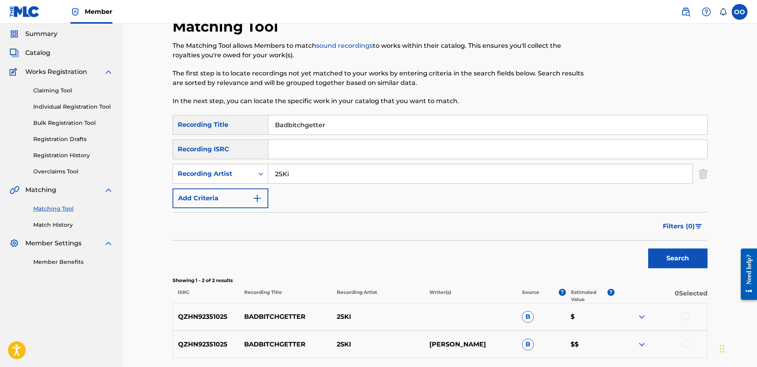
scroll to position [68, 0]
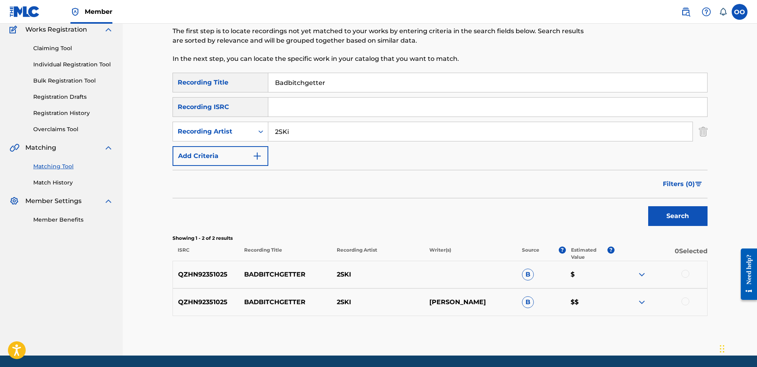
click at [685, 274] on div at bounding box center [685, 274] width 8 height 8
click at [686, 303] on div at bounding box center [685, 302] width 8 height 8
click at [582, 303] on button "Match 2 Groups" at bounding box center [555, 303] width 87 height 20
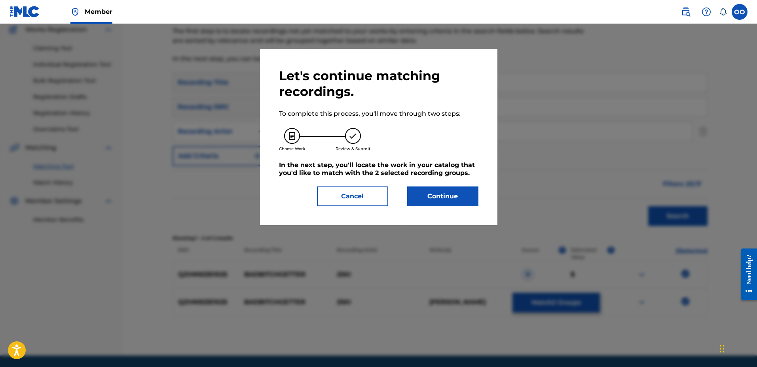
click at [462, 195] on button "Continue" at bounding box center [442, 197] width 71 height 20
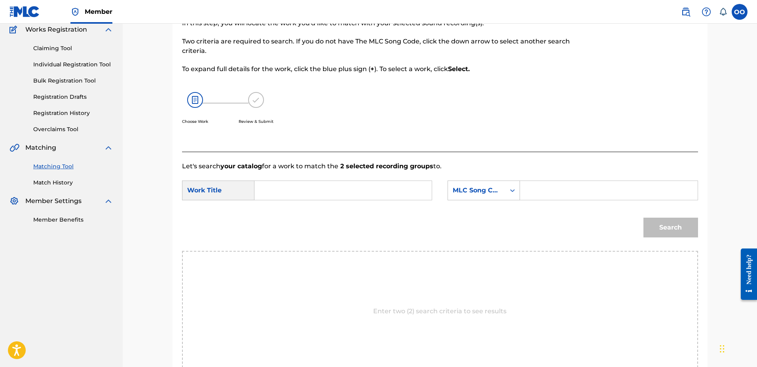
click at [333, 189] on input "Search Form" at bounding box center [343, 190] width 164 height 19
paste input "Badbitchgetter"
type input "Badbitchgetter"
click at [488, 191] on div "MLC Song Code" at bounding box center [476, 190] width 48 height 9
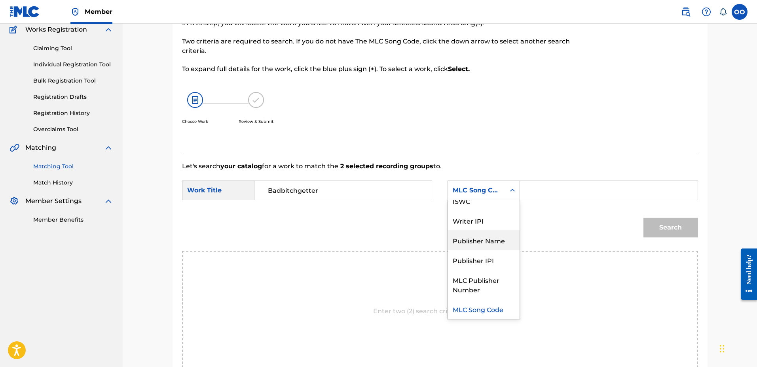
click at [491, 237] on div "Publisher Name" at bounding box center [484, 241] width 72 height 20
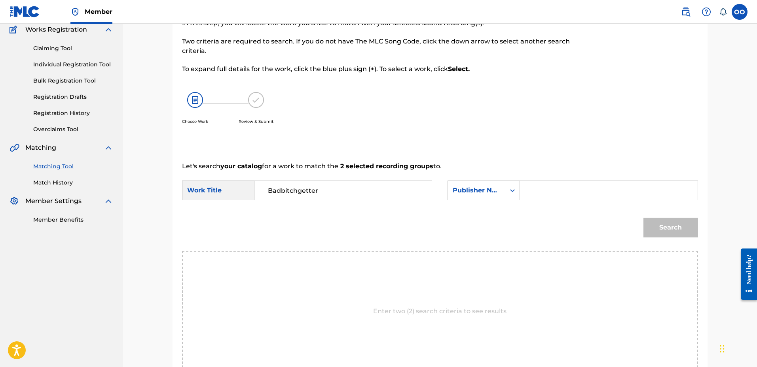
click at [543, 197] on input "Search Form" at bounding box center [608, 190] width 164 height 19
type input "fron"
click at [643, 218] on button "Search" at bounding box center [670, 228] width 55 height 20
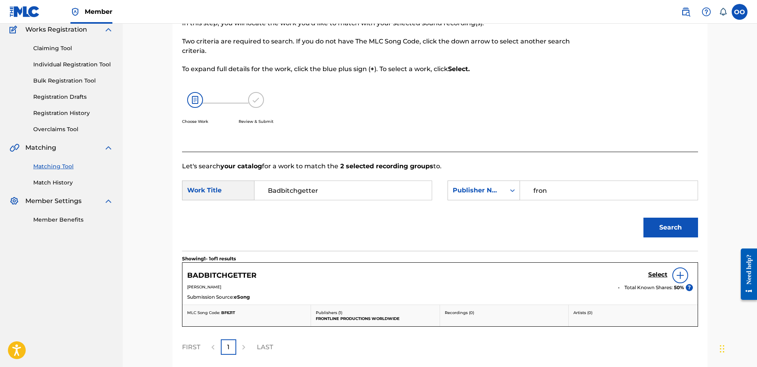
click at [654, 274] on h5 "Select" at bounding box center [657, 275] width 19 height 8
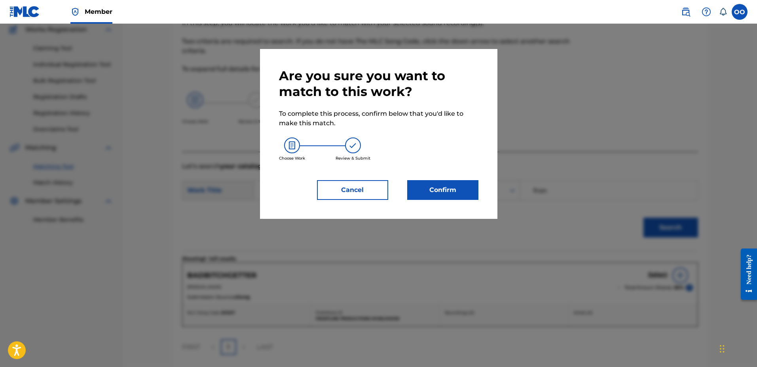
click at [463, 194] on button "Confirm" at bounding box center [442, 190] width 71 height 20
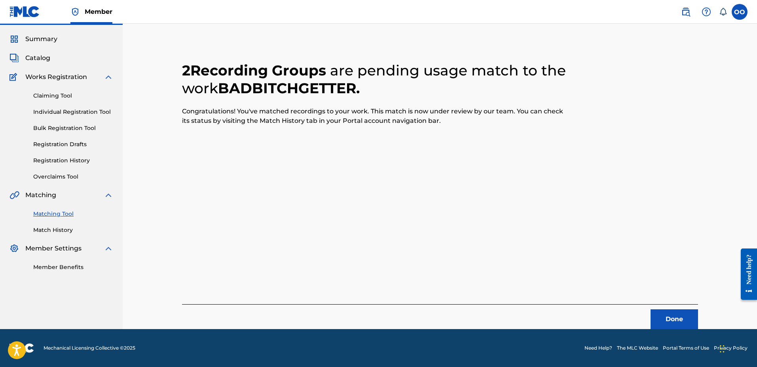
scroll to position [21, 0]
click at [669, 312] on button "Done" at bounding box center [673, 320] width 47 height 20
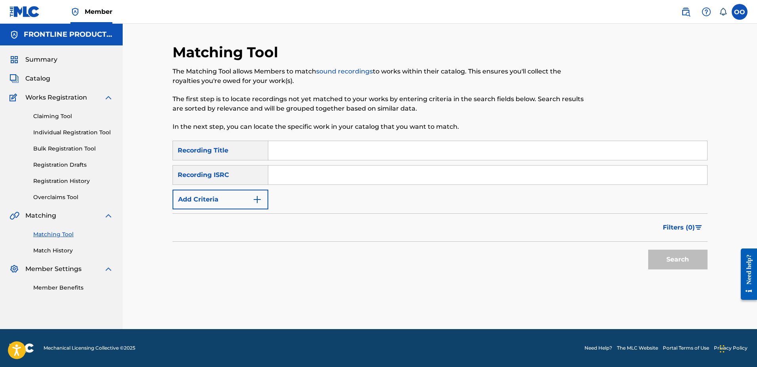
scroll to position [0, 0]
click at [338, 152] on input "Search Form" at bounding box center [487, 150] width 439 height 19
paste input "Redsea"
type input "Redsea"
click at [205, 204] on button "Add Criteria" at bounding box center [220, 200] width 96 height 20
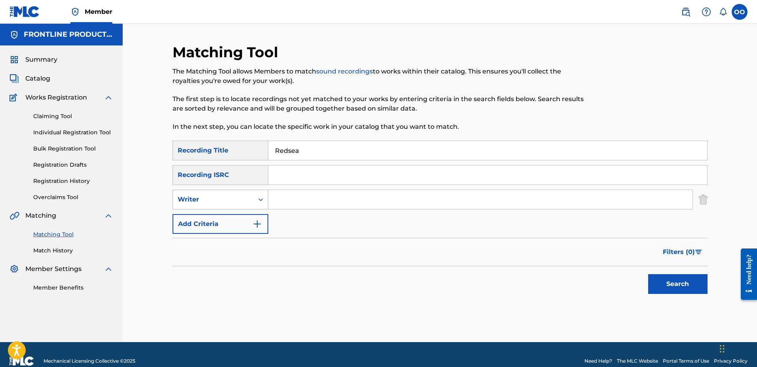
click at [210, 199] on div "Writer" at bounding box center [213, 199] width 71 height 9
click at [214, 216] on div "Recording Artist" at bounding box center [220, 220] width 95 height 20
click at [300, 203] on input "Search Form" at bounding box center [480, 199] width 424 height 19
paste input "2SKi"
type input "2SKi"
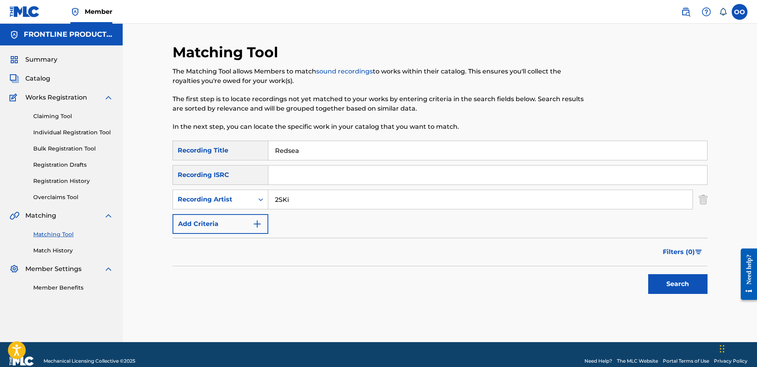
click at [648, 274] on button "Search" at bounding box center [677, 284] width 59 height 20
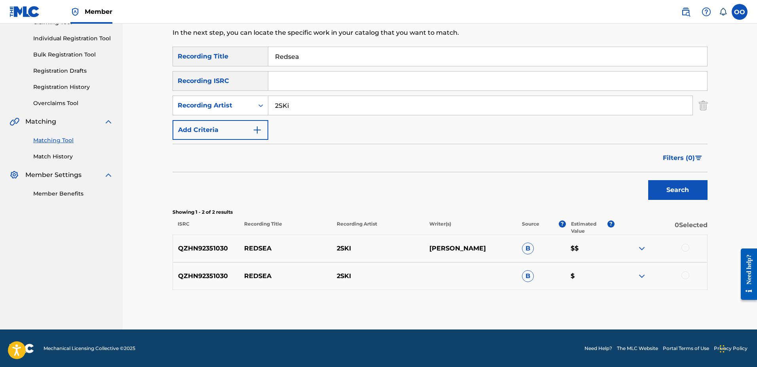
scroll to position [95, 0]
click at [682, 245] on div at bounding box center [685, 248] width 8 height 8
click at [685, 277] on div at bounding box center [685, 275] width 8 height 8
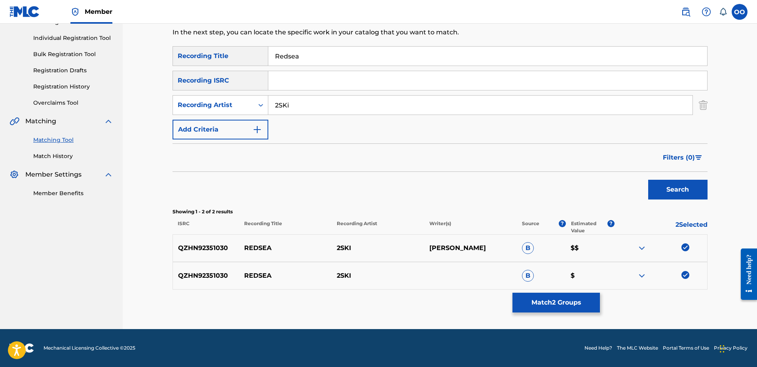
click at [583, 301] on button "Match 2 Groups" at bounding box center [555, 303] width 87 height 20
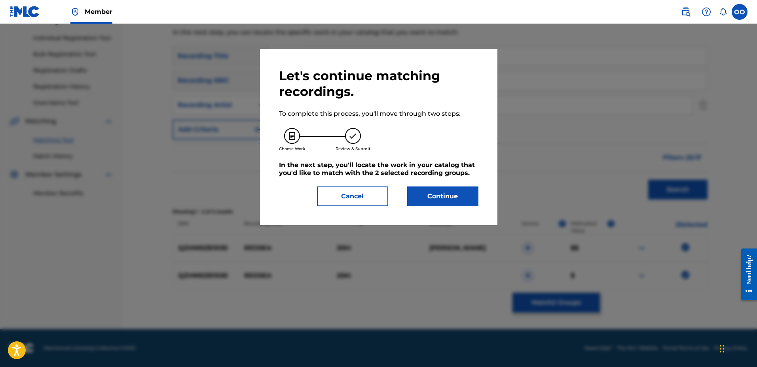
click at [452, 195] on button "Continue" at bounding box center [442, 197] width 71 height 20
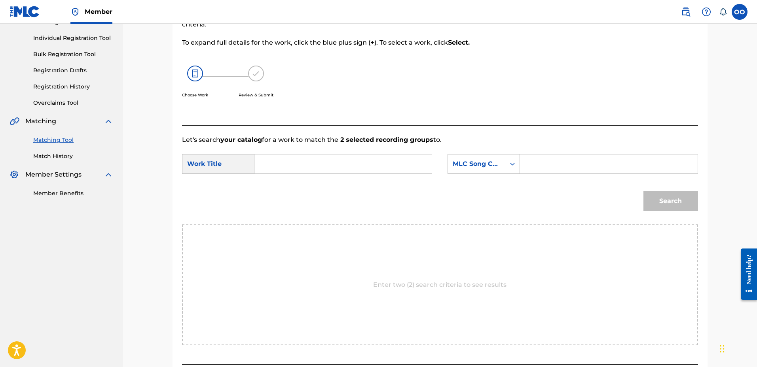
click at [276, 164] on input "Search Form" at bounding box center [343, 164] width 164 height 19
paste input "Redsea"
type input "Redsea"
click at [501, 162] on div "MLC Song Code" at bounding box center [476, 164] width 57 height 15
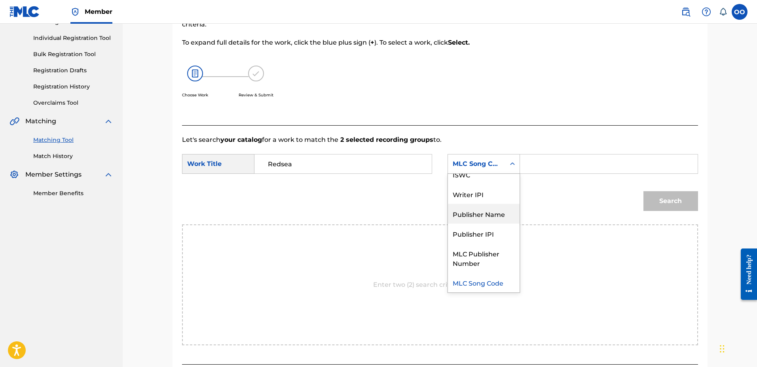
click at [481, 215] on div "Publisher Name" at bounding box center [484, 214] width 72 height 20
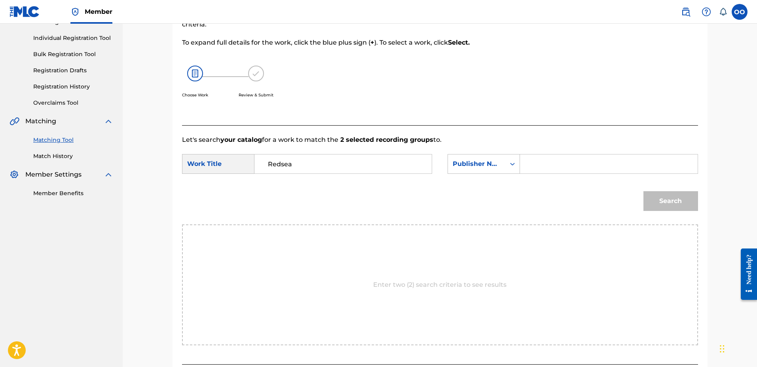
click at [560, 173] on input "Search Form" at bounding box center [608, 164] width 164 height 19
type input "fron"
click at [643, 191] on button "Search" at bounding box center [670, 201] width 55 height 20
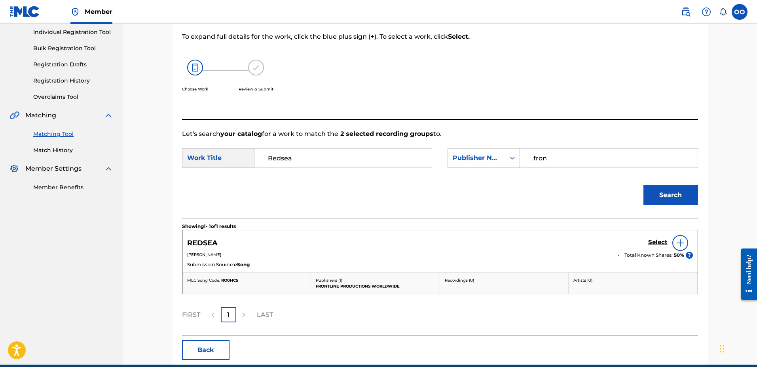
scroll to position [101, 0]
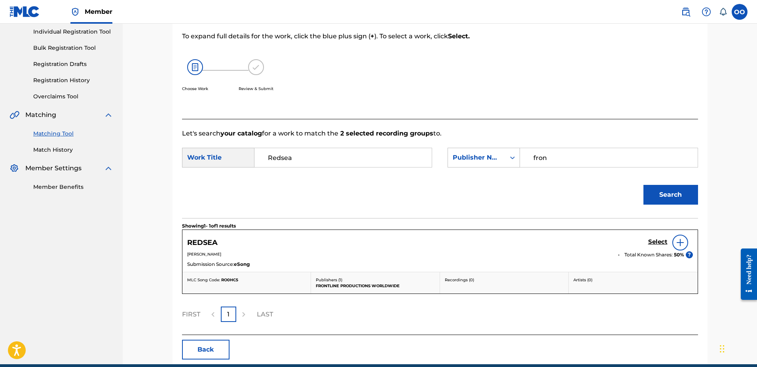
click at [650, 243] on h5 "Select" at bounding box center [657, 242] width 19 height 8
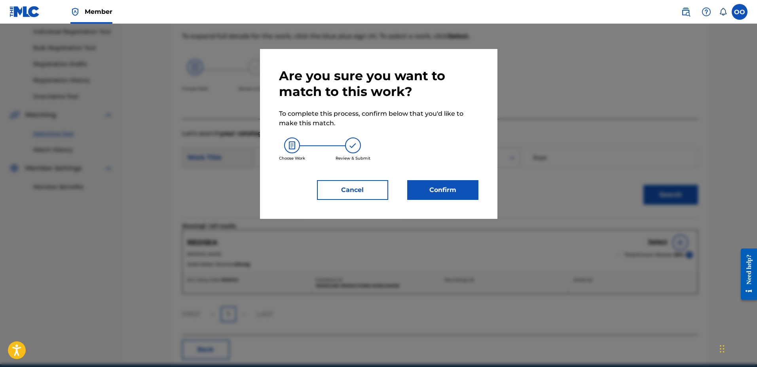
click at [473, 193] on button "Confirm" at bounding box center [442, 190] width 71 height 20
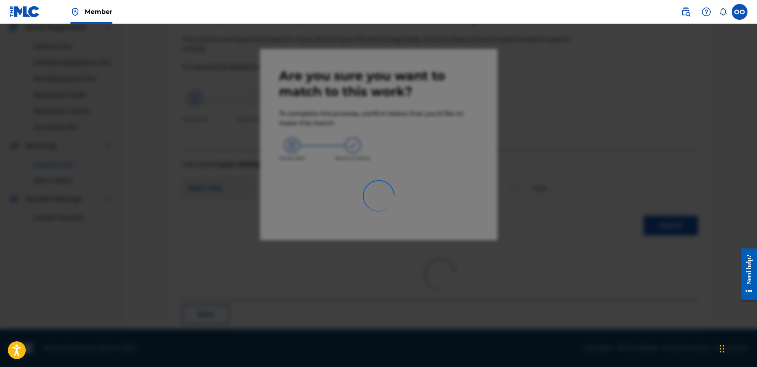
scroll to position [21, 0]
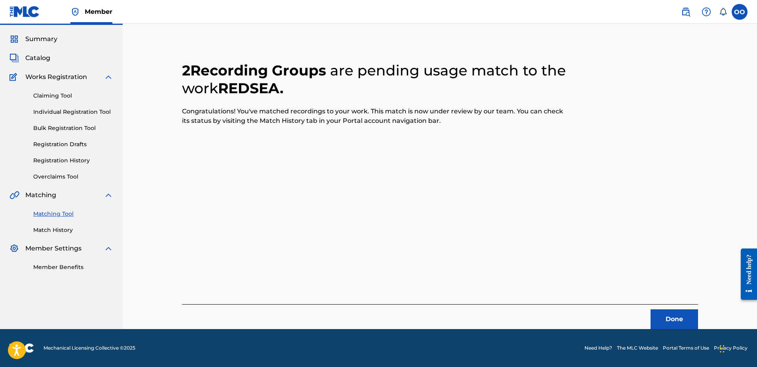
click at [685, 322] on button "Done" at bounding box center [673, 320] width 47 height 20
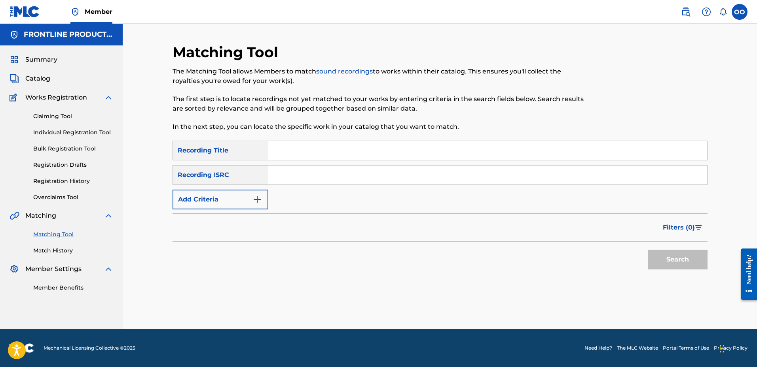
scroll to position [0, 0]
click at [300, 160] on input "Search Form" at bounding box center [487, 150] width 439 height 19
paste input "Fate"
type input "Fate"
click at [193, 202] on button "Add Criteria" at bounding box center [220, 200] width 96 height 20
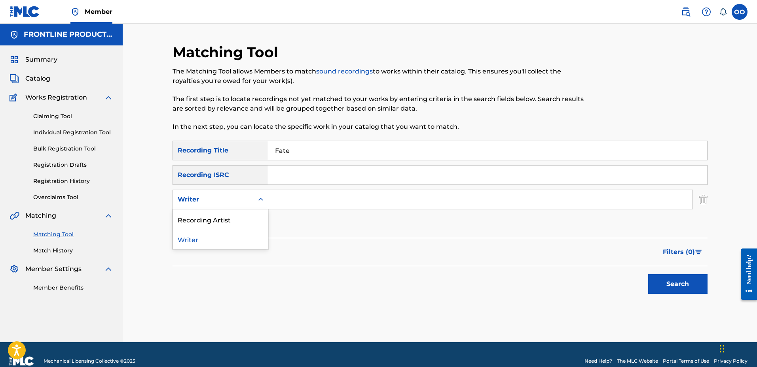
click at [210, 202] on div "Writer" at bounding box center [213, 199] width 71 height 9
click at [213, 218] on div "Recording Artist" at bounding box center [220, 220] width 95 height 20
click at [305, 202] on input "Search Form" at bounding box center [480, 199] width 424 height 19
paste input "2SKi"
type input "2SKi"
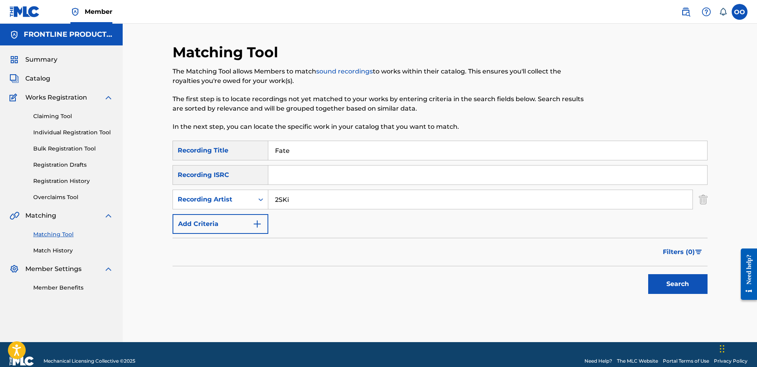
click at [648, 274] on button "Search" at bounding box center [677, 284] width 59 height 20
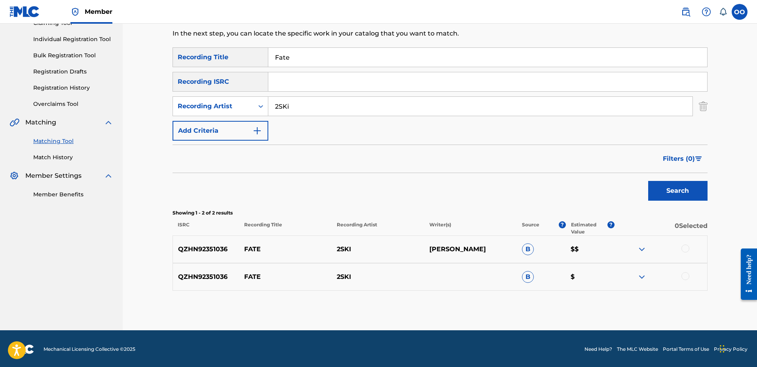
scroll to position [95, 0]
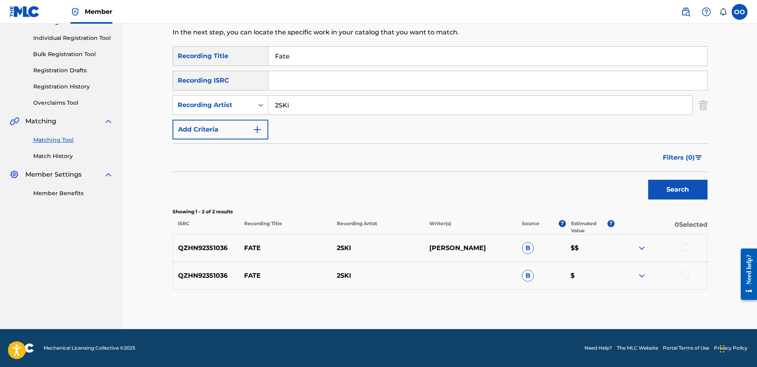
click at [684, 247] on div at bounding box center [685, 248] width 8 height 8
click at [684, 275] on div at bounding box center [685, 275] width 8 height 8
click at [552, 305] on button "Match 2 Groups" at bounding box center [555, 303] width 87 height 20
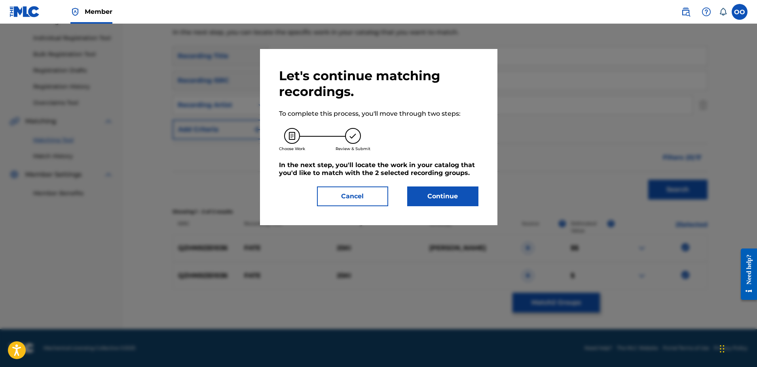
click at [462, 194] on button "Continue" at bounding box center [442, 197] width 71 height 20
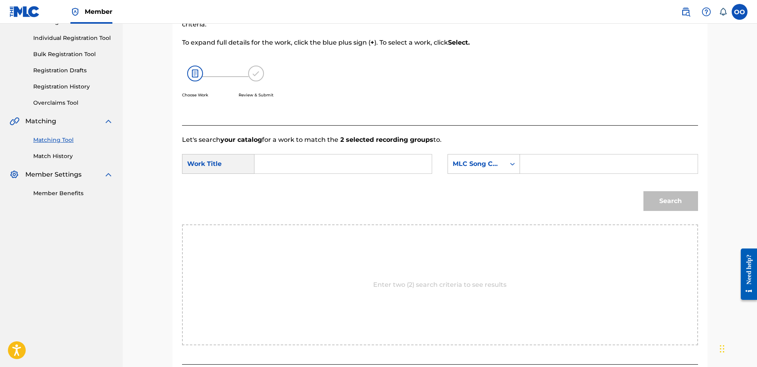
click at [342, 164] on input "Search Form" at bounding box center [343, 164] width 164 height 19
paste input "Fate"
type input "Fate"
click at [484, 170] on div "MLC Song Code" at bounding box center [476, 164] width 57 height 15
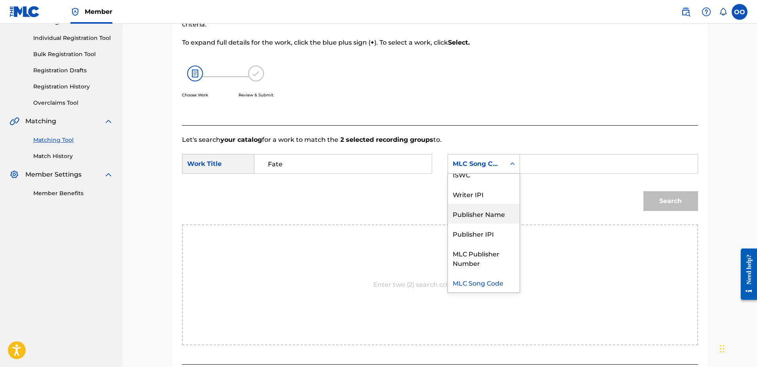
click at [486, 219] on div "Publisher Name" at bounding box center [484, 214] width 72 height 20
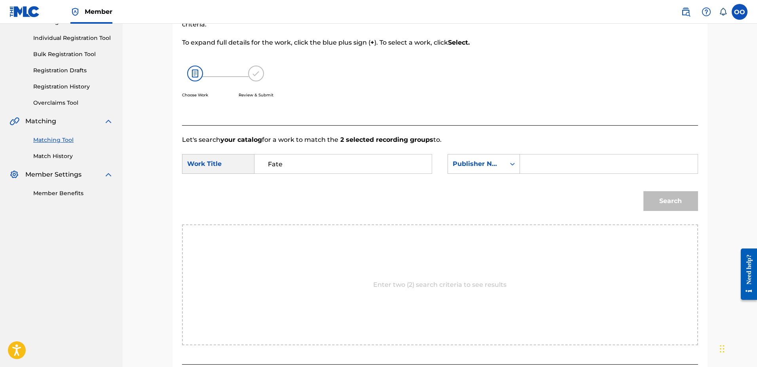
click at [545, 168] on input "Search Form" at bounding box center [608, 164] width 164 height 19
type input "fron"
click at [643, 191] on button "Search" at bounding box center [670, 201] width 55 height 20
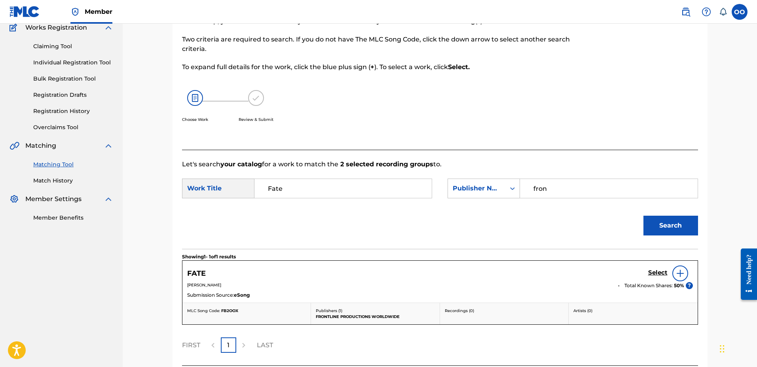
scroll to position [95, 0]
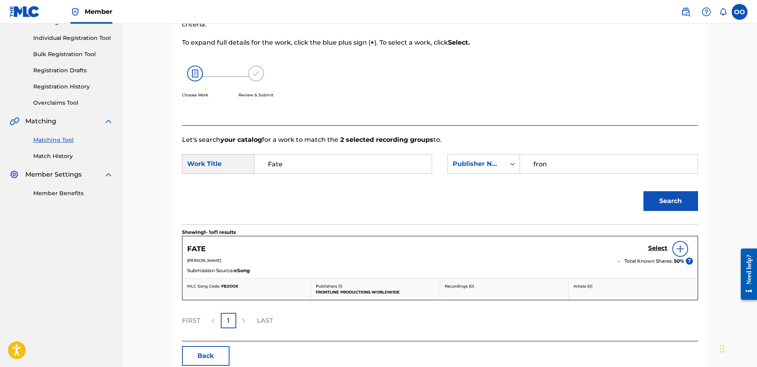
click at [653, 248] on h5 "Select" at bounding box center [657, 249] width 19 height 8
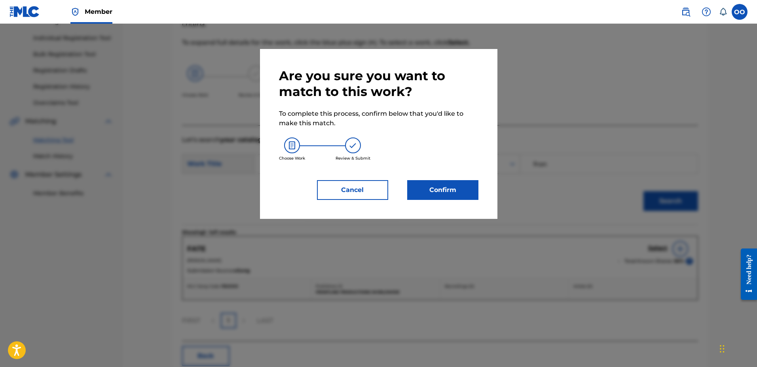
click at [450, 192] on button "Confirm" at bounding box center [442, 190] width 71 height 20
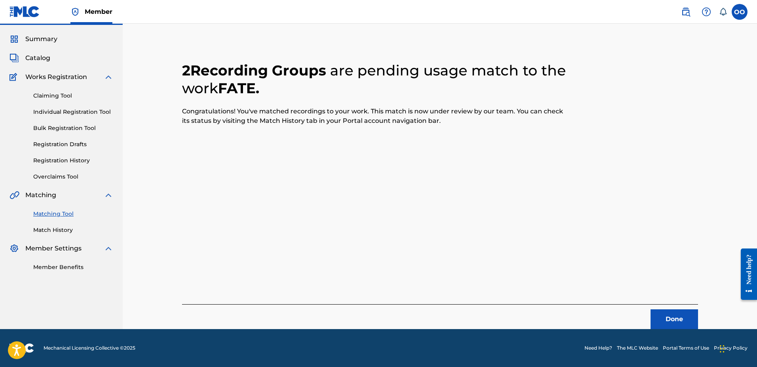
scroll to position [21, 0]
click at [667, 313] on button "Done" at bounding box center [673, 320] width 47 height 20
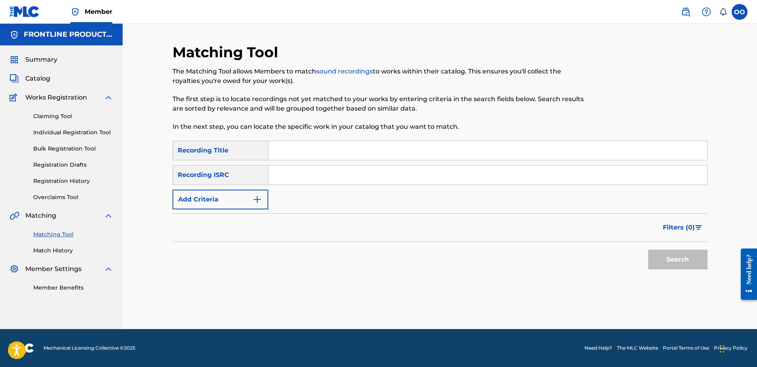
scroll to position [0, 0]
click at [446, 154] on input "Search Form" at bounding box center [487, 150] width 439 height 19
paste input "Help"
type input "Help"
click at [208, 199] on button "Add Criteria" at bounding box center [220, 200] width 96 height 20
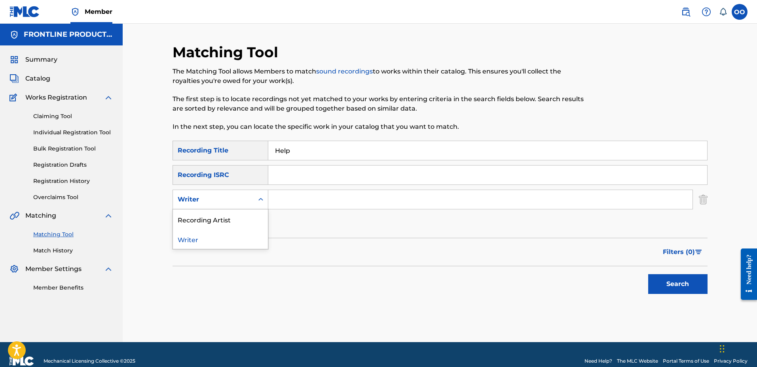
click at [241, 206] on div "Writer" at bounding box center [213, 199] width 81 height 15
click at [240, 217] on div "Recording Artist" at bounding box center [220, 220] width 95 height 20
click at [294, 208] on input "Search Form" at bounding box center [480, 199] width 424 height 19
paste input "2SKi"
type input "2SKi"
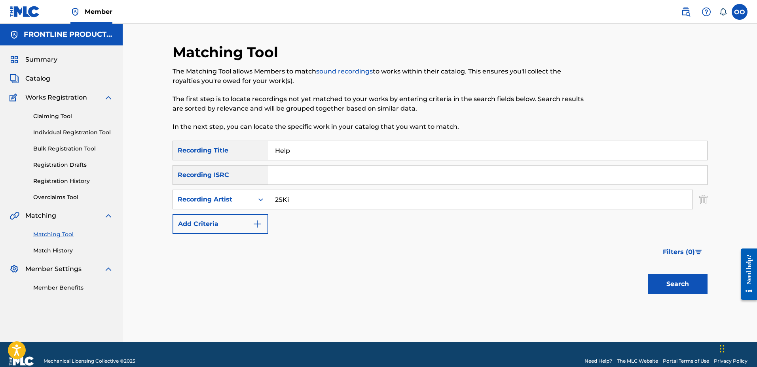
click at [648, 274] on button "Search" at bounding box center [677, 284] width 59 height 20
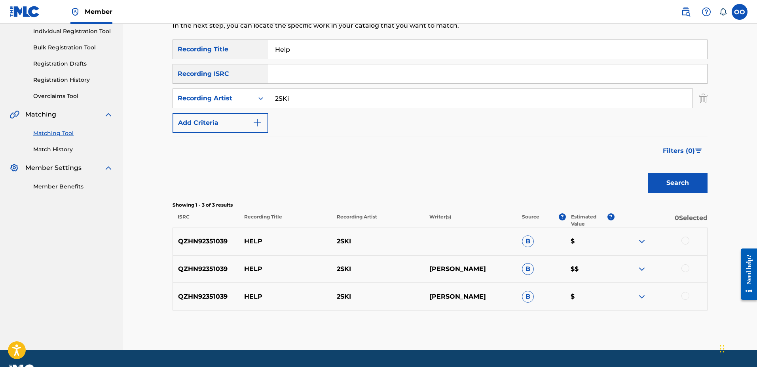
scroll to position [111, 0]
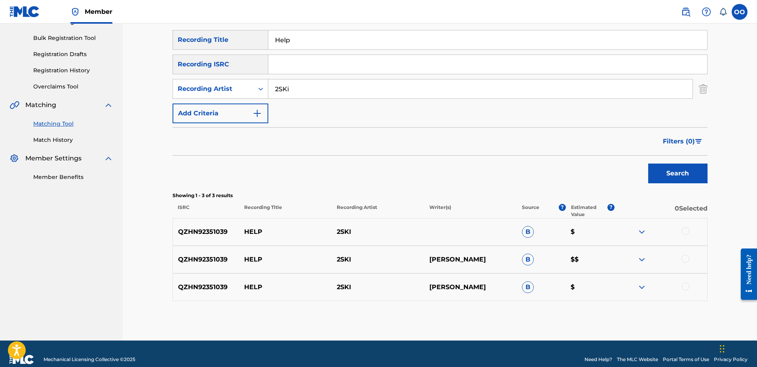
click at [683, 230] on div at bounding box center [685, 231] width 8 height 8
click at [684, 260] on div at bounding box center [685, 259] width 8 height 8
click at [684, 287] on div at bounding box center [685, 287] width 8 height 8
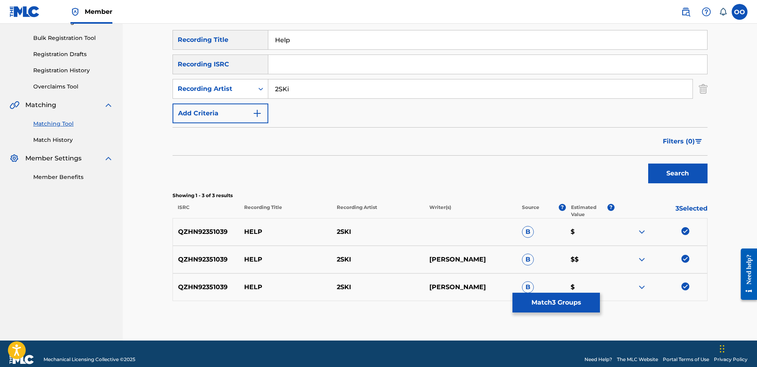
click at [552, 305] on button "Match 3 Groups" at bounding box center [555, 303] width 87 height 20
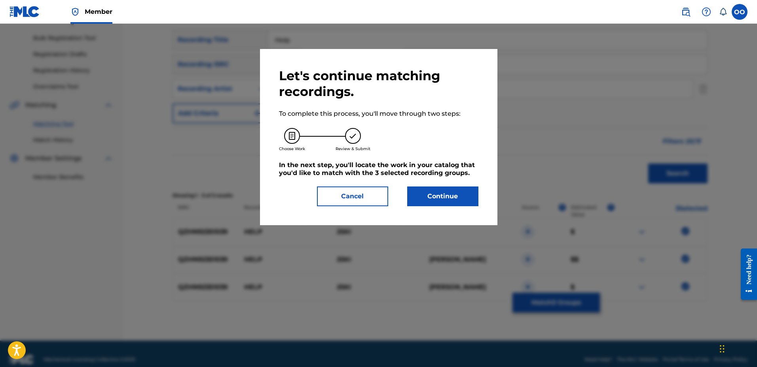
click at [446, 195] on button "Continue" at bounding box center [442, 197] width 71 height 20
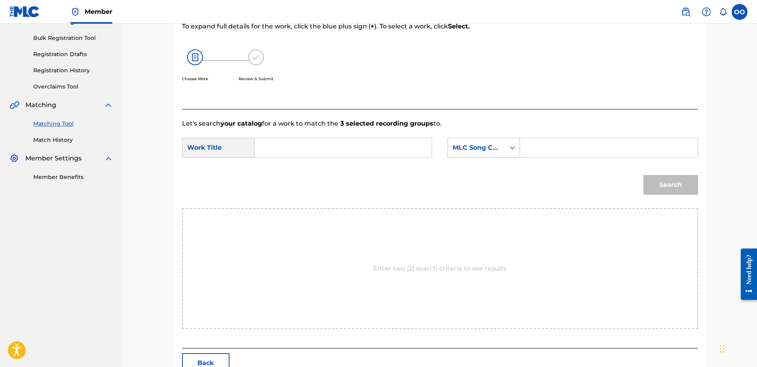
click at [312, 150] on input "Search Form" at bounding box center [343, 147] width 164 height 19
click at [306, 148] on input "Search Form" at bounding box center [343, 147] width 164 height 19
paste input "Help"
type input "Help"
click at [467, 154] on div "MLC Song Code" at bounding box center [476, 147] width 57 height 15
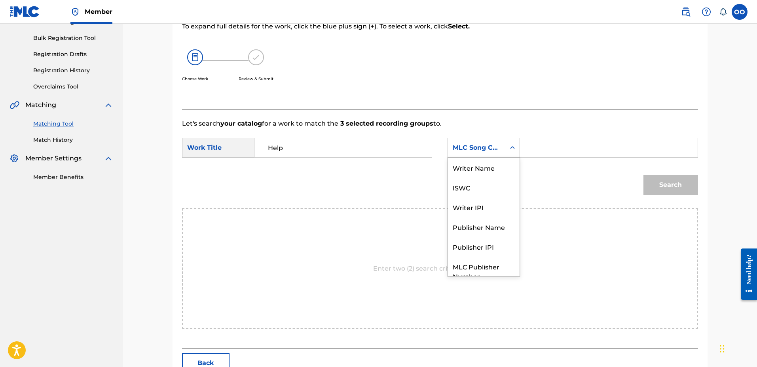
scroll to position [29, 0]
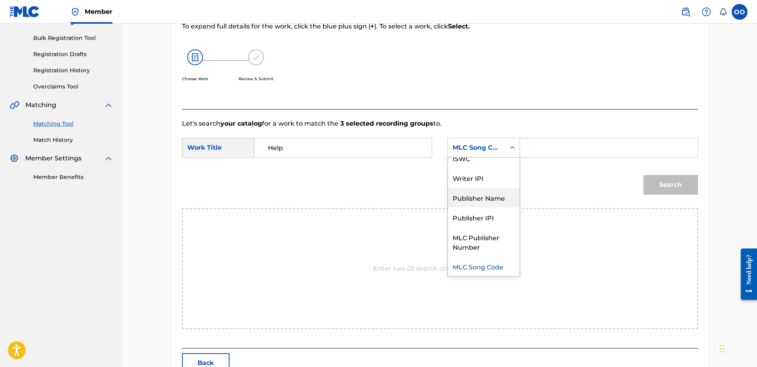
click at [482, 195] on div "Publisher Name" at bounding box center [484, 198] width 72 height 20
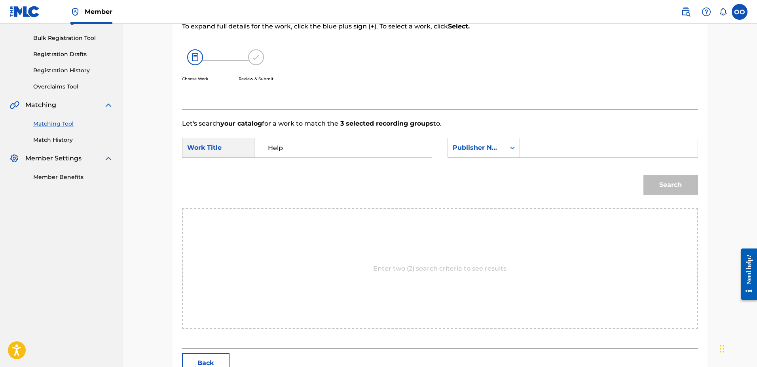
click at [538, 154] on input "Search Form" at bounding box center [608, 147] width 164 height 19
type input "f"
type input "fron"
click at [643, 175] on button "Search" at bounding box center [670, 185] width 55 height 20
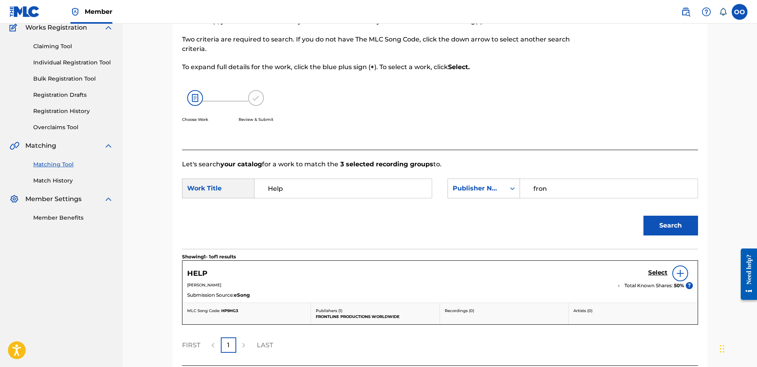
scroll to position [111, 0]
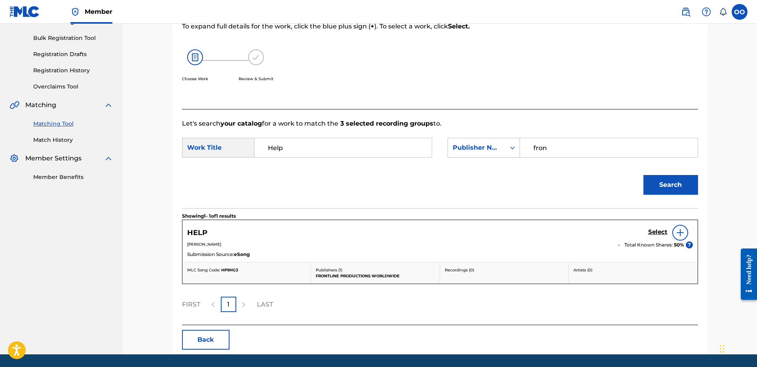
click at [656, 232] on h5 "Select" at bounding box center [657, 233] width 19 height 8
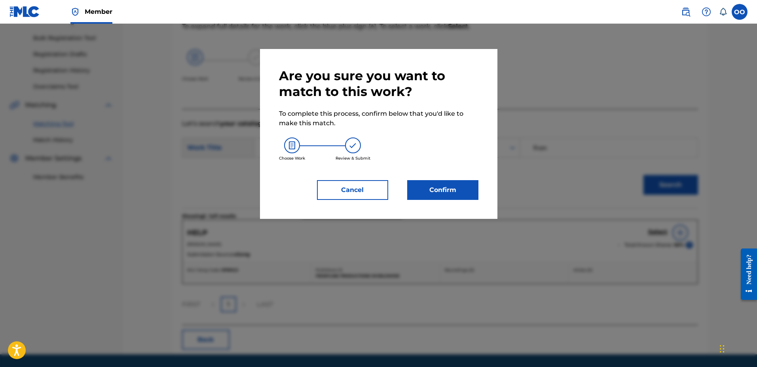
click at [448, 185] on button "Confirm" at bounding box center [442, 190] width 71 height 20
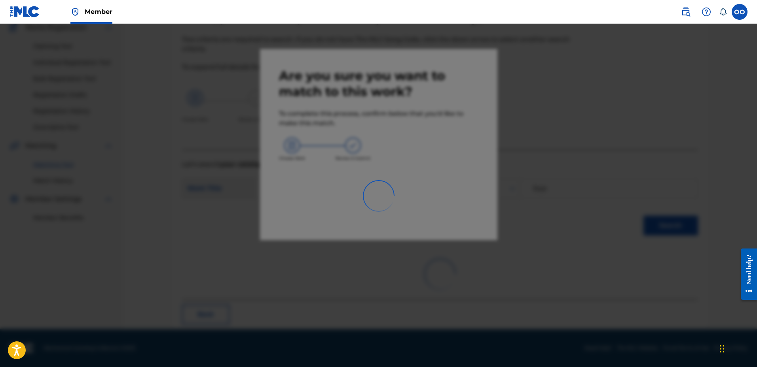
scroll to position [21, 0]
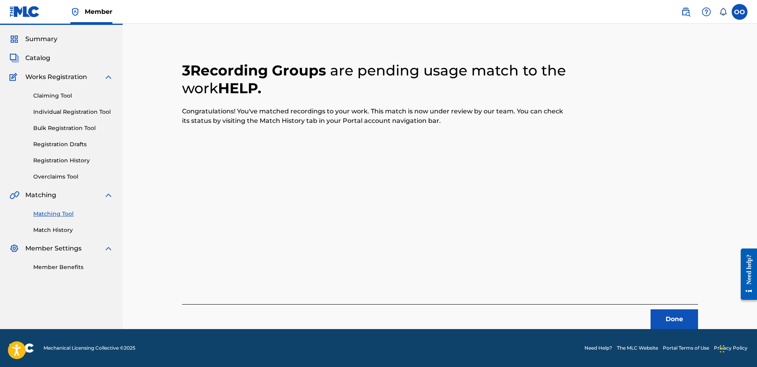
click at [671, 315] on button "Done" at bounding box center [673, 320] width 47 height 20
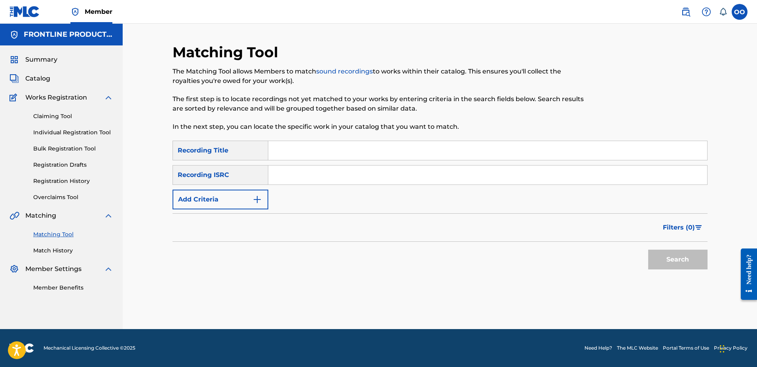
scroll to position [0, 0]
click at [317, 157] on input "Search Form" at bounding box center [487, 150] width 439 height 19
click at [394, 271] on div "Search" at bounding box center [439, 258] width 535 height 32
click at [327, 156] on input "Search Form" at bounding box center [487, 150] width 439 height 19
paste input "Best of Friends"
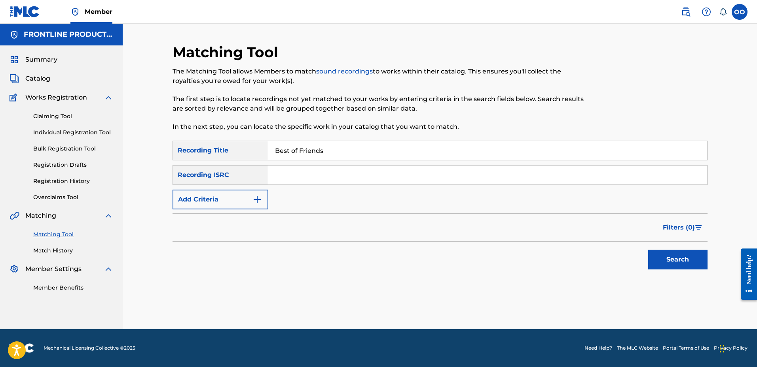
type input "Best of Friends"
click at [212, 193] on button "Add Criteria" at bounding box center [220, 200] width 96 height 20
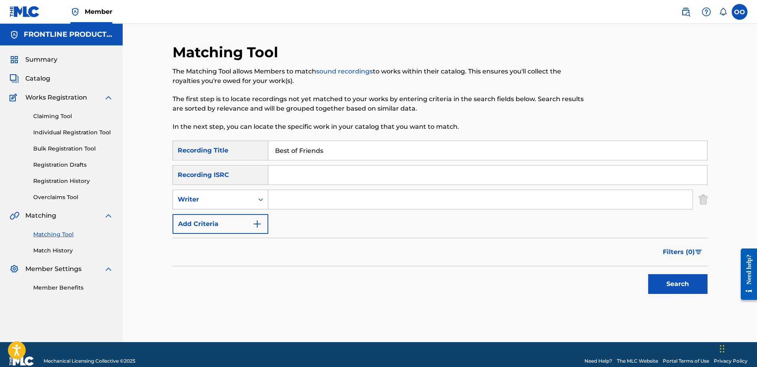
click at [213, 197] on div "Writer" at bounding box center [213, 199] width 71 height 9
click at [213, 222] on div "Recording Artist" at bounding box center [220, 220] width 95 height 20
click at [288, 202] on input "Search Form" at bounding box center [480, 199] width 424 height 19
paste input "WTM Milt"
type input "WTM Milt"
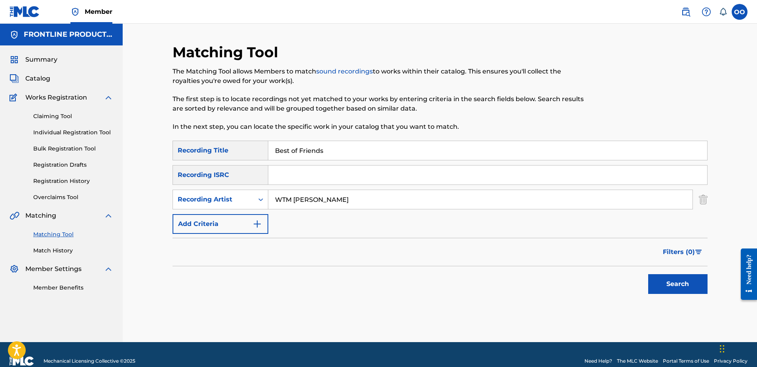
click at [648, 274] on button "Search" at bounding box center [677, 284] width 59 height 20
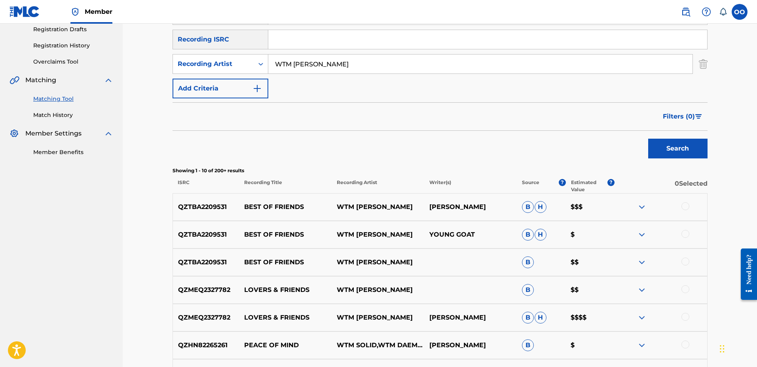
scroll to position [147, 0]
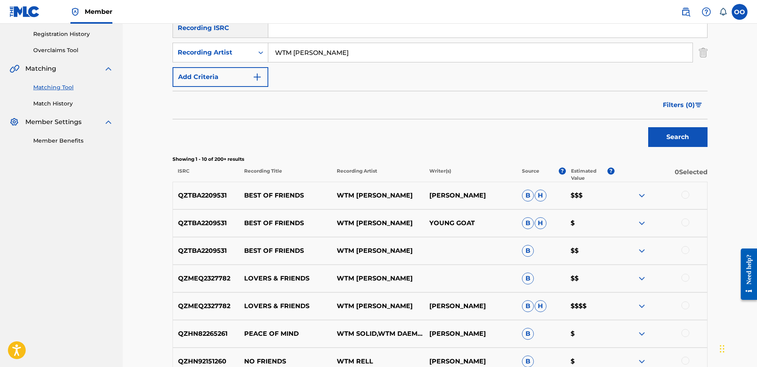
click at [687, 195] on div at bounding box center [685, 195] width 8 height 8
click at [685, 223] on div at bounding box center [685, 223] width 8 height 8
click at [685, 250] on div at bounding box center [685, 250] width 8 height 8
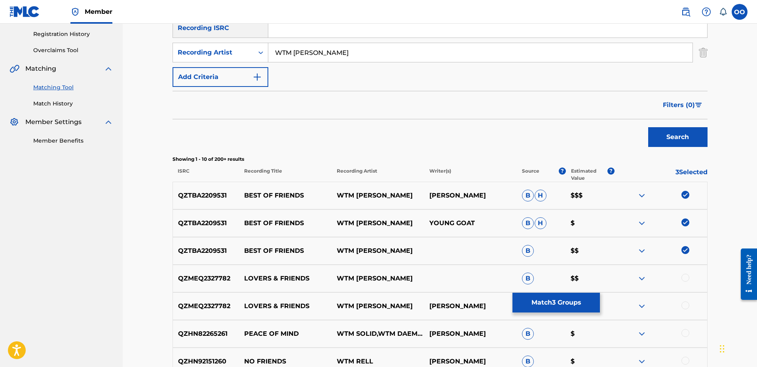
click at [557, 303] on button "Match 3 Groups" at bounding box center [555, 303] width 87 height 20
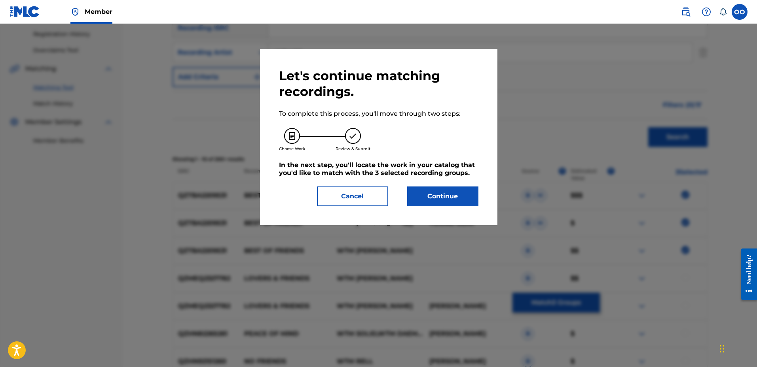
click at [441, 193] on button "Continue" at bounding box center [442, 197] width 71 height 20
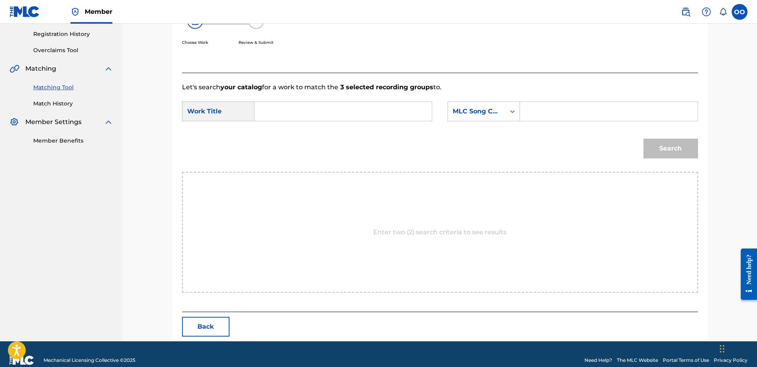
click at [325, 113] on input "Search Form" at bounding box center [343, 111] width 164 height 19
paste input "Best of Friends"
type input "Best of Friends"
click at [496, 118] on div "MLC Song Code" at bounding box center [476, 111] width 57 height 15
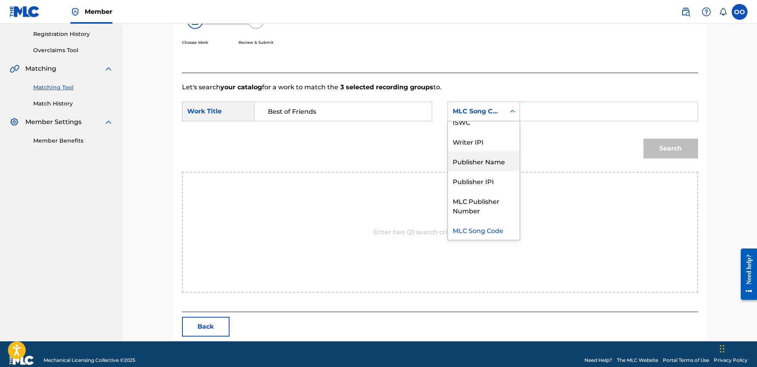
click at [492, 160] on div "Publisher Name" at bounding box center [484, 161] width 72 height 20
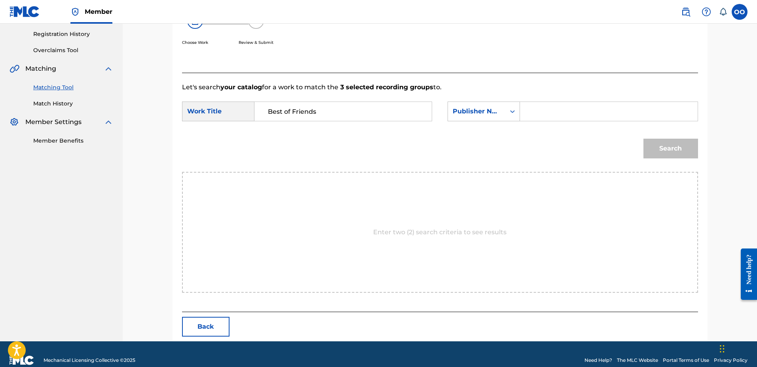
click at [541, 115] on input "Search Form" at bounding box center [608, 111] width 164 height 19
type input "fro"
click at [643, 139] on button "Search" at bounding box center [670, 149] width 55 height 20
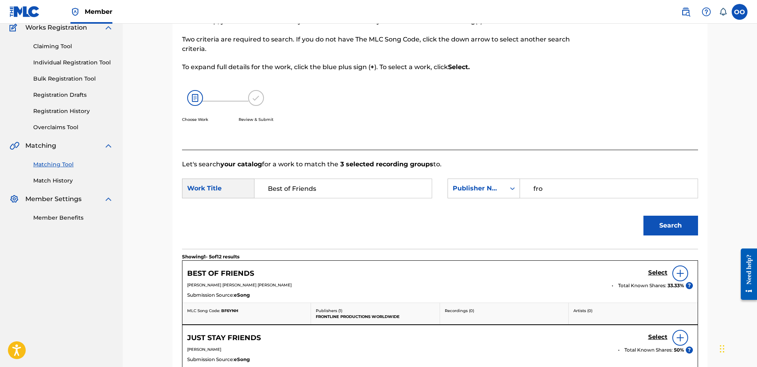
scroll to position [147, 0]
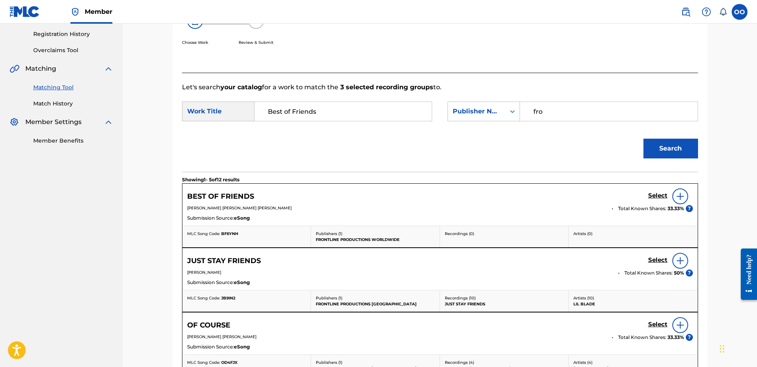
click at [653, 197] on h5 "Select" at bounding box center [657, 196] width 19 height 8
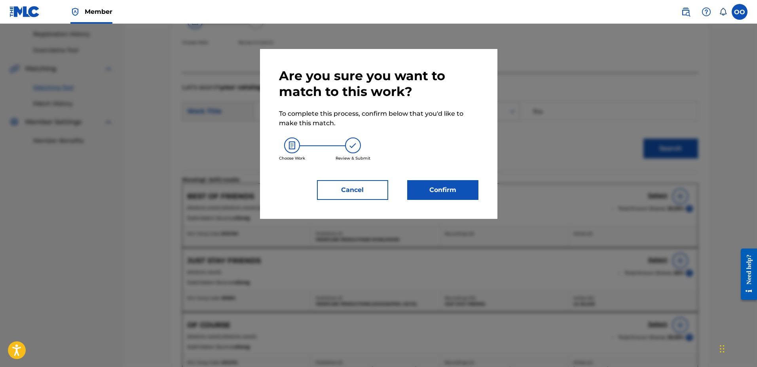
click at [453, 193] on button "Confirm" at bounding box center [442, 190] width 71 height 20
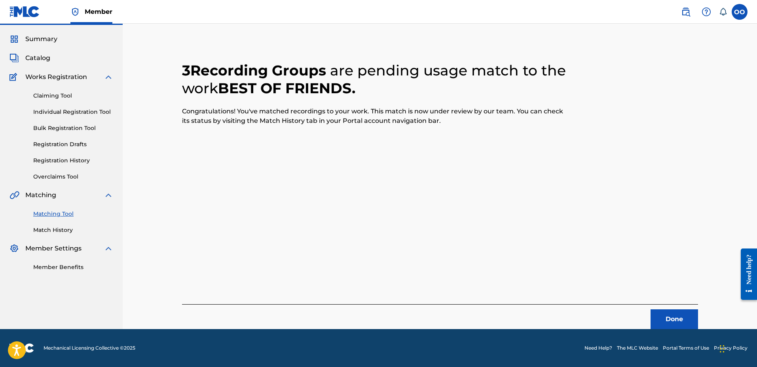
scroll to position [21, 0]
click at [665, 319] on button "Done" at bounding box center [673, 320] width 47 height 20
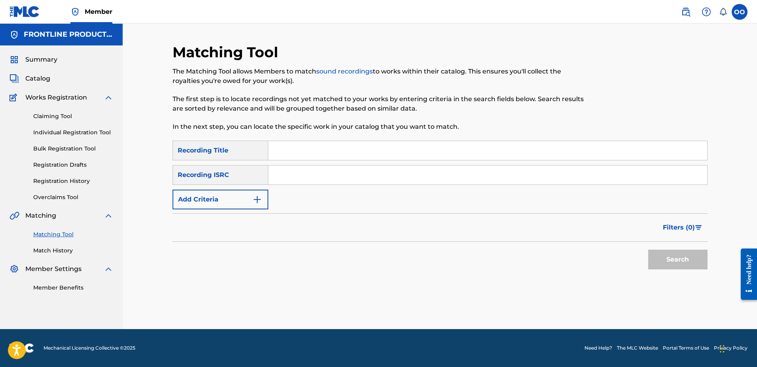
click at [314, 148] on input "Search Form" at bounding box center [487, 150] width 439 height 19
paste input "Keke Son"
type input "Keke Son"
click at [253, 202] on img "Search Form" at bounding box center [256, 199] width 9 height 9
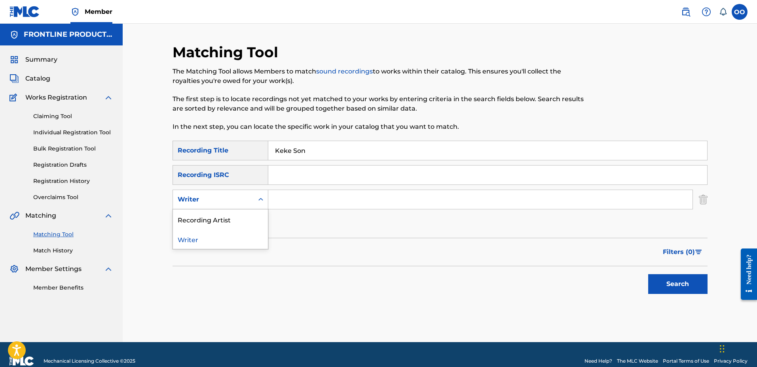
click at [230, 199] on div "Writer" at bounding box center [213, 199] width 71 height 9
click at [230, 216] on div "Recording Artist" at bounding box center [220, 220] width 95 height 20
click at [302, 193] on input "Search Form" at bounding box center [480, 199] width 424 height 19
paste input "2SKi"
type input "2SKi"
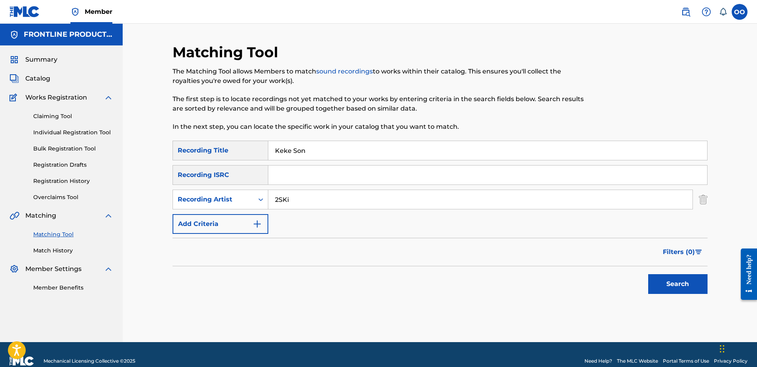
click at [648, 274] on button "Search" at bounding box center [677, 284] width 59 height 20
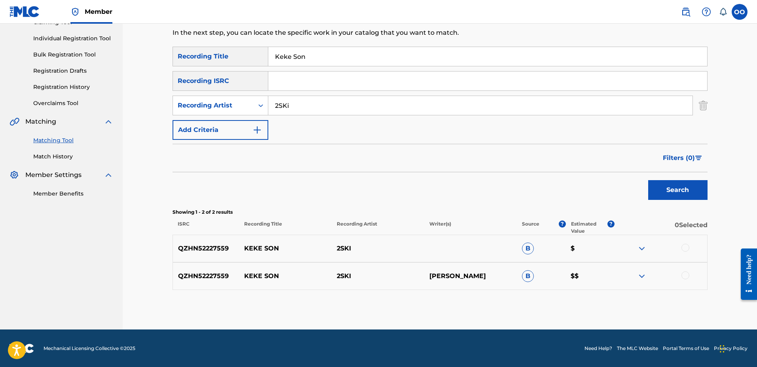
scroll to position [95, 0]
click at [683, 249] on div at bounding box center [685, 248] width 8 height 8
click at [687, 277] on div at bounding box center [685, 275] width 8 height 8
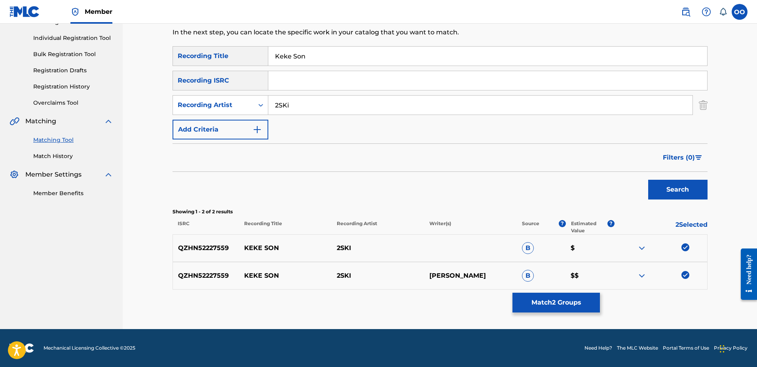
click at [573, 309] on button "Match 2 Groups" at bounding box center [555, 303] width 87 height 20
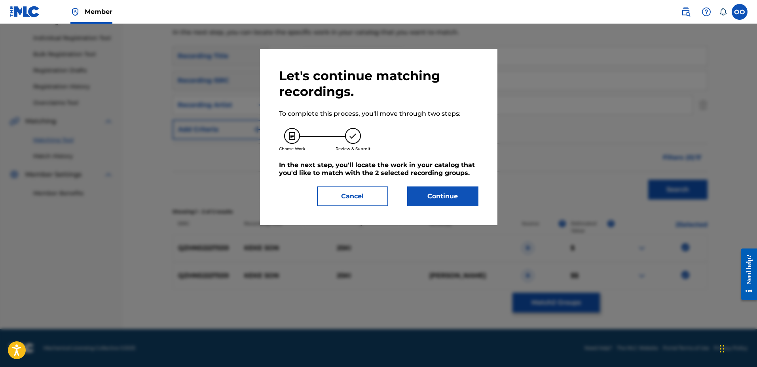
click at [449, 202] on button "Continue" at bounding box center [442, 197] width 71 height 20
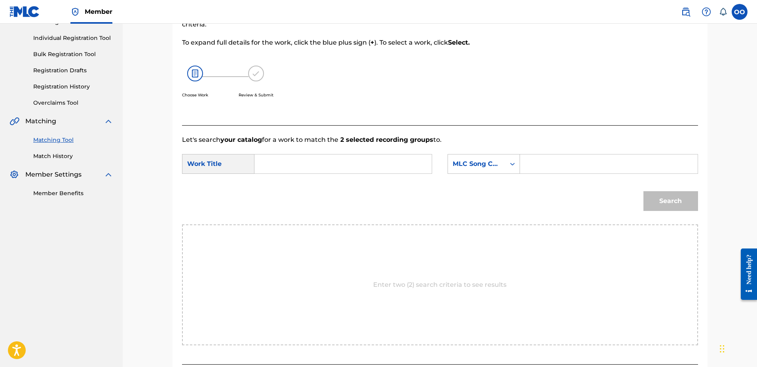
click at [315, 171] on input "Search Form" at bounding box center [343, 164] width 164 height 19
paste input "Keke Son"
type input "Keke Son"
click at [487, 166] on div "MLC Song Code" at bounding box center [476, 163] width 48 height 9
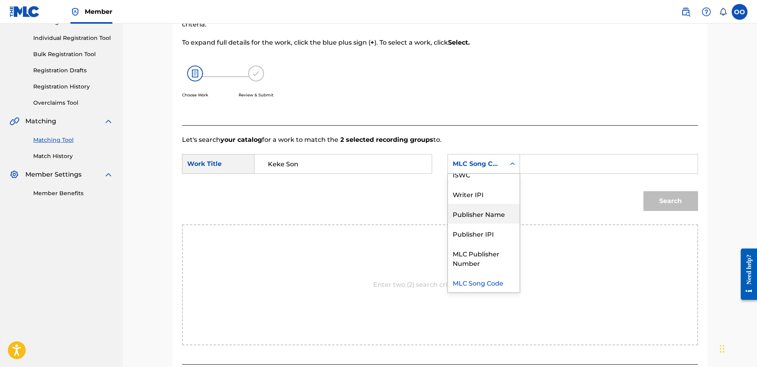
click at [486, 209] on div "Publisher Name" at bounding box center [484, 214] width 72 height 20
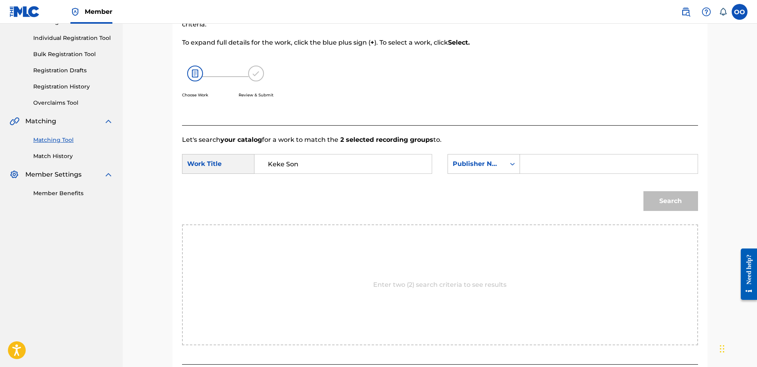
click at [546, 169] on input "Search Form" at bounding box center [608, 164] width 164 height 19
type input "fro"
click at [643, 191] on button "Search" at bounding box center [670, 201] width 55 height 20
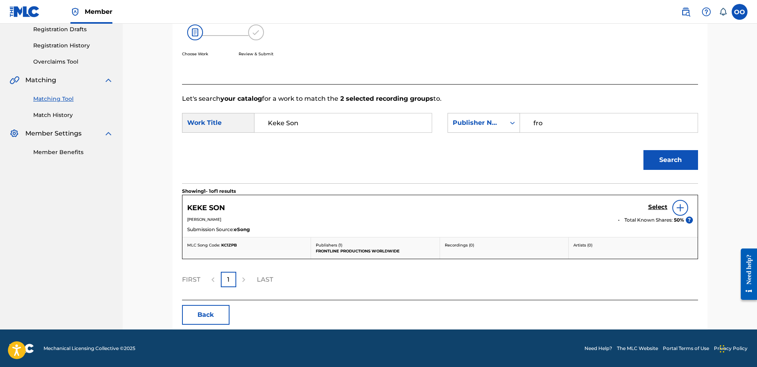
scroll to position [136, 0]
click at [660, 208] on h5 "Select" at bounding box center [657, 207] width 19 height 8
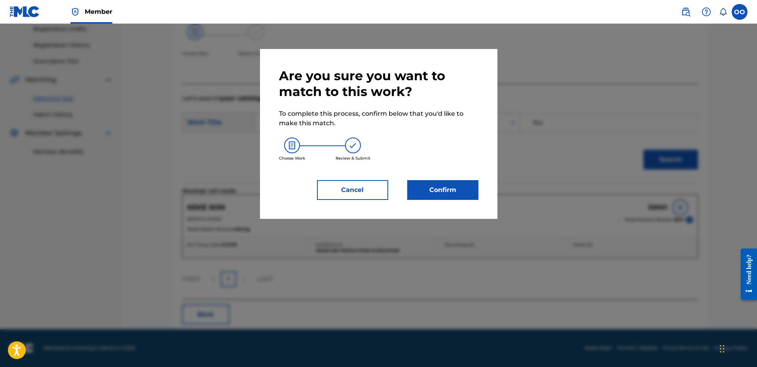
click at [459, 191] on button "Confirm" at bounding box center [442, 190] width 71 height 20
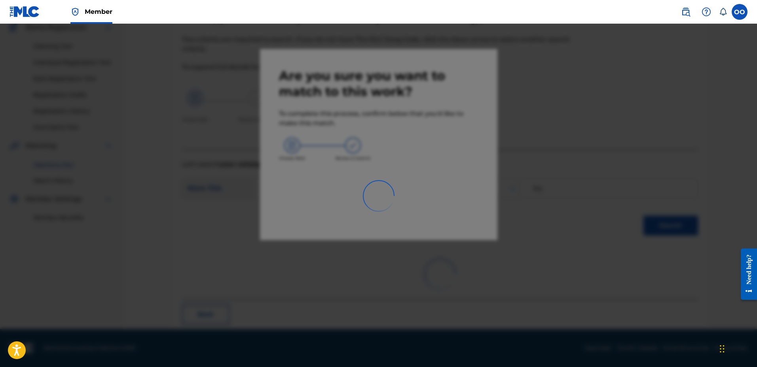
scroll to position [21, 0]
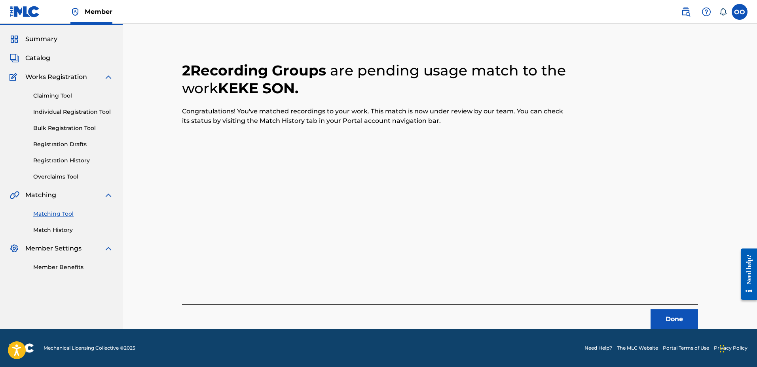
click at [658, 311] on button "Done" at bounding box center [673, 320] width 47 height 20
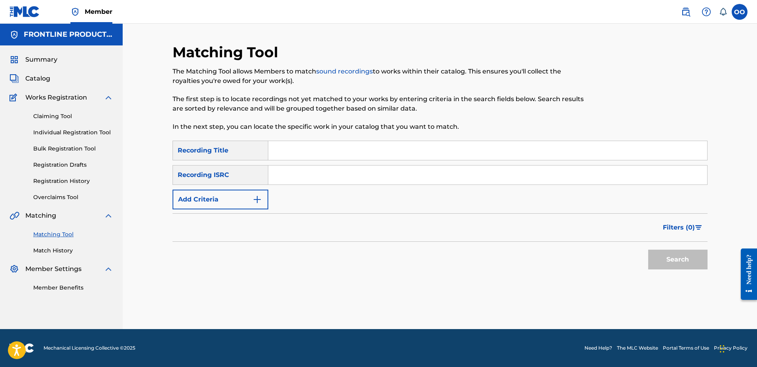
scroll to position [0, 0]
click at [303, 153] on input "Search Form" at bounding box center [487, 150] width 439 height 19
paste input "Moon Interlude"
type input "Moon Interlude"
click at [219, 208] on button "Add Criteria" at bounding box center [220, 200] width 96 height 20
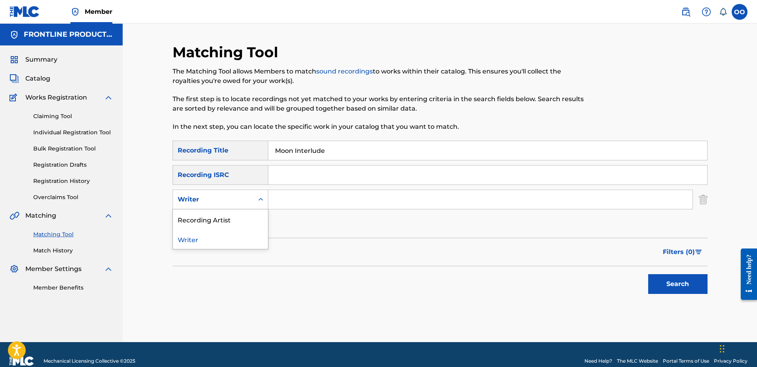
click at [241, 194] on div "Writer" at bounding box center [213, 199] width 81 height 15
click at [238, 218] on div "Recording Artist" at bounding box center [220, 220] width 95 height 20
click at [296, 201] on input "Search Form" at bounding box center [480, 199] width 424 height 19
paste input "2SKi"
type input "2SKi"
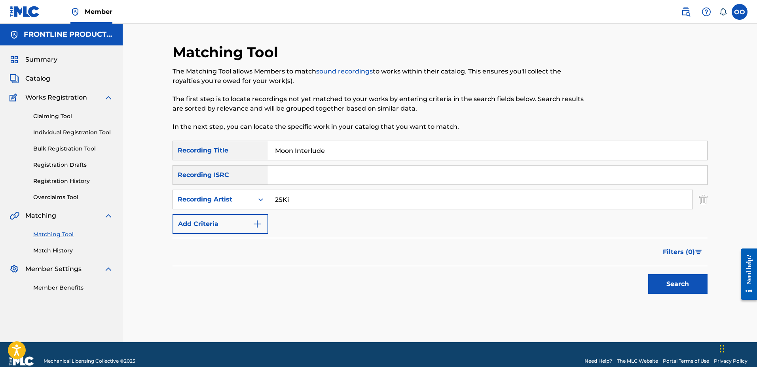
click at [648, 274] on button "Search" at bounding box center [677, 284] width 59 height 20
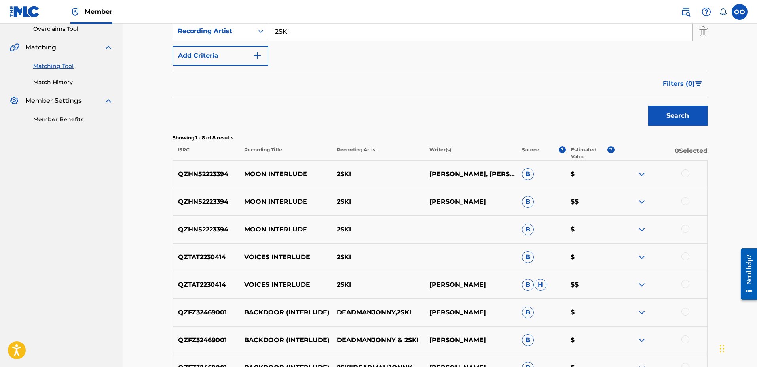
scroll to position [169, 0]
click at [688, 171] on div at bounding box center [685, 173] width 8 height 8
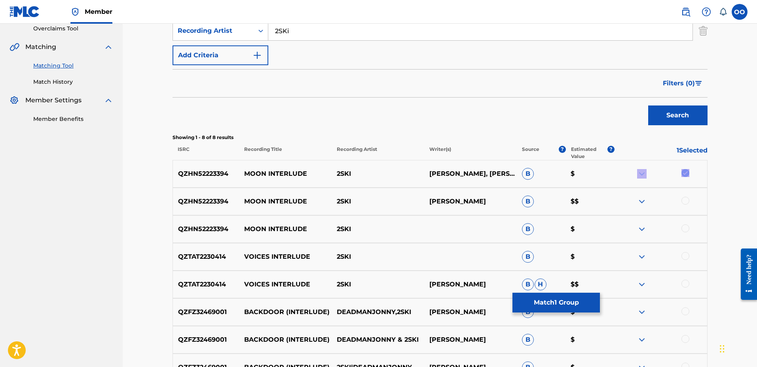
click at [688, 171] on div at bounding box center [660, 173] width 93 height 9
click at [686, 200] on div at bounding box center [685, 201] width 8 height 8
click at [683, 227] on div at bounding box center [685, 229] width 8 height 8
click at [687, 258] on div at bounding box center [685, 256] width 8 height 8
click at [685, 256] on img at bounding box center [685, 256] width 8 height 8
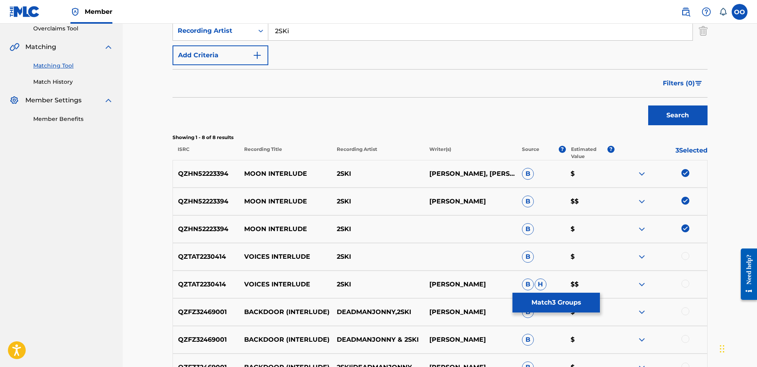
click at [535, 305] on button "Match 3 Groups" at bounding box center [555, 303] width 87 height 20
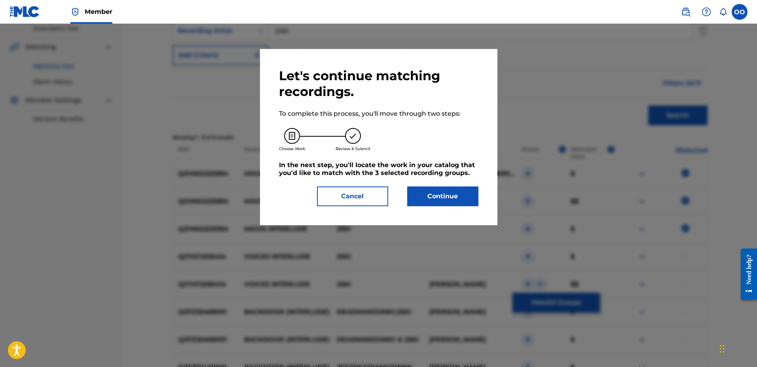
click at [440, 200] on button "Continue" at bounding box center [442, 197] width 71 height 20
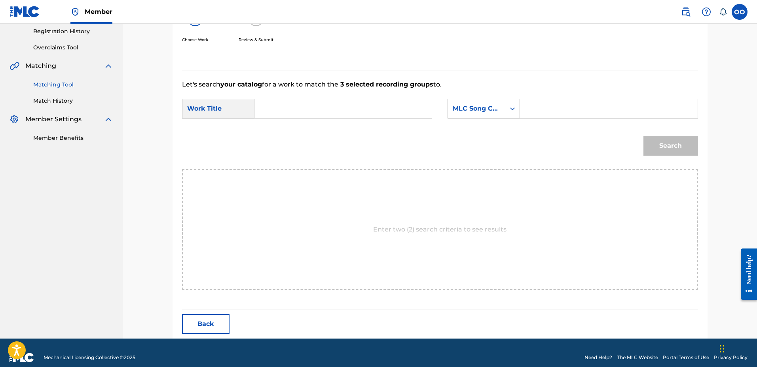
scroll to position [159, 0]
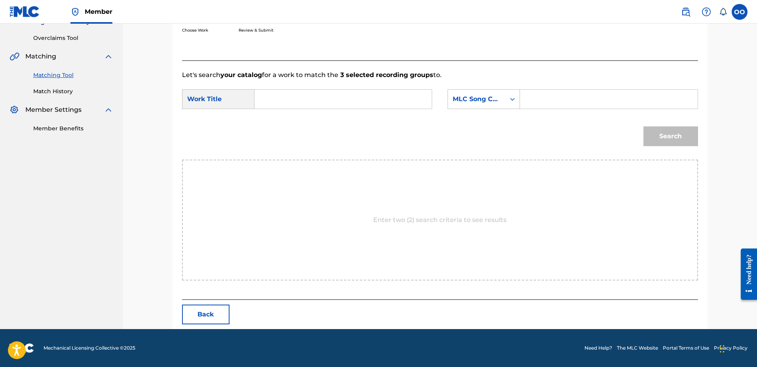
click at [306, 106] on input "Search Form" at bounding box center [343, 99] width 164 height 19
paste input "Moon Interlude"
type input "Moon Interlude"
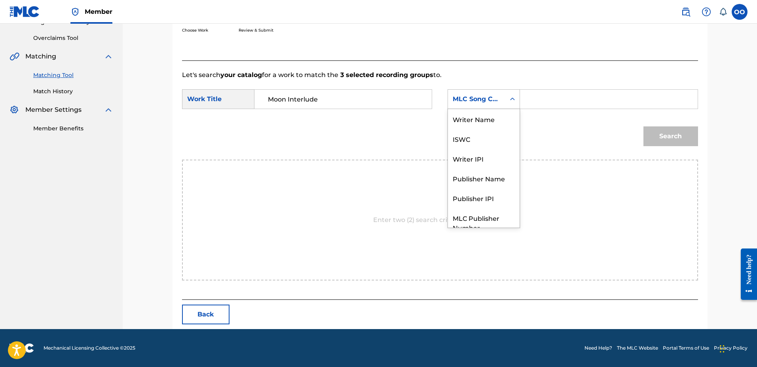
click at [491, 98] on div "MLC Song Code" at bounding box center [476, 99] width 48 height 9
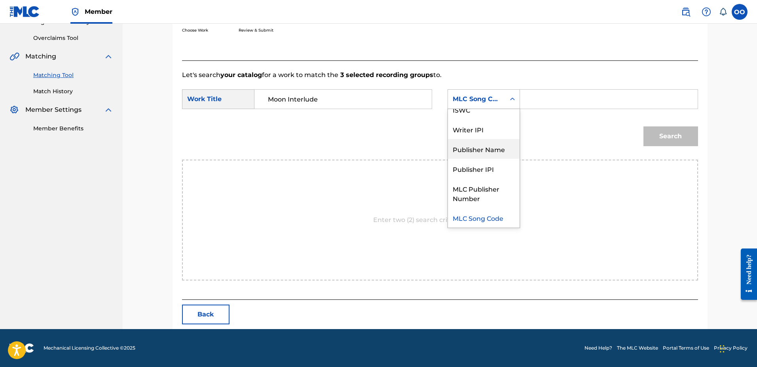
click at [480, 149] on div "Publisher Name" at bounding box center [484, 149] width 72 height 20
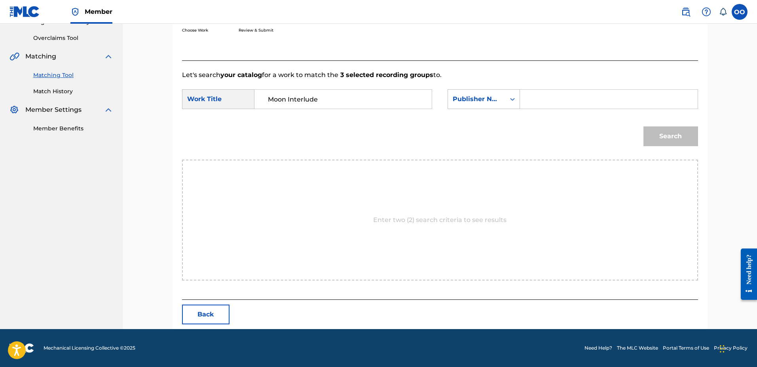
click at [542, 103] on input "Search Form" at bounding box center [608, 99] width 164 height 19
paste
click at [643, 127] on button "Search" at bounding box center [670, 137] width 55 height 20
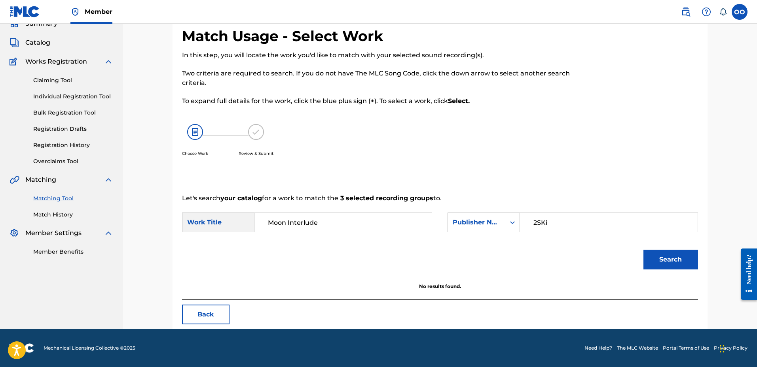
scroll to position [36, 0]
click at [553, 221] on input "2SKi" at bounding box center [608, 222] width 164 height 19
type input "fron"
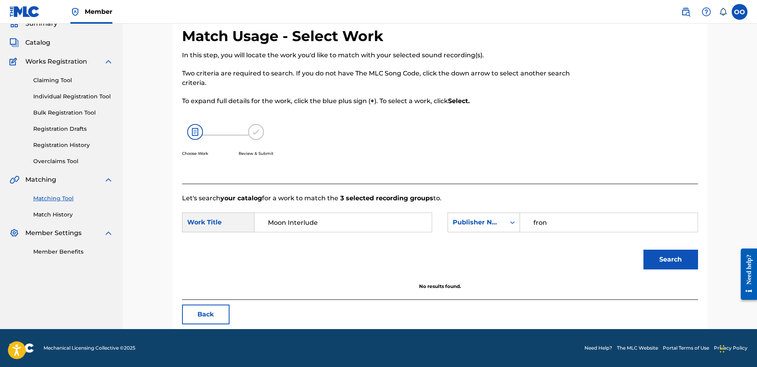
click at [643, 250] on button "Search" at bounding box center [670, 260] width 55 height 20
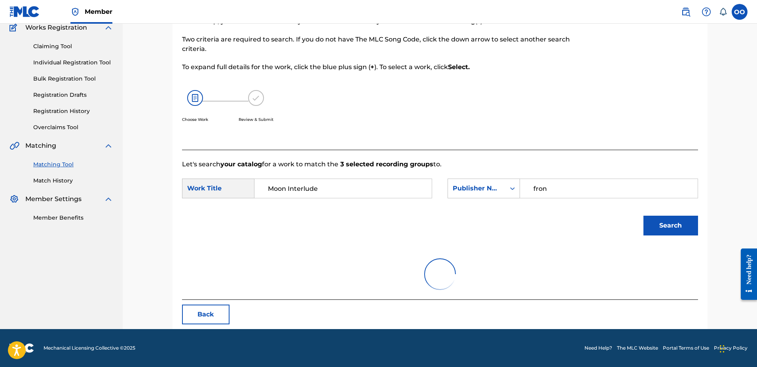
scroll to position [136, 0]
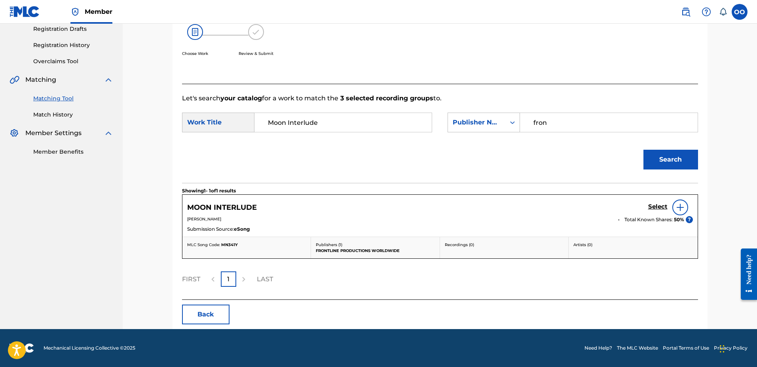
click at [656, 206] on h5 "Select" at bounding box center [657, 207] width 19 height 8
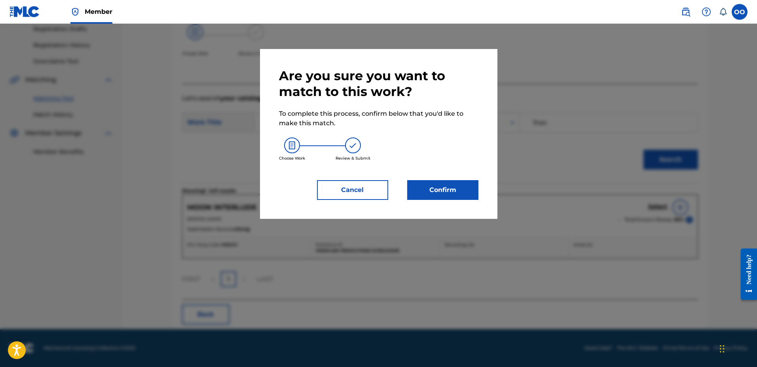
click at [464, 187] on button "Confirm" at bounding box center [442, 190] width 71 height 20
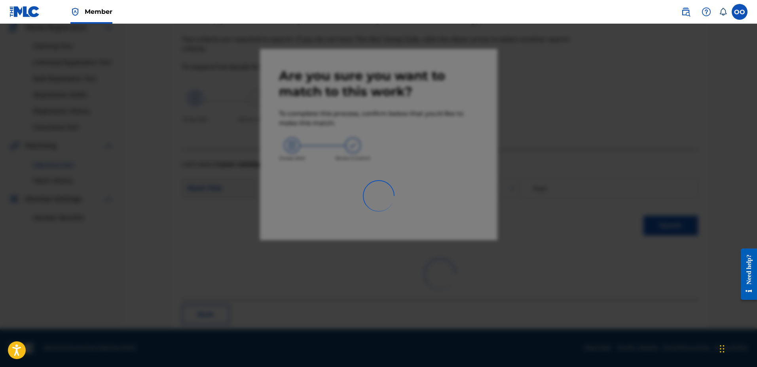
scroll to position [21, 0]
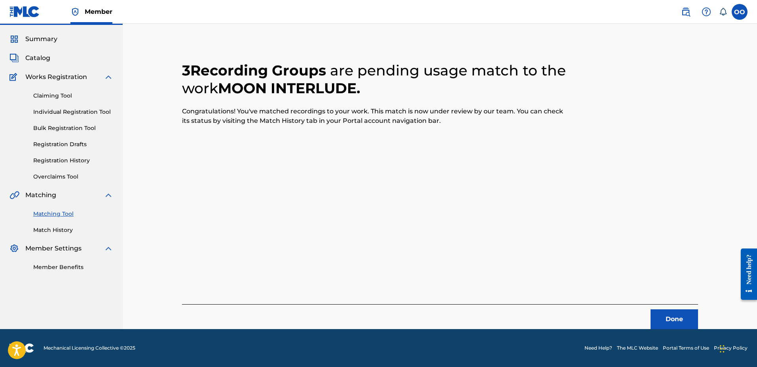
click at [668, 316] on button "Done" at bounding box center [673, 320] width 47 height 20
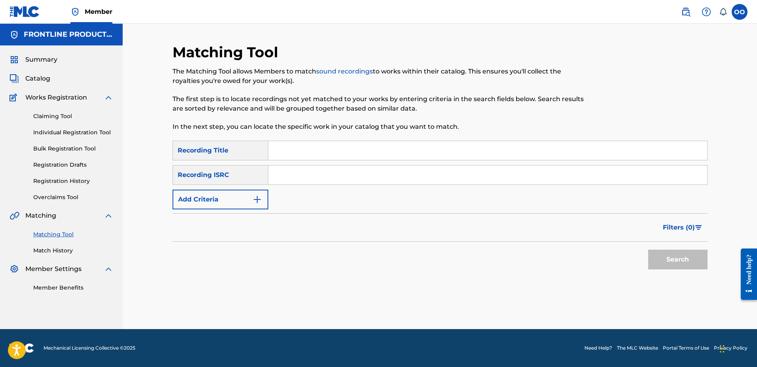
scroll to position [0, 0]
click at [317, 150] on input "Search Form" at bounding box center [487, 150] width 439 height 19
type input "Shiesty"
click at [222, 196] on button "Add Criteria" at bounding box center [220, 200] width 96 height 20
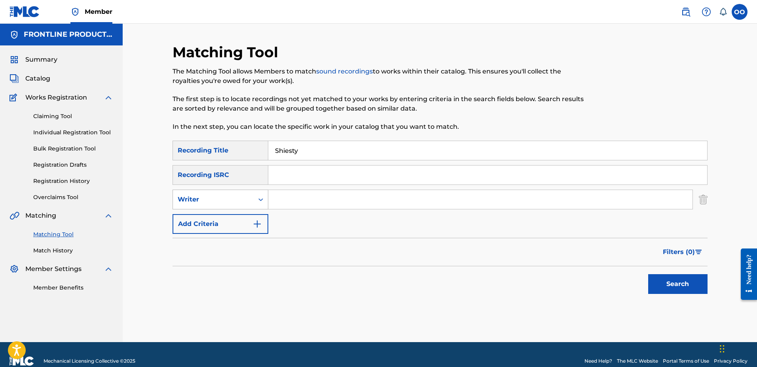
click at [234, 198] on div "Writer" at bounding box center [213, 199] width 71 height 9
click at [235, 218] on div "Recording Artist" at bounding box center [220, 220] width 95 height 20
click at [289, 197] on input "Search Form" at bounding box center [480, 199] width 424 height 19
type input "2SKi"
click at [648, 274] on button "Search" at bounding box center [677, 284] width 59 height 20
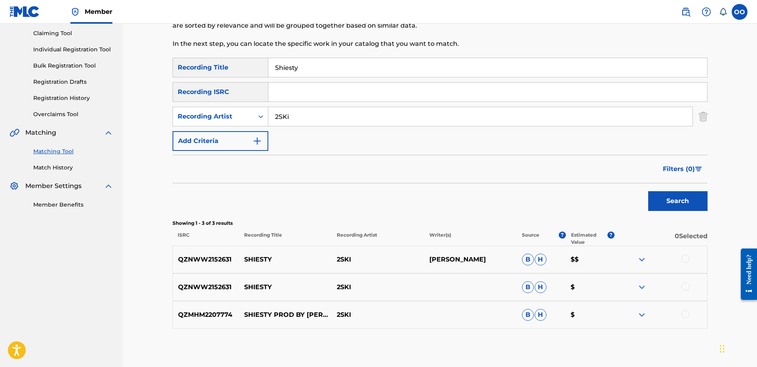
scroll to position [122, 0]
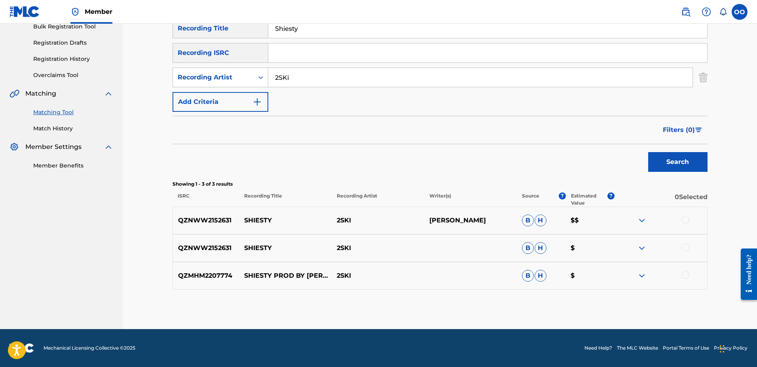
click at [684, 219] on div at bounding box center [685, 220] width 8 height 8
click at [683, 249] on div at bounding box center [685, 248] width 8 height 8
click at [684, 274] on div at bounding box center [685, 275] width 8 height 8
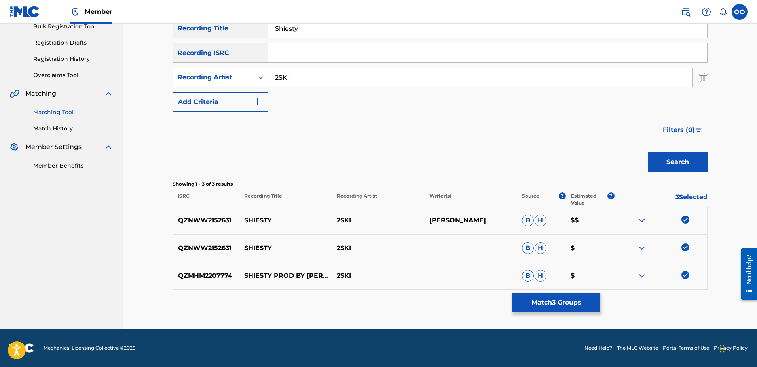
click at [549, 301] on button "Match 3 Groups" at bounding box center [555, 303] width 87 height 20
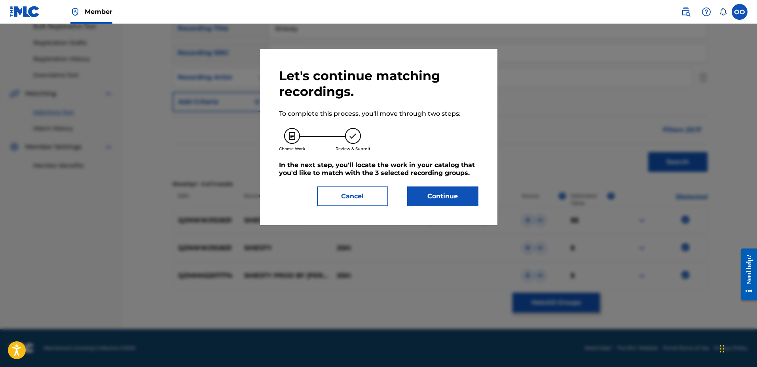
click at [437, 191] on button "Continue" at bounding box center [442, 197] width 71 height 20
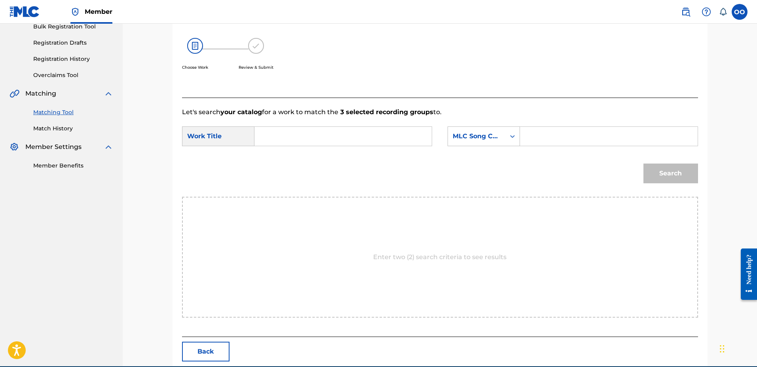
click at [344, 139] on input "Search Form" at bounding box center [343, 136] width 164 height 19
type input "Shiesty"
click at [491, 135] on div "MLC Song Code" at bounding box center [476, 136] width 48 height 9
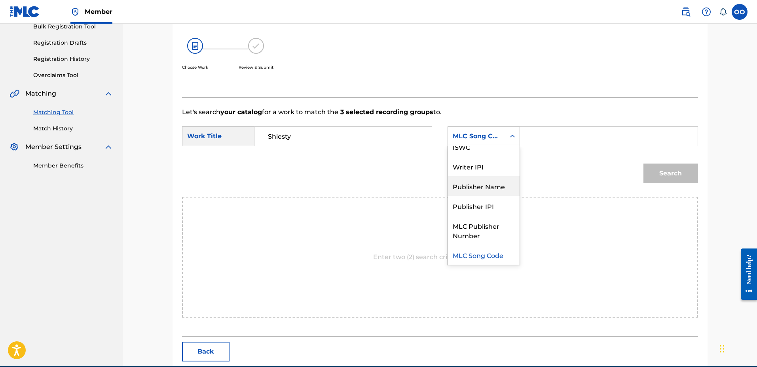
click at [481, 182] on div "Publisher Name" at bounding box center [484, 186] width 72 height 20
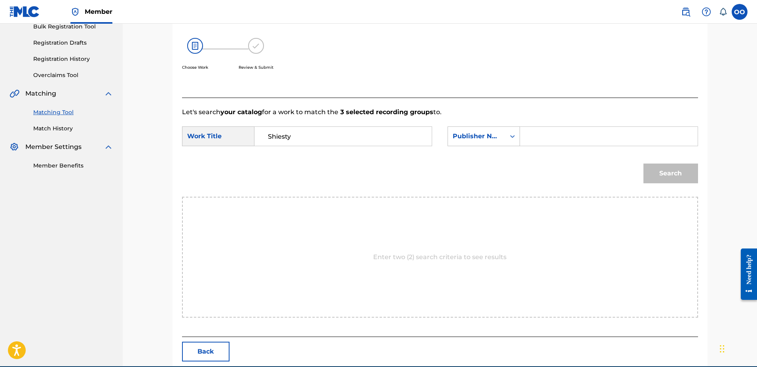
click at [552, 144] on input "Search Form" at bounding box center [608, 136] width 164 height 19
type input "fro"
click at [643, 164] on button "Search" at bounding box center [670, 174] width 55 height 20
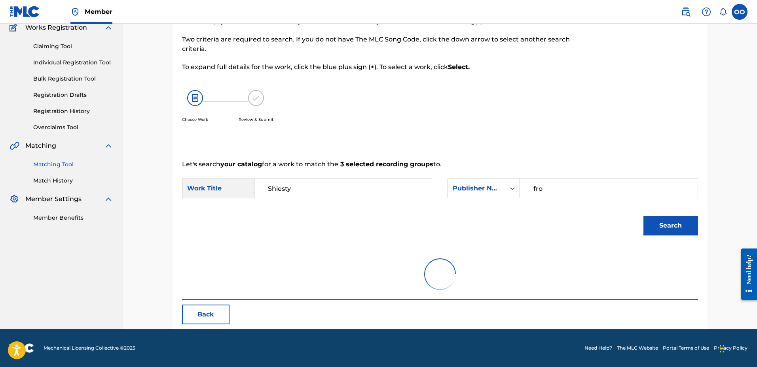
scroll to position [122, 0]
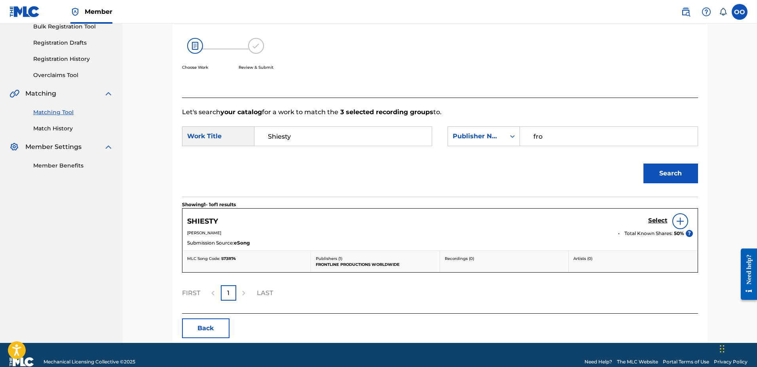
click at [657, 223] on h5 "Select" at bounding box center [657, 221] width 19 height 8
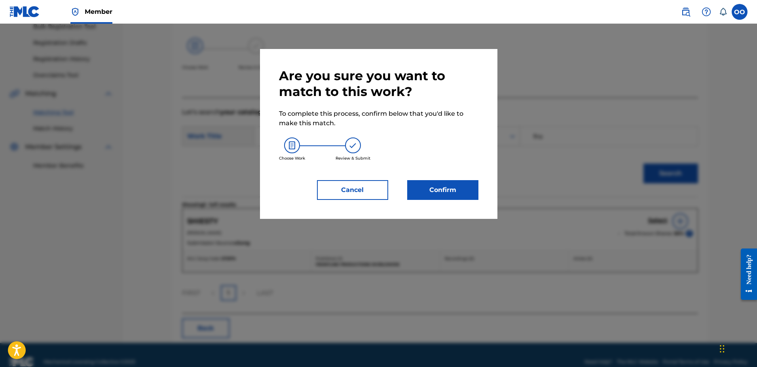
click at [468, 188] on button "Confirm" at bounding box center [442, 190] width 71 height 20
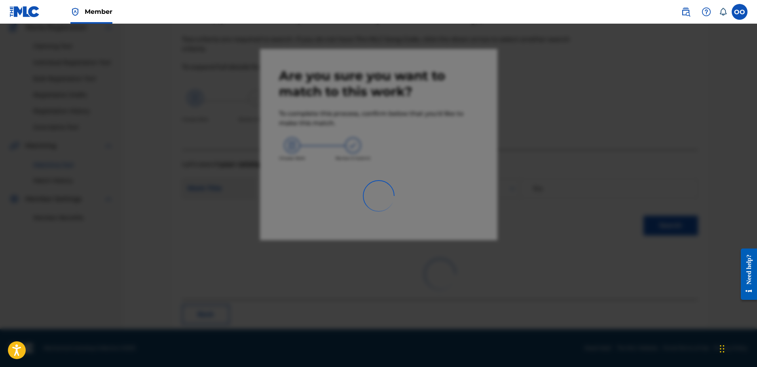
scroll to position [21, 0]
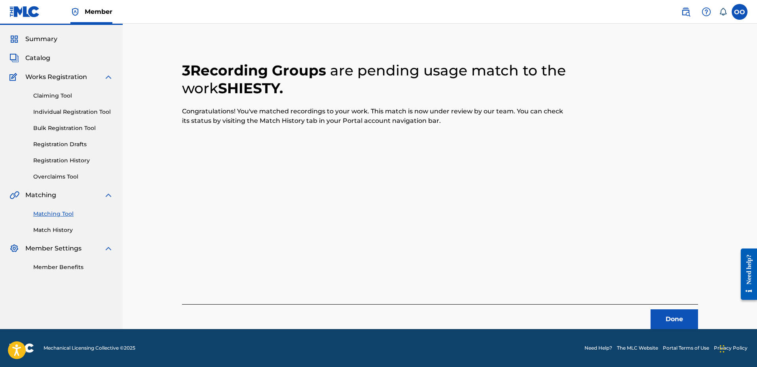
click at [677, 314] on button "Done" at bounding box center [673, 320] width 47 height 20
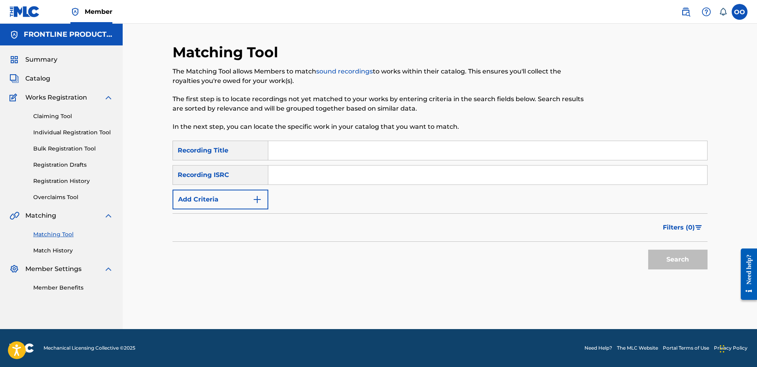
scroll to position [0, 0]
click at [358, 159] on input "Search Form" at bounding box center [487, 150] width 439 height 19
click at [212, 209] on button "Add Criteria" at bounding box center [220, 200] width 96 height 20
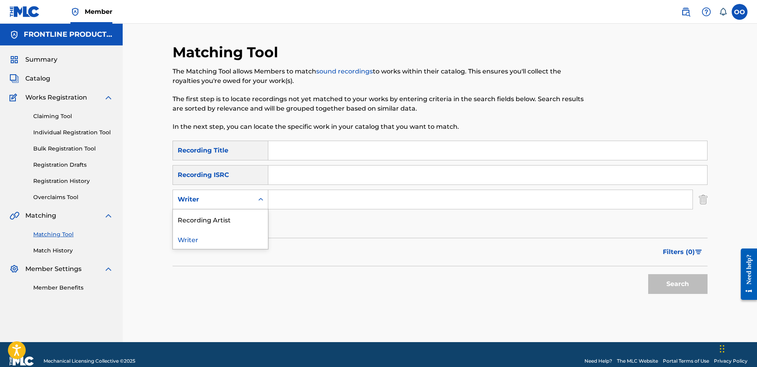
click at [222, 205] on div "Writer" at bounding box center [213, 199] width 81 height 15
click at [228, 218] on div "Recording Artist" at bounding box center [220, 220] width 95 height 20
click at [285, 202] on input "Search Form" at bounding box center [480, 199] width 424 height 19
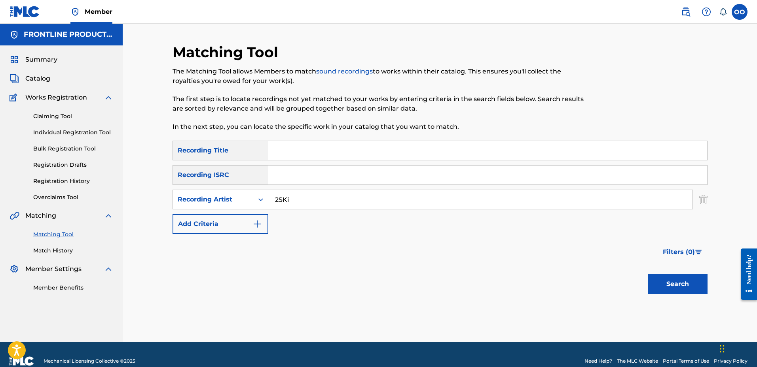
type input "2SKi"
click at [296, 151] on input "Search Form" at bounding box center [487, 150] width 439 height 19
type input "Haunted House"
click at [648, 274] on button "Search" at bounding box center [677, 284] width 59 height 20
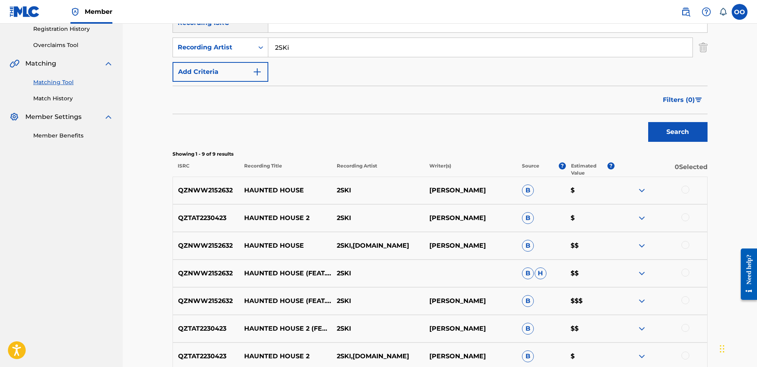
scroll to position [159, 0]
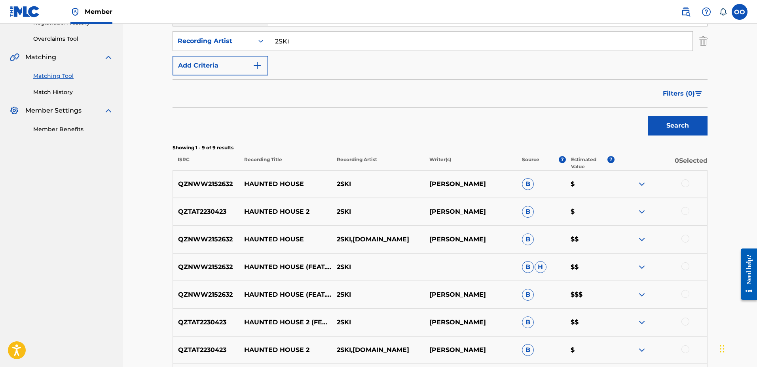
click at [686, 185] on div at bounding box center [685, 184] width 8 height 8
click at [686, 210] on div at bounding box center [685, 211] width 8 height 8
click at [687, 239] on div at bounding box center [685, 239] width 8 height 8
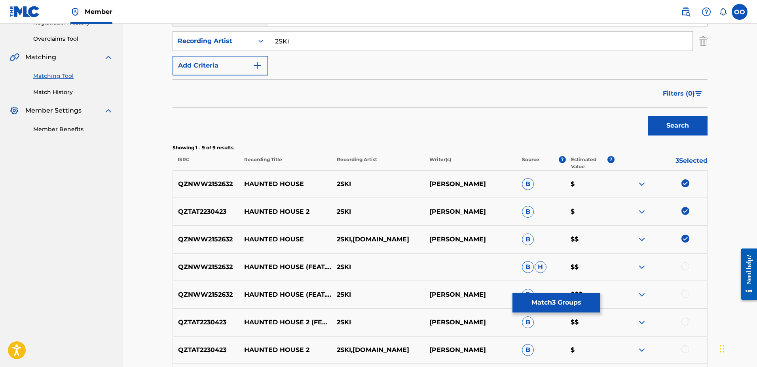
click at [684, 267] on div at bounding box center [685, 267] width 8 height 8
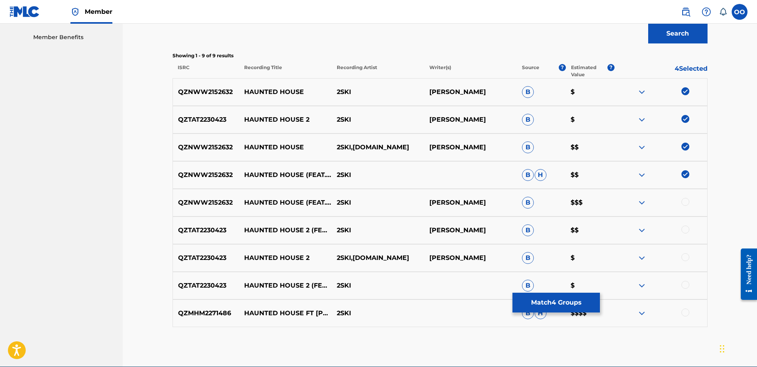
scroll to position [251, 0]
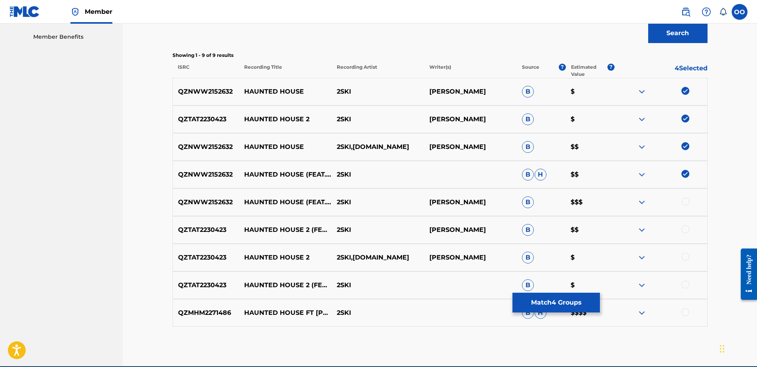
click at [685, 201] on div at bounding box center [685, 202] width 8 height 8
click at [684, 118] on img at bounding box center [685, 119] width 8 height 8
click at [585, 299] on button "Match 4 Groups" at bounding box center [555, 303] width 87 height 20
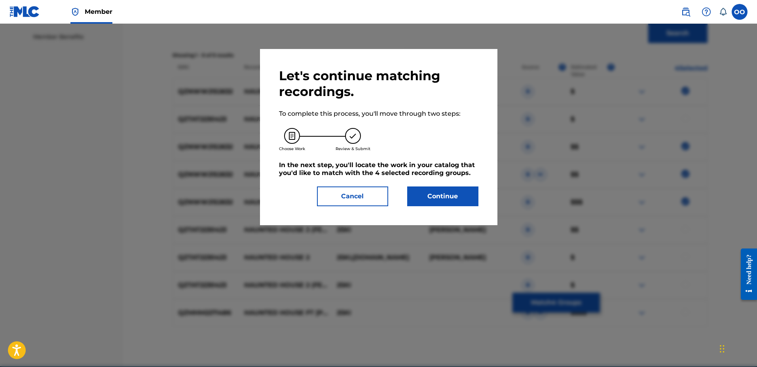
click at [469, 200] on button "Continue" at bounding box center [442, 197] width 71 height 20
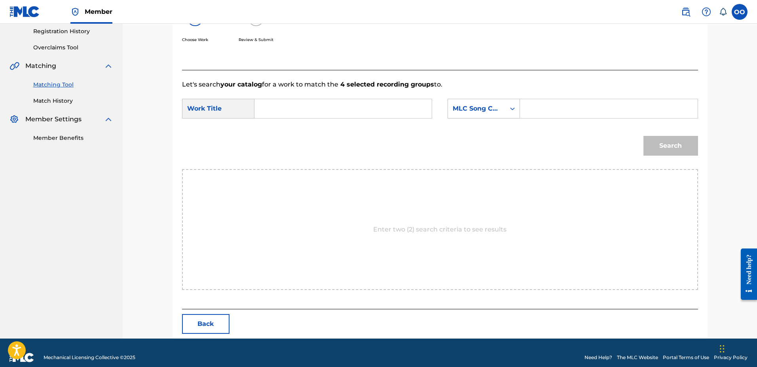
scroll to position [159, 0]
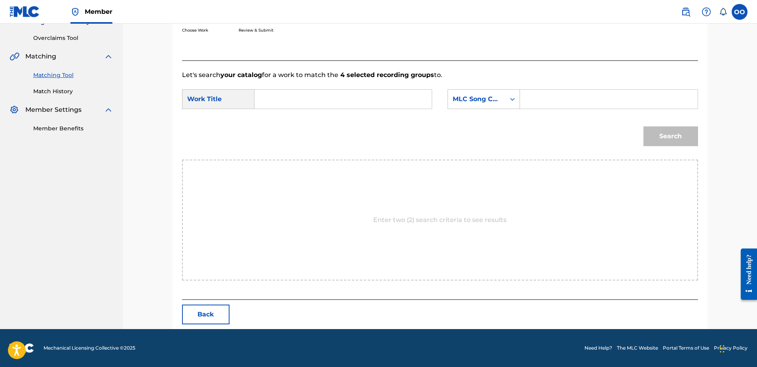
click at [356, 106] on input "Search Form" at bounding box center [343, 99] width 164 height 19
type input "Haunted House"
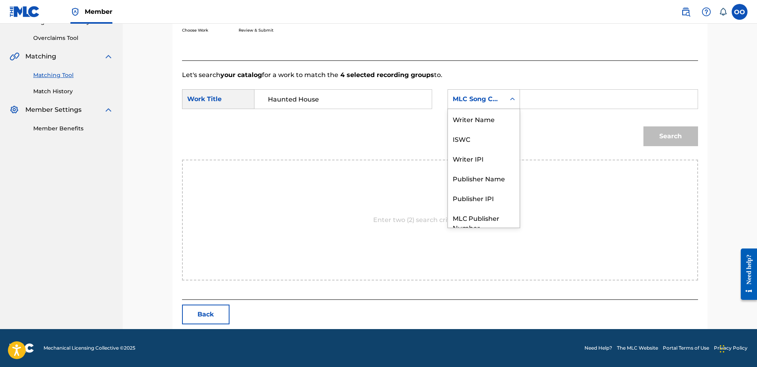
click at [476, 96] on div "MLC Song Code" at bounding box center [476, 99] width 48 height 9
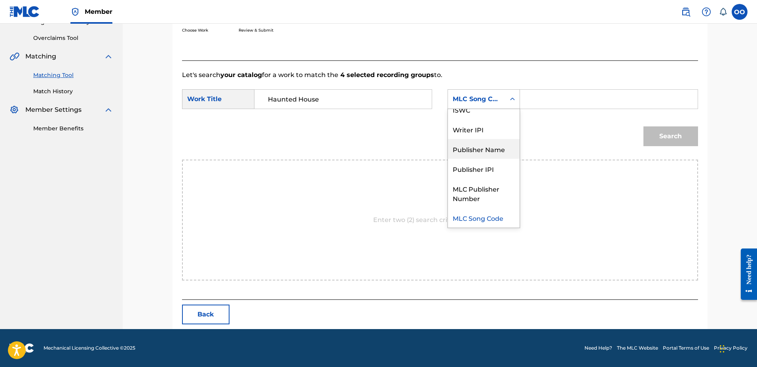
click at [482, 149] on div "Publisher Name" at bounding box center [484, 149] width 72 height 20
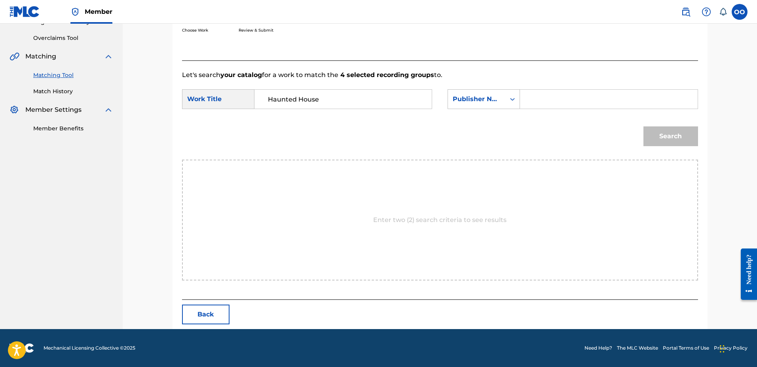
click at [544, 100] on input "Search Form" at bounding box center [608, 99] width 164 height 19
click at [643, 127] on button "Search" at bounding box center [670, 137] width 55 height 20
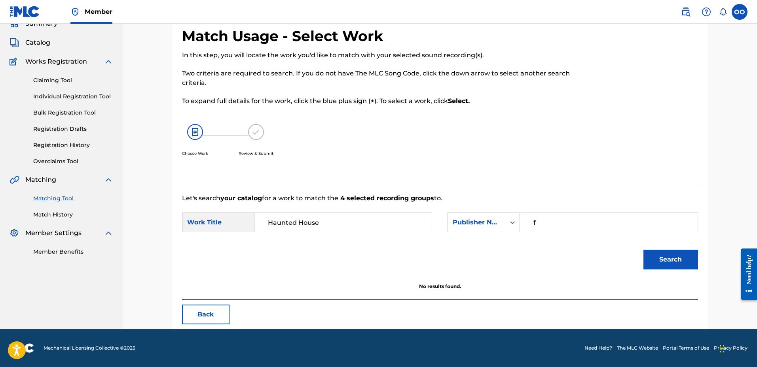
scroll to position [36, 0]
click at [548, 213] on input "f" at bounding box center [608, 222] width 164 height 19
type input "fro"
click at [643, 250] on button "Search" at bounding box center [670, 260] width 55 height 20
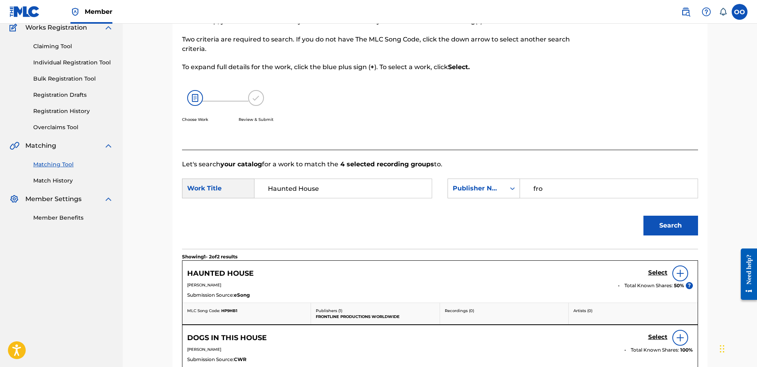
scroll to position [159, 0]
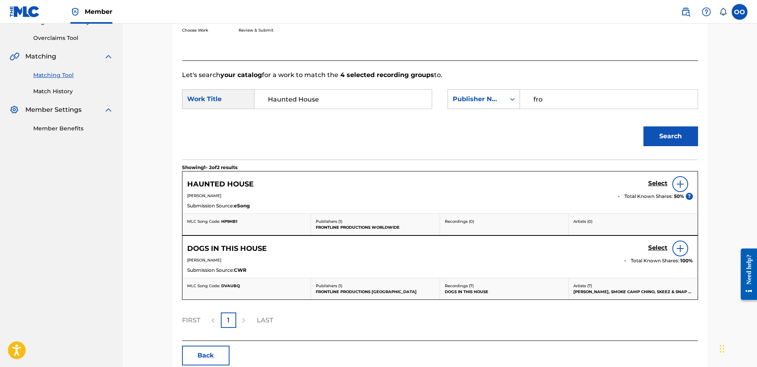
click at [653, 185] on h5 "Select" at bounding box center [657, 184] width 19 height 8
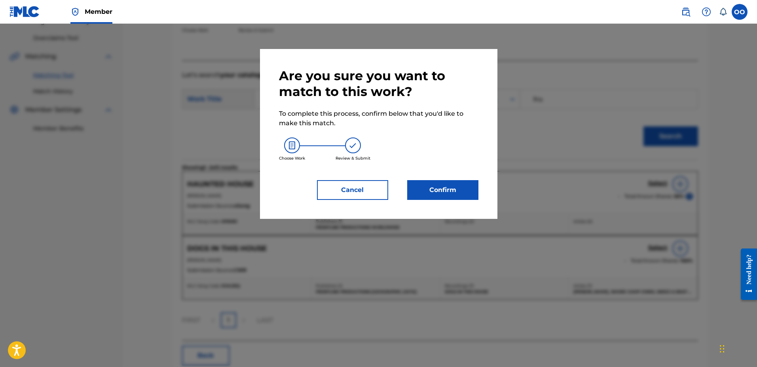
click at [462, 188] on button "Confirm" at bounding box center [442, 190] width 71 height 20
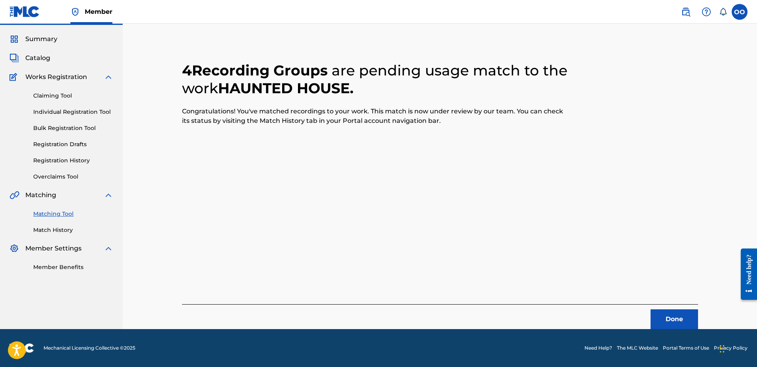
scroll to position [21, 0]
click at [675, 312] on button "Done" at bounding box center [673, 320] width 47 height 20
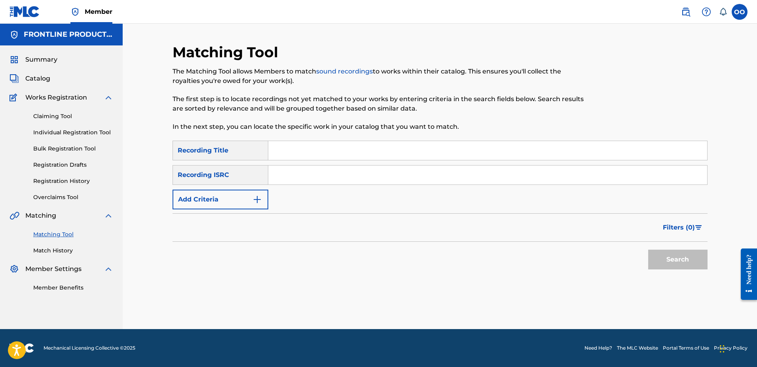
scroll to position [0, 0]
click at [210, 208] on button "Add Criteria" at bounding box center [220, 200] width 96 height 20
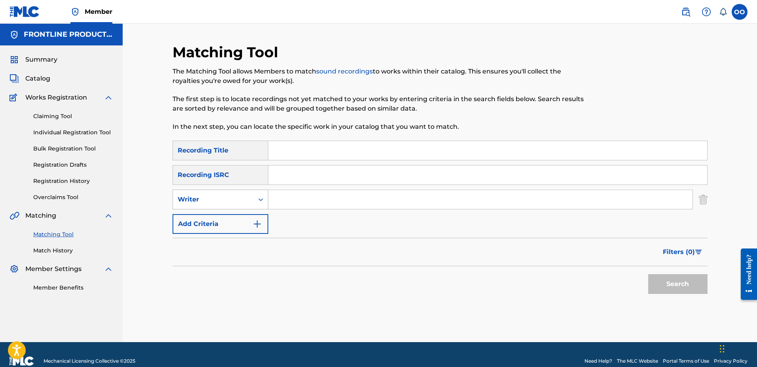
click at [236, 200] on div "Writer" at bounding box center [213, 199] width 71 height 9
click at [236, 222] on div "Recording Artist" at bounding box center [220, 220] width 95 height 20
click at [284, 203] on input "Search Form" at bounding box center [480, 199] width 424 height 19
click at [293, 155] on input "Search Form" at bounding box center [487, 150] width 439 height 19
type input "Flashbacks"
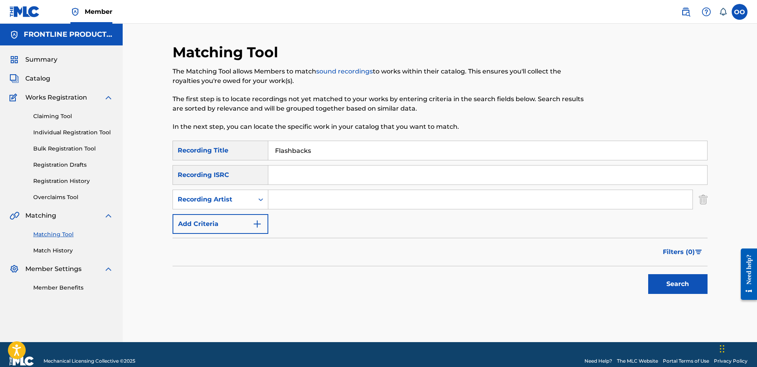
click at [284, 198] on input "Search Form" at bounding box center [480, 199] width 424 height 19
click at [648, 274] on button "Search" at bounding box center [677, 284] width 59 height 20
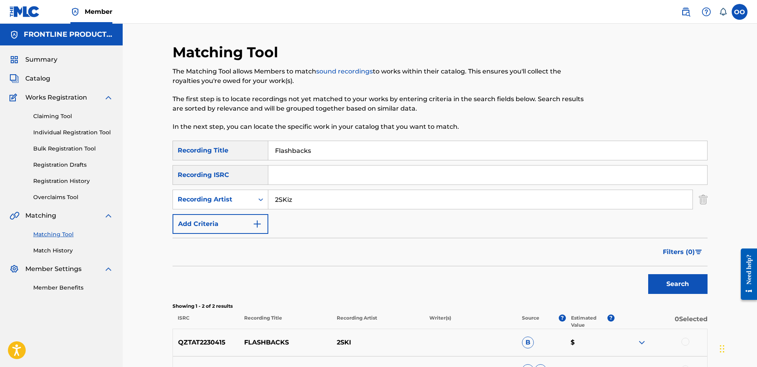
type input "2SKiz"
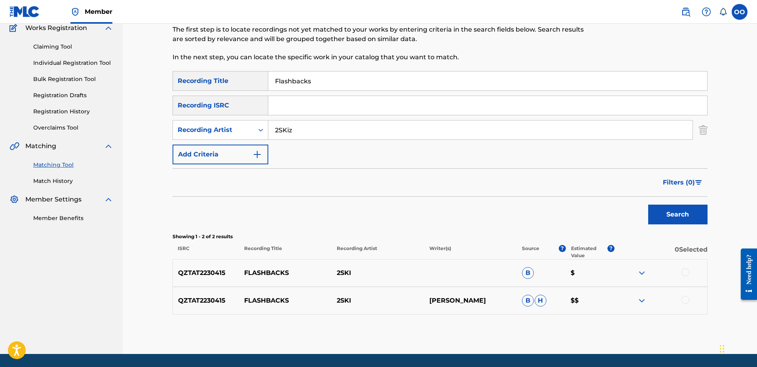
scroll to position [95, 0]
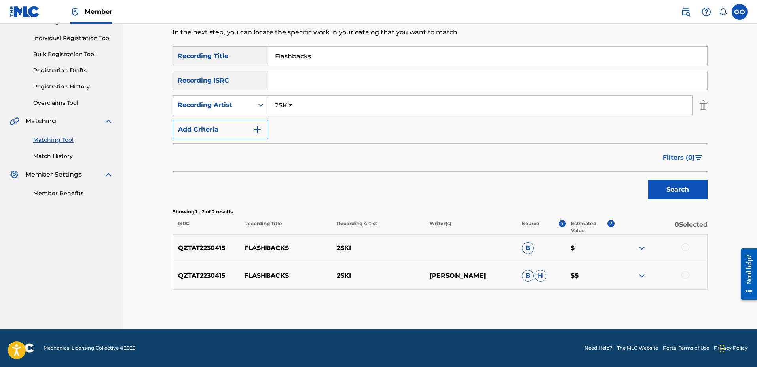
click at [685, 246] on div at bounding box center [685, 248] width 8 height 8
click at [683, 274] on div at bounding box center [685, 275] width 8 height 8
click at [563, 298] on button "Match 2 Groups" at bounding box center [555, 303] width 87 height 20
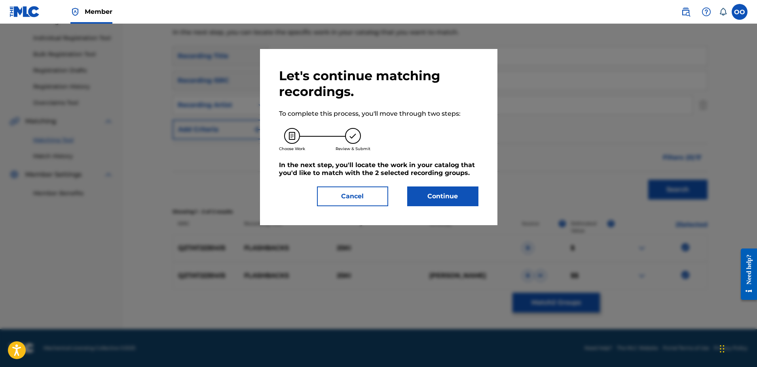
click at [476, 195] on button "Continue" at bounding box center [442, 197] width 71 height 20
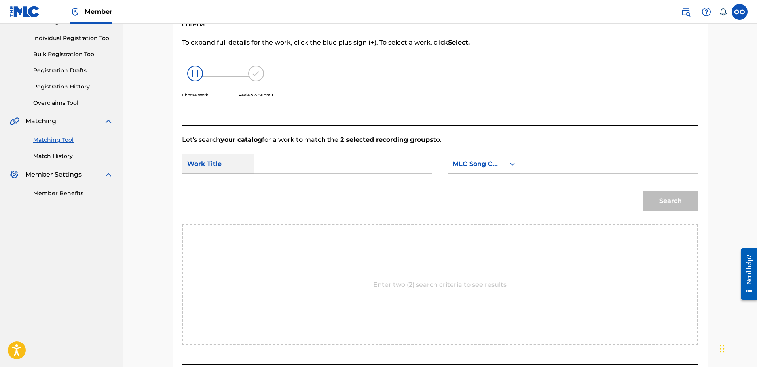
click at [326, 167] on input "Search Form" at bounding box center [343, 164] width 164 height 19
click at [333, 170] on input "Haunted House" at bounding box center [343, 164] width 164 height 19
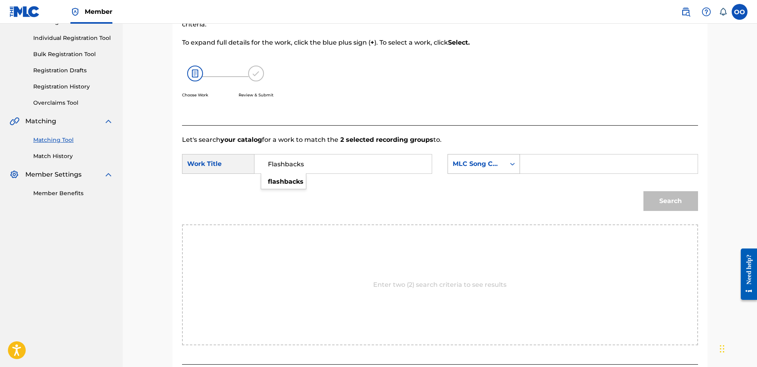
type input "Flashbacks"
click at [486, 163] on div "MLC Song Code" at bounding box center [476, 163] width 48 height 9
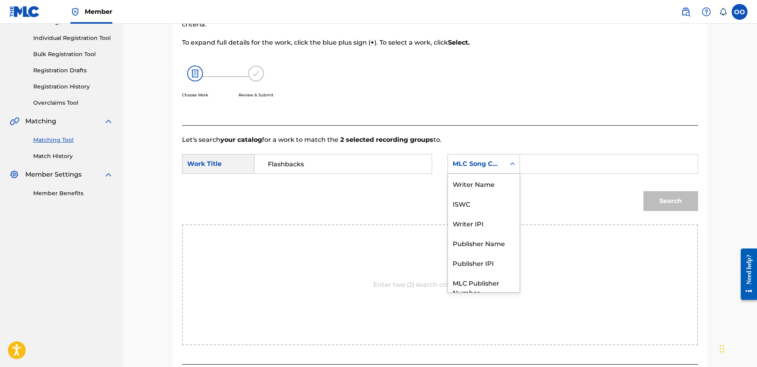
scroll to position [29, 0]
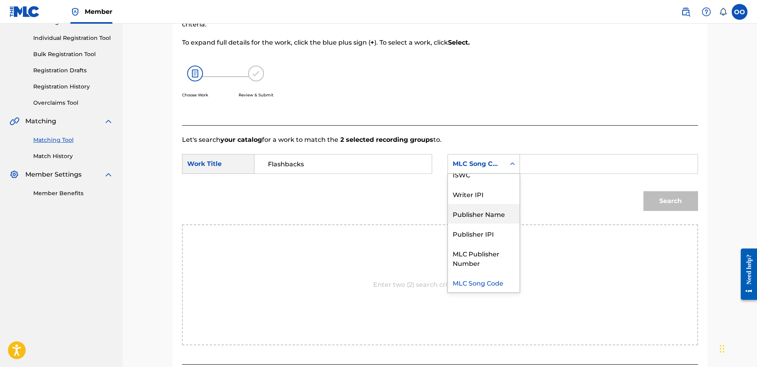
click at [483, 214] on div "Publisher Name" at bounding box center [484, 214] width 72 height 20
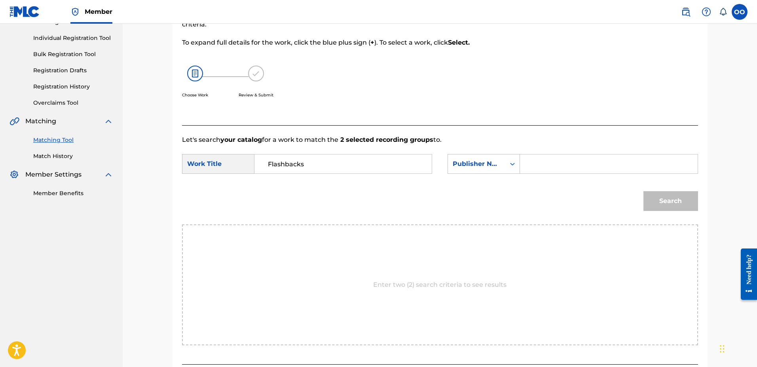
click at [544, 166] on input "Search Form" at bounding box center [608, 164] width 164 height 19
type input "fron"
click at [643, 191] on button "Search" at bounding box center [670, 201] width 55 height 20
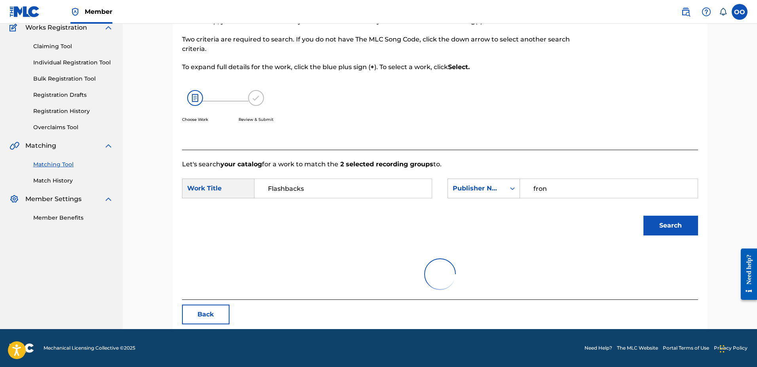
scroll to position [95, 0]
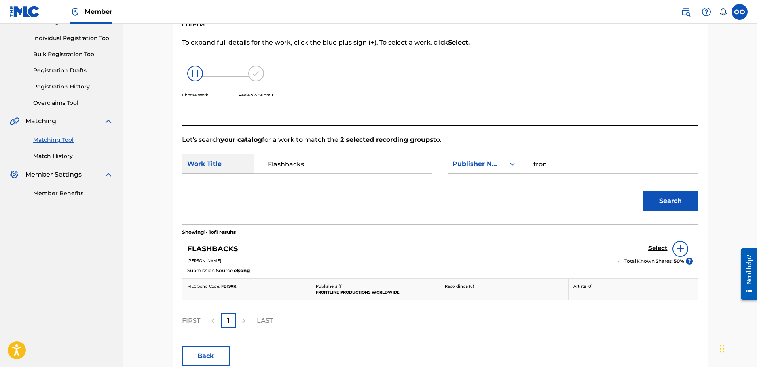
click at [659, 248] on h5 "Select" at bounding box center [657, 249] width 19 height 8
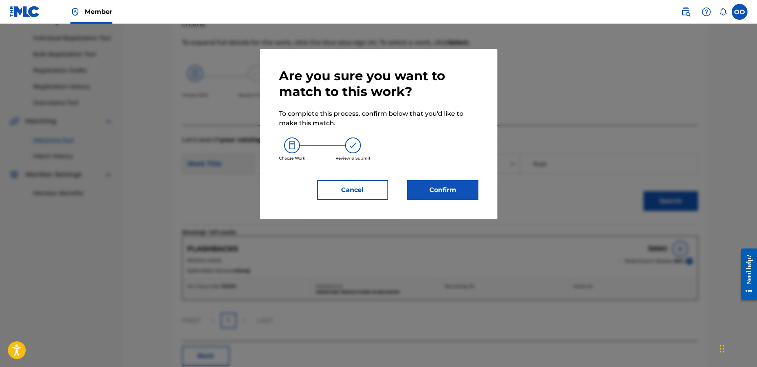
click at [450, 183] on button "Confirm" at bounding box center [442, 190] width 71 height 20
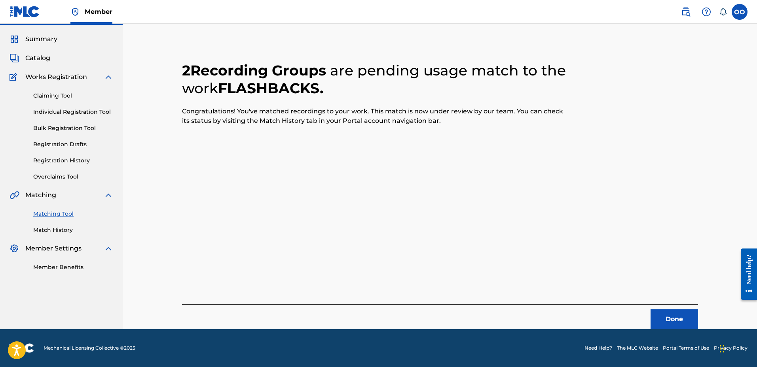
scroll to position [21, 0]
click at [666, 325] on button "Done" at bounding box center [673, 320] width 47 height 20
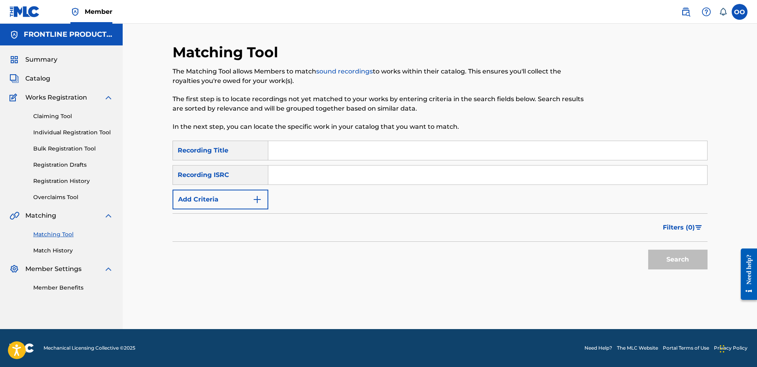
scroll to position [0, 0]
click at [236, 207] on button "Add Criteria" at bounding box center [220, 200] width 96 height 20
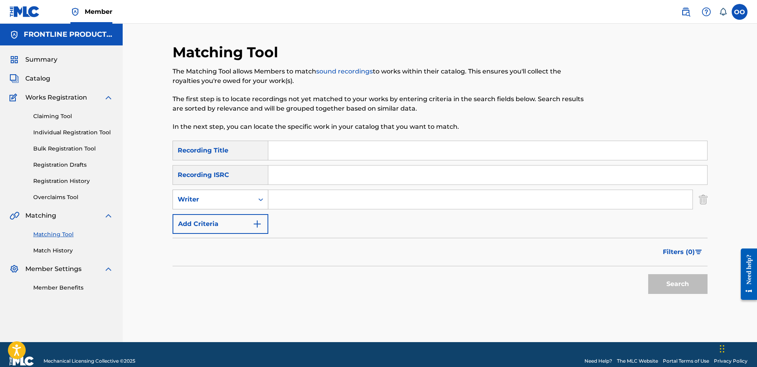
click at [239, 199] on div "Writer" at bounding box center [213, 199] width 71 height 9
click at [258, 220] on div "Recording Artist" at bounding box center [220, 220] width 95 height 20
click at [302, 197] on input "Search Form" at bounding box center [480, 199] width 424 height 19
type input "2SKi"
click at [282, 152] on input "Search Form" at bounding box center [487, 150] width 439 height 19
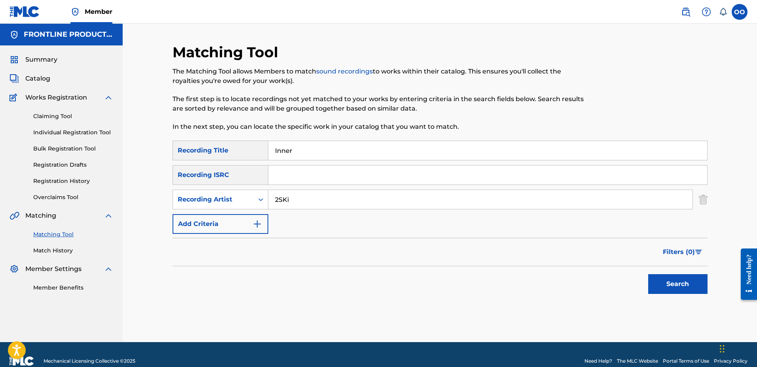
type input "Inner"
click at [648, 274] on button "Search" at bounding box center [677, 284] width 59 height 20
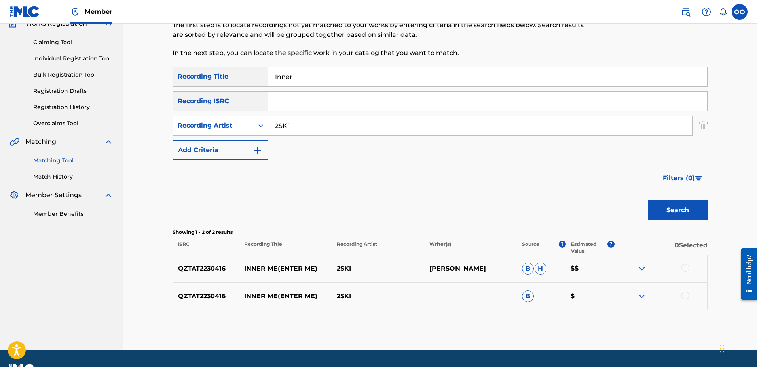
scroll to position [95, 0]
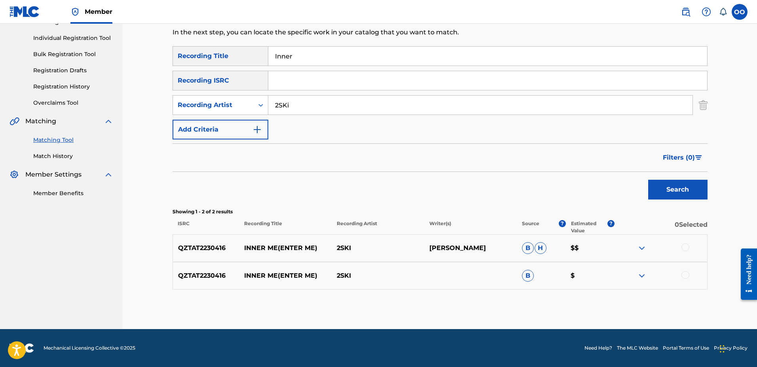
click at [687, 250] on div at bounding box center [685, 248] width 8 height 8
click at [684, 274] on div at bounding box center [685, 275] width 8 height 8
click at [574, 297] on button "Match 2 Groups" at bounding box center [555, 303] width 87 height 20
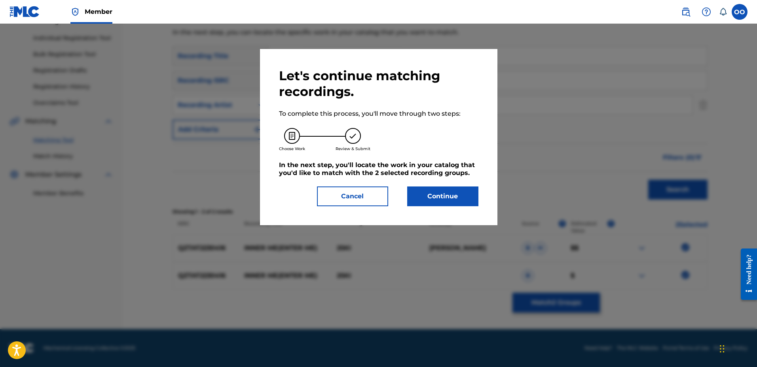
click at [430, 192] on button "Continue" at bounding box center [442, 197] width 71 height 20
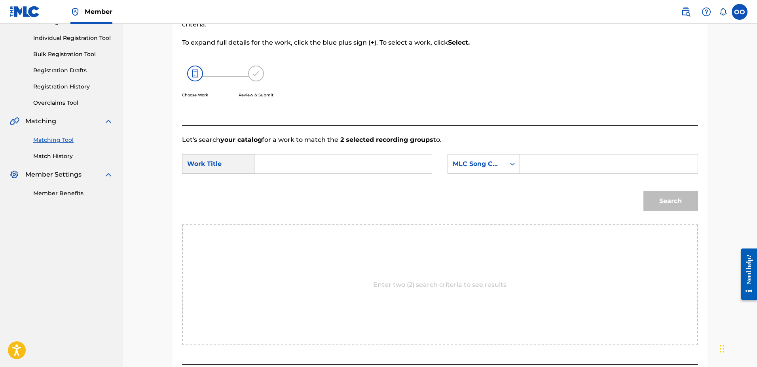
click at [323, 167] on input "Search Form" at bounding box center [343, 164] width 164 height 19
click at [288, 193] on span "me(enter me)" at bounding box center [292, 186] width 48 height 17
type input "inner me(enter me)"
click at [497, 164] on div "MLC Song Code" at bounding box center [476, 163] width 48 height 9
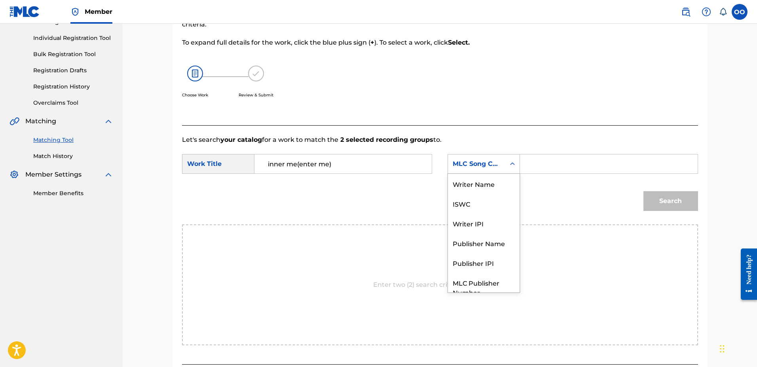
scroll to position [29, 0]
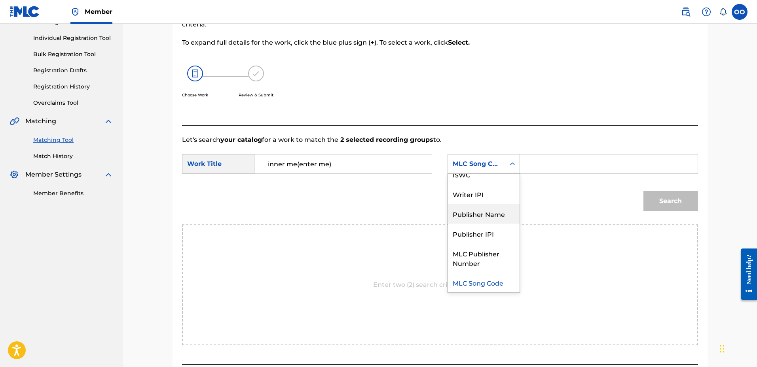
click at [495, 212] on div "Publisher Name" at bounding box center [484, 214] width 72 height 20
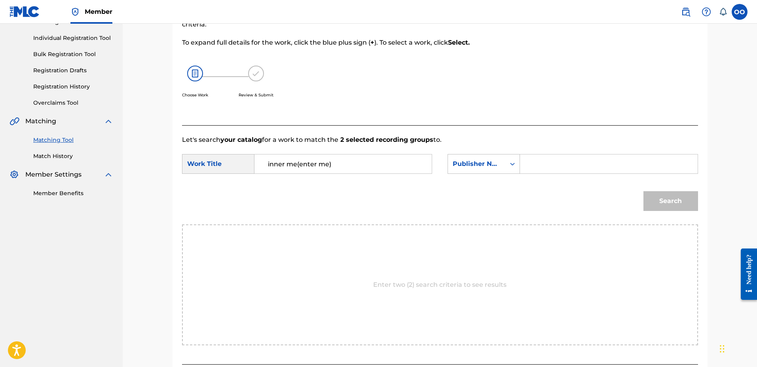
click at [542, 169] on input "Search Form" at bounding box center [608, 164] width 164 height 19
type input "fron"
click at [643, 191] on button "Search" at bounding box center [670, 201] width 55 height 20
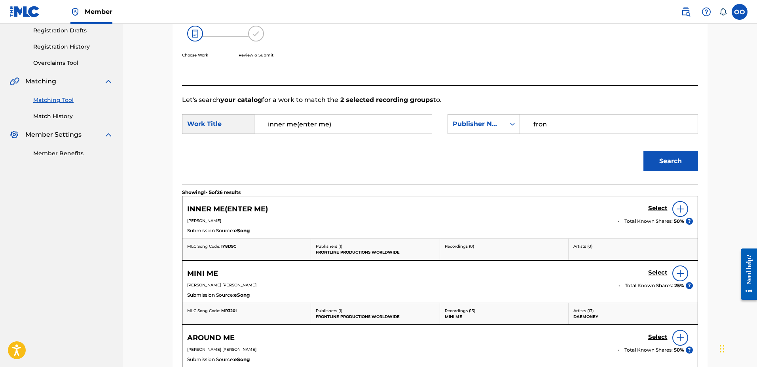
scroll to position [144, 0]
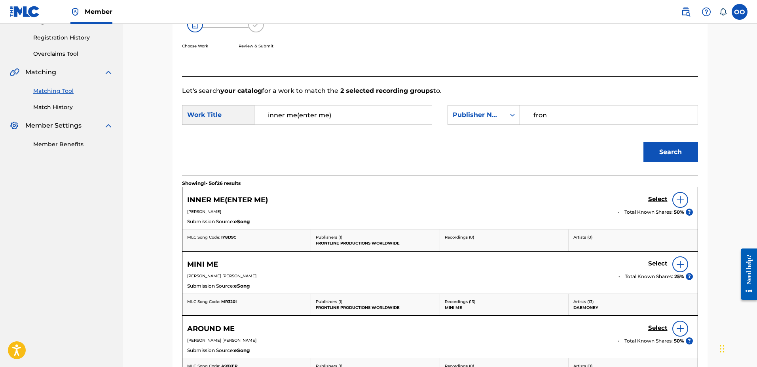
click at [658, 199] on h5 "Select" at bounding box center [657, 200] width 19 height 8
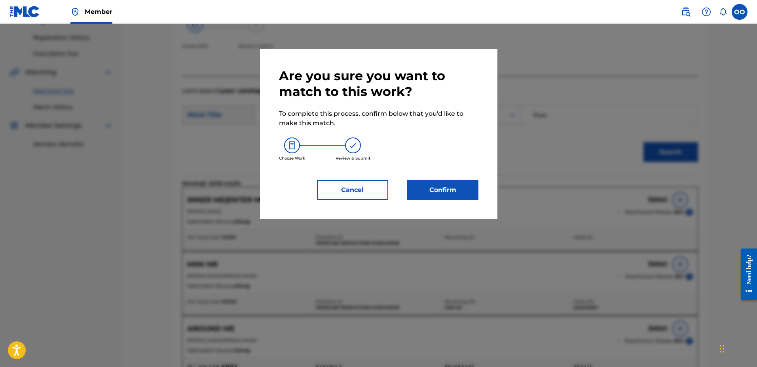
click at [460, 193] on button "Confirm" at bounding box center [442, 190] width 71 height 20
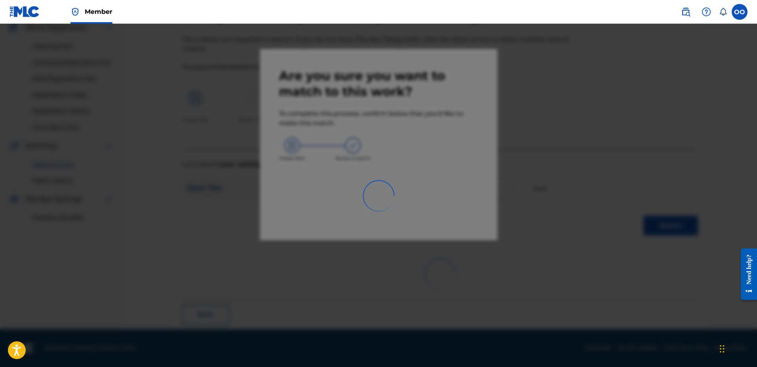
scroll to position [21, 0]
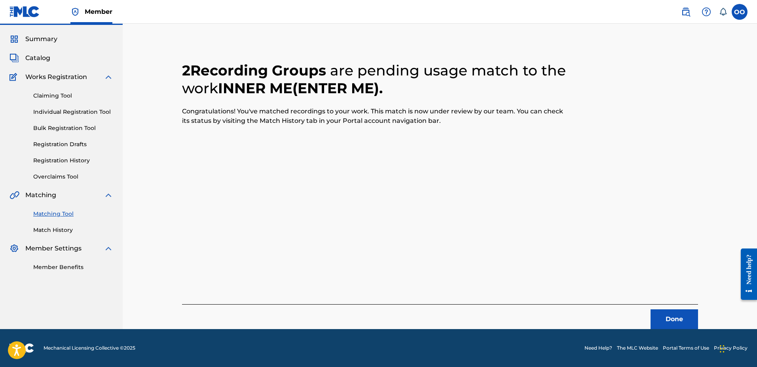
click at [675, 324] on button "Done" at bounding box center [673, 320] width 47 height 20
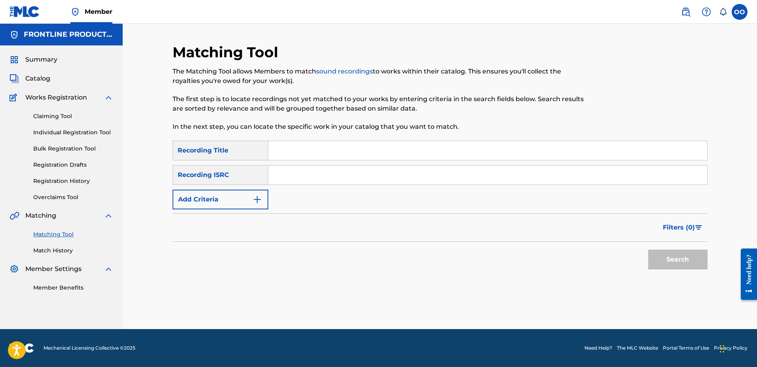
click at [281, 149] on input "Search Form" at bounding box center [487, 150] width 439 height 19
type input "Call My Phone"
click at [235, 197] on button "Add Criteria" at bounding box center [220, 200] width 96 height 20
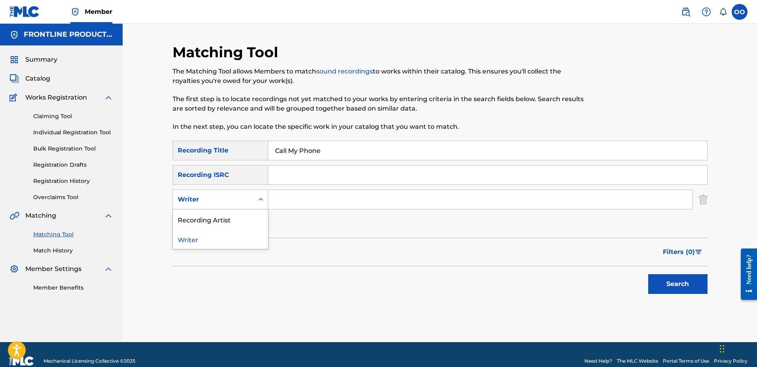
click at [242, 196] on div "Writer" at bounding box center [213, 199] width 71 height 9
click at [246, 218] on div "Recording Artist" at bounding box center [220, 220] width 95 height 20
click at [293, 204] on input "Search Form" at bounding box center [480, 199] width 424 height 19
type input "2SKi"
click at [655, 282] on button "Search" at bounding box center [677, 284] width 59 height 20
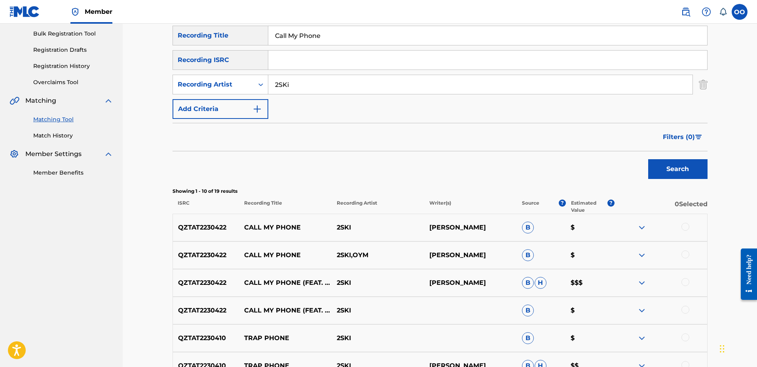
scroll to position [118, 0]
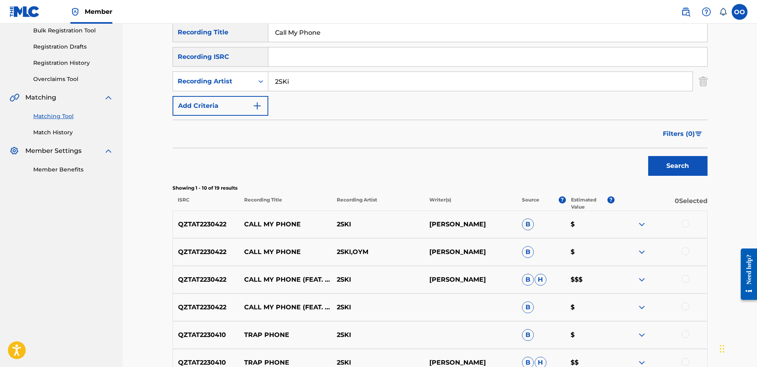
click at [687, 224] on div at bounding box center [685, 224] width 8 height 8
click at [685, 254] on div at bounding box center [685, 252] width 8 height 8
click at [685, 278] on div at bounding box center [685, 279] width 8 height 8
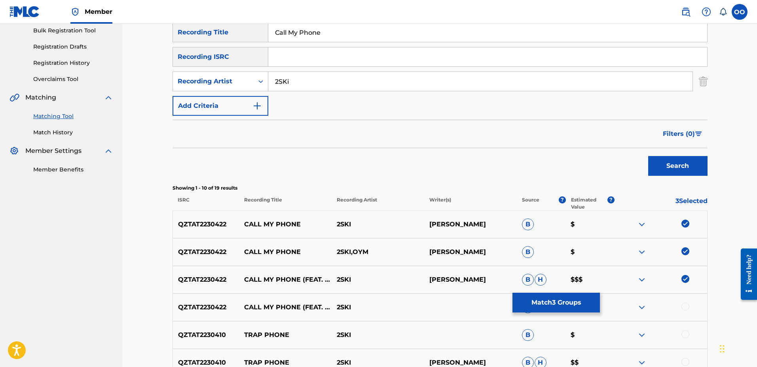
click at [683, 306] on div at bounding box center [685, 307] width 8 height 8
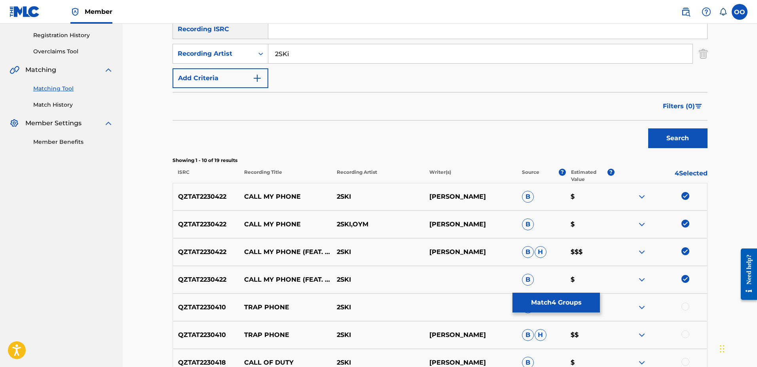
scroll to position [160, 0]
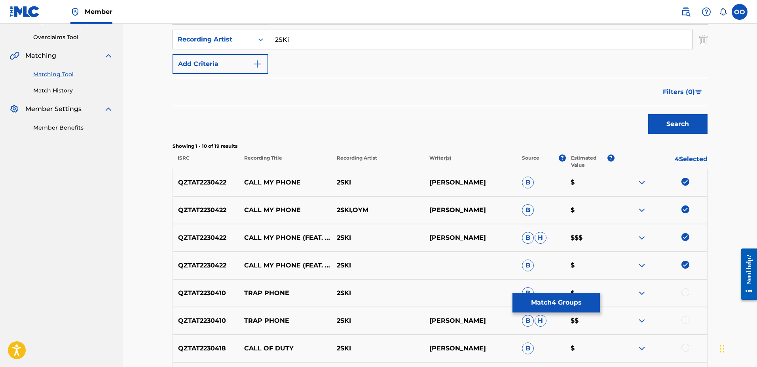
click at [551, 304] on button "Match 4 Groups" at bounding box center [555, 303] width 87 height 20
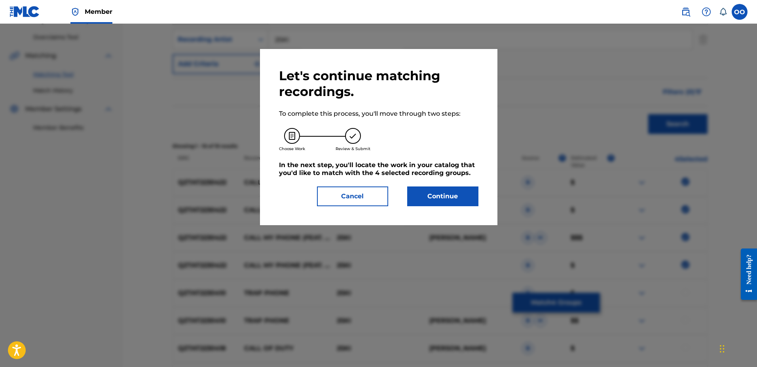
click at [449, 193] on button "Continue" at bounding box center [442, 197] width 71 height 20
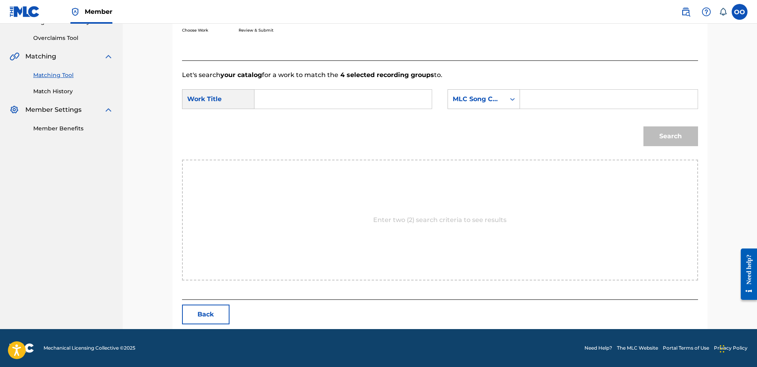
scroll to position [159, 0]
click at [303, 104] on input "Search Form" at bounding box center [343, 99] width 164 height 19
type input "Call My Phone"
click at [470, 108] on div "MLC Song Code" at bounding box center [483, 99] width 72 height 20
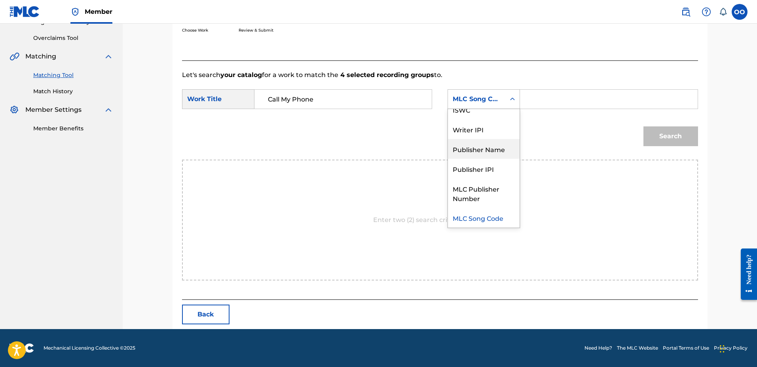
click at [475, 151] on div "Publisher Name" at bounding box center [484, 149] width 72 height 20
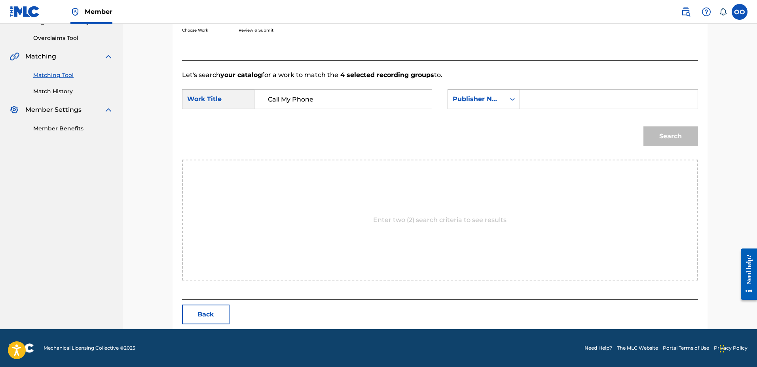
click at [547, 103] on input "Search Form" at bounding box center [608, 99] width 164 height 19
type input "fron"
click at [643, 127] on button "Search" at bounding box center [670, 137] width 55 height 20
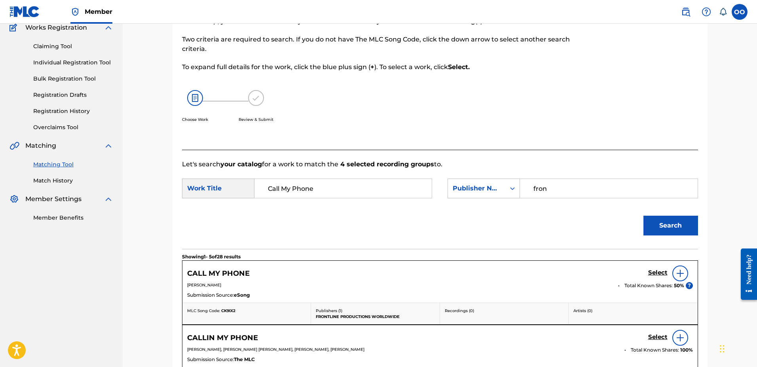
scroll to position [159, 0]
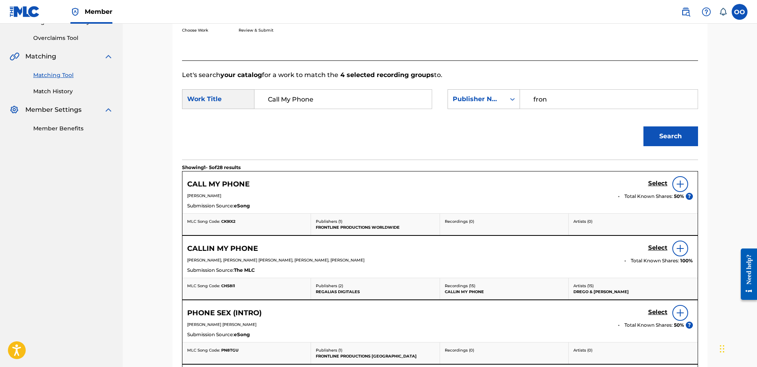
click at [651, 183] on h5 "Select" at bounding box center [657, 184] width 19 height 8
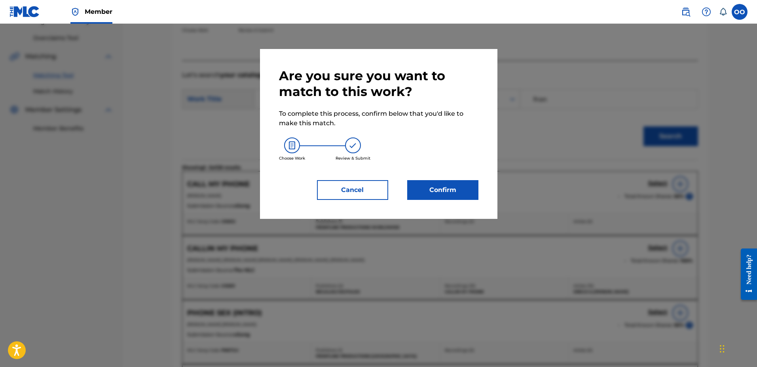
click at [366, 195] on button "Cancel" at bounding box center [352, 190] width 71 height 20
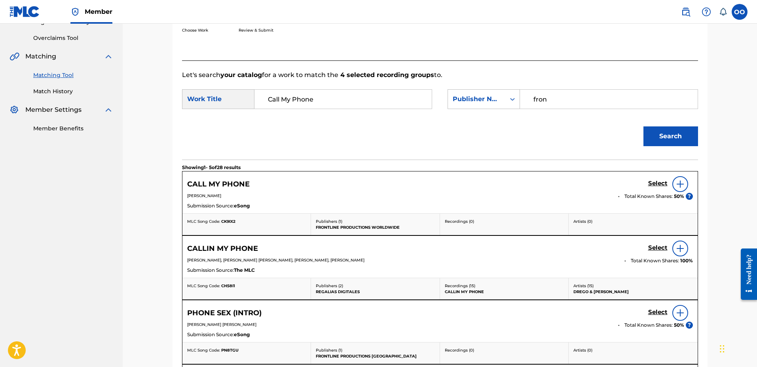
click at [660, 181] on h5 "Select" at bounding box center [657, 184] width 19 height 8
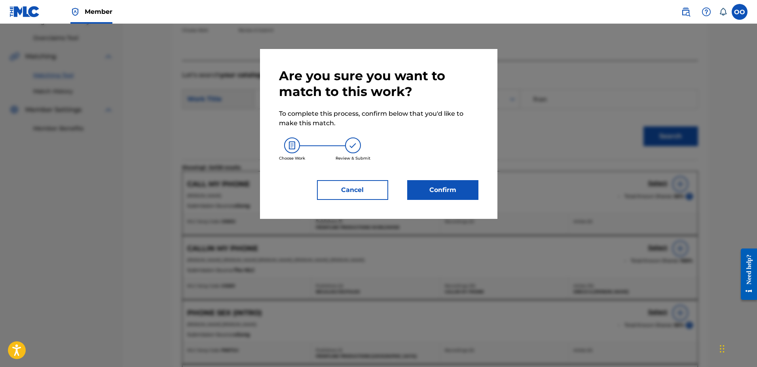
click at [455, 198] on button "Confirm" at bounding box center [442, 190] width 71 height 20
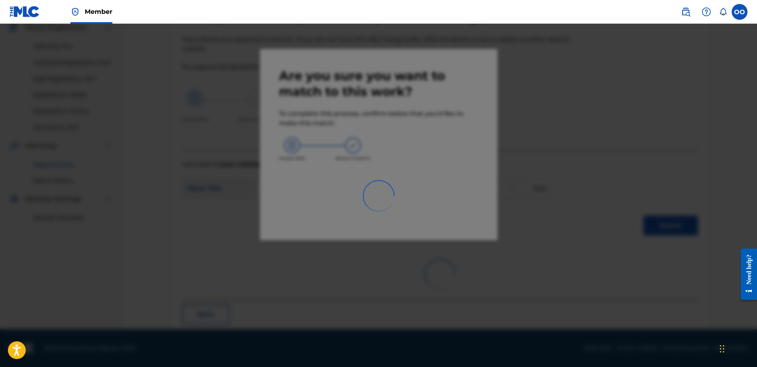
scroll to position [21, 0]
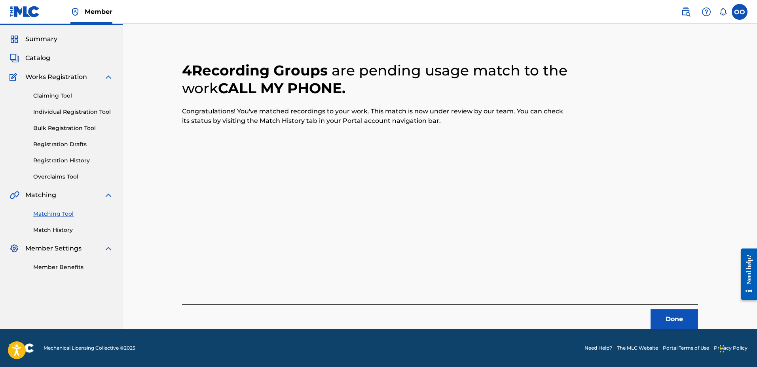
click at [662, 317] on button "Done" at bounding box center [673, 320] width 47 height 20
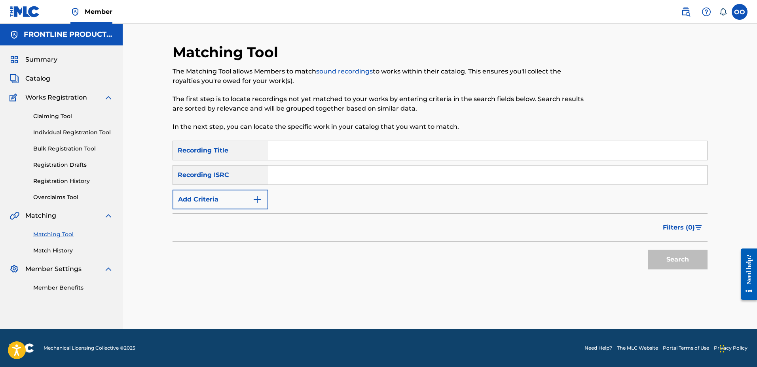
click at [289, 156] on input "Search Form" at bounding box center [487, 150] width 439 height 19
type input "Selena Gomez"
click at [228, 202] on button "Add Criteria" at bounding box center [220, 200] width 96 height 20
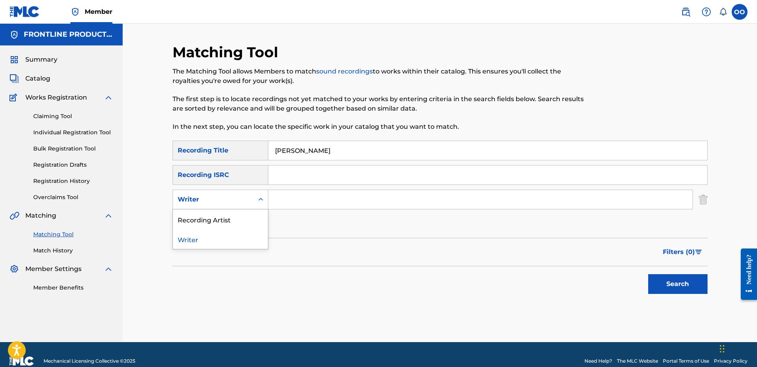
click at [234, 197] on div "Writer" at bounding box center [213, 199] width 71 height 9
click at [235, 213] on div "Recording Artist" at bounding box center [220, 220] width 95 height 20
click at [293, 200] on input "Search Form" at bounding box center [480, 199] width 424 height 19
type input "oym"
click at [648, 274] on button "Search" at bounding box center [677, 284] width 59 height 20
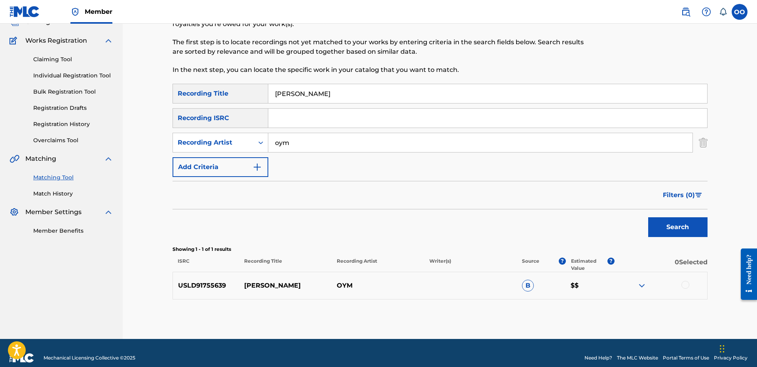
scroll to position [67, 0]
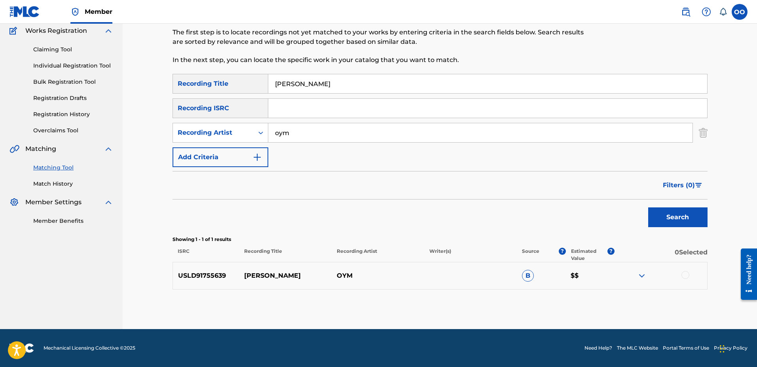
click at [684, 274] on div at bounding box center [685, 275] width 8 height 8
click at [575, 306] on button "Match 1 Group" at bounding box center [555, 303] width 87 height 20
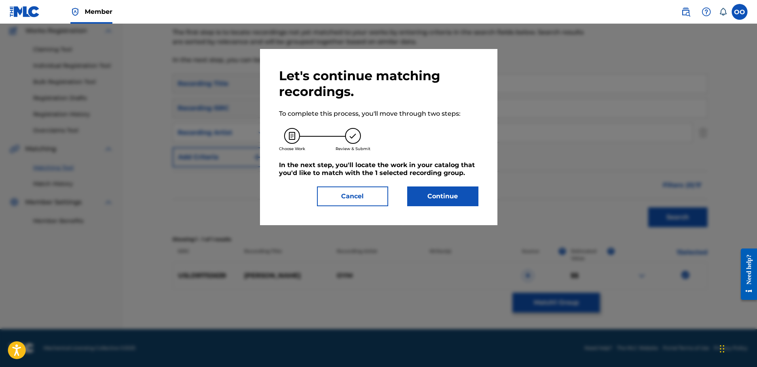
click at [458, 192] on button "Continue" at bounding box center [442, 197] width 71 height 20
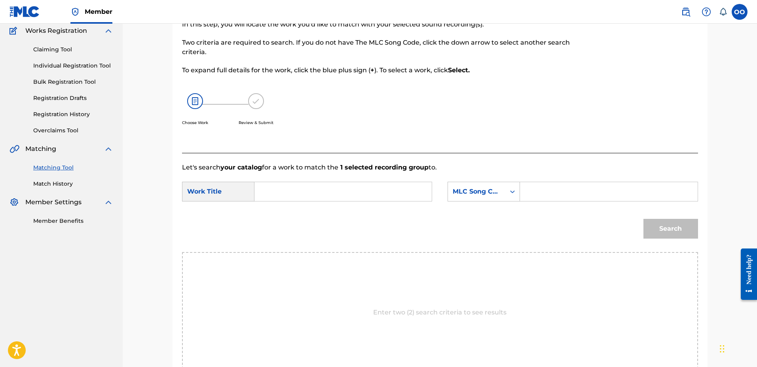
click at [352, 193] on input "Search Form" at bounding box center [343, 191] width 164 height 19
type input "Selena Gomez"
click at [472, 199] on div "MLC Song Code" at bounding box center [476, 191] width 57 height 15
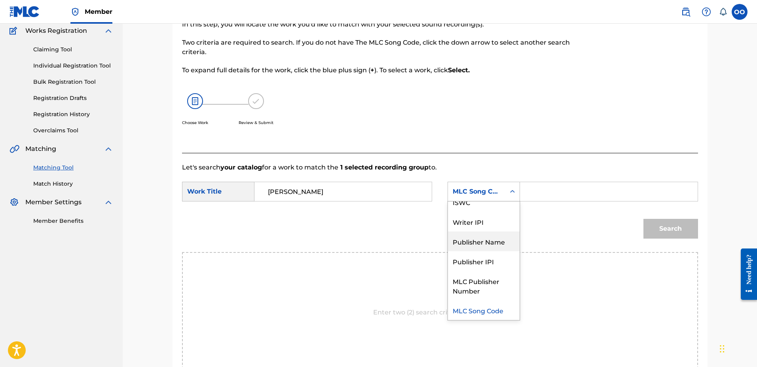
click at [481, 240] on div "Publisher Name" at bounding box center [484, 242] width 72 height 20
click at [558, 195] on input "Search Form" at bounding box center [608, 191] width 164 height 19
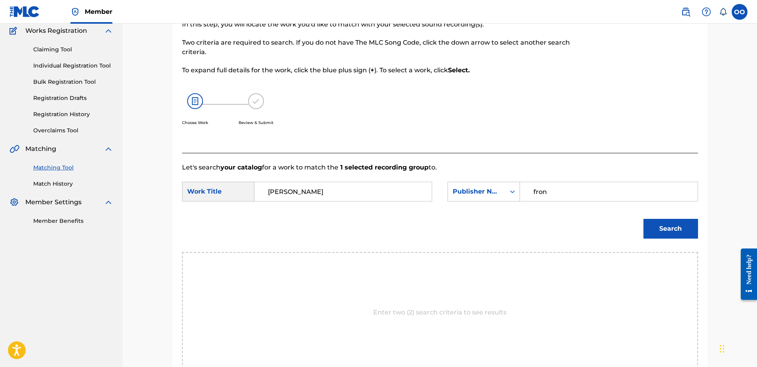
type input "fron"
click at [643, 219] on button "Search" at bounding box center [670, 229] width 55 height 20
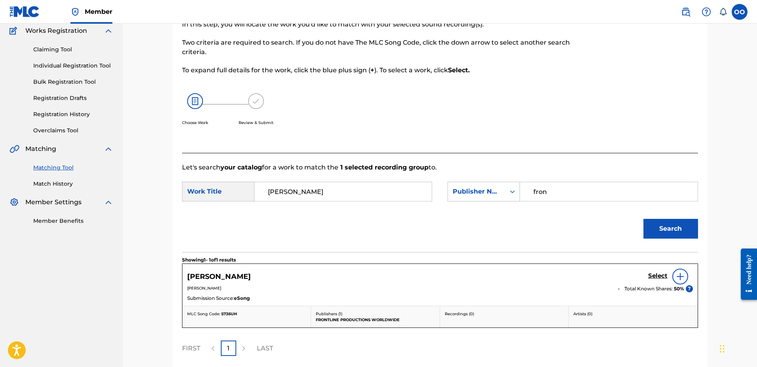
click at [659, 278] on h5 "Select" at bounding box center [657, 276] width 19 height 8
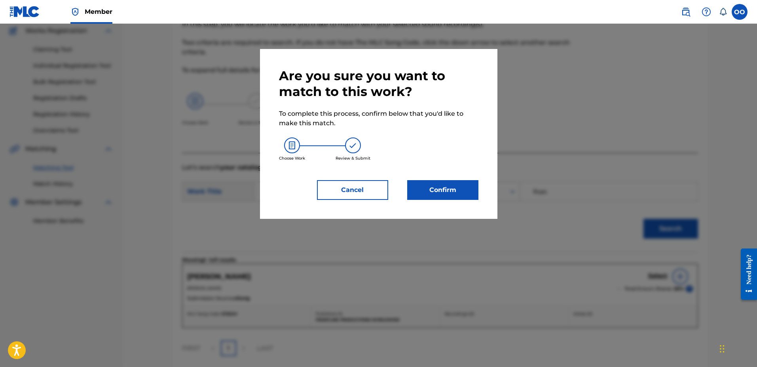
click at [459, 193] on button "Confirm" at bounding box center [442, 190] width 71 height 20
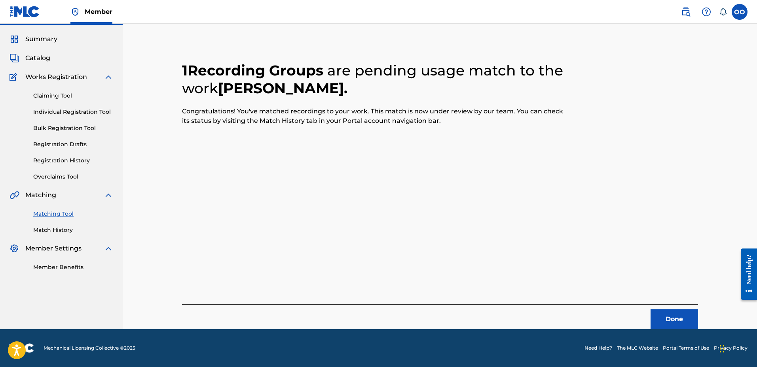
scroll to position [21, 0]
click at [673, 312] on button "Done" at bounding box center [673, 320] width 47 height 20
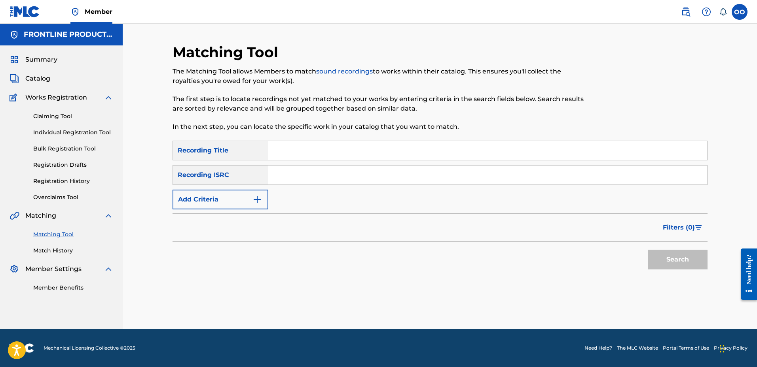
click at [298, 152] on input "Search Form" at bounding box center [487, 150] width 439 height 19
type input "Release"
click at [648, 250] on button "Search" at bounding box center [677, 260] width 59 height 20
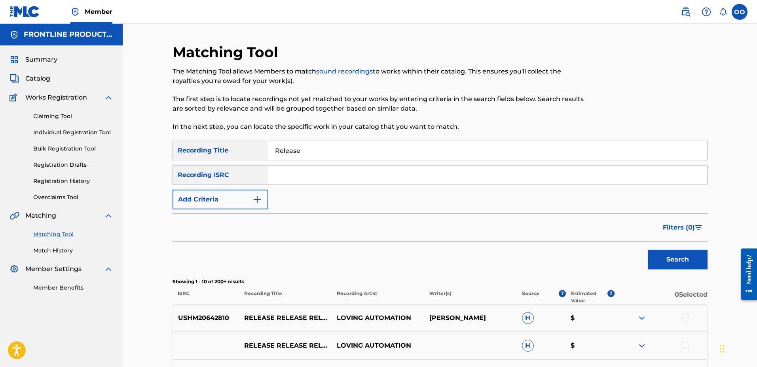
click at [244, 201] on button "Add Criteria" at bounding box center [220, 200] width 96 height 20
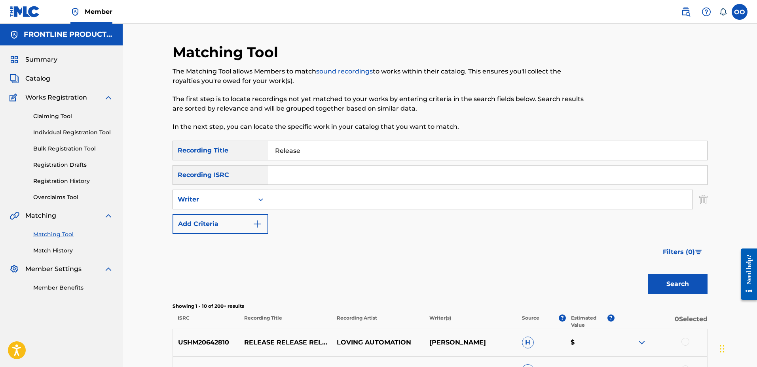
click at [242, 199] on div "Writer" at bounding box center [213, 199] width 71 height 9
click at [236, 218] on div "Recording Artist" at bounding box center [220, 220] width 95 height 20
click at [293, 201] on input "Search Form" at bounding box center [480, 199] width 424 height 19
type input "2SKi"
click at [676, 282] on button "Search" at bounding box center [677, 284] width 59 height 20
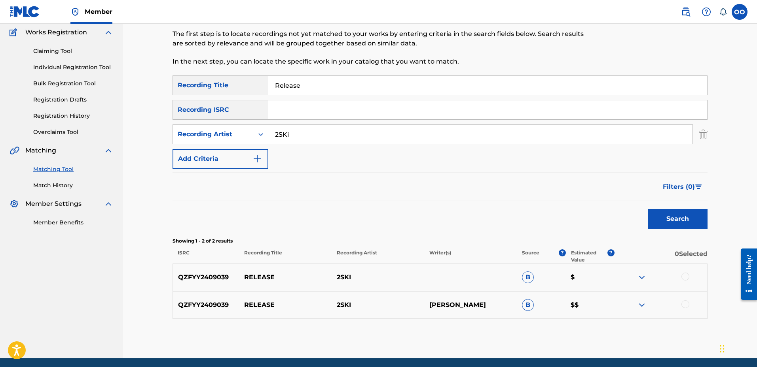
scroll to position [95, 0]
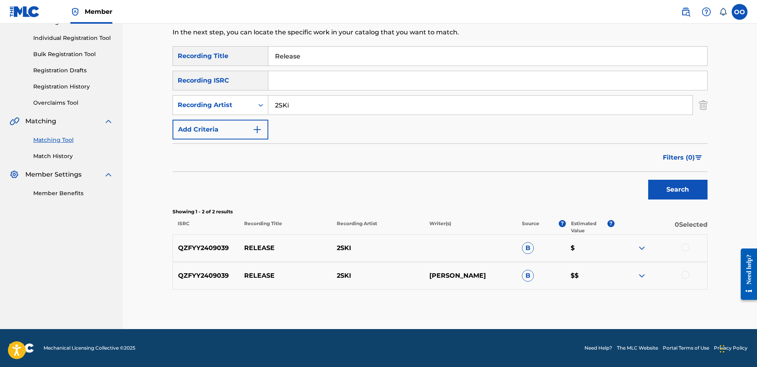
click at [687, 247] on div at bounding box center [685, 248] width 8 height 8
click at [683, 276] on div at bounding box center [685, 275] width 8 height 8
click at [569, 300] on button "Match 2 Groups" at bounding box center [555, 303] width 87 height 20
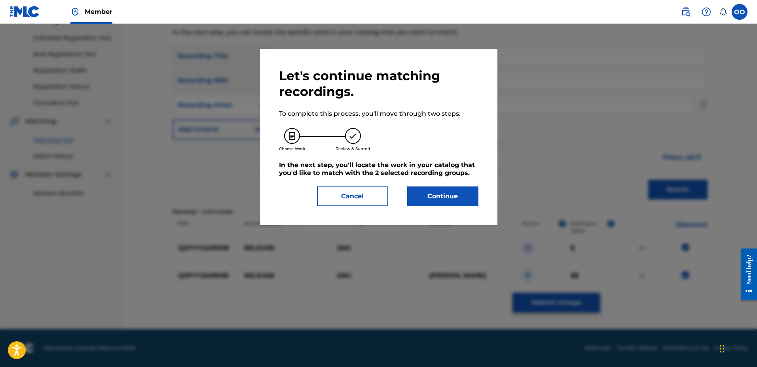
click at [445, 201] on button "Continue" at bounding box center [442, 197] width 71 height 20
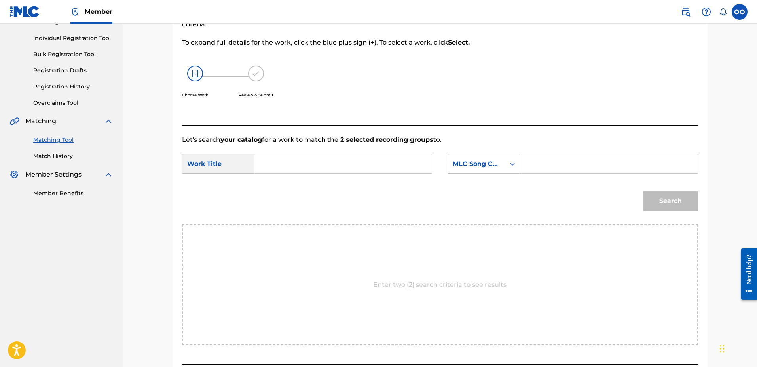
click at [361, 173] on input "Search Form" at bounding box center [343, 164] width 164 height 19
type input "Release"
click at [467, 167] on div "MLC Song Code" at bounding box center [476, 163] width 48 height 9
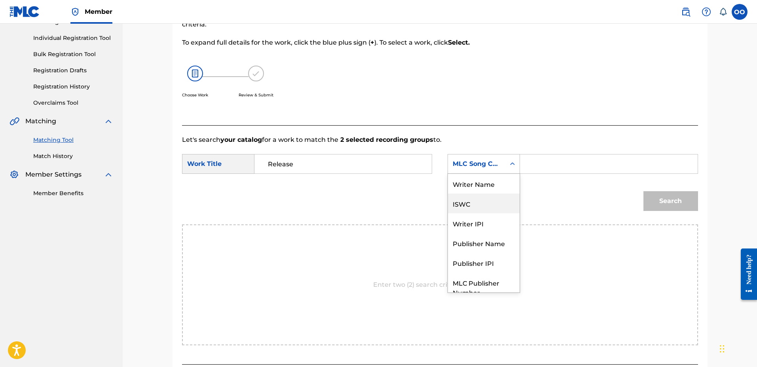
scroll to position [29, 0]
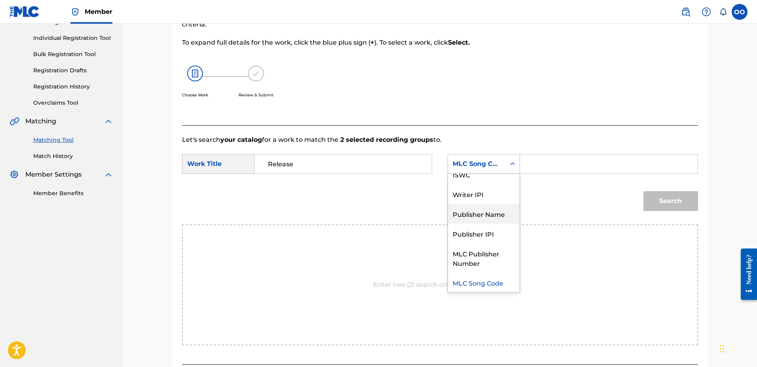
click at [476, 221] on div "Publisher Name" at bounding box center [484, 214] width 72 height 20
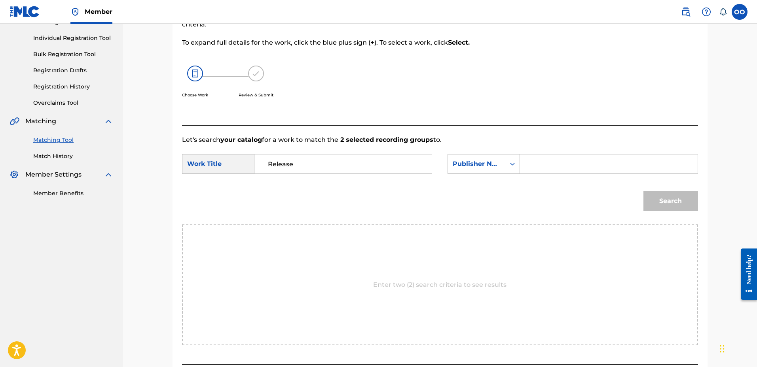
click at [546, 169] on input "Search Form" at bounding box center [608, 164] width 164 height 19
type input "fron"
click at [643, 191] on button "Search" at bounding box center [670, 201] width 55 height 20
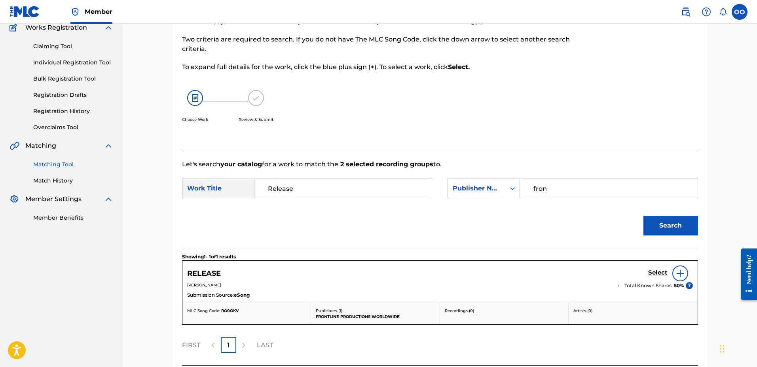
scroll to position [95, 0]
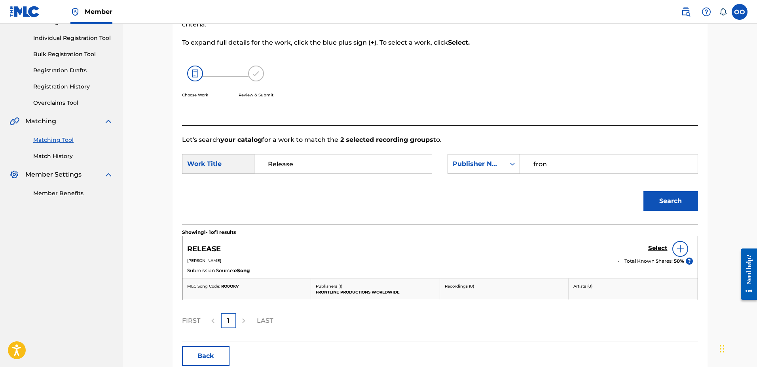
click at [658, 248] on h5 "Select" at bounding box center [657, 249] width 19 height 8
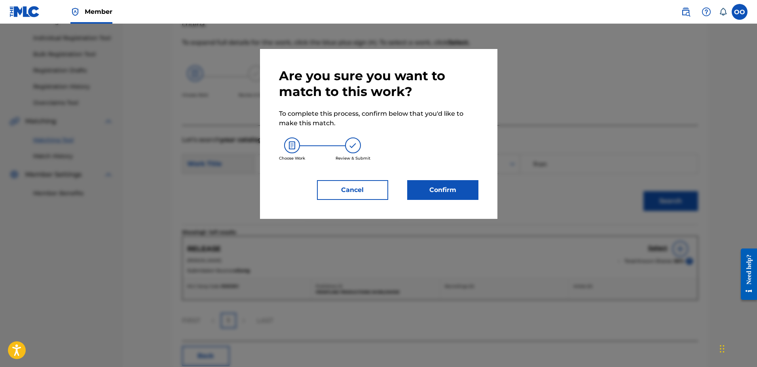
click at [450, 181] on button "Confirm" at bounding box center [442, 190] width 71 height 20
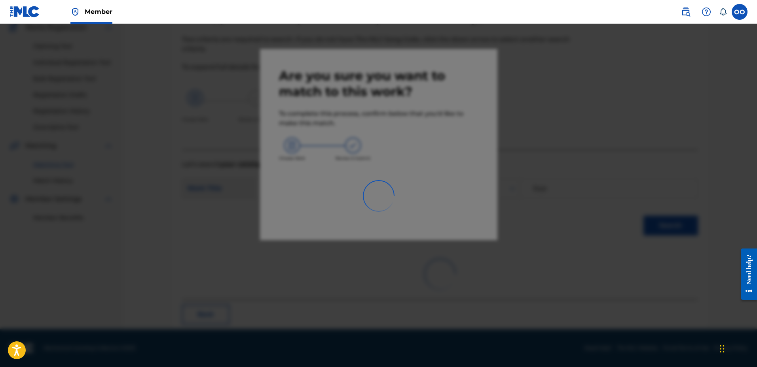
scroll to position [21, 0]
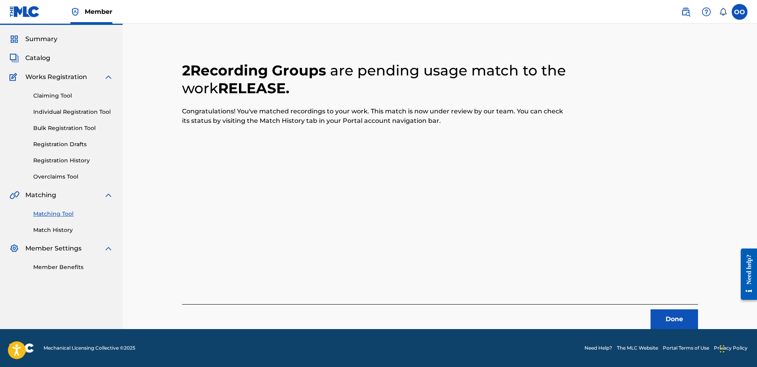
click at [671, 322] on button "Done" at bounding box center [673, 320] width 47 height 20
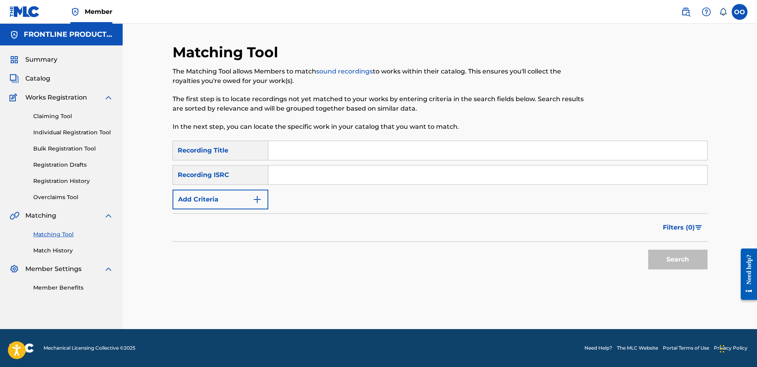
click at [236, 195] on button "Add Criteria" at bounding box center [220, 200] width 96 height 20
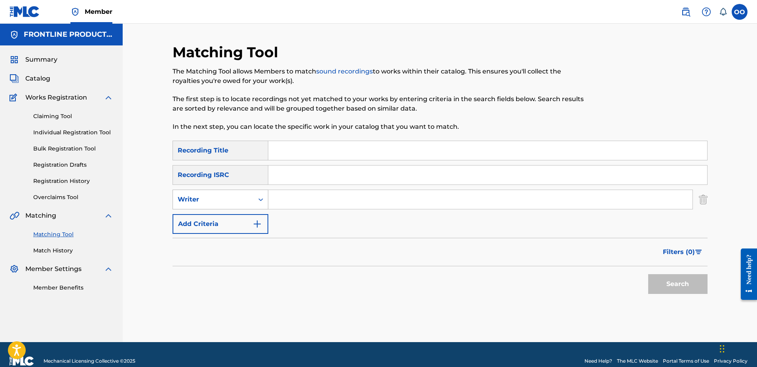
click at [240, 195] on div "Writer" at bounding box center [213, 199] width 81 height 15
click at [240, 216] on div "Recording Artist" at bounding box center [220, 220] width 95 height 20
click at [303, 206] on input "Search Form" at bounding box center [480, 199] width 424 height 19
type input "2SKi"
click at [311, 152] on input "Search Form" at bounding box center [487, 150] width 439 height 19
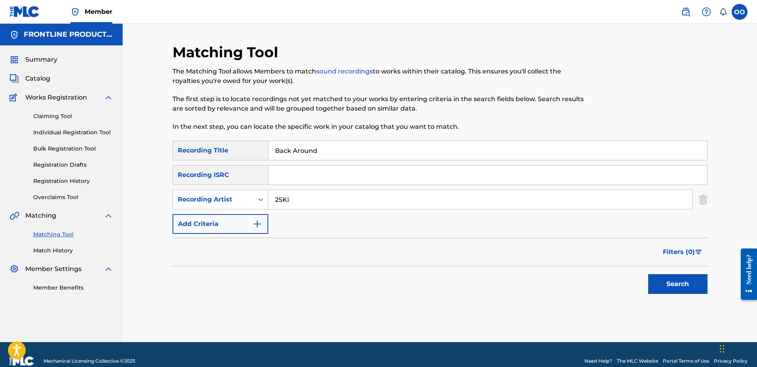
type input "Back Around"
click at [648, 274] on button "Search" at bounding box center [677, 284] width 59 height 20
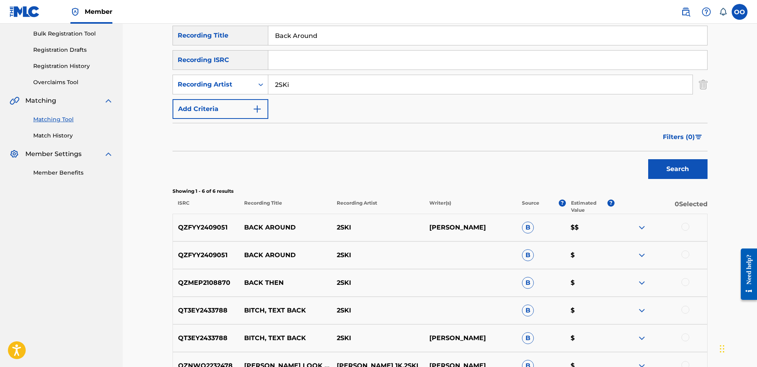
scroll to position [120, 0]
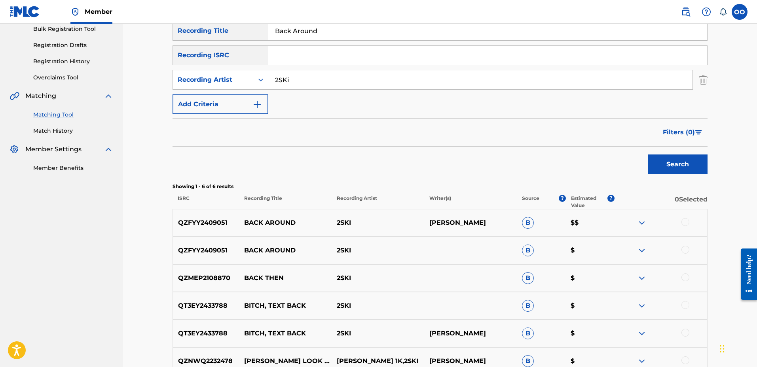
click at [684, 252] on div at bounding box center [685, 250] width 8 height 8
click at [687, 224] on div at bounding box center [685, 222] width 8 height 8
click at [565, 304] on button "Match 2 Groups" at bounding box center [555, 303] width 87 height 20
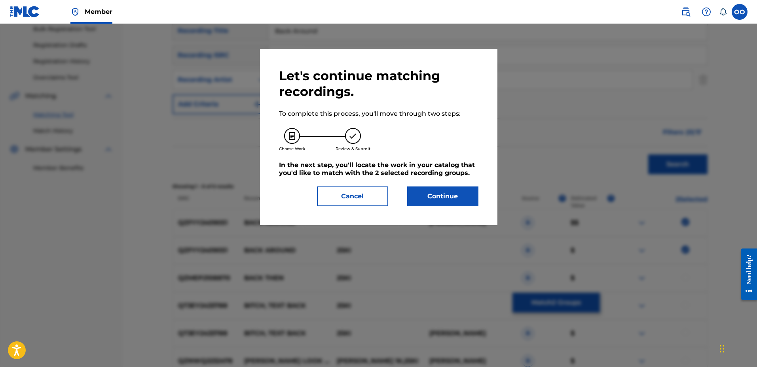
click at [443, 199] on button "Continue" at bounding box center [442, 197] width 71 height 20
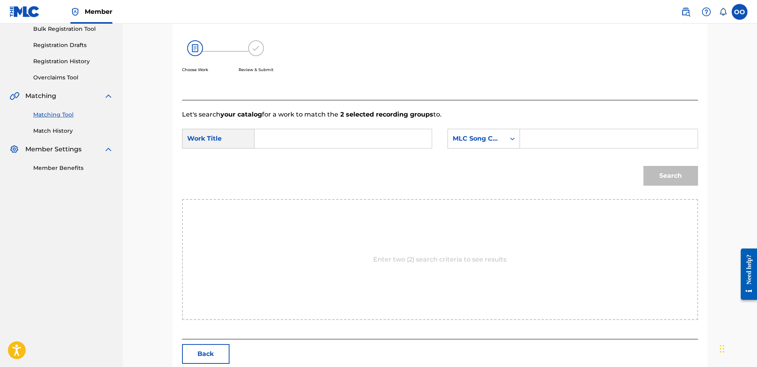
click at [295, 143] on input "Search Form" at bounding box center [343, 138] width 164 height 19
type input "Back Around"
click at [478, 135] on div "MLC Song Code" at bounding box center [476, 138] width 48 height 9
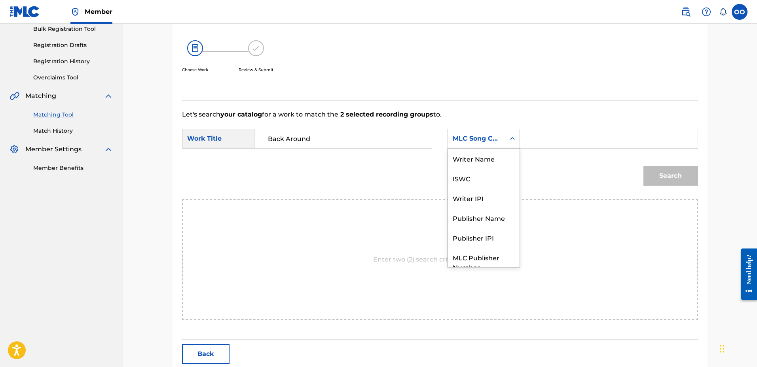
scroll to position [29, 0]
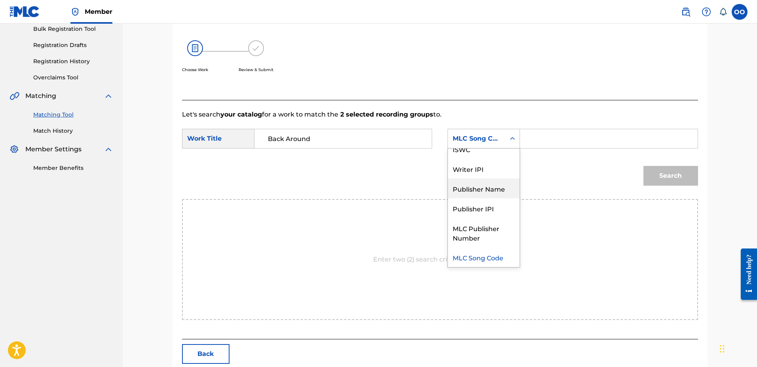
click at [480, 180] on div "Publisher Name" at bounding box center [484, 189] width 72 height 20
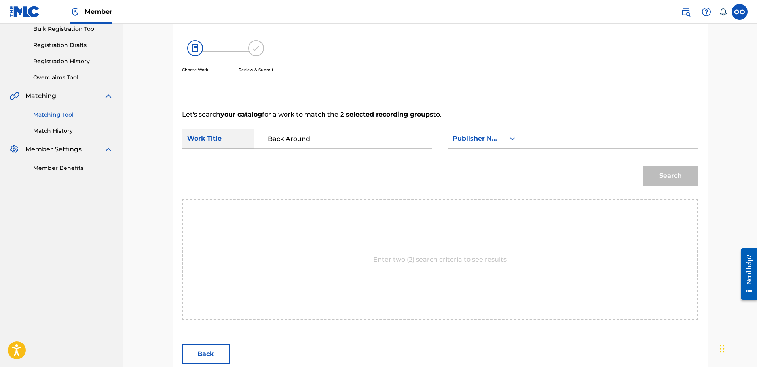
click at [558, 141] on input "Search Form" at bounding box center [608, 138] width 164 height 19
type input "fron"
click at [643, 166] on button "Search" at bounding box center [670, 176] width 55 height 20
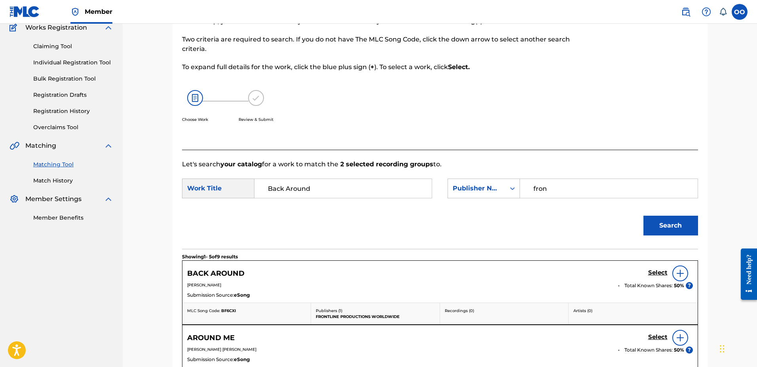
scroll to position [120, 0]
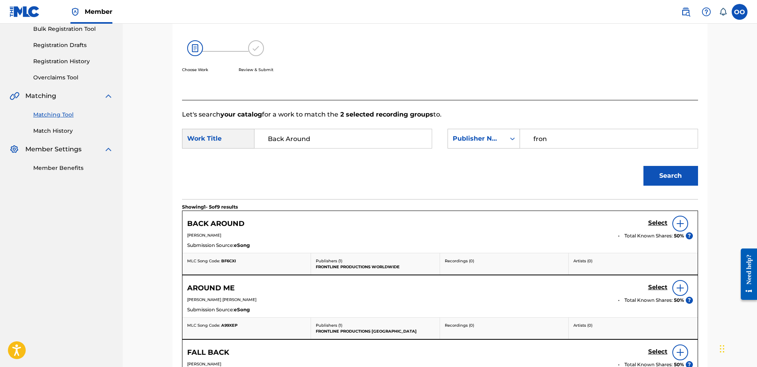
click at [658, 225] on h5 "Select" at bounding box center [657, 223] width 19 height 8
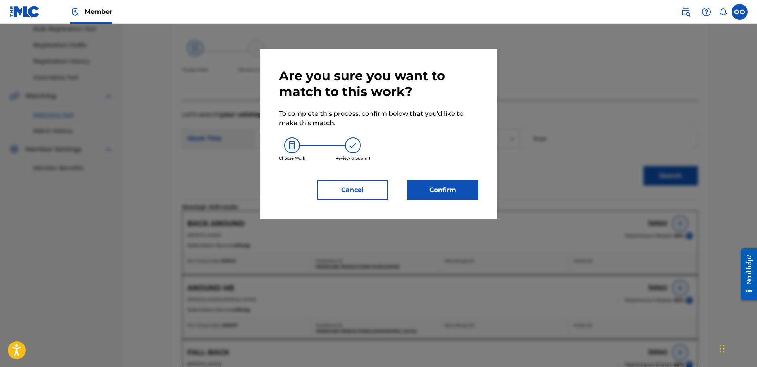
click at [456, 198] on button "Confirm" at bounding box center [442, 190] width 71 height 20
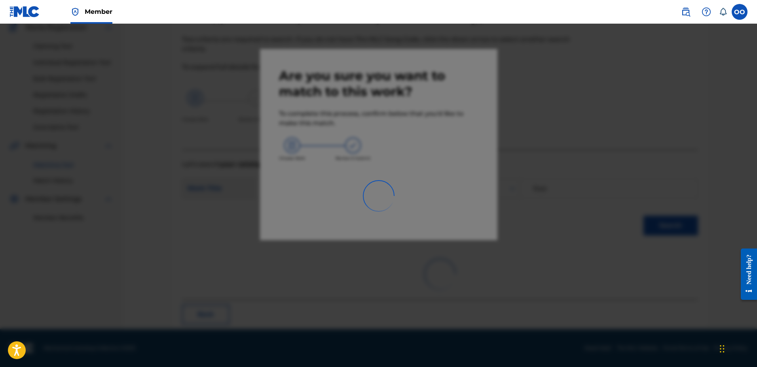
scroll to position [21, 0]
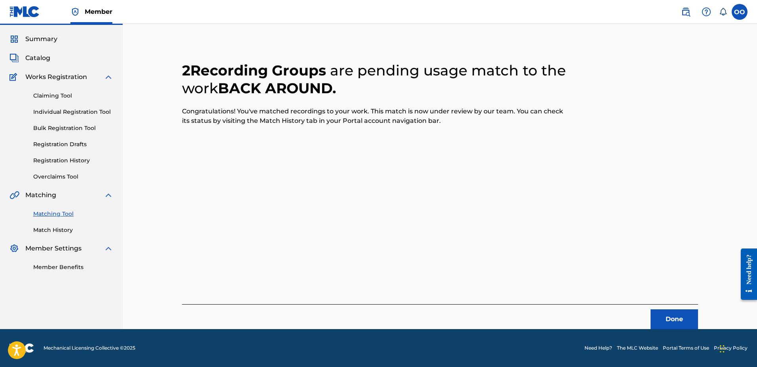
click at [672, 318] on button "Done" at bounding box center [673, 320] width 47 height 20
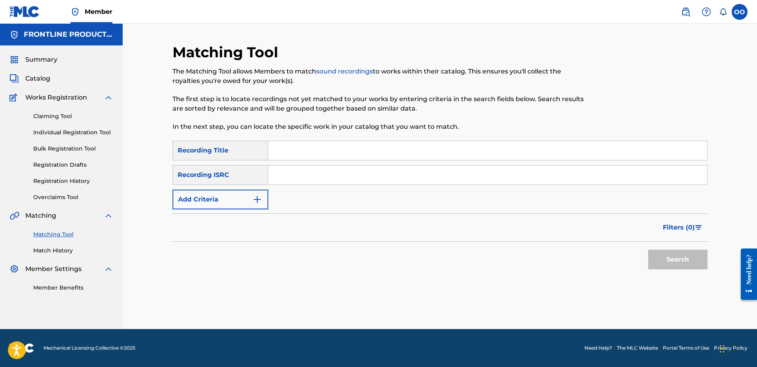
scroll to position [0, 0]
click at [327, 152] on input "Search Form" at bounding box center [487, 150] width 439 height 19
type input "Hit The Road"
click at [242, 200] on button "Add Criteria" at bounding box center [220, 200] width 96 height 20
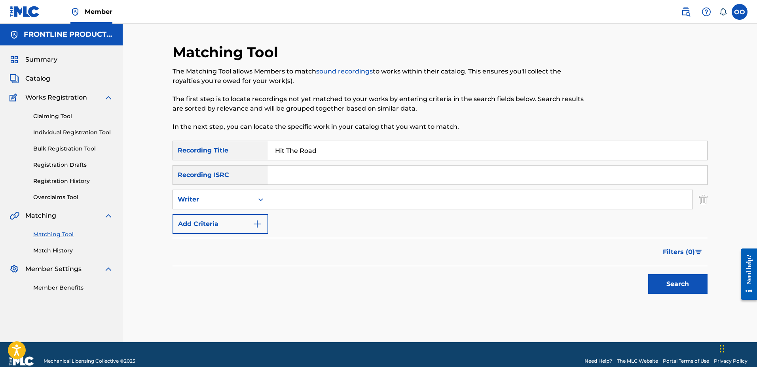
click at [242, 198] on div "Writer" at bounding box center [213, 199] width 71 height 9
click at [239, 220] on div "Recording Artist" at bounding box center [220, 220] width 95 height 20
click at [308, 203] on input "Search Form" at bounding box center [480, 199] width 424 height 19
type input "Wrld Tour Mafia"
click at [648, 274] on button "Search" at bounding box center [677, 284] width 59 height 20
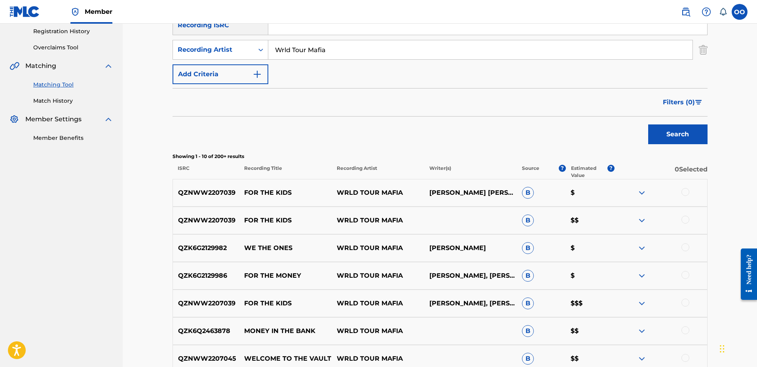
scroll to position [158, 0]
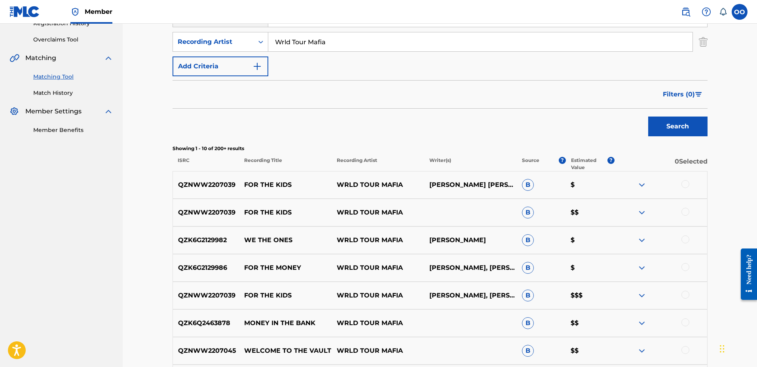
click at [687, 184] on div at bounding box center [685, 184] width 8 height 8
click at [686, 212] on div at bounding box center [685, 212] width 8 height 8
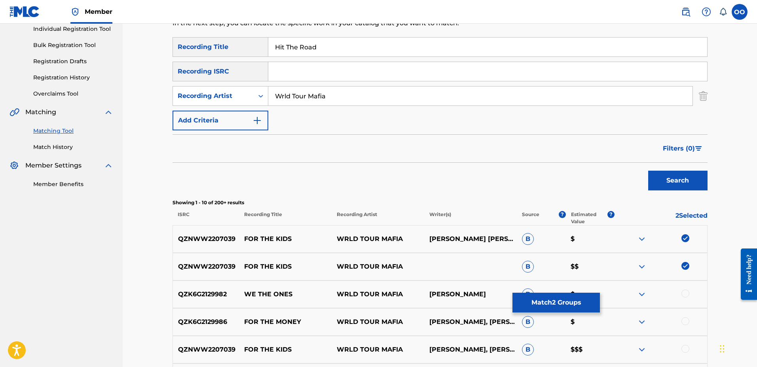
scroll to position [103, 0]
click at [342, 47] on input "Hit The Road" at bounding box center [487, 47] width 439 height 19
type input "FTP"
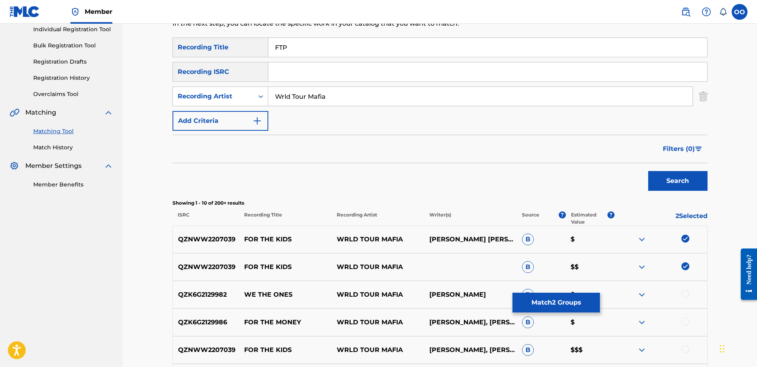
click at [359, 98] on input "Wrld Tour Mafia" at bounding box center [480, 96] width 424 height 19
type input "Wtm Solid"
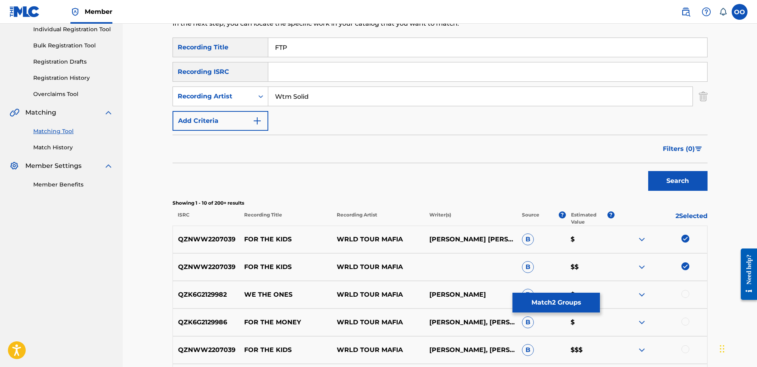
click at [648, 171] on button "Search" at bounding box center [677, 181] width 59 height 20
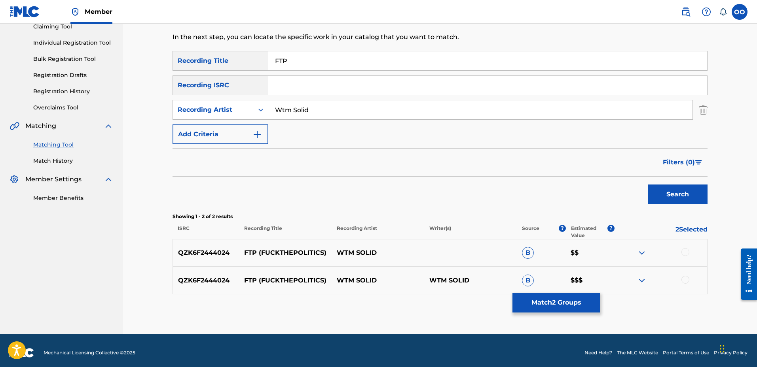
scroll to position [95, 0]
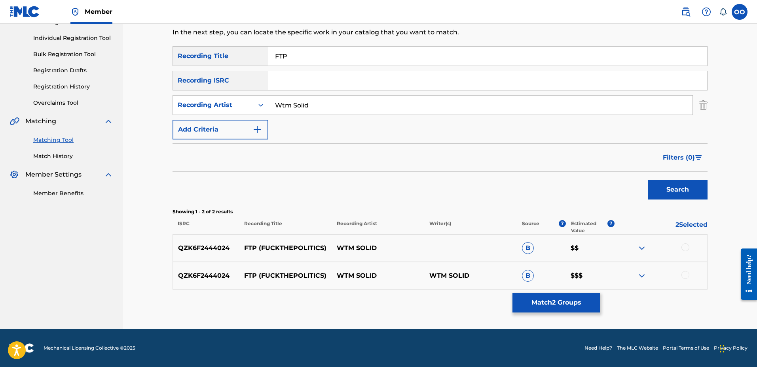
click at [687, 249] on div at bounding box center [685, 248] width 8 height 8
click at [687, 277] on div at bounding box center [685, 275] width 8 height 8
click at [566, 298] on button "Match 4 Groups" at bounding box center [555, 303] width 87 height 20
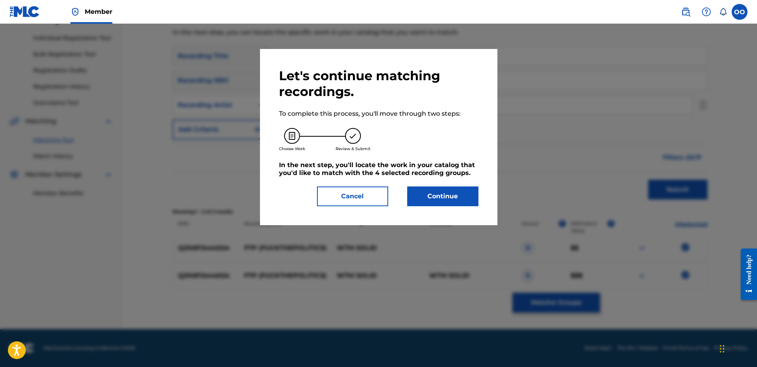
click at [362, 196] on button "Cancel" at bounding box center [352, 197] width 71 height 20
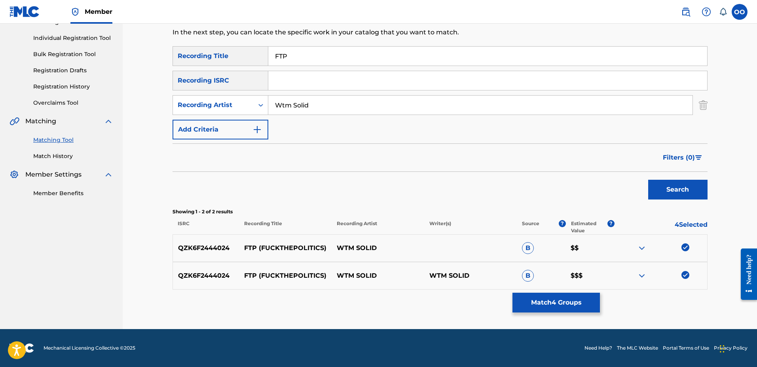
click at [64, 143] on link "Matching Tool" at bounding box center [73, 140] width 80 height 8
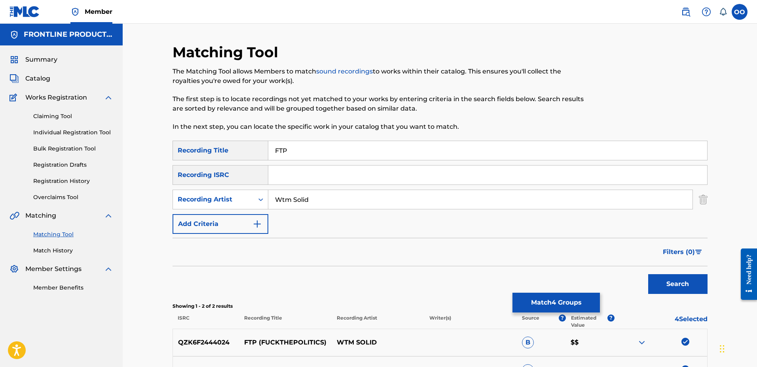
click at [60, 251] on link "Match History" at bounding box center [73, 251] width 80 height 8
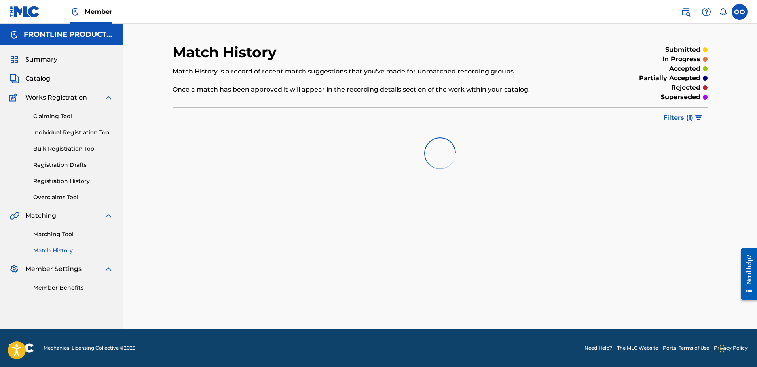
click at [66, 235] on link "Matching Tool" at bounding box center [73, 235] width 80 height 8
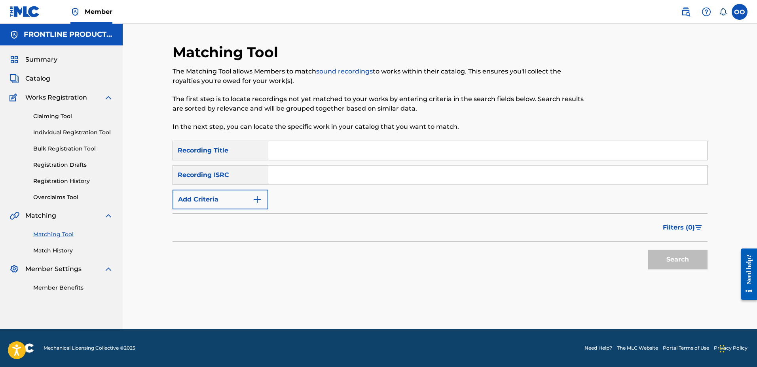
click at [244, 197] on button "Add Criteria" at bounding box center [220, 200] width 96 height 20
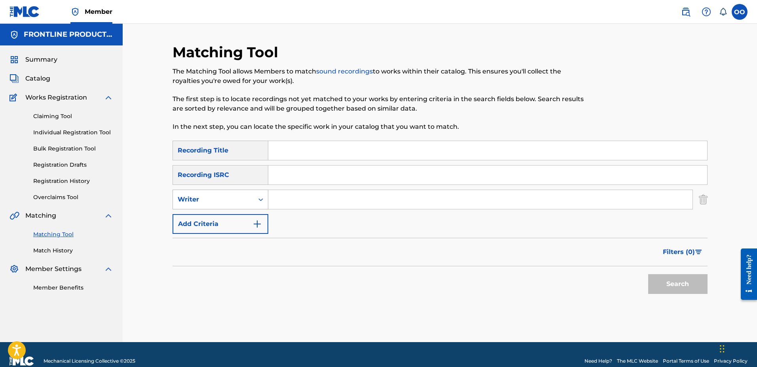
click at [238, 201] on div "Writer" at bounding box center [213, 199] width 71 height 9
click at [238, 214] on div "Recording Artist" at bounding box center [220, 220] width 95 height 20
click at [329, 200] on input "Search Form" at bounding box center [480, 199] width 424 height 19
type input "v"
type input "Wtm Solid"
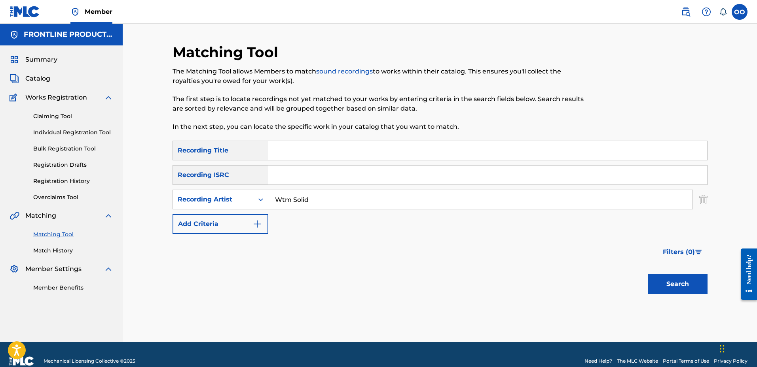
click at [325, 153] on input "Search Form" at bounding box center [487, 150] width 439 height 19
click at [648, 274] on button "Search" at bounding box center [677, 284] width 59 height 20
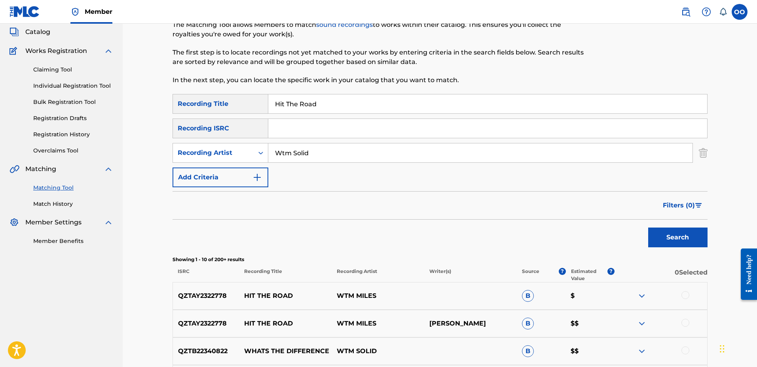
scroll to position [78, 0]
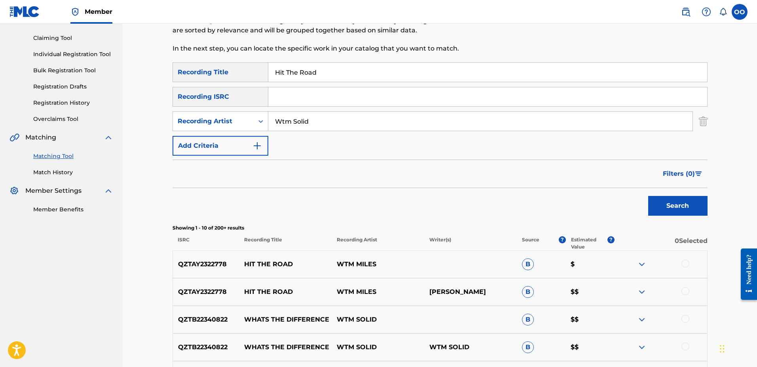
click at [352, 72] on input "Hit The Road" at bounding box center [487, 72] width 439 height 19
type input "FTP"
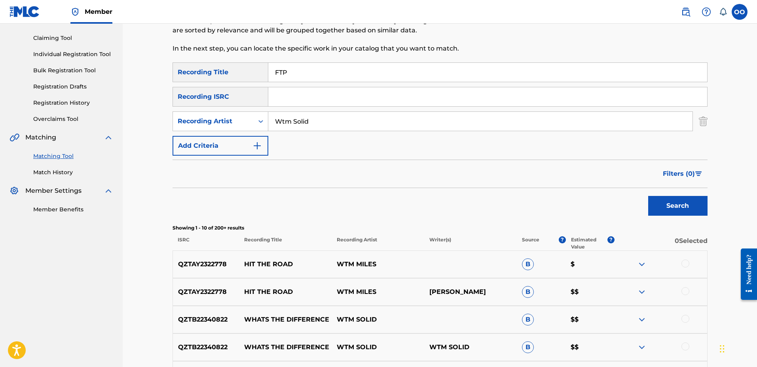
click at [648, 196] on button "Search" at bounding box center [677, 206] width 59 height 20
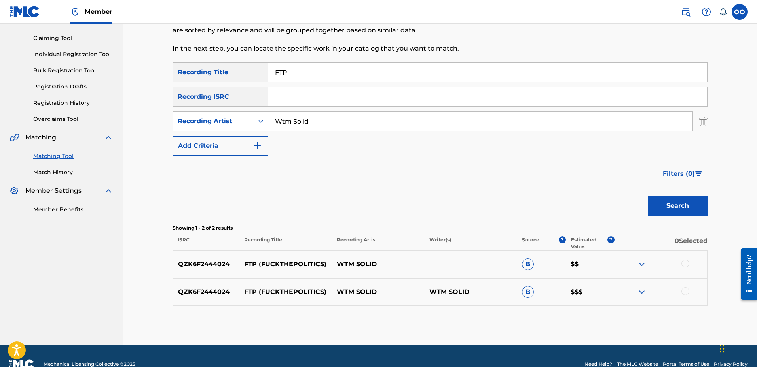
click at [684, 265] on div at bounding box center [685, 264] width 8 height 8
click at [686, 293] on div at bounding box center [685, 292] width 8 height 8
click at [559, 303] on button "Match 2 Groups" at bounding box center [555, 303] width 87 height 20
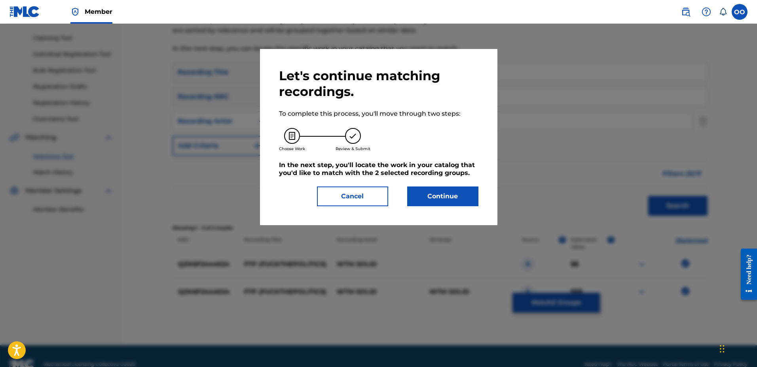
click at [451, 200] on button "Continue" at bounding box center [442, 197] width 71 height 20
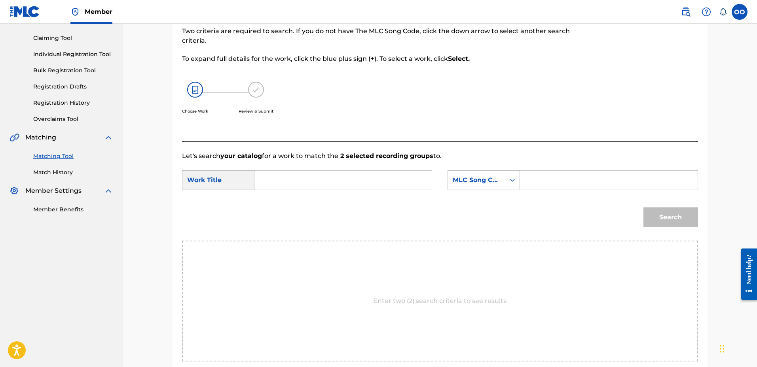
click at [366, 180] on input "Search Form" at bounding box center [343, 180] width 164 height 19
type input "FTP"
click at [474, 188] on div "MLC Song Code" at bounding box center [483, 180] width 72 height 20
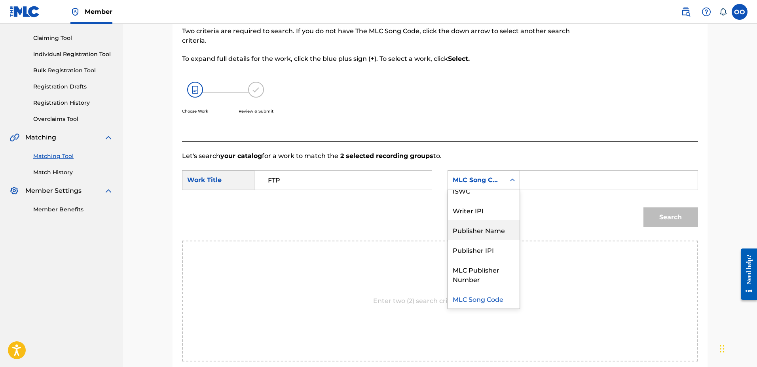
click at [471, 227] on div "Publisher Name" at bounding box center [484, 230] width 72 height 20
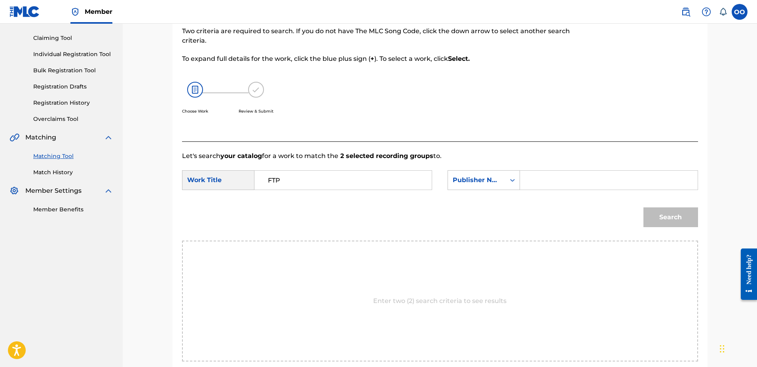
click at [530, 185] on input "Search Form" at bounding box center [608, 180] width 164 height 19
type input "fron"
click at [643, 208] on button "Search" at bounding box center [670, 218] width 55 height 20
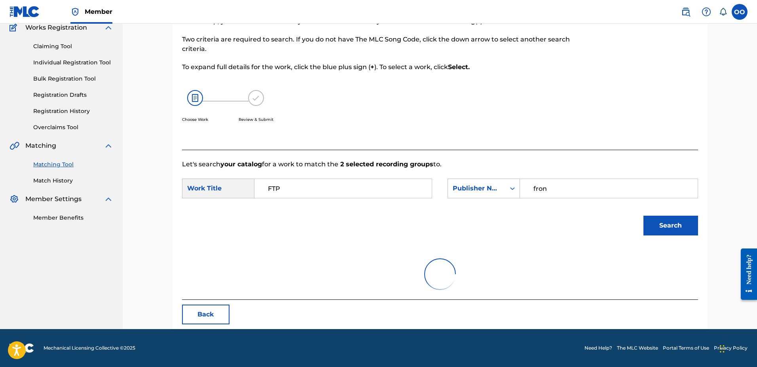
scroll to position [78, 0]
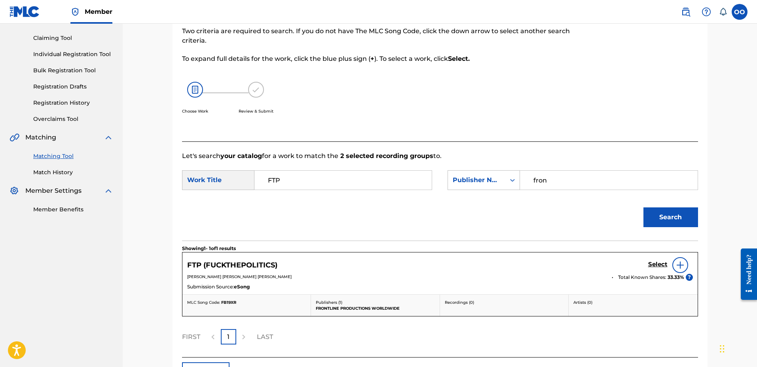
click at [663, 267] on h5 "Select" at bounding box center [657, 265] width 19 height 8
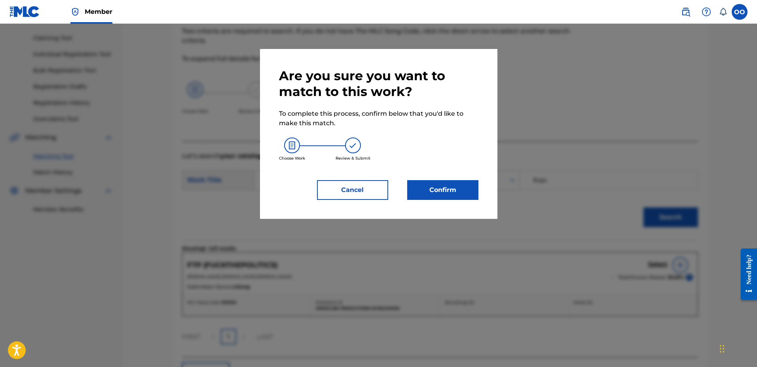
click at [448, 189] on button "Confirm" at bounding box center [442, 190] width 71 height 20
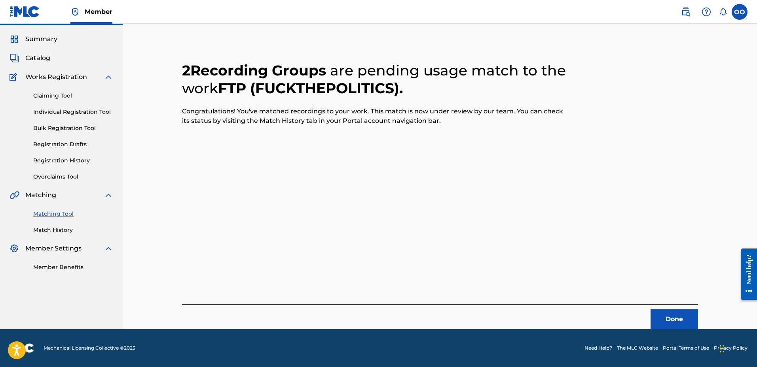
scroll to position [21, 0]
click at [676, 316] on button "Done" at bounding box center [673, 320] width 47 height 20
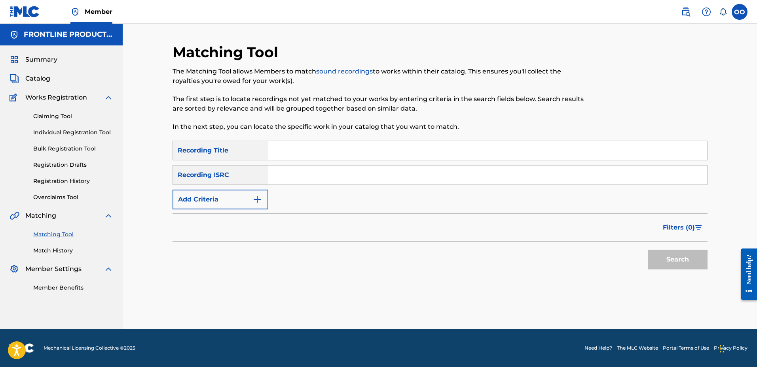
click at [346, 151] on input "Search Form" at bounding box center [487, 150] width 439 height 19
click at [208, 197] on button "Add Criteria" at bounding box center [220, 200] width 96 height 20
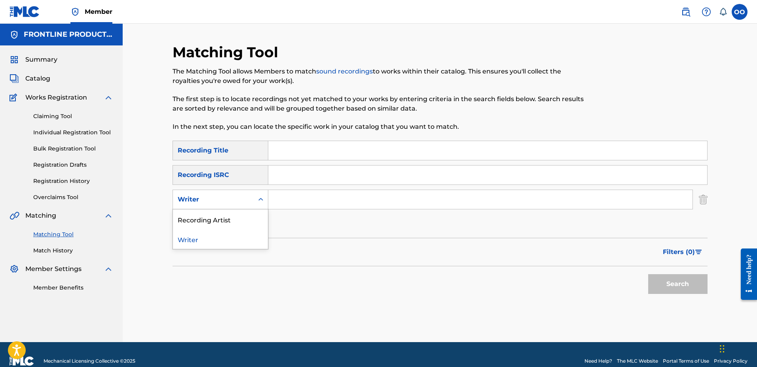
click at [235, 195] on div "Writer" at bounding box center [213, 199] width 71 height 9
click at [231, 219] on div "Recording Artist" at bounding box center [220, 220] width 95 height 20
click at [297, 203] on input "Search Form" at bounding box center [480, 199] width 424 height 19
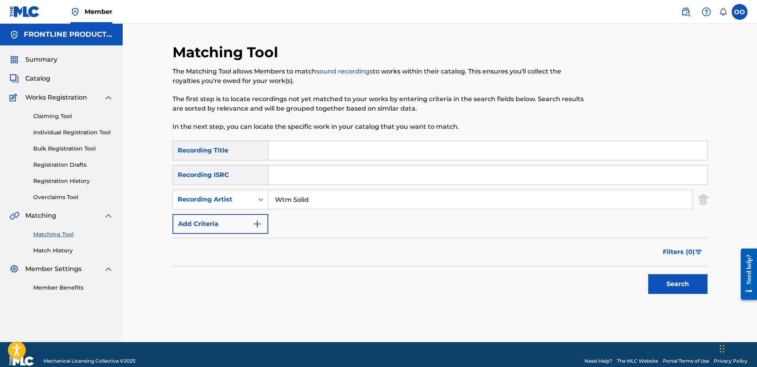
type input "Wtm Solid"
click at [332, 155] on input "Search Form" at bounding box center [487, 150] width 439 height 19
type input "Pledge Allegiance"
click at [648, 274] on button "Search" at bounding box center [677, 284] width 59 height 20
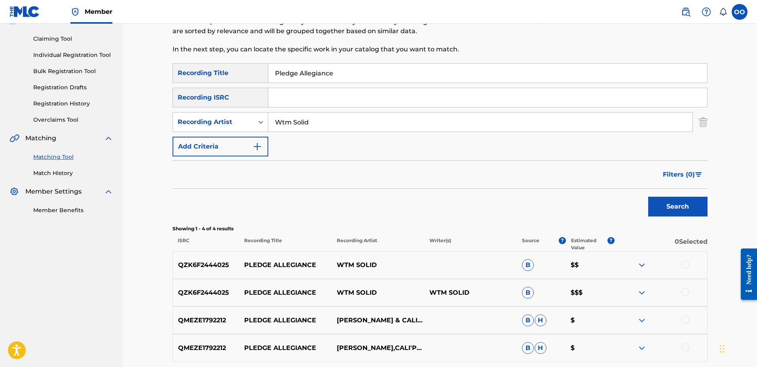
scroll to position [92, 0]
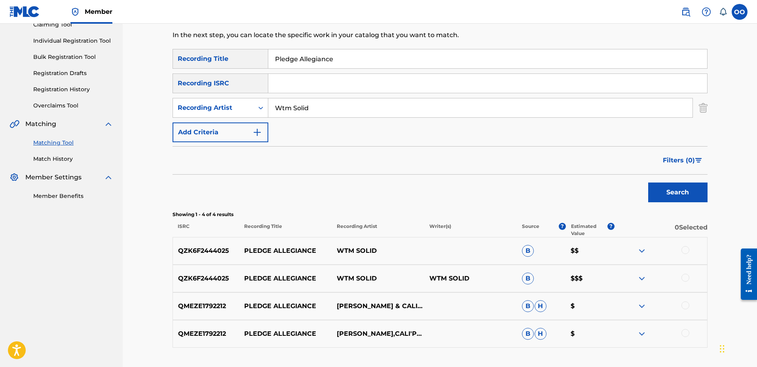
click at [684, 252] on div at bounding box center [685, 250] width 8 height 8
click at [686, 281] on div at bounding box center [685, 278] width 8 height 8
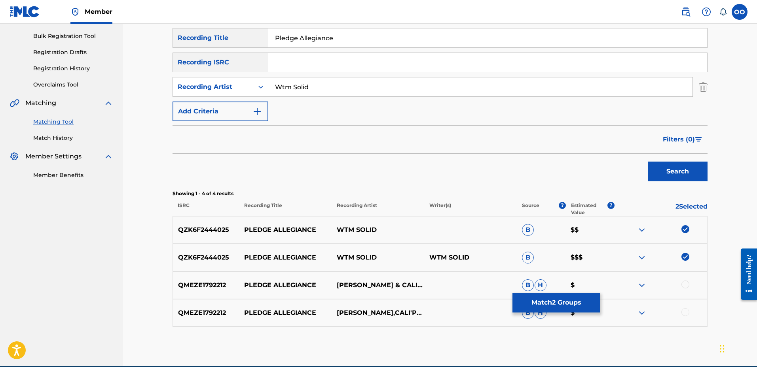
scroll to position [130, 0]
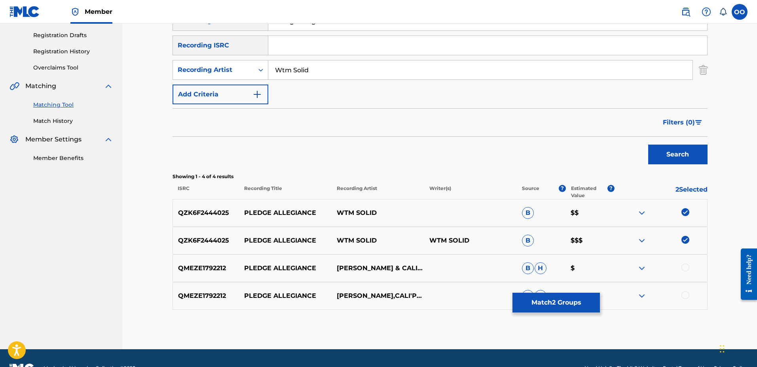
click at [549, 305] on button "Match 2 Groups" at bounding box center [555, 303] width 87 height 20
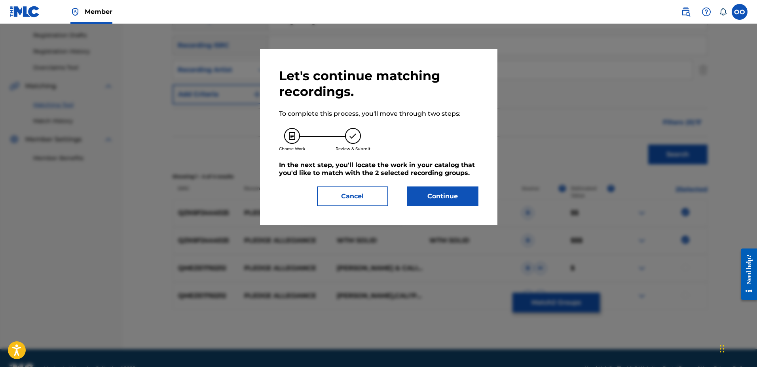
click at [432, 204] on button "Continue" at bounding box center [442, 197] width 71 height 20
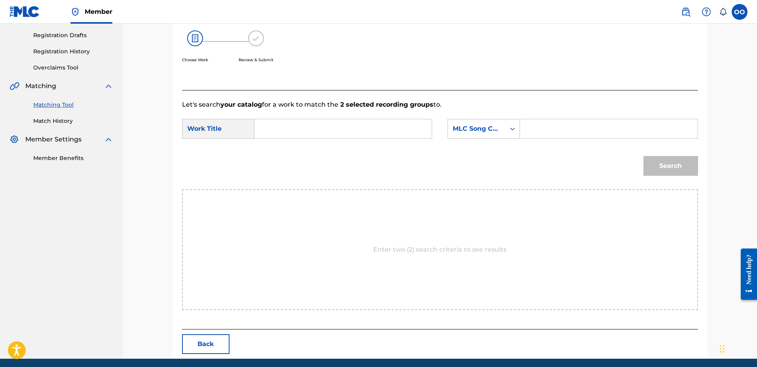
click at [307, 126] on input "Search Form" at bounding box center [343, 128] width 164 height 19
type input "Pledge Allegiance"
click at [475, 129] on div "MLC Song Code" at bounding box center [476, 128] width 48 height 9
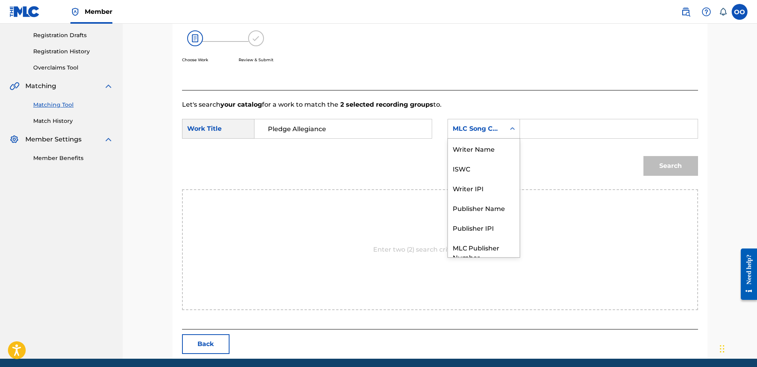
scroll to position [29, 0]
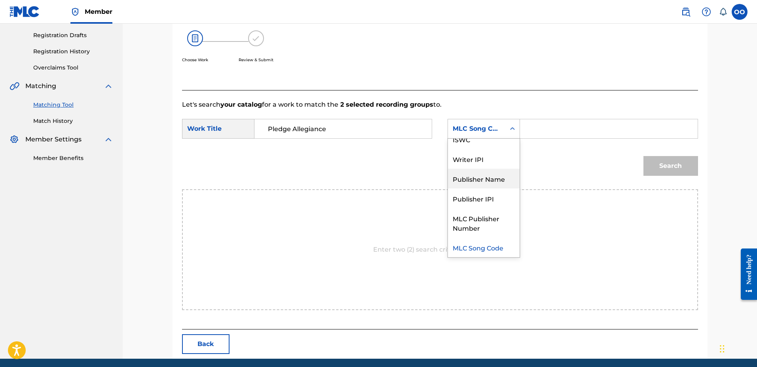
click at [473, 178] on div "Publisher Name" at bounding box center [484, 179] width 72 height 20
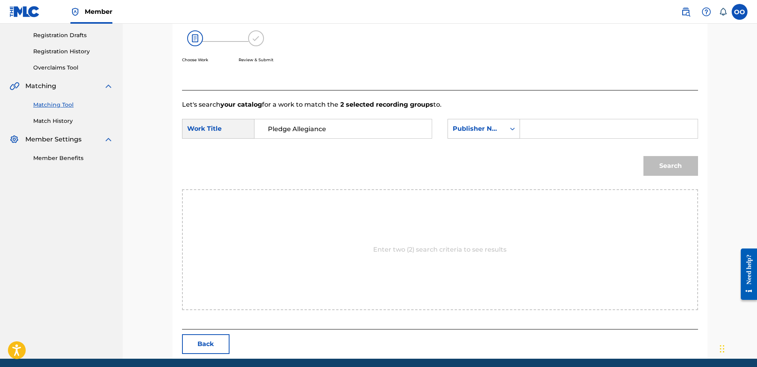
click at [542, 135] on input "Search Form" at bounding box center [608, 128] width 164 height 19
type input "fron"
click at [643, 156] on button "Search" at bounding box center [670, 166] width 55 height 20
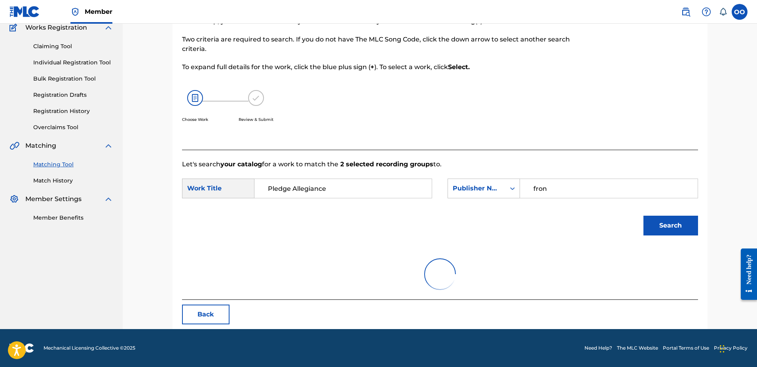
scroll to position [130, 0]
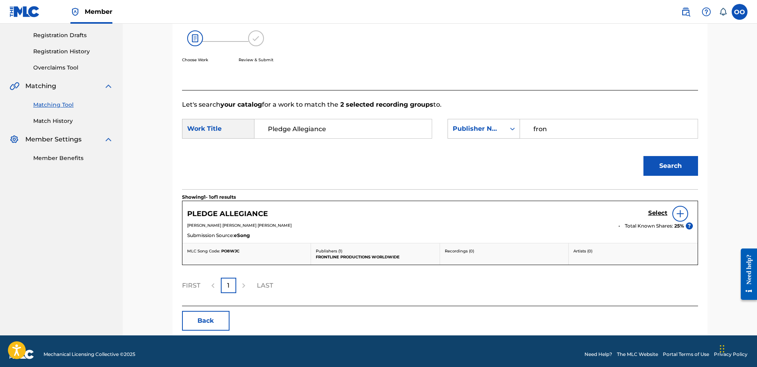
click at [655, 213] on h5 "Select" at bounding box center [657, 214] width 19 height 8
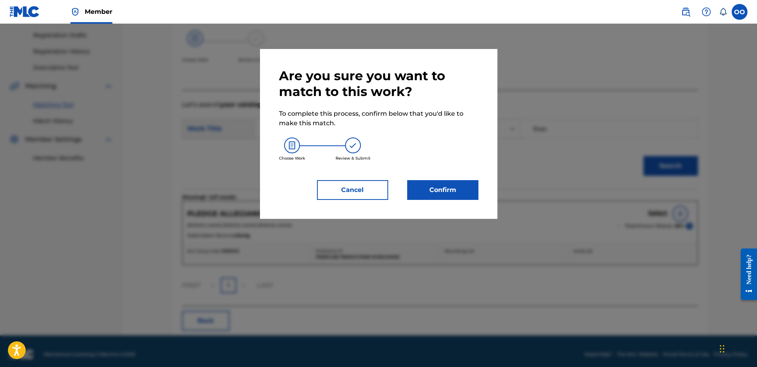
click at [443, 188] on button "Confirm" at bounding box center [442, 190] width 71 height 20
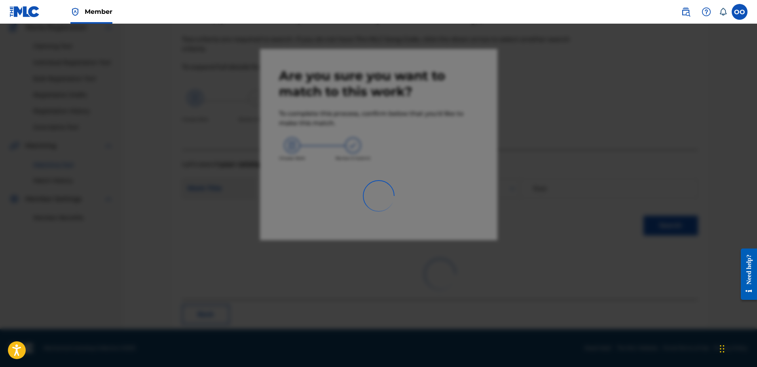
scroll to position [21, 0]
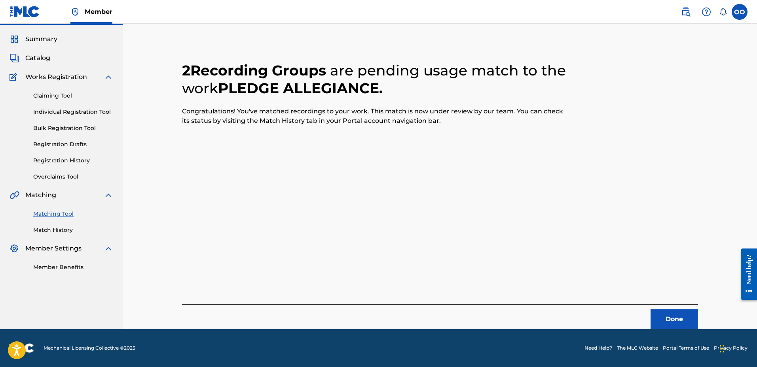
click at [675, 320] on button "Done" at bounding box center [673, 320] width 47 height 20
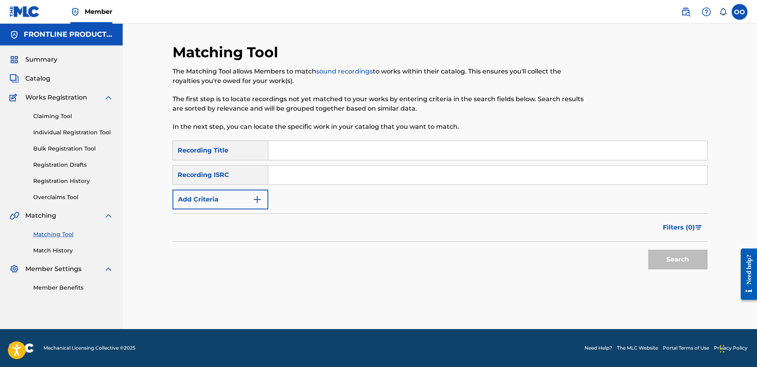
scroll to position [0, 0]
click at [290, 154] on input "Search Form" at bounding box center [487, 150] width 439 height 19
type input "Bottoms Up"
click at [234, 203] on button "Add Criteria" at bounding box center [220, 200] width 96 height 20
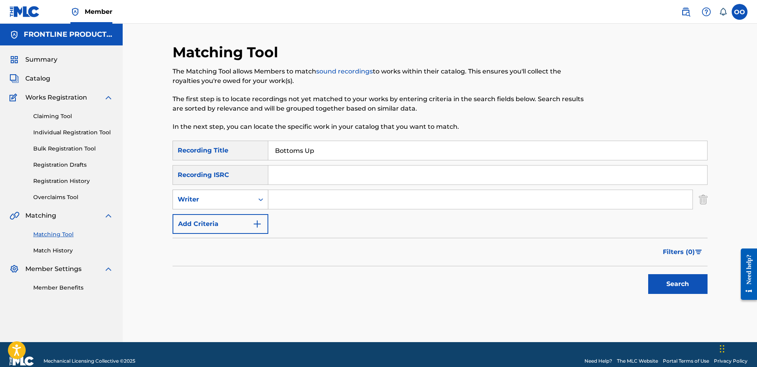
click at [244, 196] on div "Writer" at bounding box center [213, 199] width 71 height 9
click at [232, 221] on div "Recording Artist" at bounding box center [220, 220] width 95 height 20
click at [302, 201] on input "Search Form" at bounding box center [480, 199] width 424 height 19
type input "BRVDO"
click at [648, 274] on button "Search" at bounding box center [677, 284] width 59 height 20
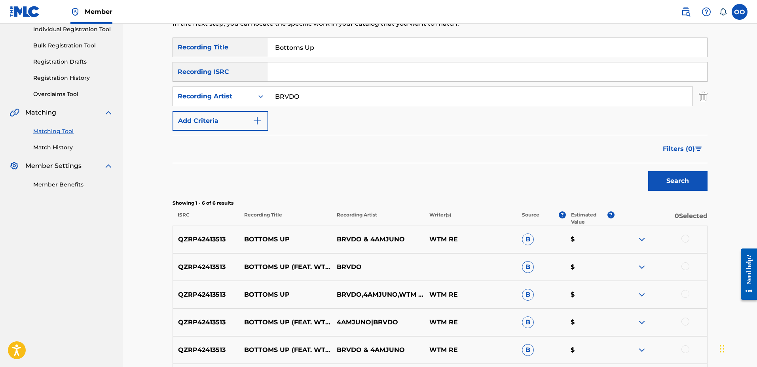
scroll to position [151, 0]
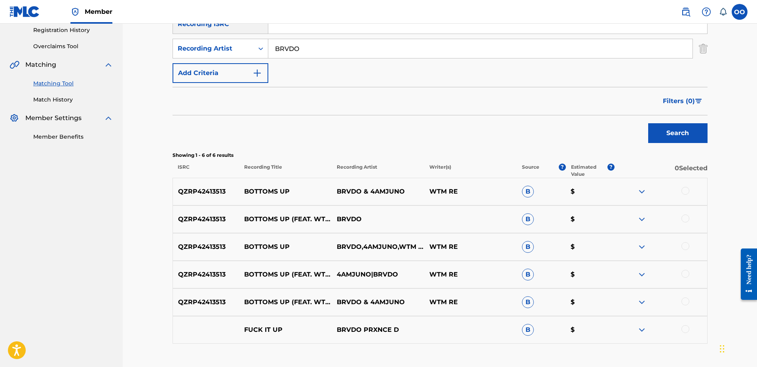
click at [690, 190] on div at bounding box center [660, 191] width 93 height 9
click at [687, 191] on div at bounding box center [685, 191] width 8 height 8
click at [686, 223] on div at bounding box center [660, 219] width 93 height 9
click at [687, 219] on div at bounding box center [685, 219] width 8 height 8
click at [685, 245] on div at bounding box center [685, 246] width 8 height 8
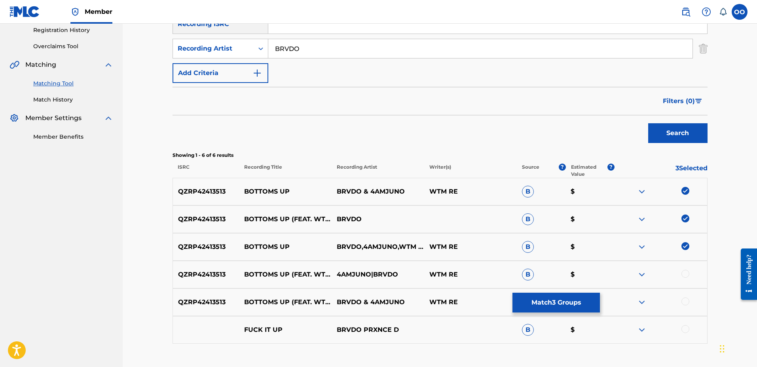
click at [687, 272] on div at bounding box center [685, 274] width 8 height 8
click at [685, 304] on div at bounding box center [685, 302] width 8 height 8
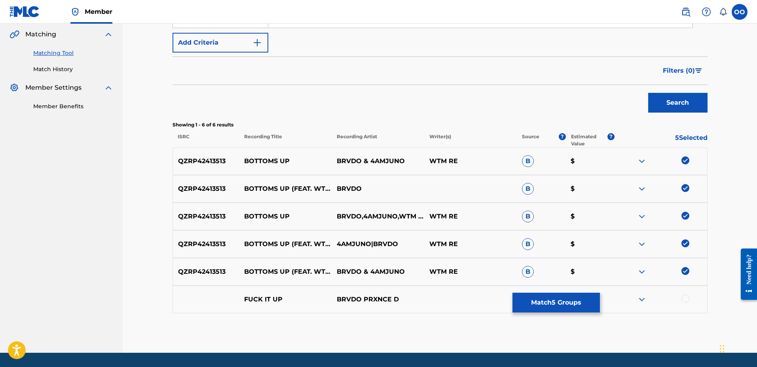
scroll to position [189, 0]
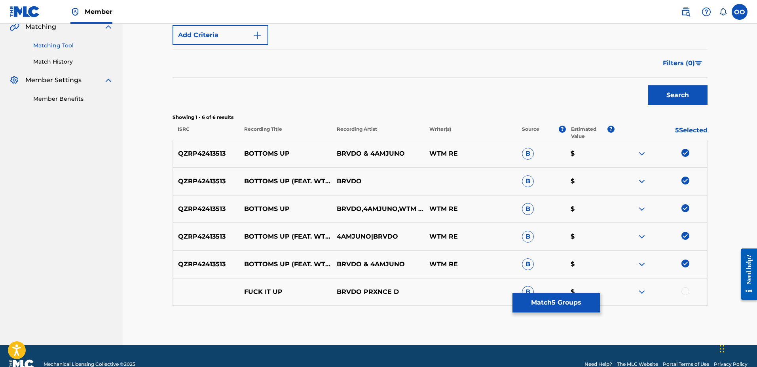
click at [554, 302] on button "Match 5 Groups" at bounding box center [555, 303] width 87 height 20
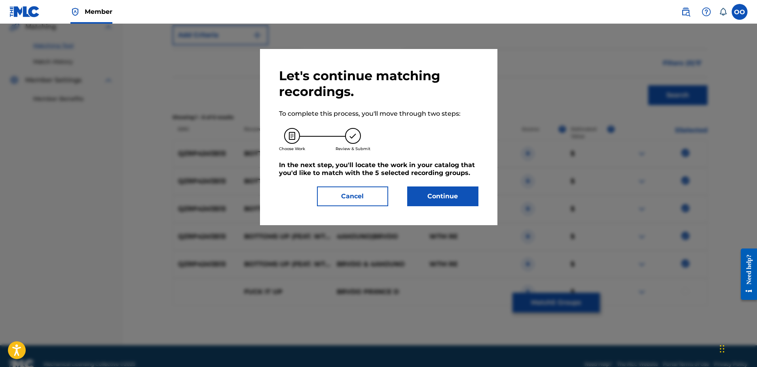
click at [441, 200] on button "Continue" at bounding box center [442, 197] width 71 height 20
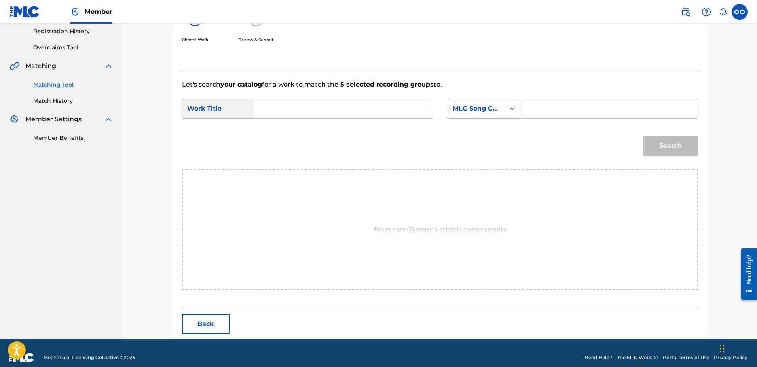
scroll to position [159, 0]
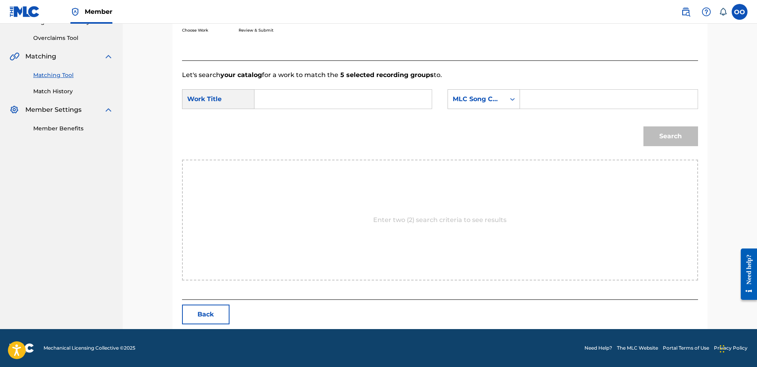
click at [301, 100] on input "Search Form" at bounding box center [343, 99] width 164 height 19
type input "Bottoms Up"
click at [495, 102] on div "MLC Song Code" at bounding box center [476, 99] width 48 height 9
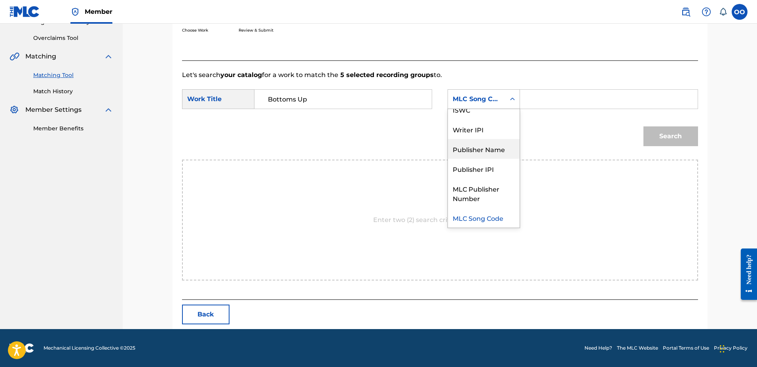
click at [480, 150] on div "Publisher Name" at bounding box center [484, 149] width 72 height 20
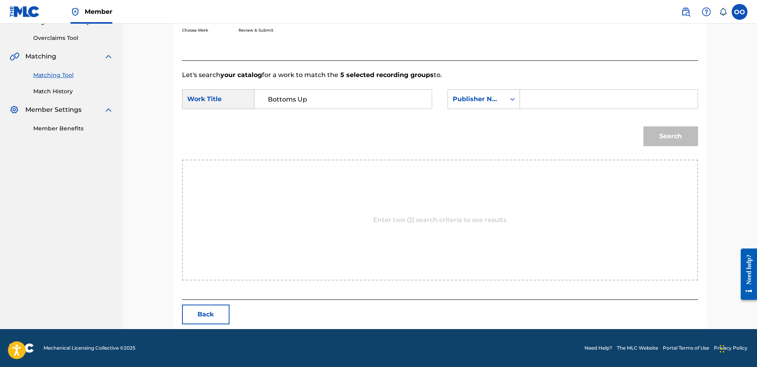
click at [545, 104] on input "Search Form" at bounding box center [608, 99] width 164 height 19
type input "fron"
click at [643, 127] on button "Search" at bounding box center [670, 137] width 55 height 20
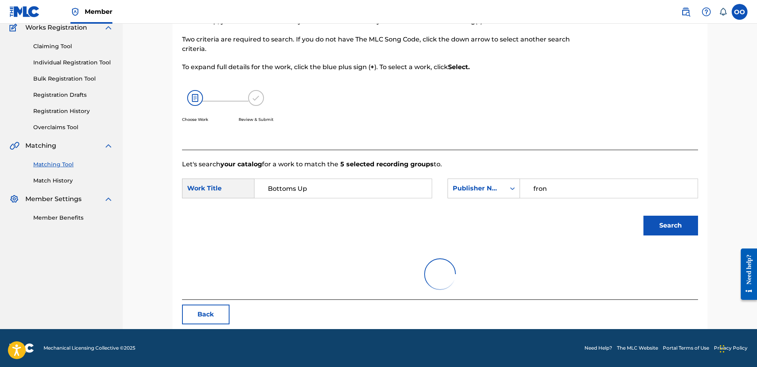
scroll to position [159, 0]
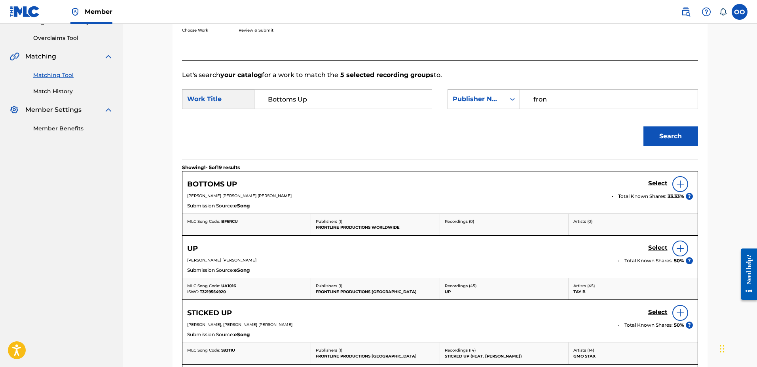
click at [651, 185] on h5 "Select" at bounding box center [657, 184] width 19 height 8
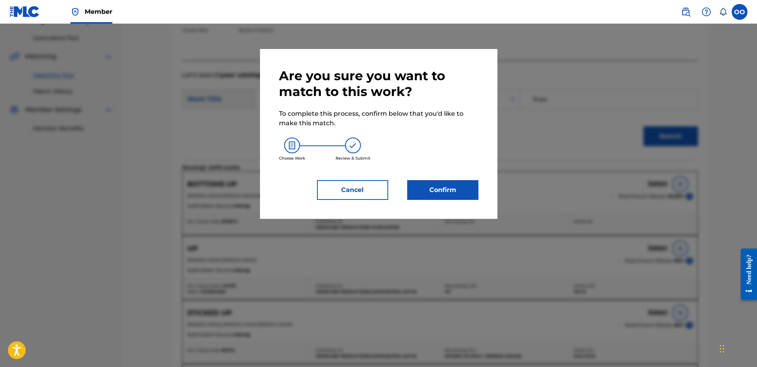
click at [465, 182] on button "Confirm" at bounding box center [442, 190] width 71 height 20
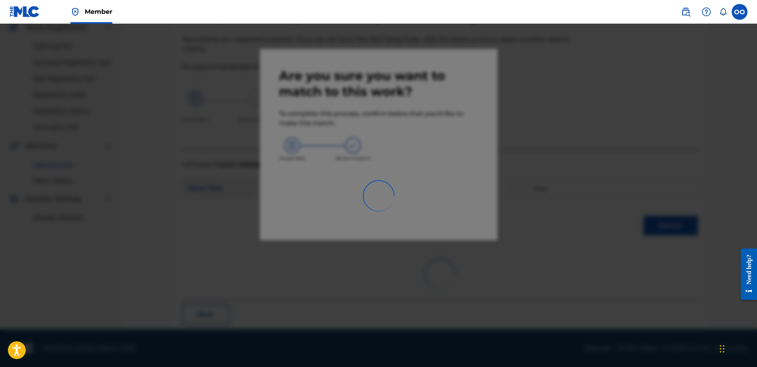
scroll to position [21, 0]
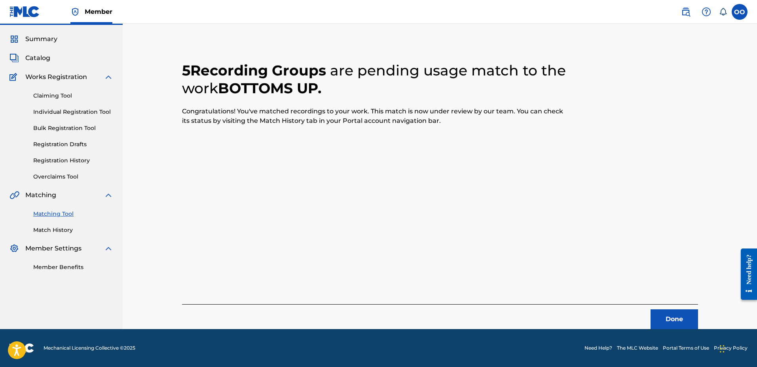
click at [666, 325] on button "Done" at bounding box center [673, 320] width 47 height 20
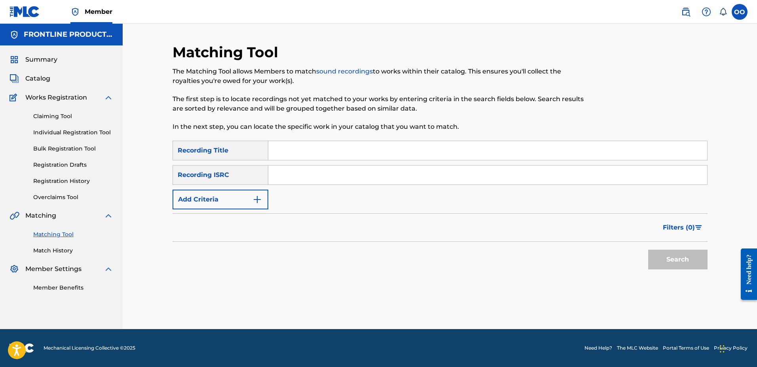
scroll to position [0, 0]
click at [328, 156] on input "Search Form" at bounding box center [487, 150] width 439 height 19
type input "Slimey Hoes"
click at [238, 197] on button "Add Criteria" at bounding box center [220, 200] width 96 height 20
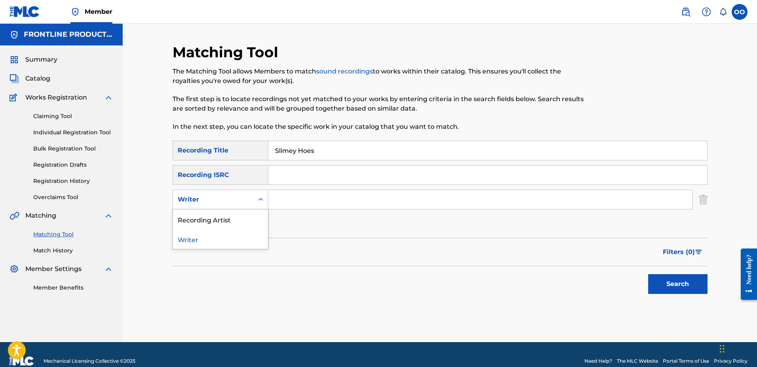
click at [252, 192] on div "Writer" at bounding box center [213, 199] width 81 height 15
drag, startPoint x: 245, startPoint y: 214, endPoint x: 286, endPoint y: 207, distance: 41.8
click at [286, 207] on div "SearchWithCriteria6ca27fea-90f0-4a5d-90ae-760f2baa91e0 2 results available. Use…" at bounding box center [439, 200] width 535 height 20
click at [286, 207] on input "Search Form" at bounding box center [480, 199] width 424 height 19
type input "BRVDO"
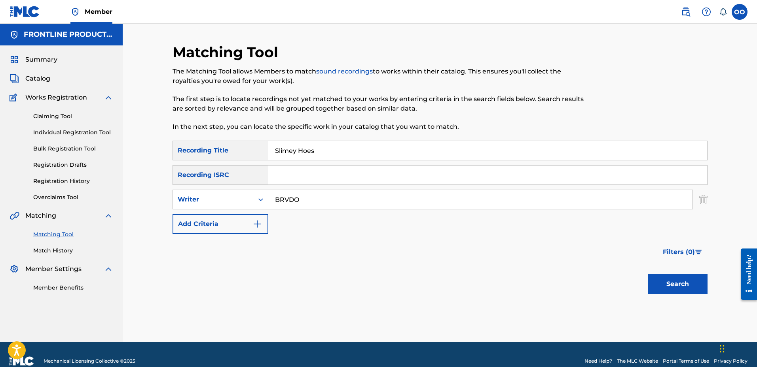
click at [648, 274] on button "Search" at bounding box center [677, 284] width 59 height 20
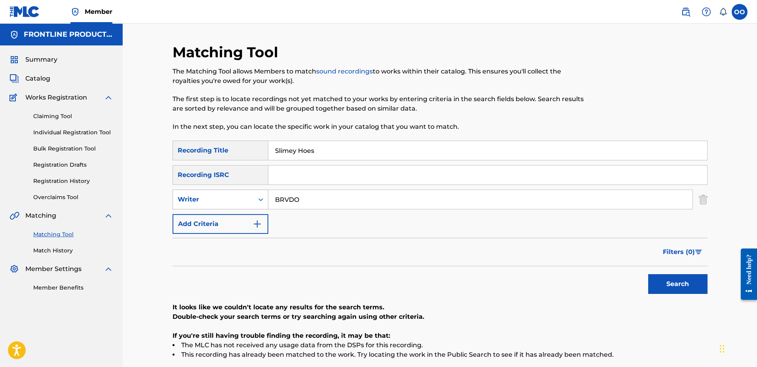
click at [238, 208] on div "Writer" at bounding box center [220, 200] width 96 height 20
click at [230, 219] on div "Recording Artist" at bounding box center [220, 220] width 95 height 20
click at [342, 202] on input "Search Form" at bounding box center [480, 199] width 424 height 19
type input "BRVDO"
click at [648, 274] on button "Search" at bounding box center [677, 284] width 59 height 20
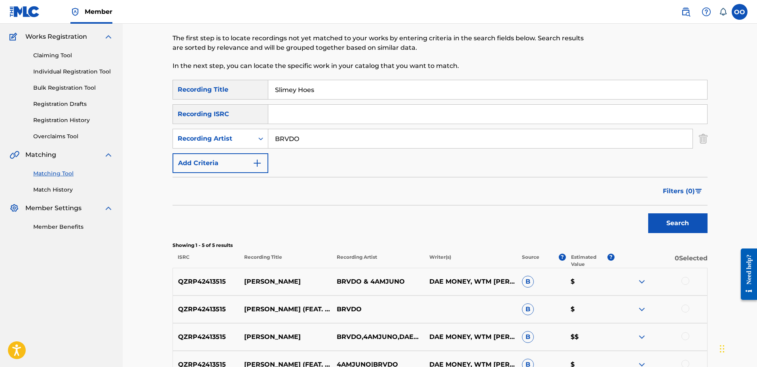
scroll to position [101, 0]
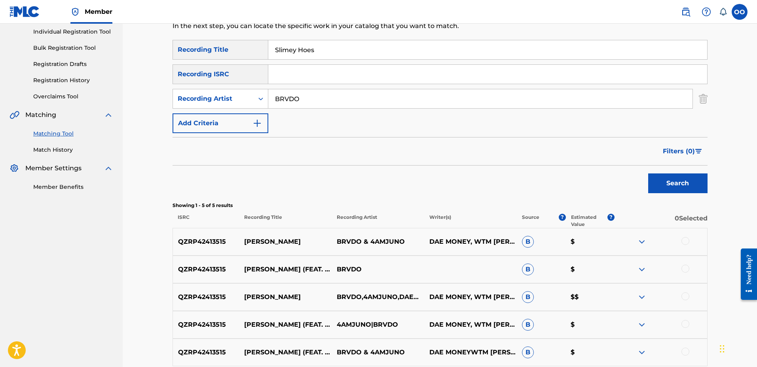
click at [686, 243] on div at bounding box center [685, 241] width 8 height 8
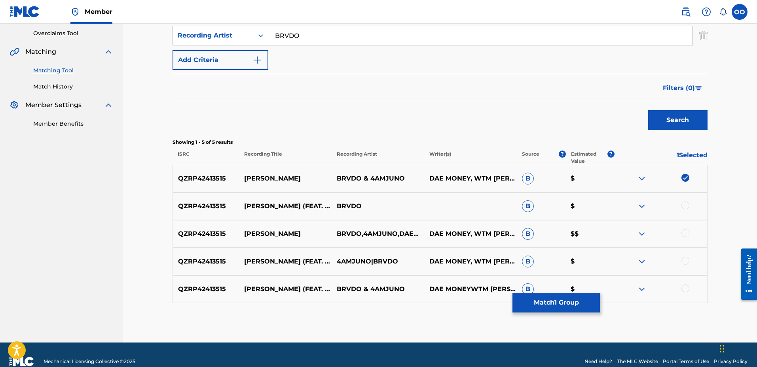
scroll to position [178, 0]
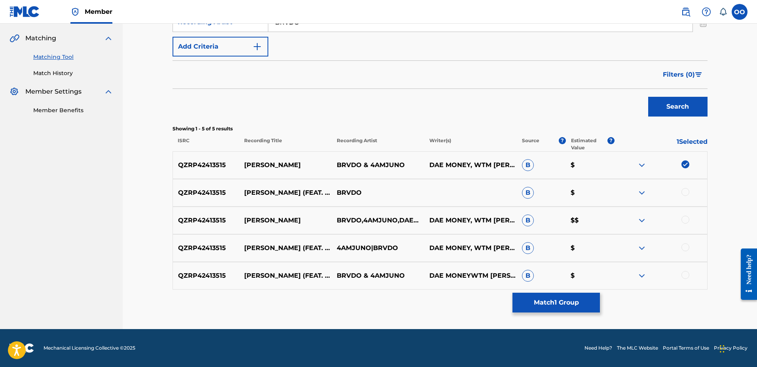
click at [687, 191] on div at bounding box center [685, 192] width 8 height 8
click at [683, 221] on div at bounding box center [685, 220] width 8 height 8
click at [688, 248] on div at bounding box center [685, 248] width 8 height 8
click at [687, 277] on div at bounding box center [685, 275] width 8 height 8
click at [533, 295] on button "Match 5 Groups" at bounding box center [555, 303] width 87 height 20
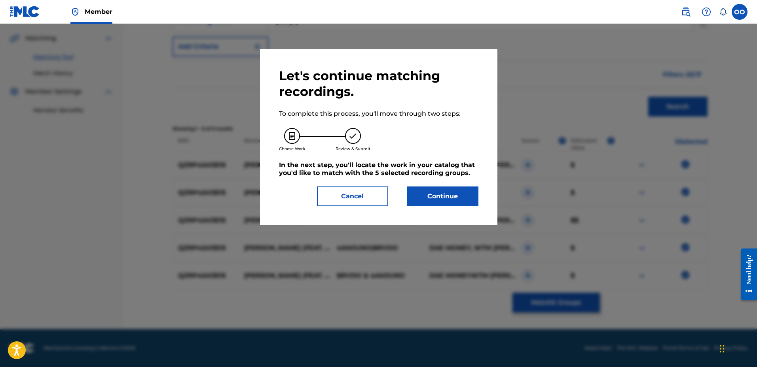
click at [444, 195] on button "Continue" at bounding box center [442, 197] width 71 height 20
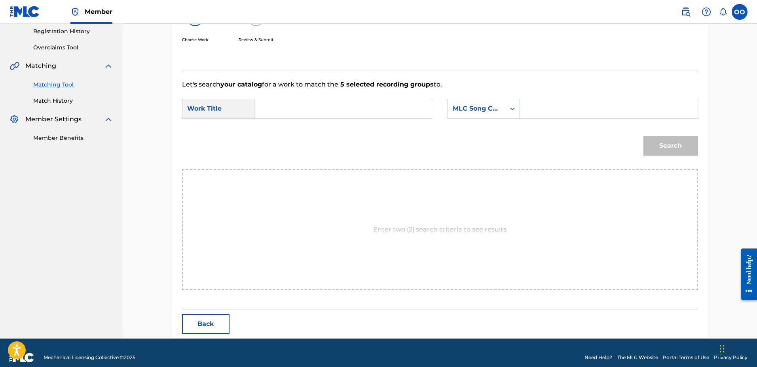
scroll to position [159, 0]
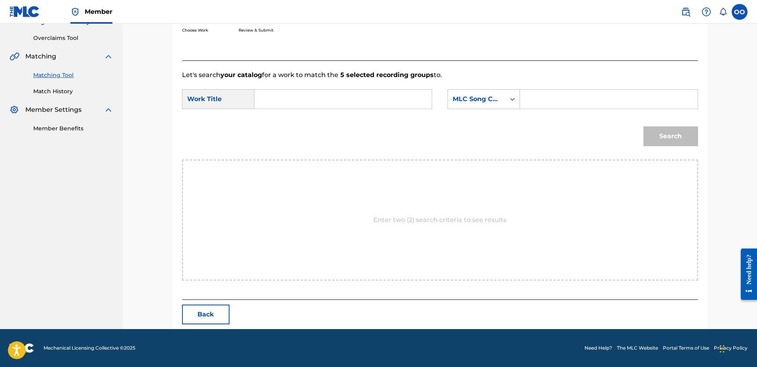
click at [349, 106] on input "Search Form" at bounding box center [343, 99] width 164 height 19
type input "Slimey Hoes"
click at [495, 101] on div "MLC Song Code" at bounding box center [476, 99] width 48 height 9
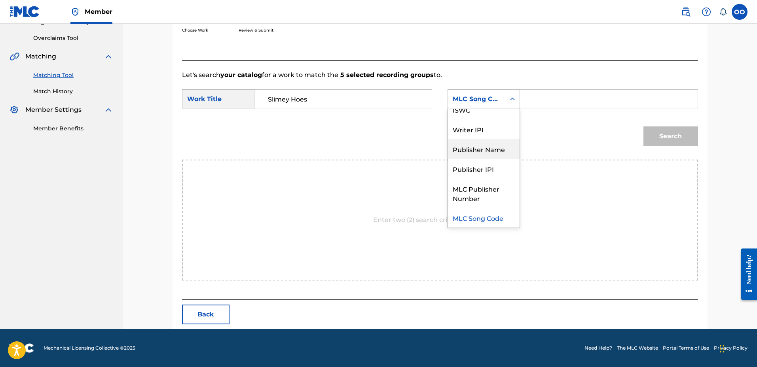
click at [484, 148] on div "Publisher Name" at bounding box center [484, 149] width 72 height 20
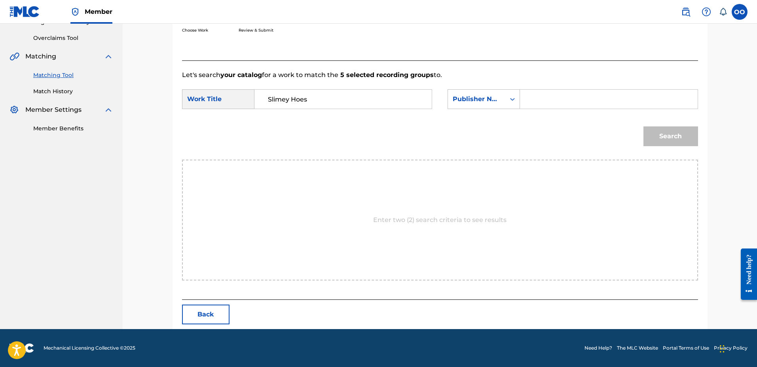
click at [543, 104] on input "Search Form" at bounding box center [608, 99] width 164 height 19
type input "fron"
click at [643, 127] on button "Search" at bounding box center [670, 137] width 55 height 20
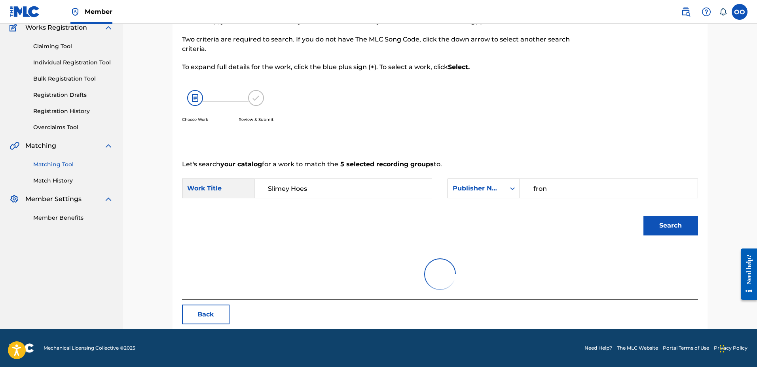
scroll to position [136, 0]
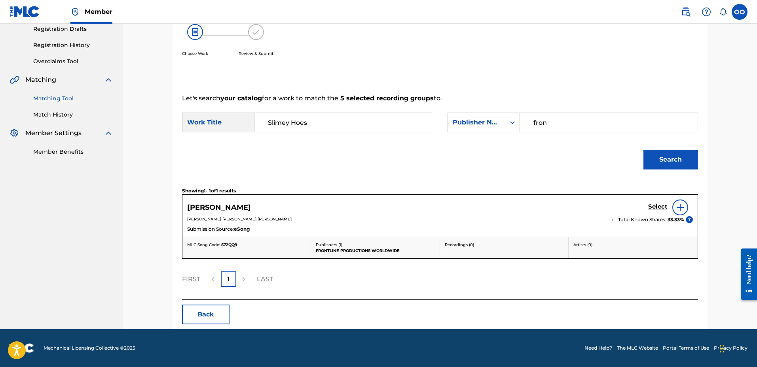
click at [658, 207] on h5 "Select" at bounding box center [657, 207] width 19 height 8
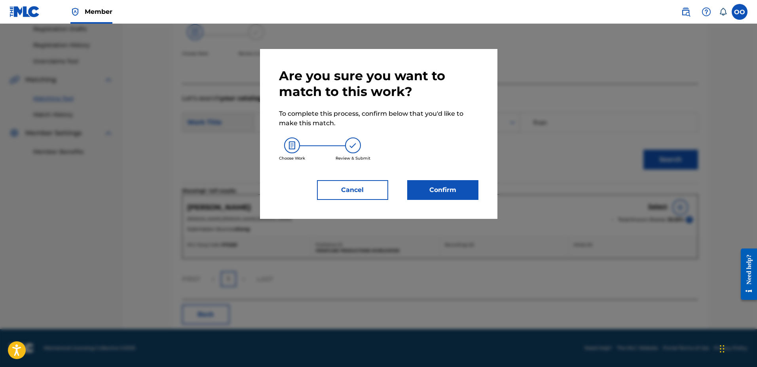
click at [361, 187] on button "Cancel" at bounding box center [352, 190] width 71 height 20
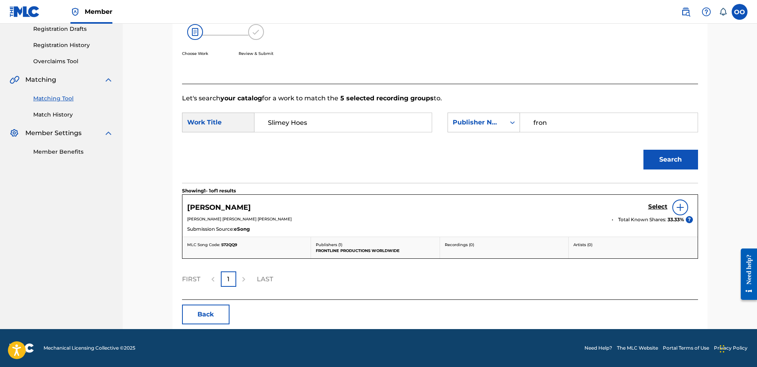
click at [656, 205] on h5 "Select" at bounding box center [657, 207] width 19 height 8
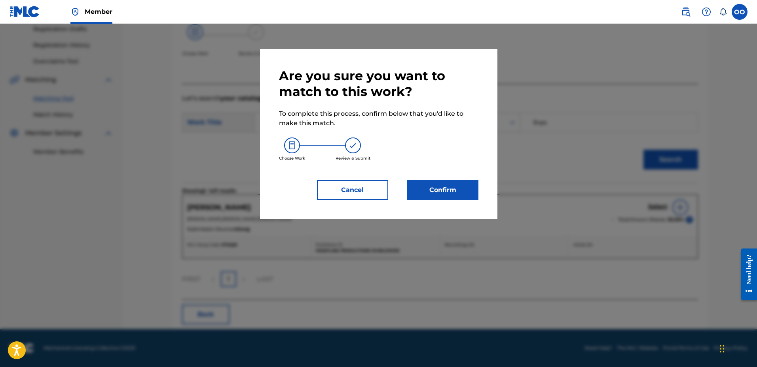
click at [464, 189] on button "Confirm" at bounding box center [442, 190] width 71 height 20
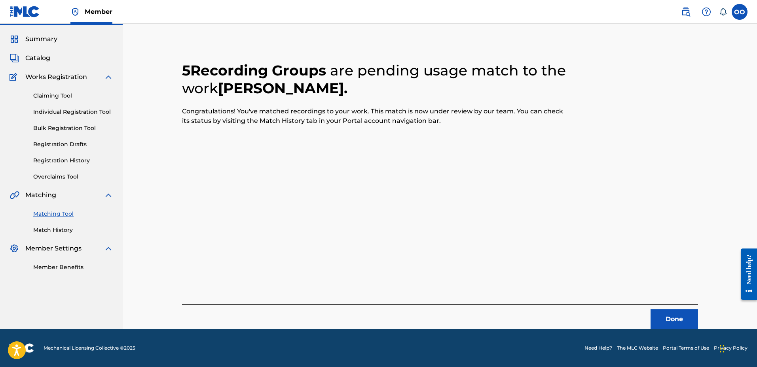
scroll to position [21, 0]
click at [670, 315] on button "Done" at bounding box center [673, 320] width 47 height 20
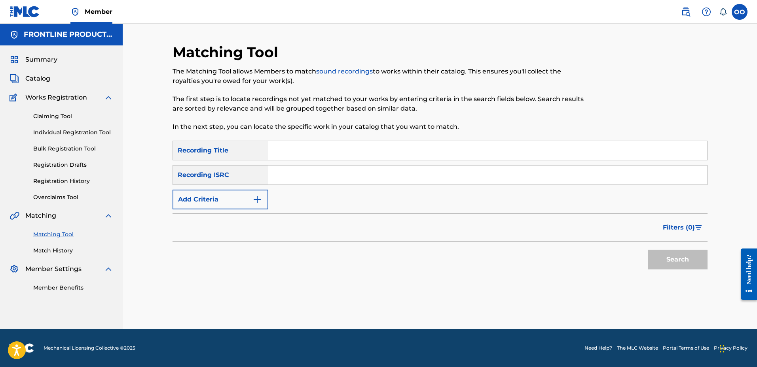
scroll to position [0, 0]
click at [386, 277] on div "SearchWithCriteria280bcced-0daa-4730-8748-5c12d203f743 Recording Title SearchWi…" at bounding box center [439, 210] width 535 height 138
click at [288, 154] on input "Search Form" at bounding box center [487, 150] width 439 height 19
type input "Wild As Hell"
click at [236, 209] on button "Add Criteria" at bounding box center [220, 200] width 96 height 20
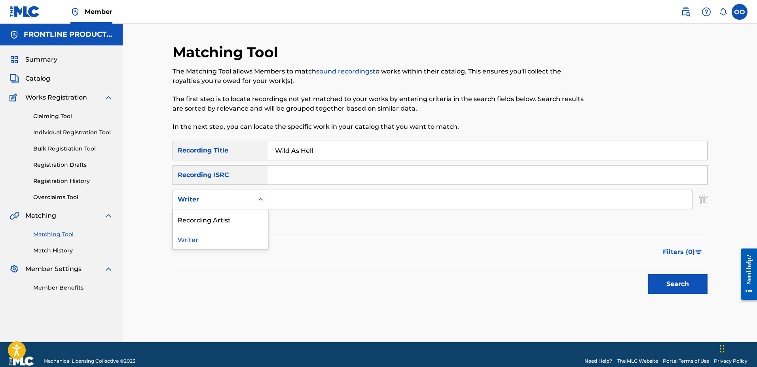
click at [244, 199] on div "Writer" at bounding box center [213, 199] width 71 height 9
click at [243, 218] on div "Recording Artist" at bounding box center [220, 220] width 95 height 20
click at [302, 204] on input "Search Form" at bounding box center [480, 199] width 424 height 19
type input "Ne7hew"
click at [648, 274] on button "Search" at bounding box center [677, 284] width 59 height 20
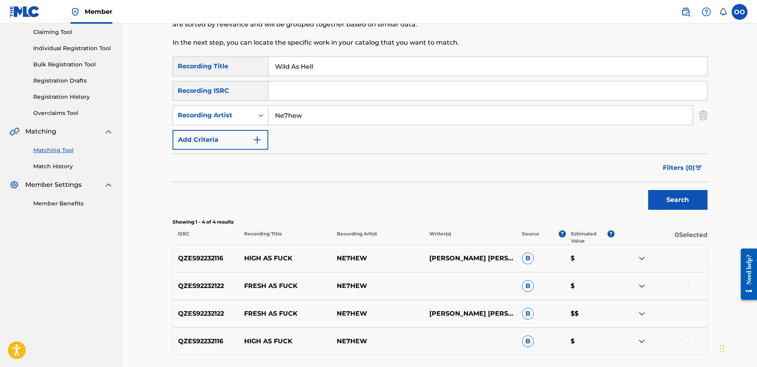
scroll to position [84, 0]
click at [333, 65] on input "Wild As Hell" at bounding box center [487, 66] width 439 height 19
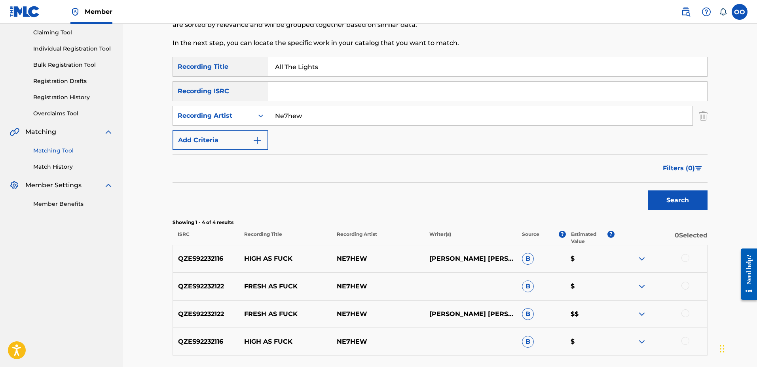
click at [648, 191] on button "Search" at bounding box center [677, 201] width 59 height 20
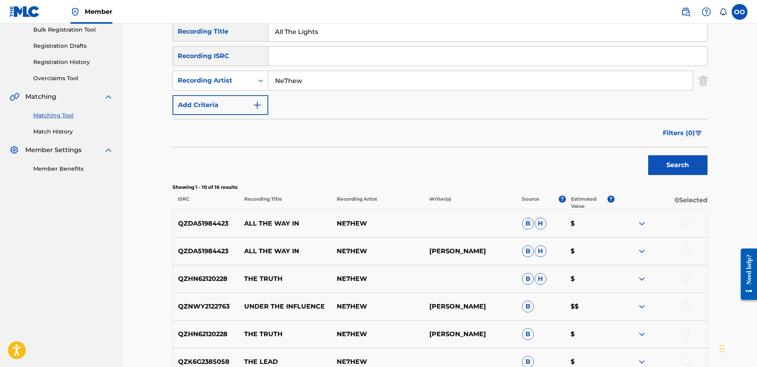
scroll to position [76, 0]
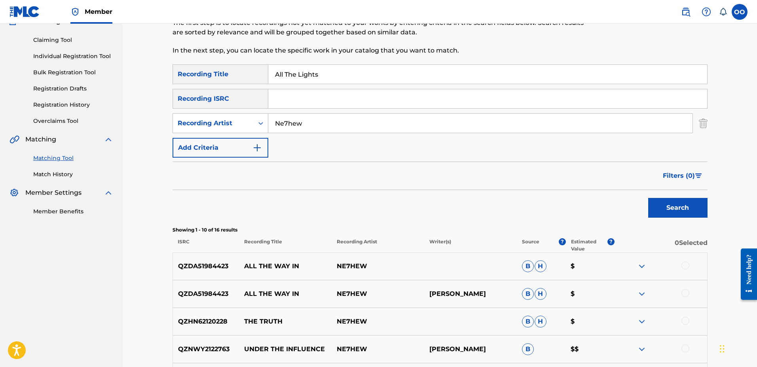
click at [346, 72] on input "All The Lights" at bounding box center [487, 74] width 439 height 19
type input "STILL"
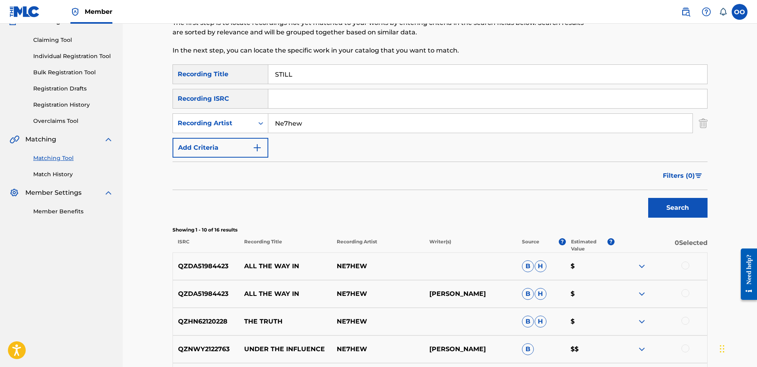
click at [337, 124] on input "Ne7hew" at bounding box center [480, 123] width 424 height 19
type input "Heavy Check"
click at [648, 198] on button "Search" at bounding box center [677, 208] width 59 height 20
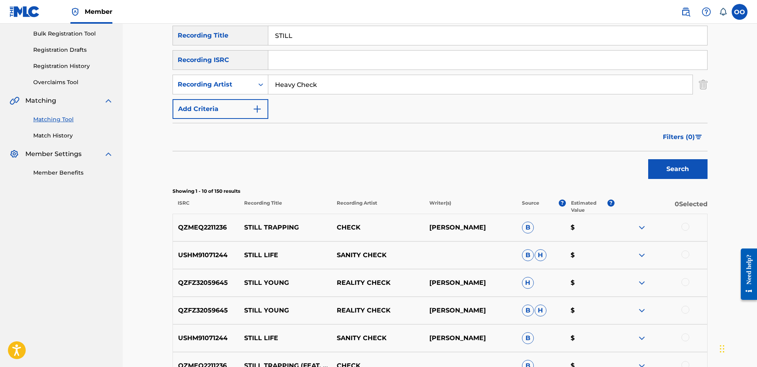
scroll to position [116, 0]
click at [337, 32] on input "STILL" at bounding box center [487, 34] width 439 height 19
type input "GREEKTOWN"
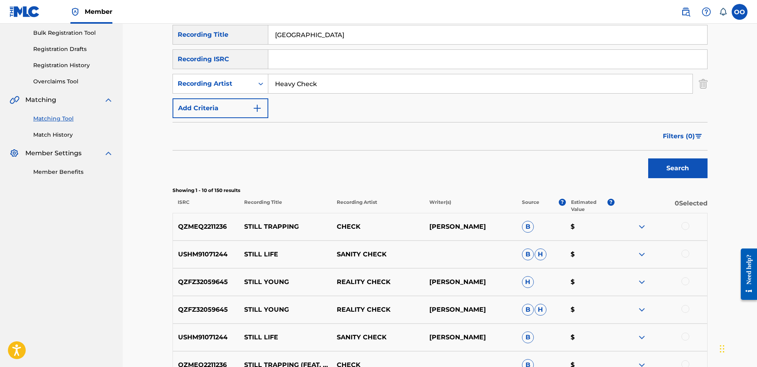
click at [333, 83] on input "Heavy Check" at bounding box center [480, 83] width 424 height 19
click at [330, 84] on input "Search Form" at bounding box center [480, 83] width 424 height 19
type input "Samuel Shabazz"
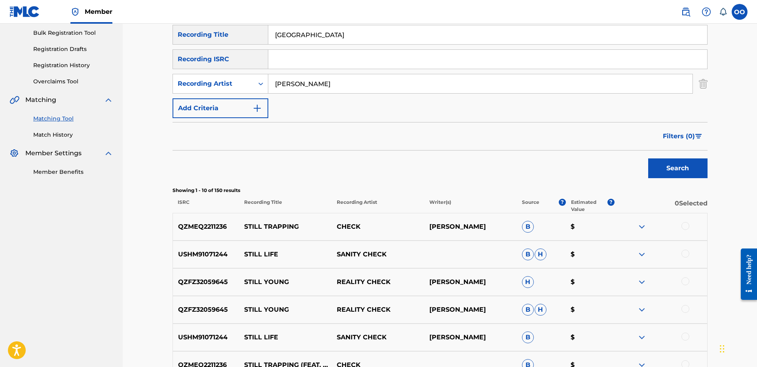
click at [648, 159] on button "Search" at bounding box center [677, 169] width 59 height 20
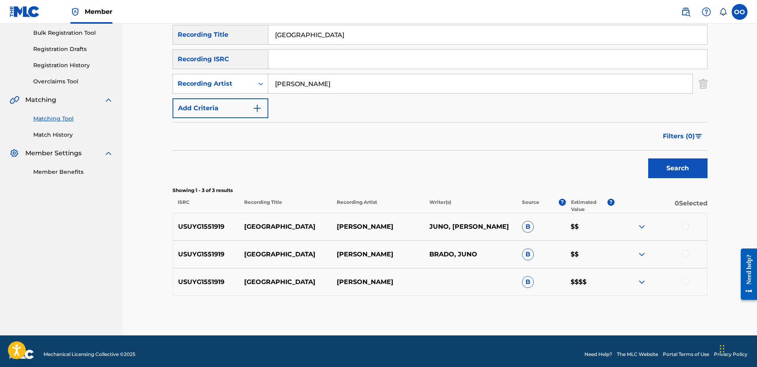
click at [685, 229] on div at bounding box center [685, 226] width 8 height 8
click at [684, 254] on div at bounding box center [685, 254] width 8 height 8
click at [686, 281] on div at bounding box center [685, 282] width 8 height 8
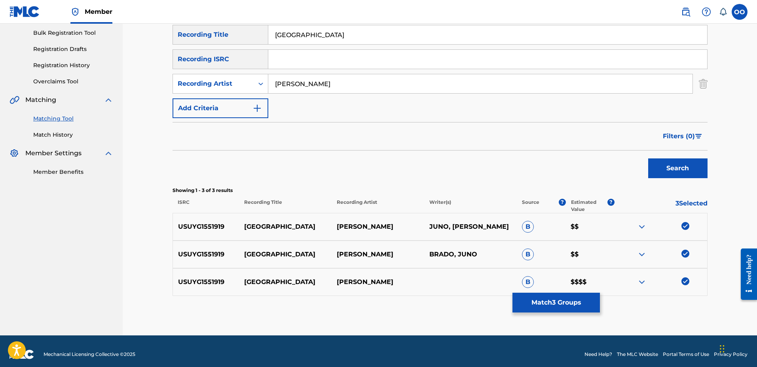
click at [585, 300] on button "Match 3 Groups" at bounding box center [555, 303] width 87 height 20
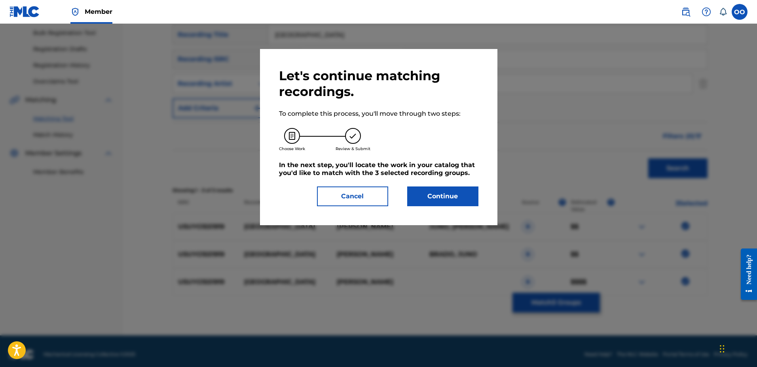
click at [445, 196] on button "Continue" at bounding box center [442, 197] width 71 height 20
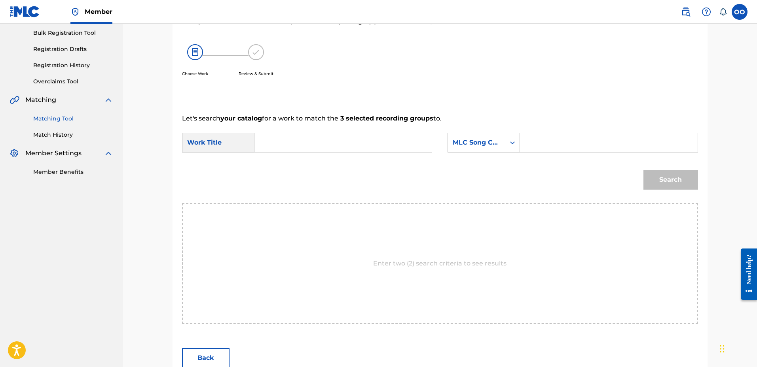
click at [345, 149] on input "Search Form" at bounding box center [343, 142] width 164 height 19
click at [337, 142] on input "Samuel Shabazz" at bounding box center [343, 142] width 164 height 19
type input "GREEKTOWN"
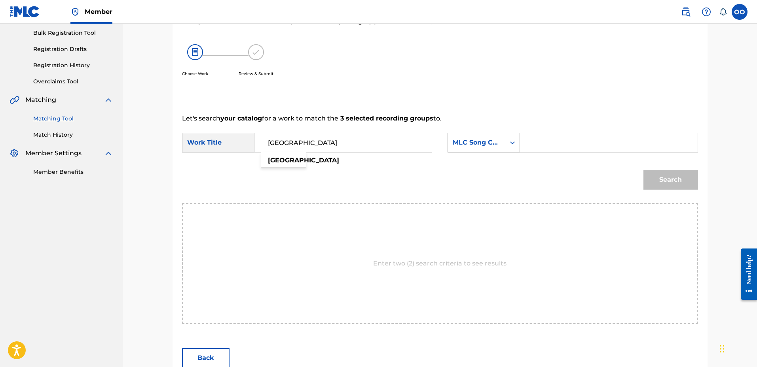
click at [496, 149] on div "MLC Song Code" at bounding box center [476, 142] width 57 height 15
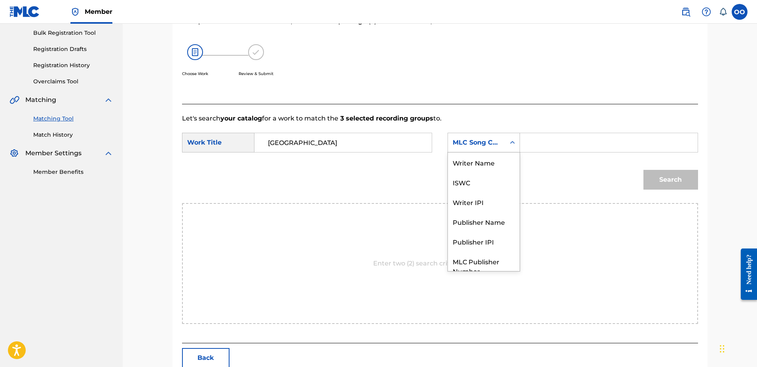
scroll to position [29, 0]
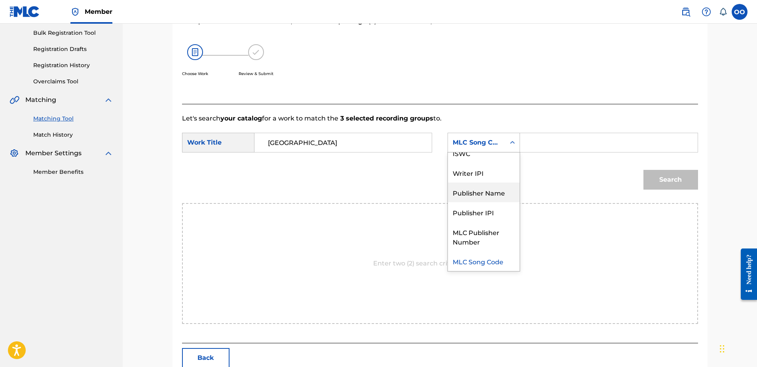
click at [484, 189] on div "Publisher Name" at bounding box center [484, 193] width 72 height 20
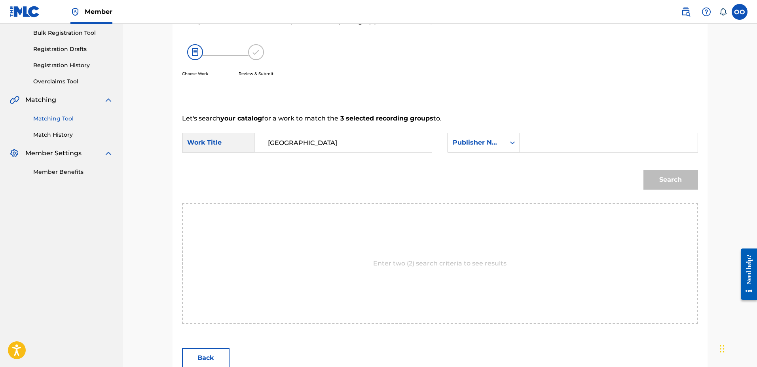
click at [543, 142] on input "Search Form" at bounding box center [608, 142] width 164 height 19
type input "fron"
click at [643, 170] on button "Search" at bounding box center [670, 180] width 55 height 20
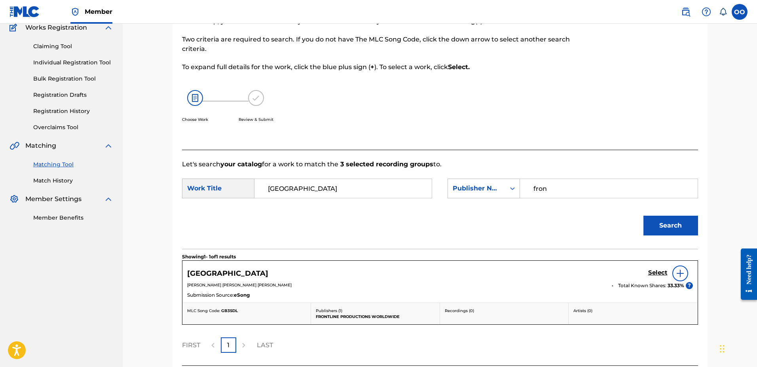
scroll to position [116, 0]
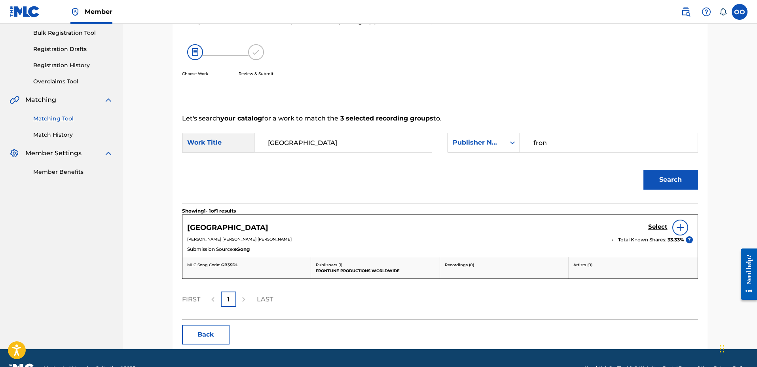
click at [652, 227] on h5 "Select" at bounding box center [657, 227] width 19 height 8
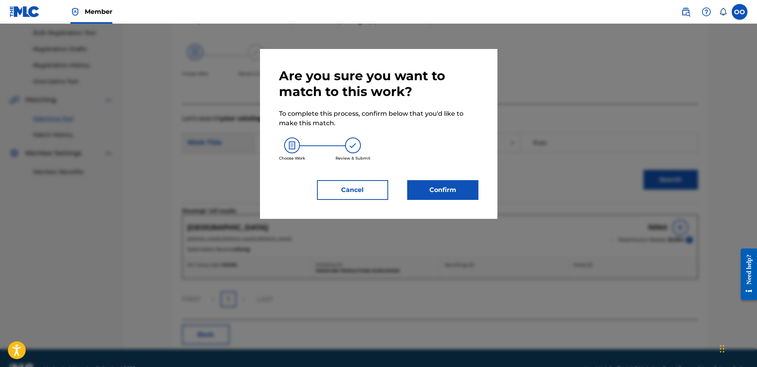
click at [442, 195] on button "Confirm" at bounding box center [442, 190] width 71 height 20
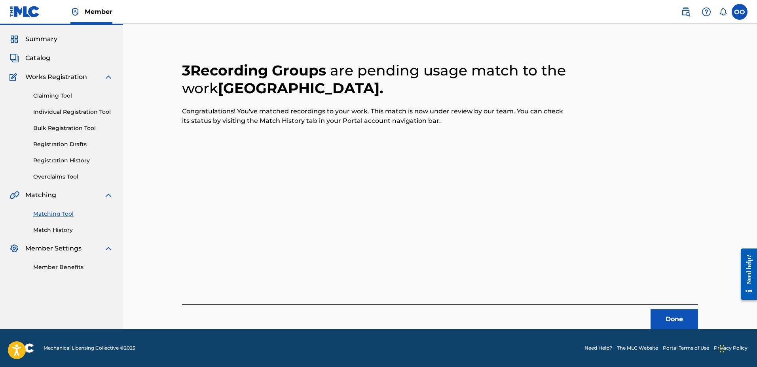
scroll to position [21, 0]
click at [680, 318] on button "Done" at bounding box center [673, 320] width 47 height 20
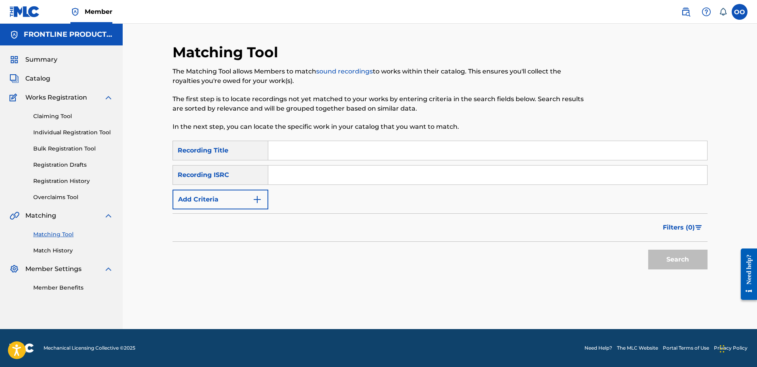
scroll to position [0, 0]
